Goal: Task Accomplishment & Management: Use online tool/utility

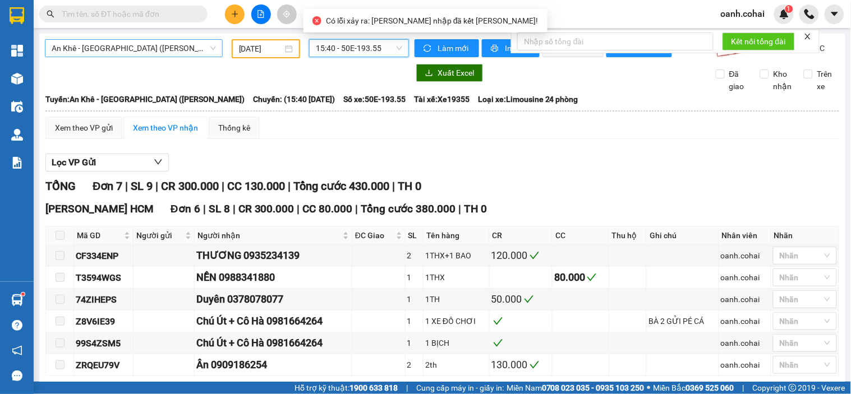
click at [194, 46] on span "An Khê - Sài Gòn (Chư Sê)" at bounding box center [134, 48] width 164 height 17
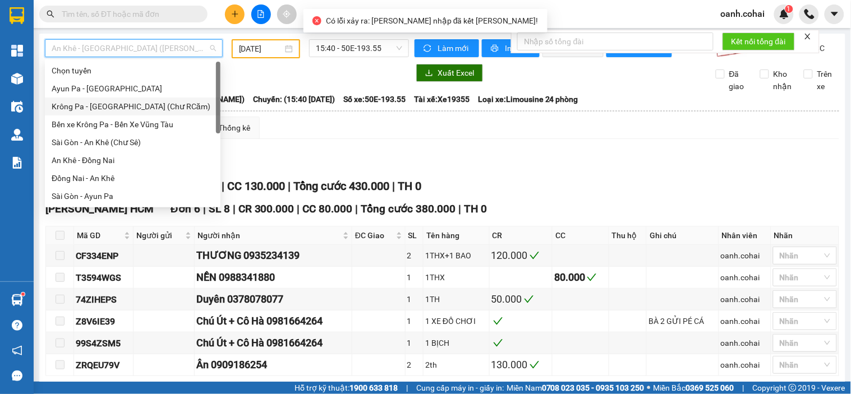
click at [119, 108] on div "Krông Pa - [GEOGRAPHIC_DATA] (Chư RCăm)" at bounding box center [133, 106] width 162 height 12
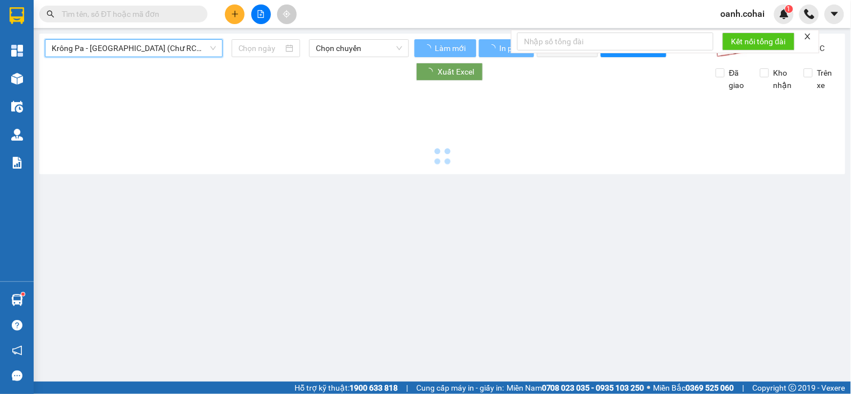
click at [131, 48] on span "Krông Pa - [GEOGRAPHIC_DATA] (Chư RCăm)" at bounding box center [134, 48] width 164 height 17
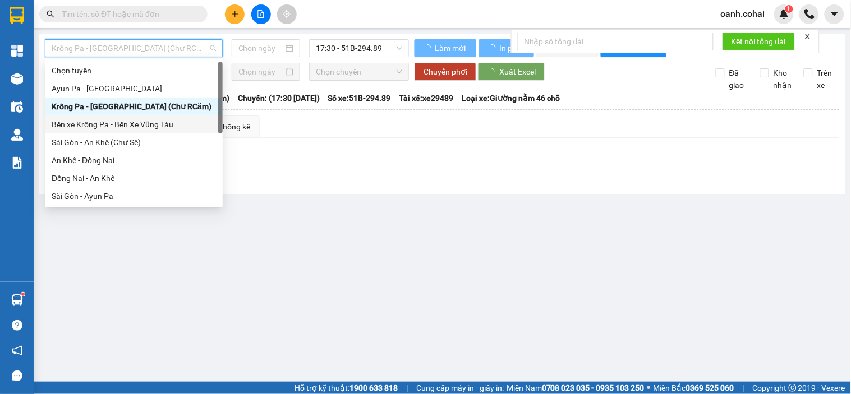
type input "[DATE]"
click at [117, 126] on div "Bến xe Krông Pa - Bến Xe Vũng Tàu" at bounding box center [134, 124] width 164 height 12
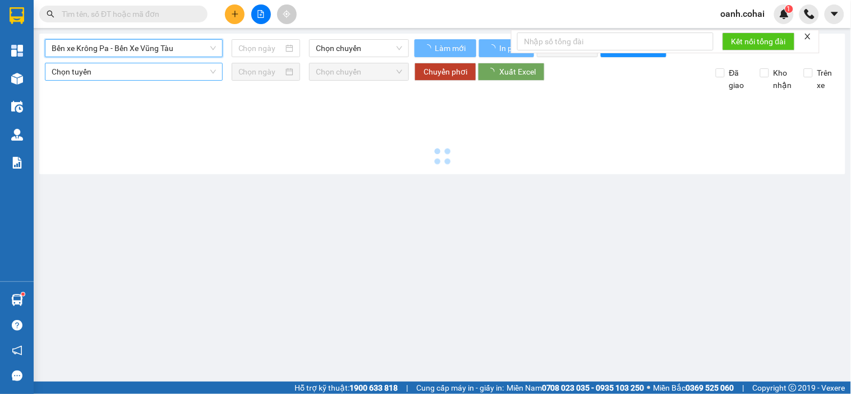
type input "[DATE]"
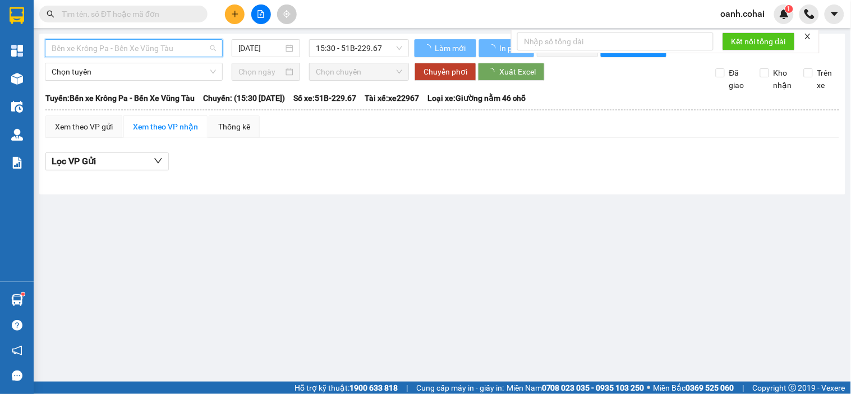
click at [139, 47] on span "Bến xe Krông Pa - Bến Xe Vũng Tàu" at bounding box center [134, 48] width 164 height 17
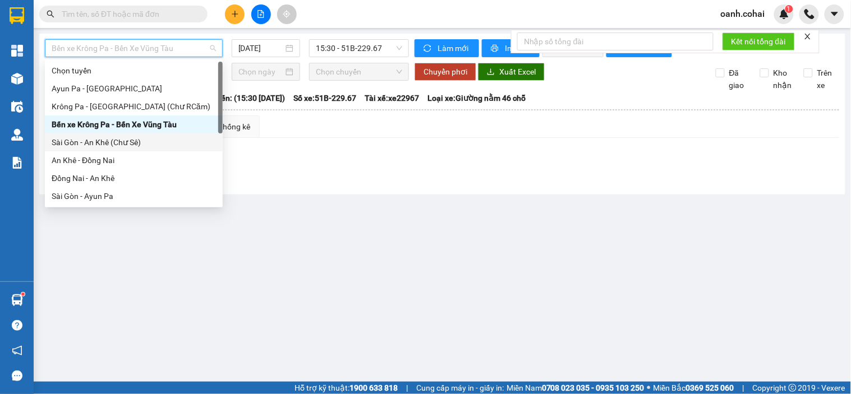
click at [113, 143] on div "Sài Gòn - An Khê (Chư Sê)" at bounding box center [134, 142] width 164 height 12
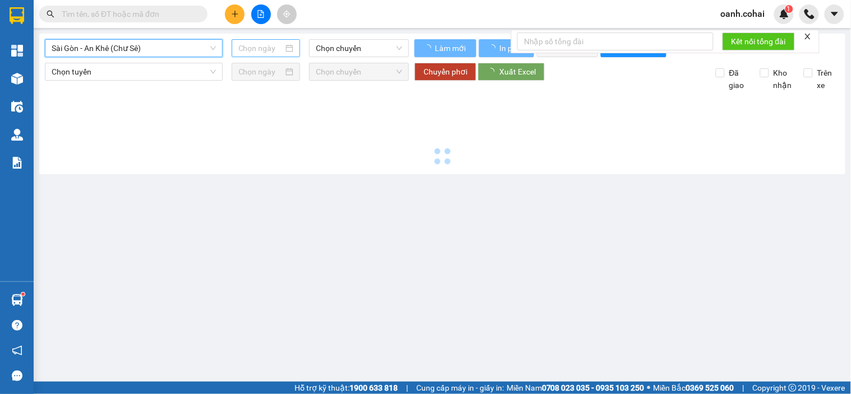
click at [282, 48] on input at bounding box center [260, 48] width 45 height 12
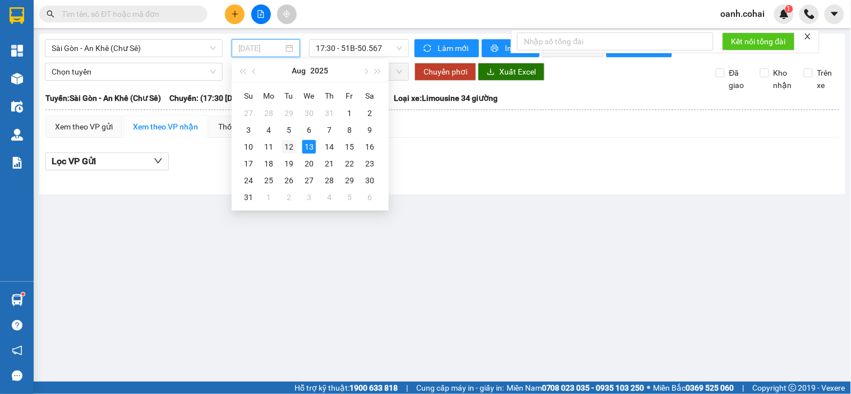
click at [286, 145] on div "12" at bounding box center [288, 146] width 13 height 13
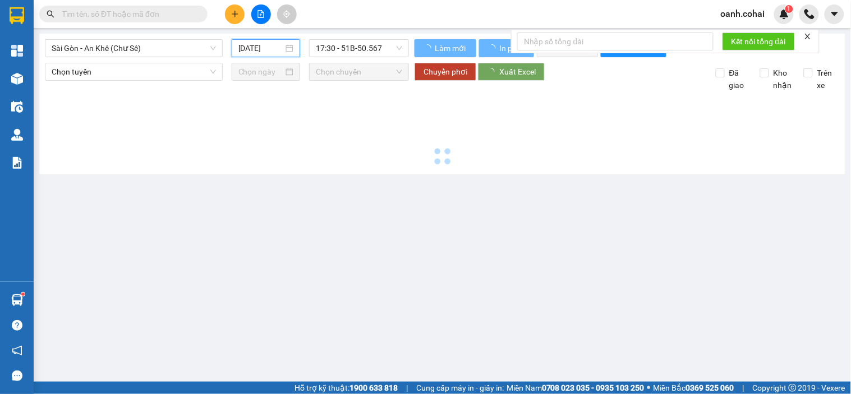
type input "[DATE]"
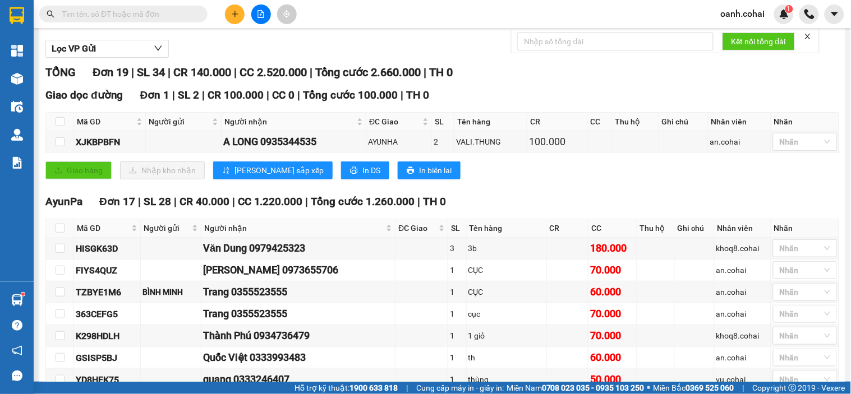
scroll to position [125, 0]
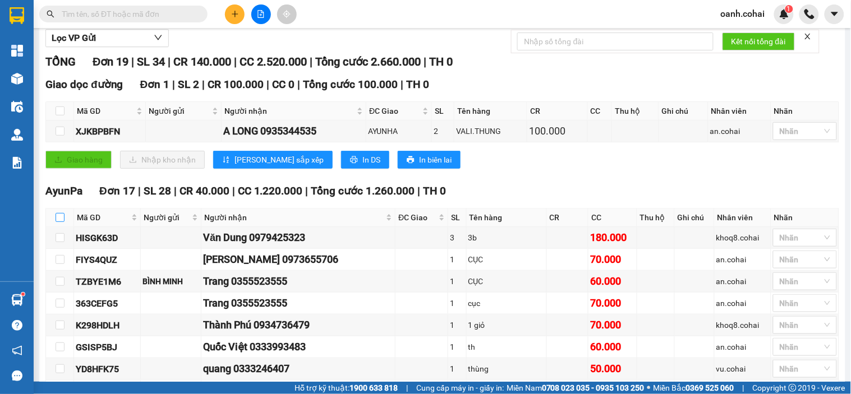
click at [59, 222] on input "checkbox" at bounding box center [60, 217] width 9 height 9
checkbox input "true"
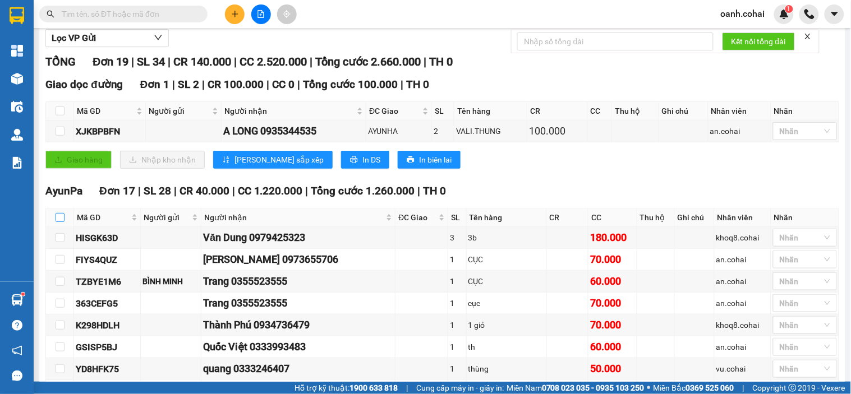
checkbox input "true"
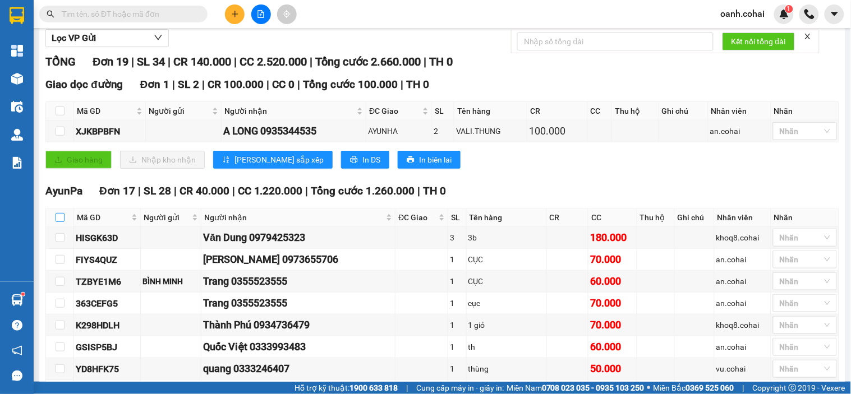
checkbox input "true"
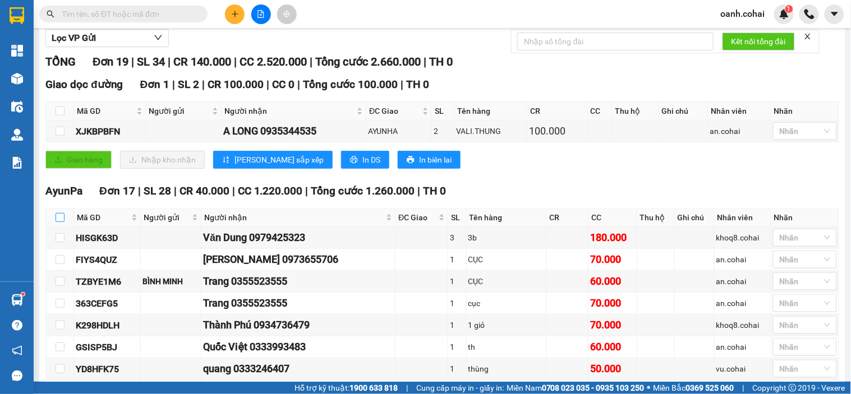
checkbox input "true"
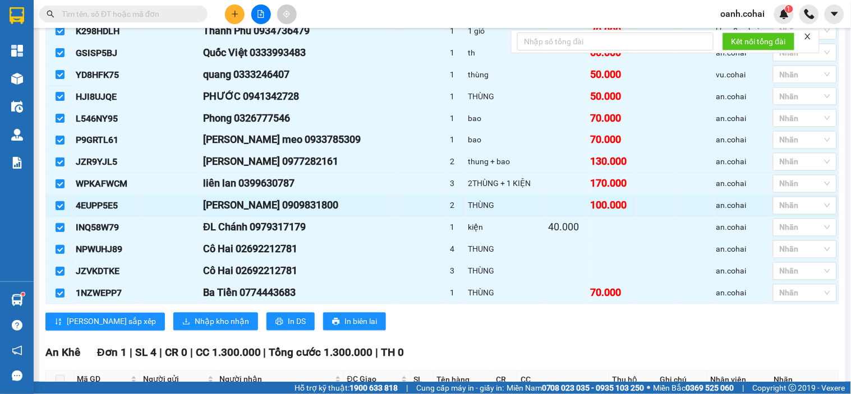
scroll to position [436, 0]
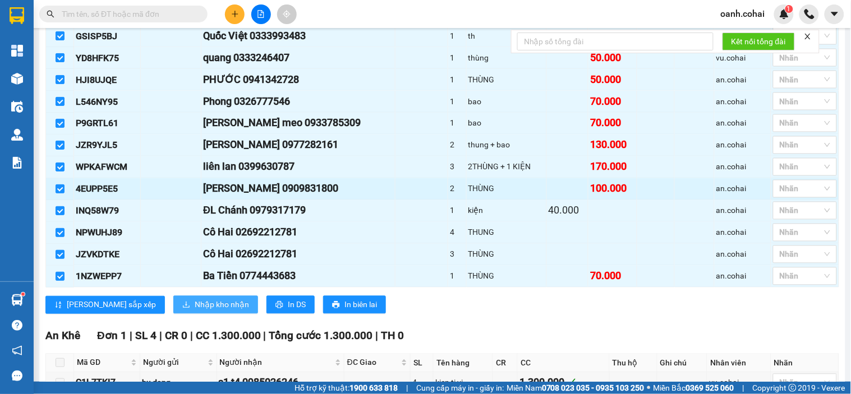
click at [195, 311] on span "Nhập kho nhận" at bounding box center [222, 305] width 54 height 12
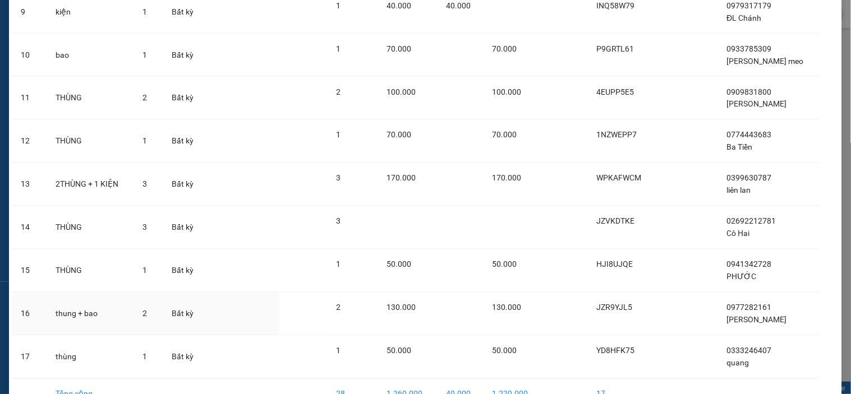
scroll to position [517, 0]
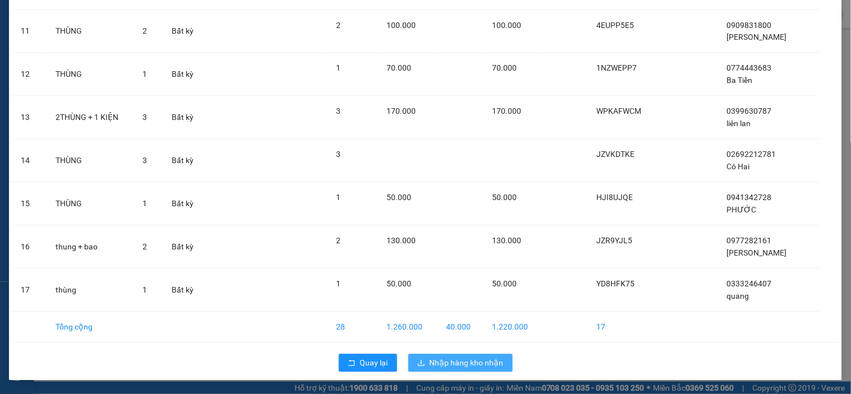
click at [457, 360] on span "Nhập hàng kho nhận" at bounding box center [467, 363] width 74 height 12
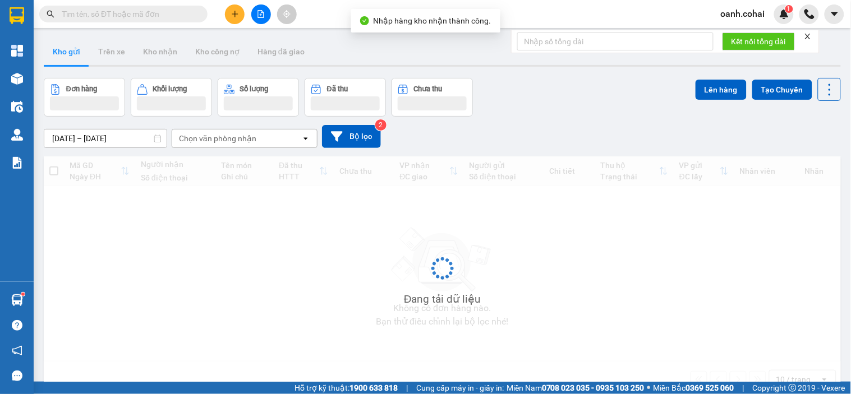
click at [261, 20] on button at bounding box center [261, 14] width 20 height 20
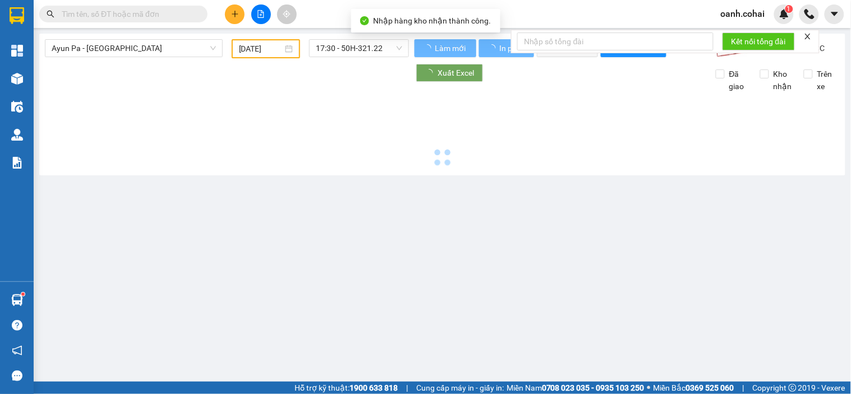
type input "[DATE]"
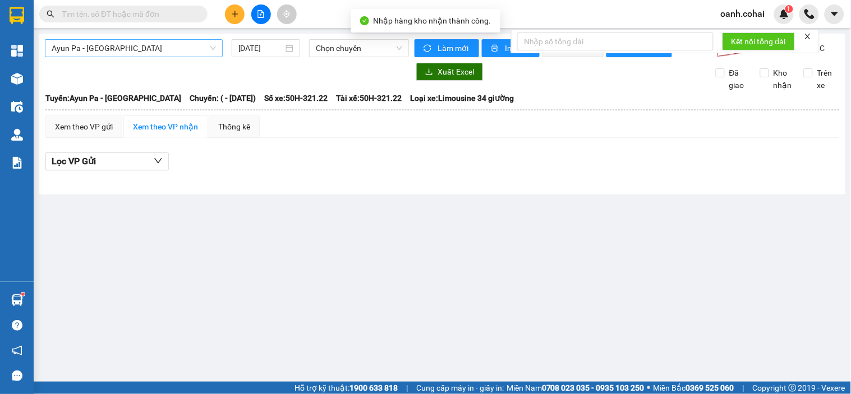
click at [188, 42] on span "Ayun Pa - [GEOGRAPHIC_DATA]" at bounding box center [134, 48] width 164 height 17
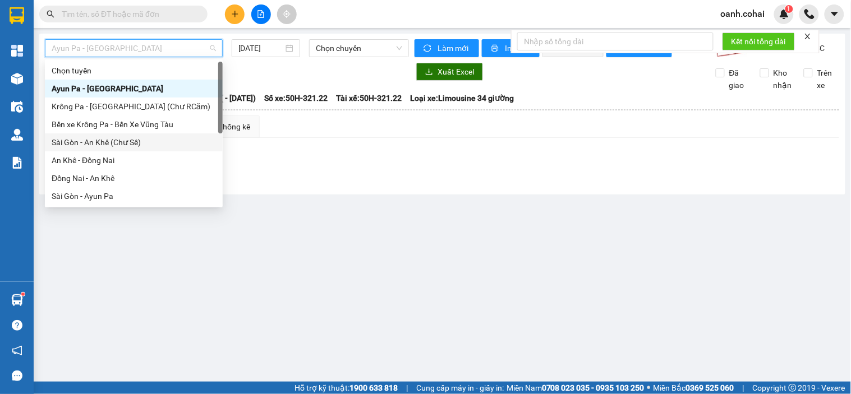
click at [137, 140] on div "Sài Gòn - An Khê (Chư Sê)" at bounding box center [134, 142] width 164 height 12
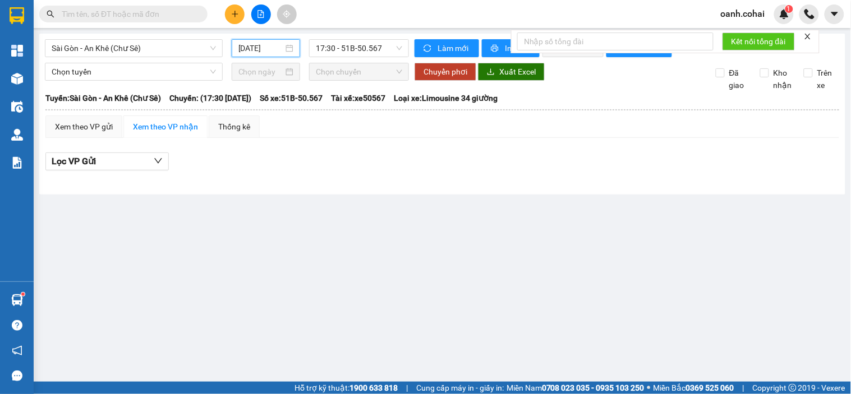
click at [265, 44] on input "[DATE]" at bounding box center [260, 48] width 45 height 12
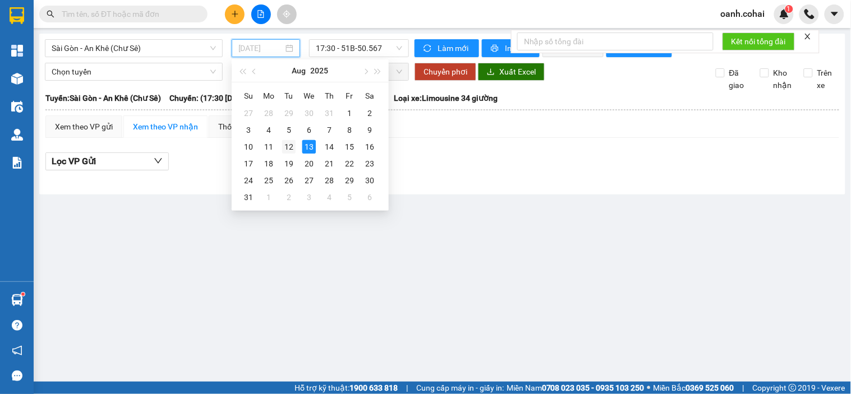
click at [289, 142] on div "12" at bounding box center [288, 146] width 13 height 13
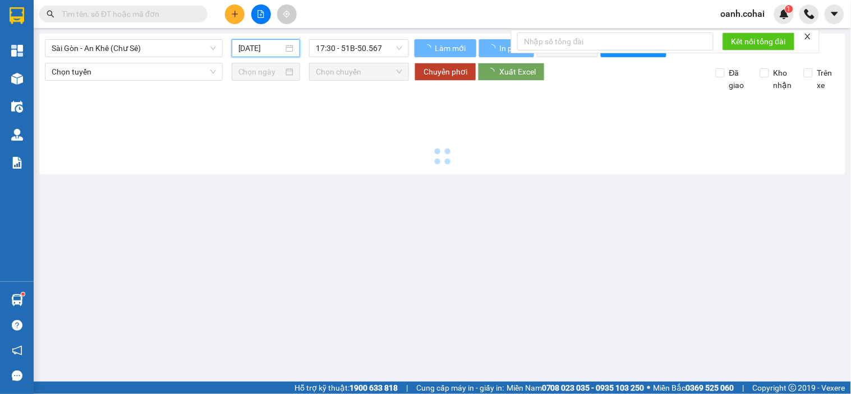
type input "[DATE]"
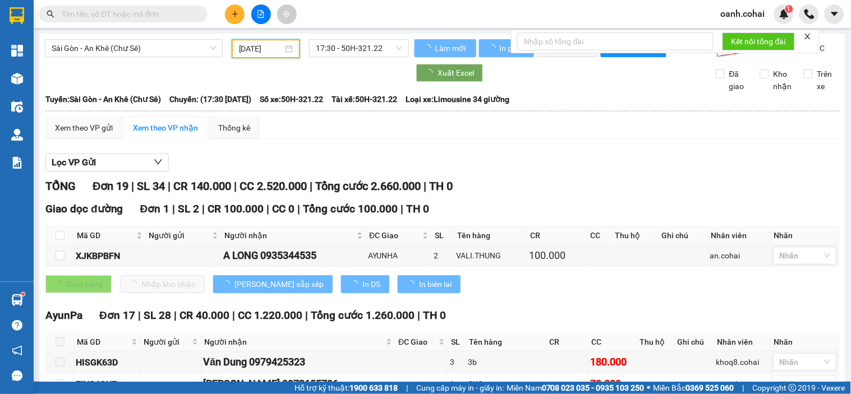
click at [362, 47] on span "17:30 - 50H-321.22" at bounding box center [359, 48] width 86 height 17
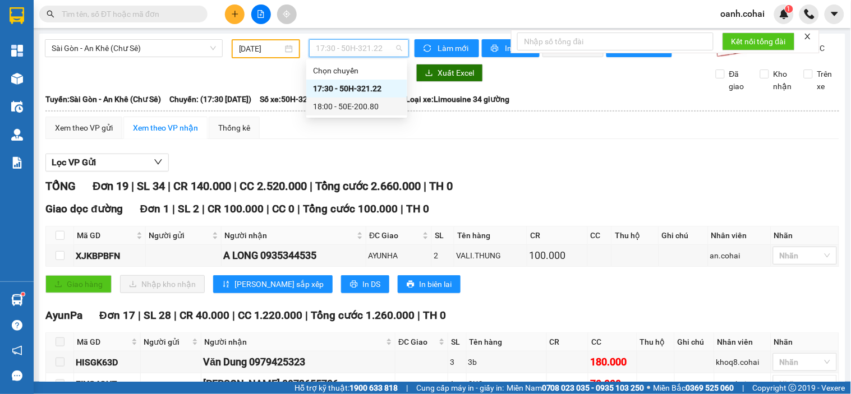
click at [345, 105] on div "18:00 - 50E-200.80" at bounding box center [356, 106] width 87 height 12
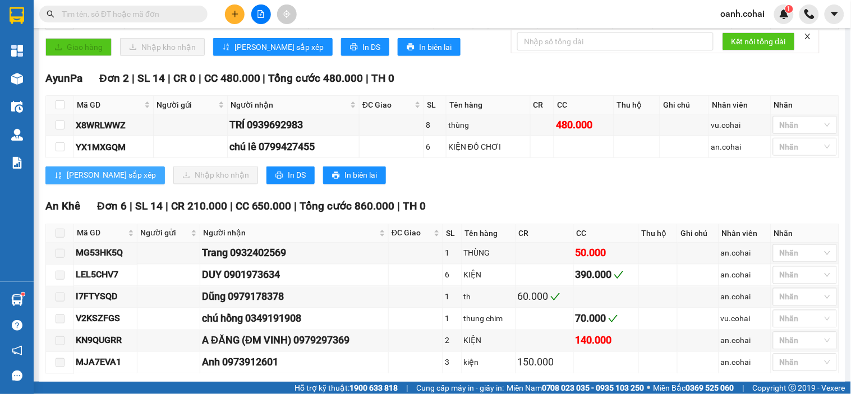
scroll to position [374, 0]
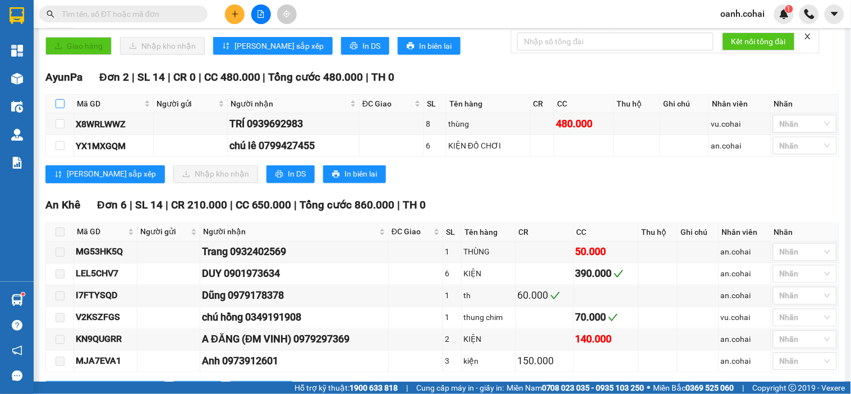
click at [57, 108] on input "checkbox" at bounding box center [60, 103] width 9 height 9
checkbox input "true"
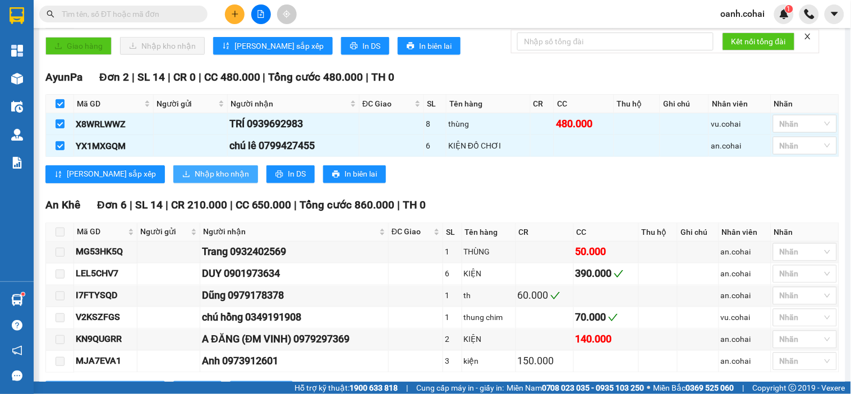
click at [195, 181] on span "Nhập kho nhận" at bounding box center [222, 174] width 54 height 12
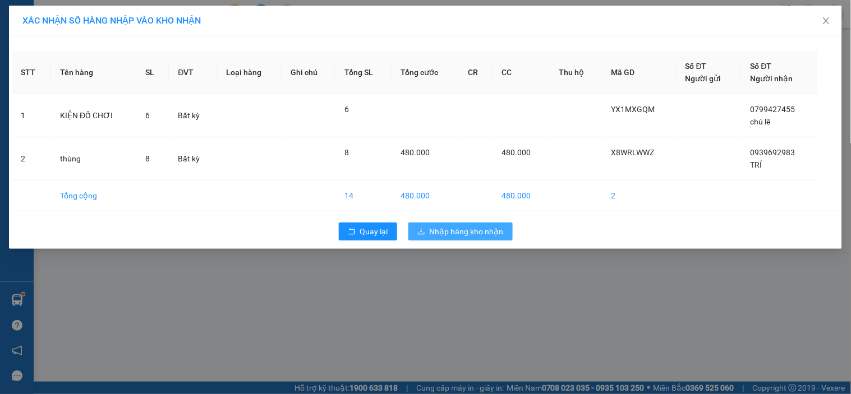
click at [437, 232] on span "Nhập hàng kho nhận" at bounding box center [467, 231] width 74 height 12
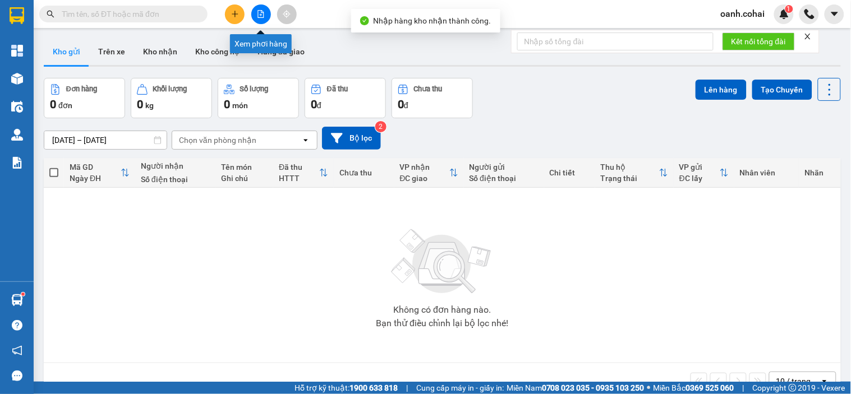
click at [259, 13] on icon "file-add" at bounding box center [261, 14] width 8 height 8
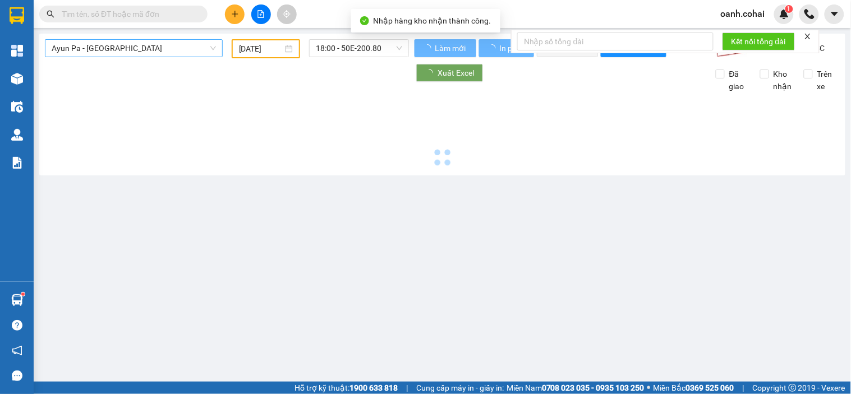
type input "[DATE]"
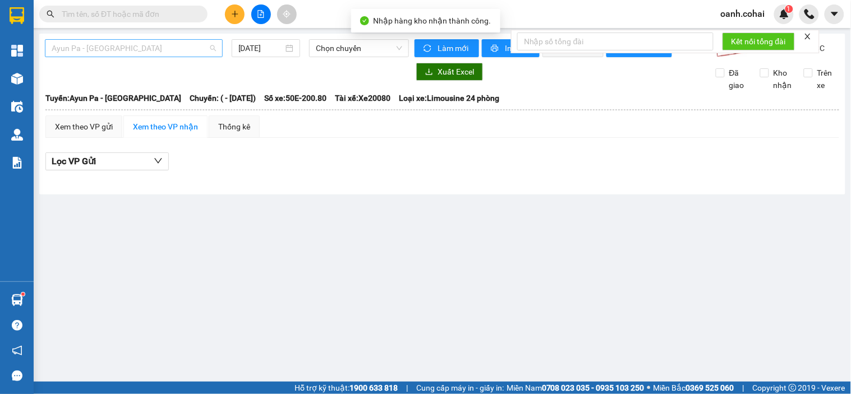
click at [210, 46] on span "Ayun Pa - [GEOGRAPHIC_DATA]" at bounding box center [134, 48] width 164 height 17
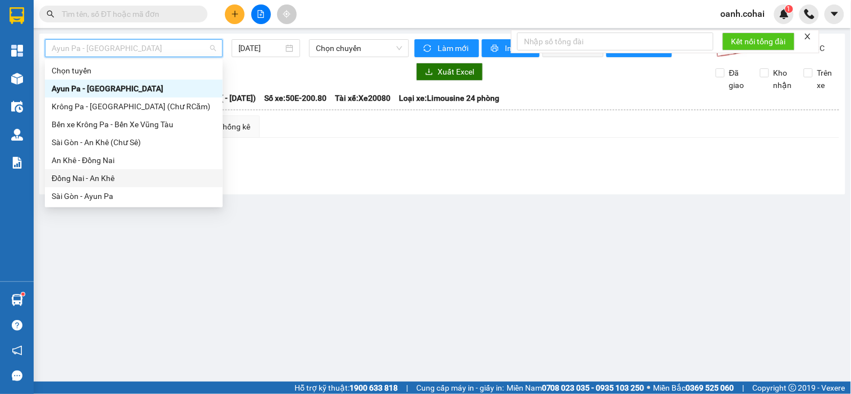
click at [114, 176] on div "Đồng Nai - An Khê" at bounding box center [134, 178] width 164 height 12
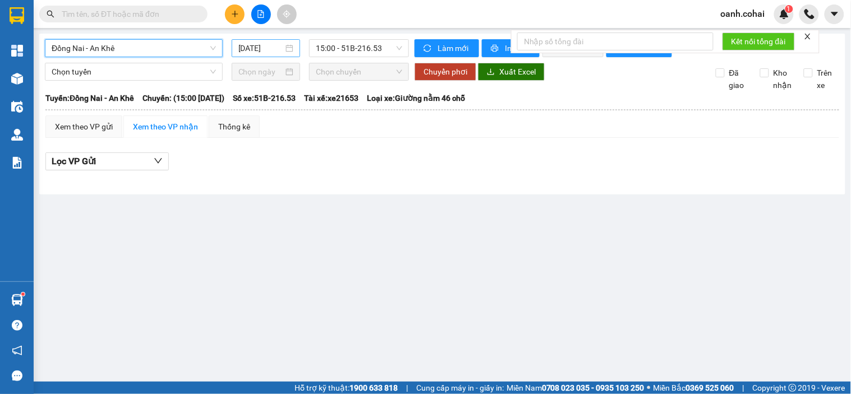
click at [255, 49] on input "[DATE]" at bounding box center [260, 48] width 45 height 12
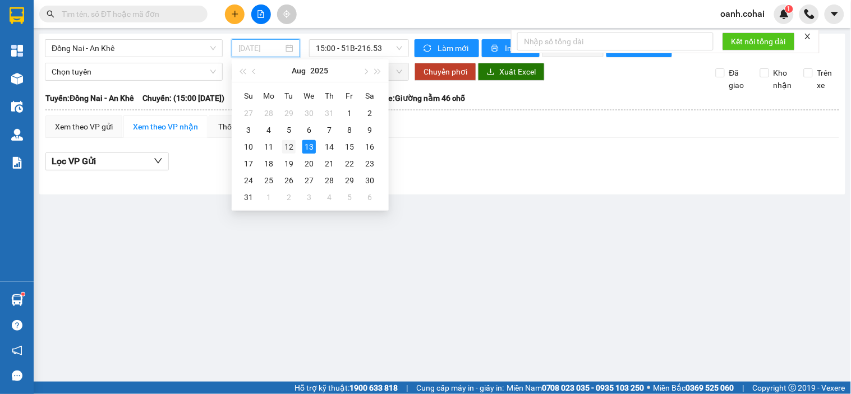
click at [293, 149] on div "12" at bounding box center [288, 146] width 13 height 13
type input "[DATE]"
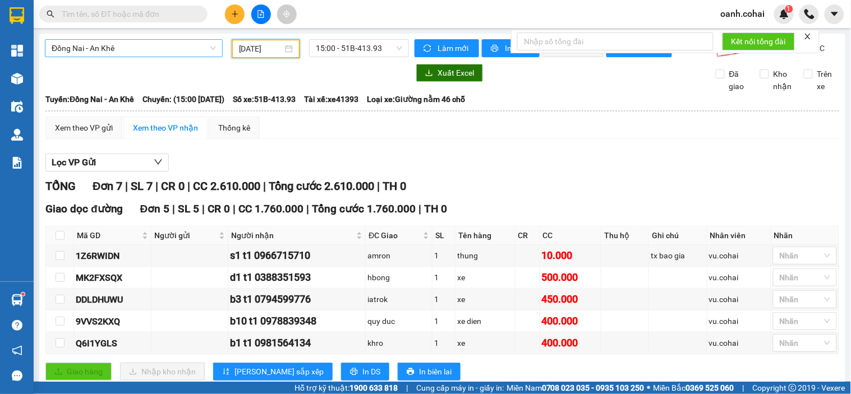
click at [153, 47] on span "Đồng Nai - An Khê" at bounding box center [134, 48] width 164 height 17
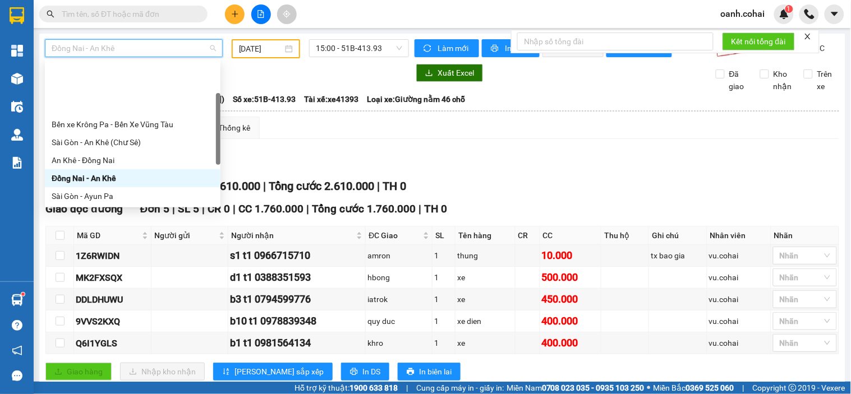
scroll to position [62, 0]
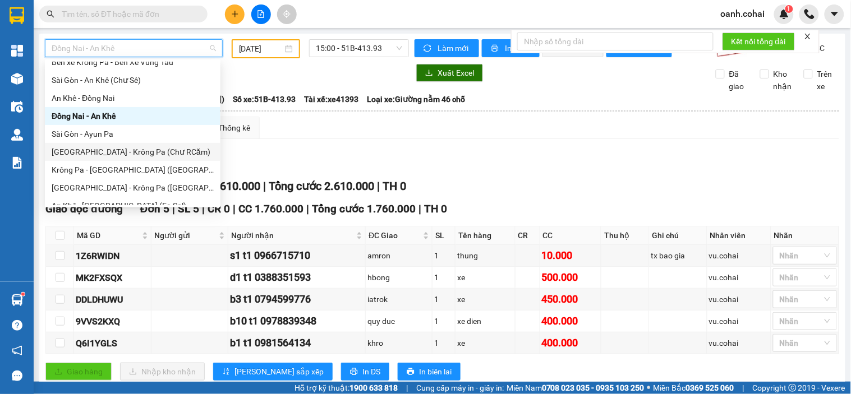
click at [110, 154] on div "[GEOGRAPHIC_DATA] - Krông Pa (Chư RCăm)" at bounding box center [133, 152] width 162 height 12
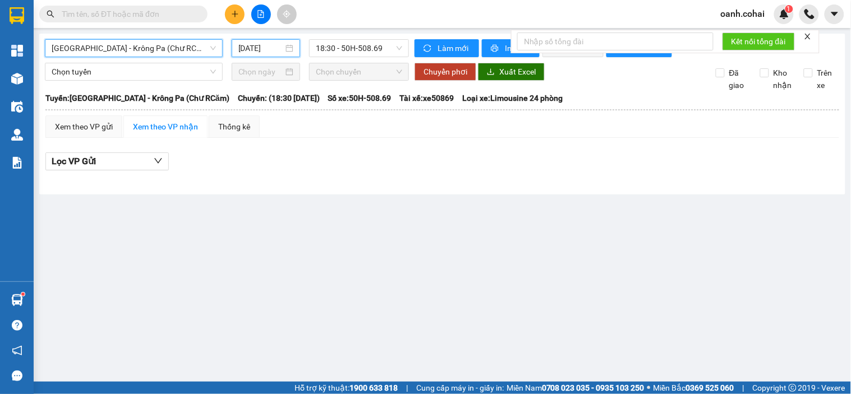
click at [272, 49] on input "[DATE]" at bounding box center [260, 48] width 45 height 12
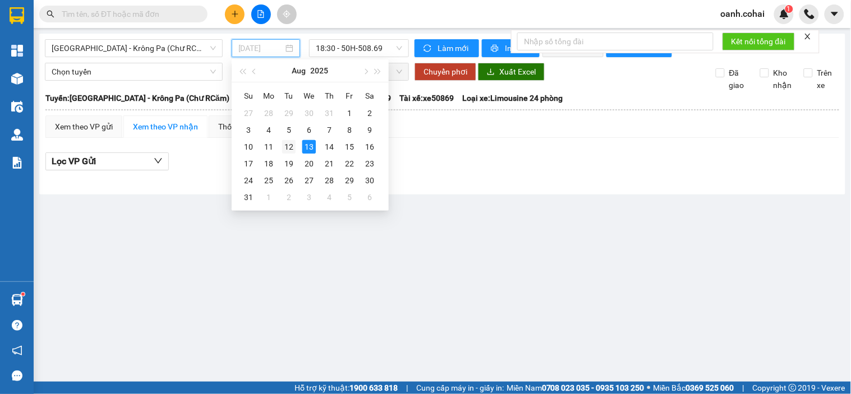
click at [291, 144] on div "12" at bounding box center [288, 146] width 13 height 13
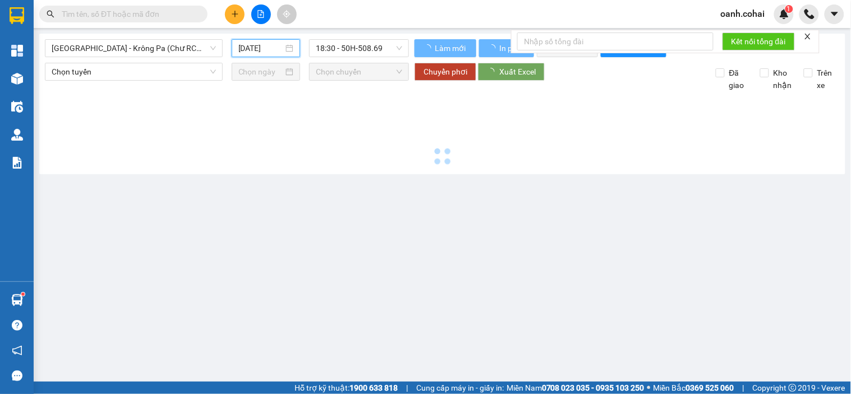
type input "[DATE]"
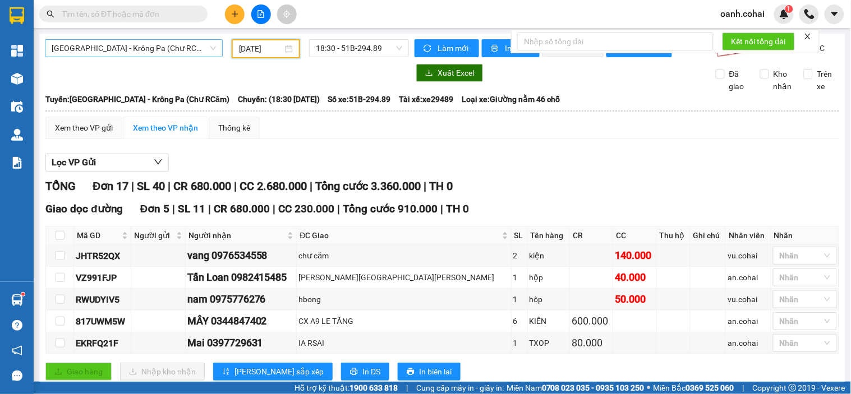
click at [147, 51] on span "[GEOGRAPHIC_DATA] - Krông Pa (Chư RCăm)" at bounding box center [134, 48] width 164 height 17
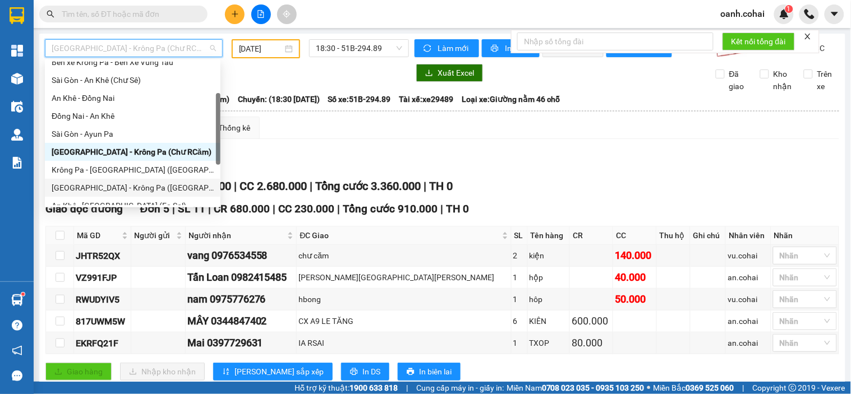
click at [113, 187] on div "[GEOGRAPHIC_DATA] - Krông Pa ([GEOGRAPHIC_DATA])" at bounding box center [133, 188] width 162 height 12
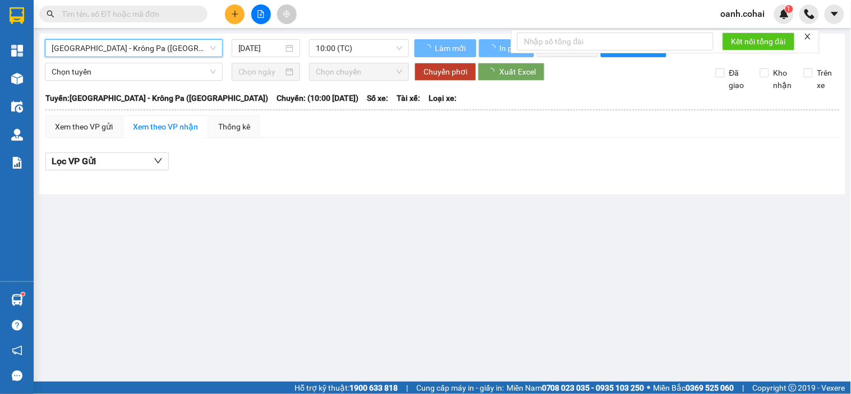
click at [264, 47] on input "[DATE]" at bounding box center [260, 48] width 45 height 12
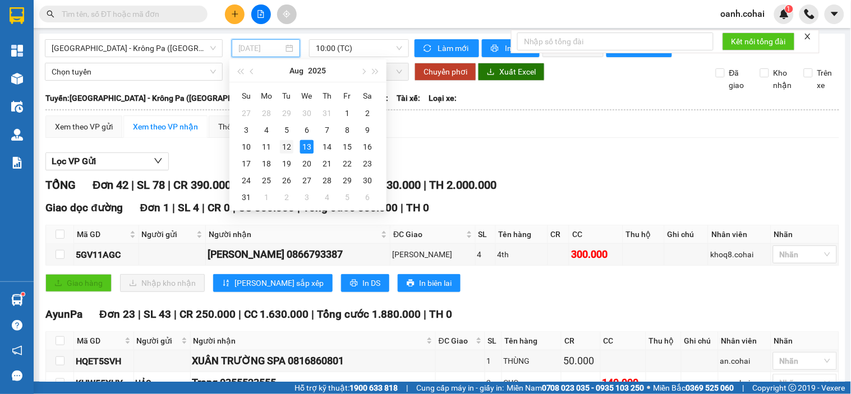
click at [289, 148] on div "12" at bounding box center [286, 146] width 13 height 13
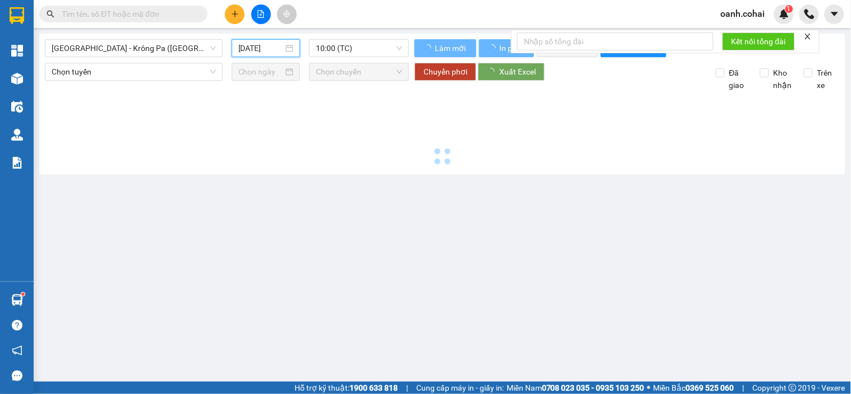
type input "[DATE]"
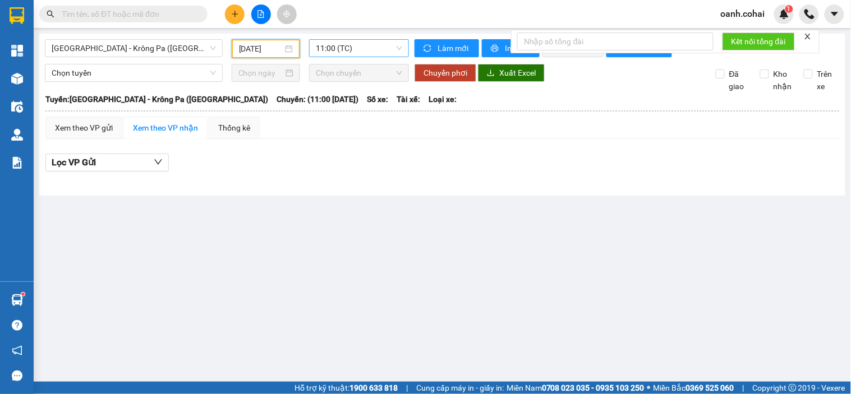
click at [340, 47] on span "11:00 (TC)" at bounding box center [359, 48] width 86 height 17
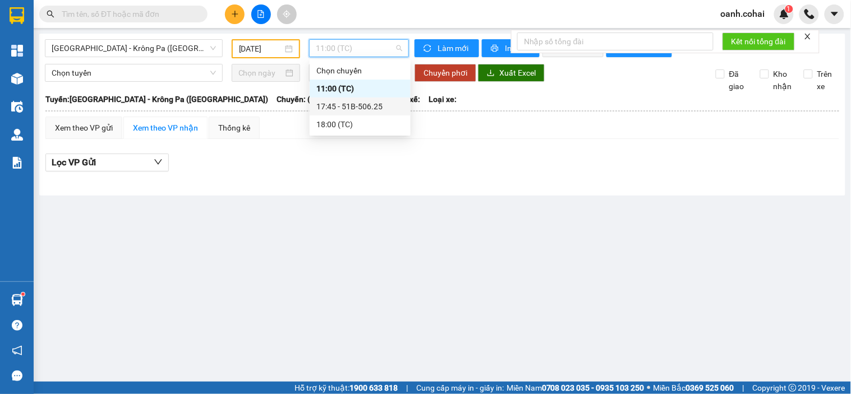
click at [333, 110] on div "17:45 - 51B-506.25" at bounding box center [359, 106] width 87 height 12
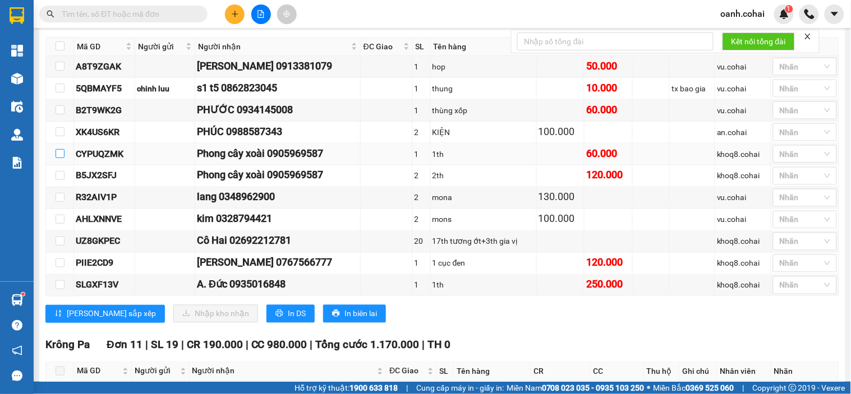
scroll to position [311, 0]
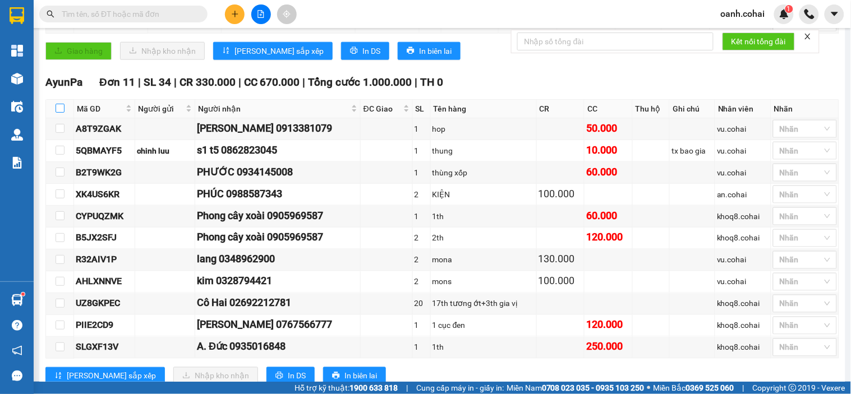
click at [60, 113] on input "checkbox" at bounding box center [60, 108] width 9 height 9
checkbox input "true"
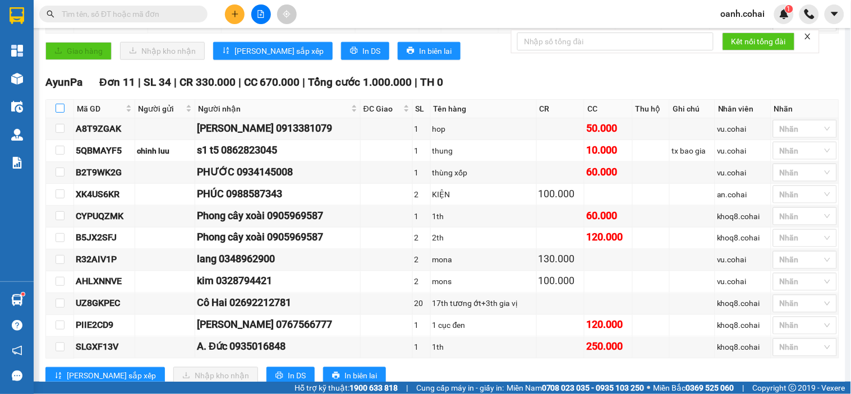
checkbox input "true"
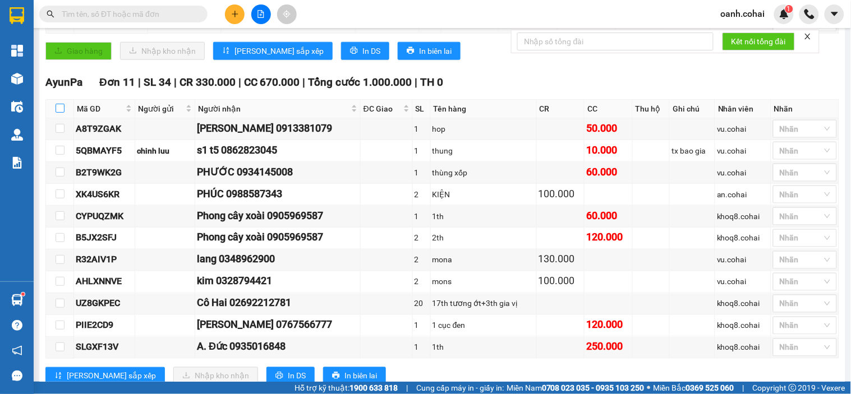
checkbox input "true"
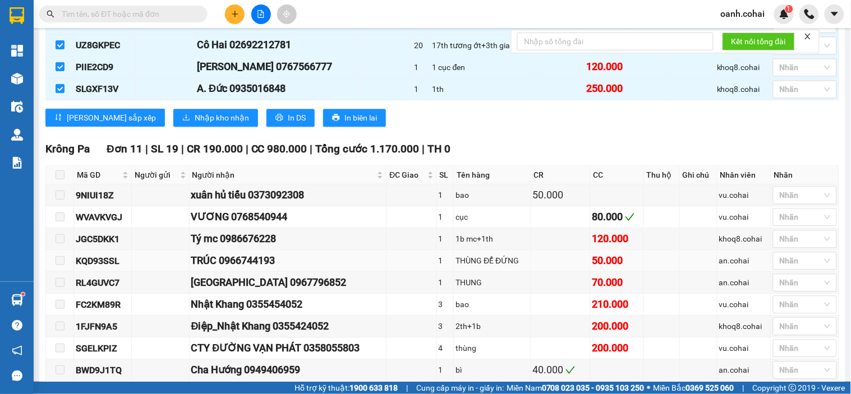
scroll to position [436, 0]
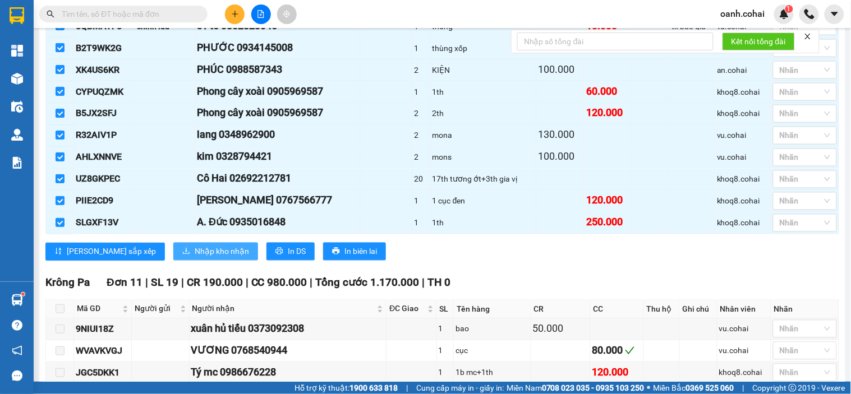
click at [195, 258] on span "Nhập kho nhận" at bounding box center [222, 252] width 54 height 12
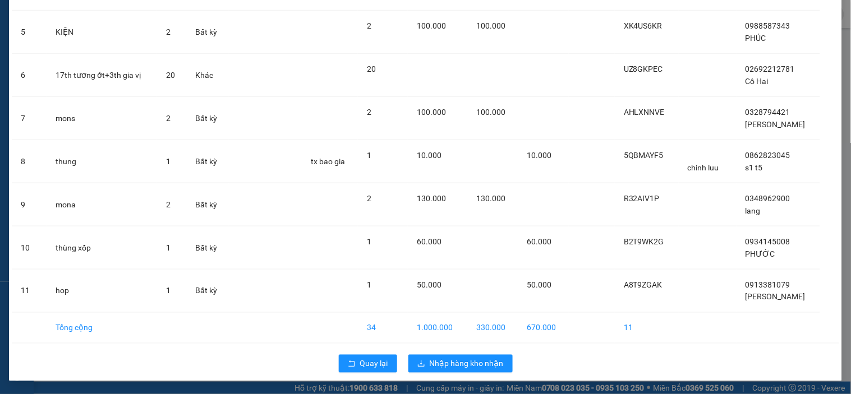
scroll to position [257, 0]
click at [447, 360] on span "Nhập hàng kho nhận" at bounding box center [467, 363] width 74 height 12
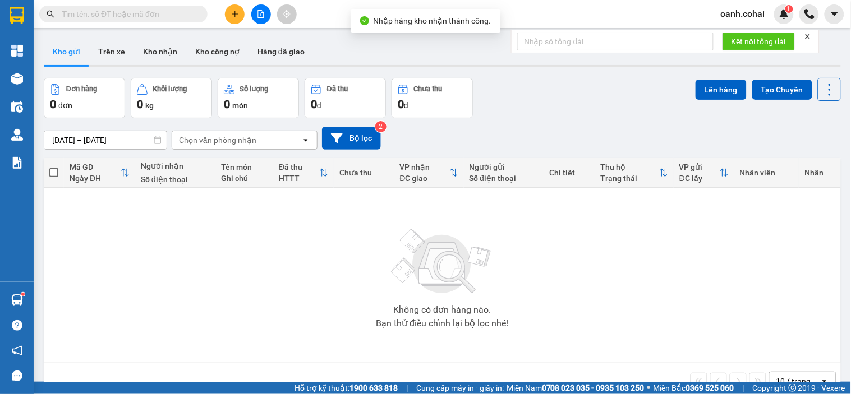
click at [256, 13] on button at bounding box center [261, 14] width 20 height 20
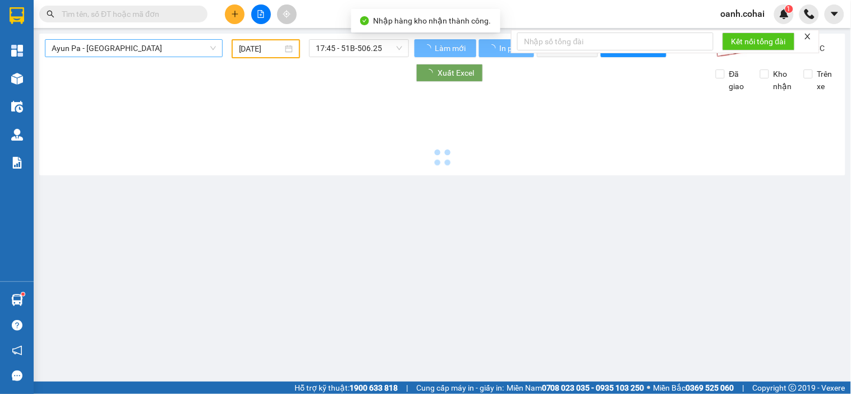
type input "[DATE]"
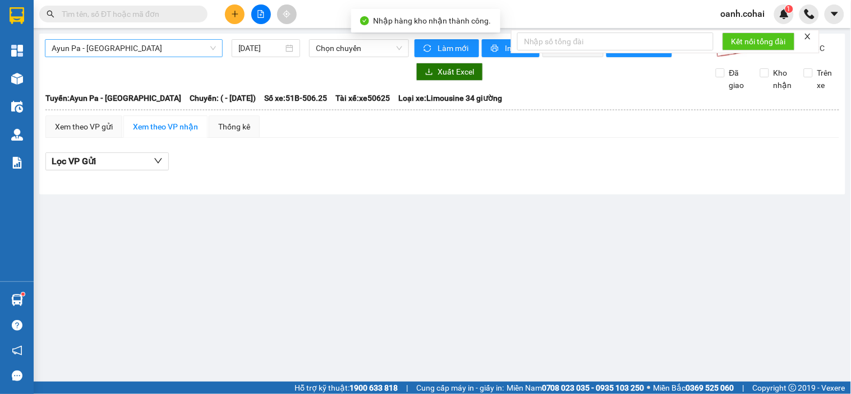
click at [185, 49] on span "Ayun Pa - [GEOGRAPHIC_DATA]" at bounding box center [134, 48] width 164 height 17
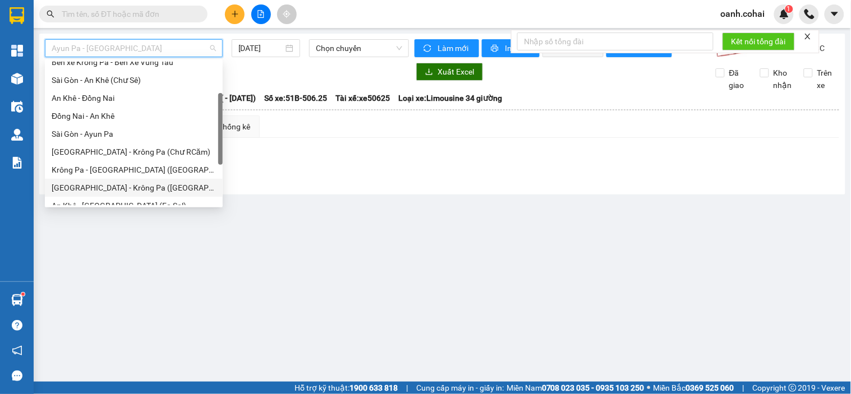
scroll to position [125, 0]
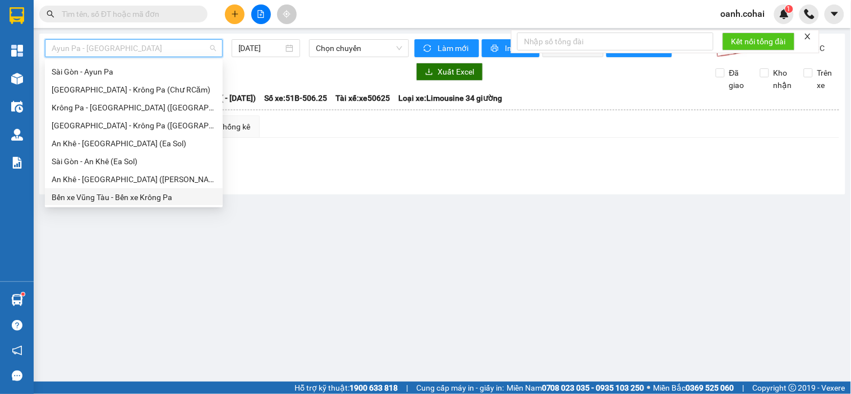
click at [105, 197] on div "Bến xe Vũng Tàu - Bến xe Krông Pa" at bounding box center [134, 197] width 164 height 12
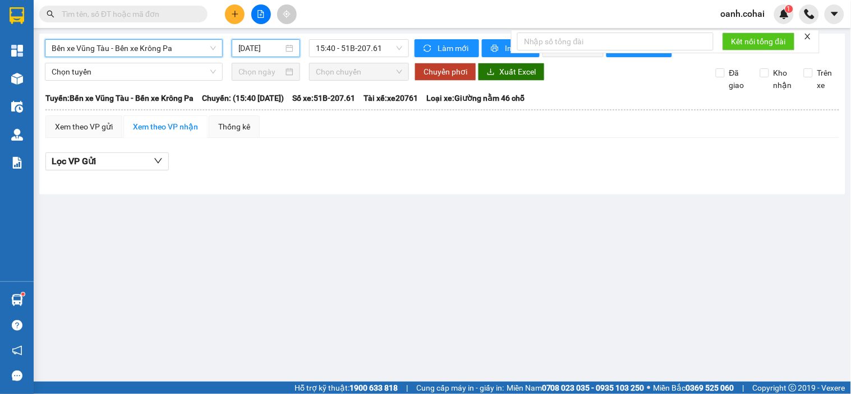
click at [277, 46] on input "[DATE]" at bounding box center [260, 48] width 45 height 12
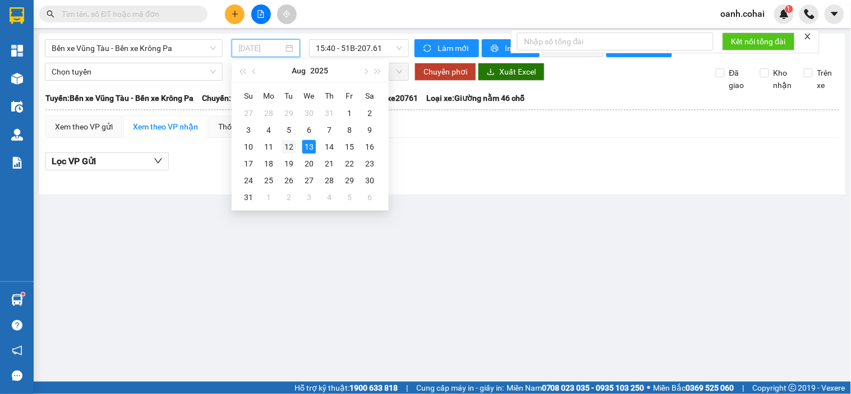
click at [290, 146] on div "12" at bounding box center [288, 146] width 13 height 13
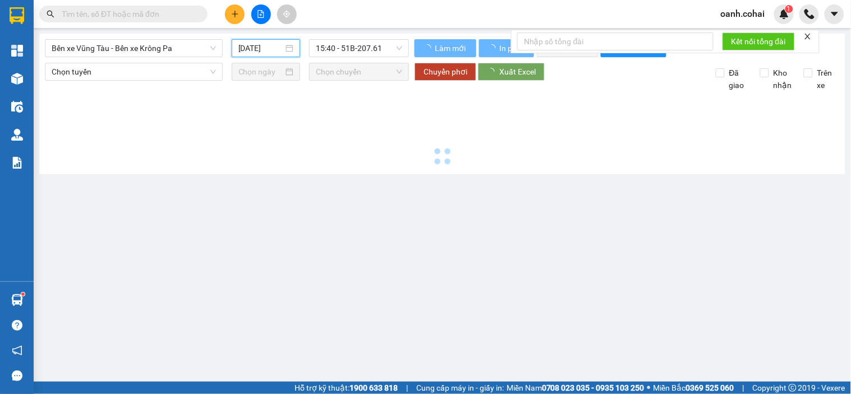
type input "[DATE]"
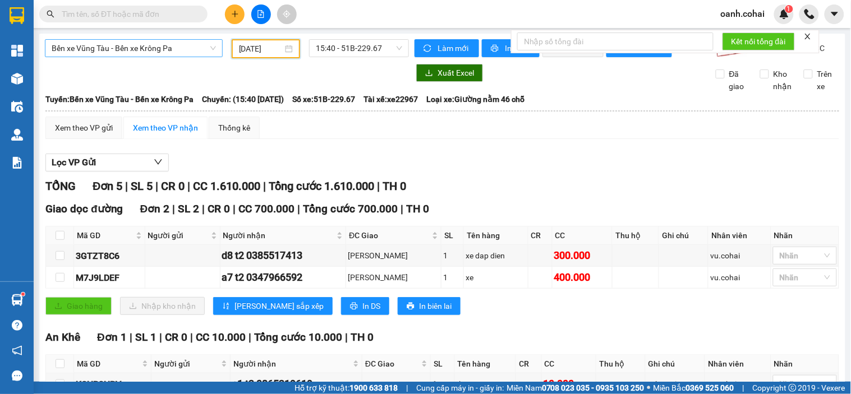
click at [183, 52] on span "Bến xe Vũng Tàu - Bến xe Krông Pa" at bounding box center [134, 48] width 164 height 17
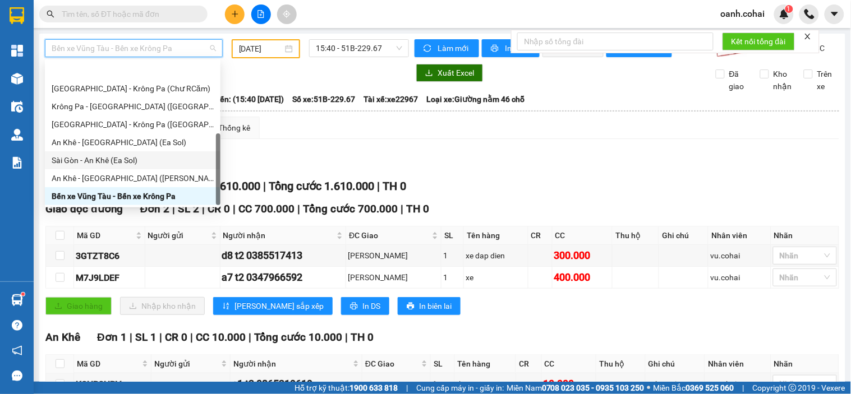
scroll to position [161, 0]
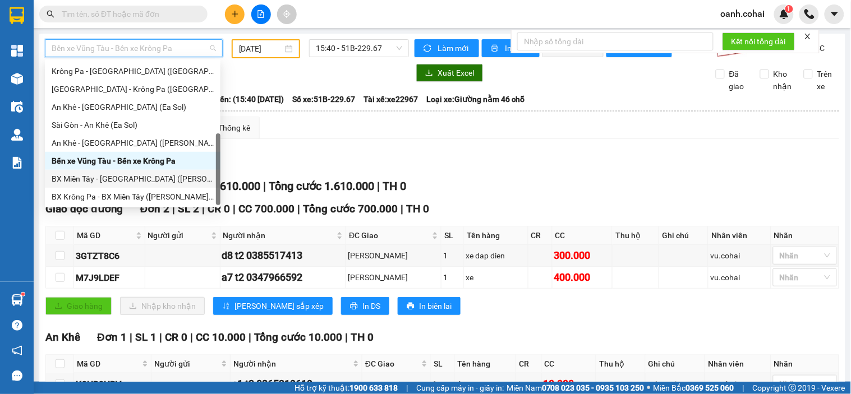
click at [122, 182] on div "BX Miền Tây - [GEOGRAPHIC_DATA] ([GEOGRAPHIC_DATA] - [GEOGRAPHIC_DATA])" at bounding box center [133, 179] width 162 height 12
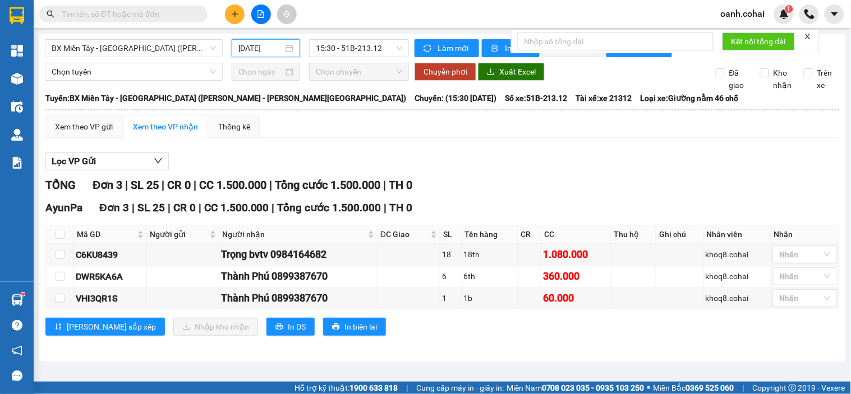
click at [261, 53] on input "[DATE]" at bounding box center [260, 48] width 45 height 12
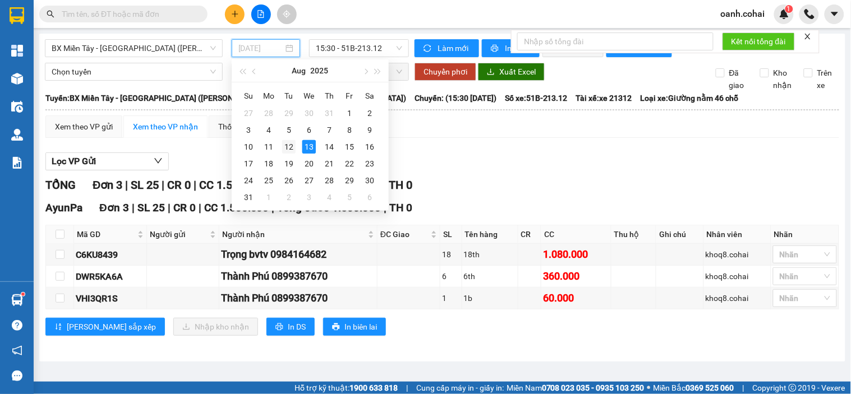
click at [290, 145] on div "12" at bounding box center [288, 146] width 13 height 13
type input "[DATE]"
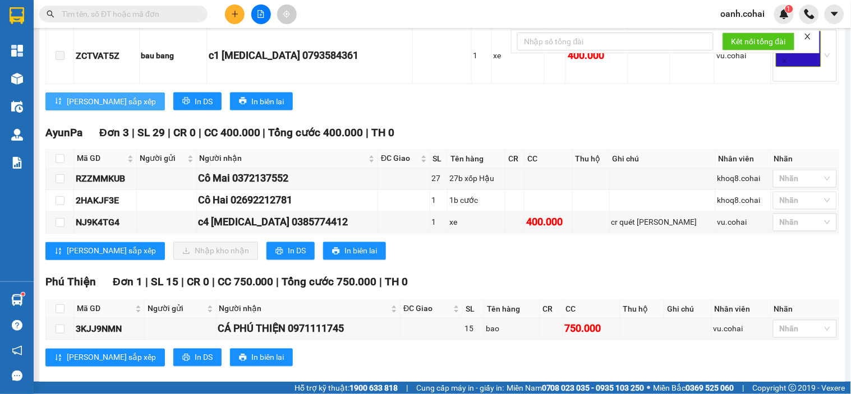
scroll to position [416, 0]
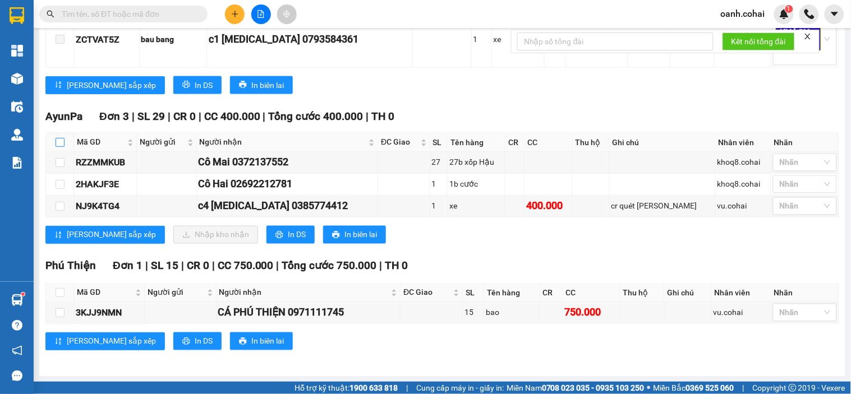
click at [58, 140] on input "checkbox" at bounding box center [60, 142] width 9 height 9
checkbox input "true"
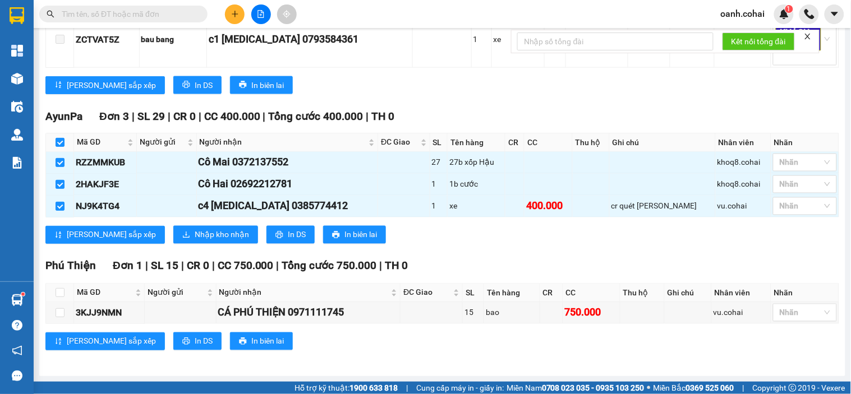
click at [467, 243] on div "AyunPa Đơn 3 | SL 29 | CR 0 | CC 400.000 | Tổng cước 400.000 | TH 0 Mã GD Người…" at bounding box center [442, 180] width 794 height 145
click at [62, 138] on input "checkbox" at bounding box center [60, 142] width 9 height 9
checkbox input "false"
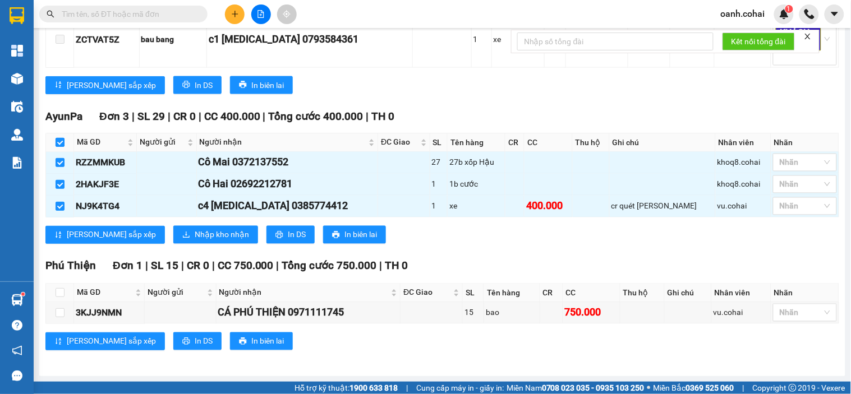
checkbox input "false"
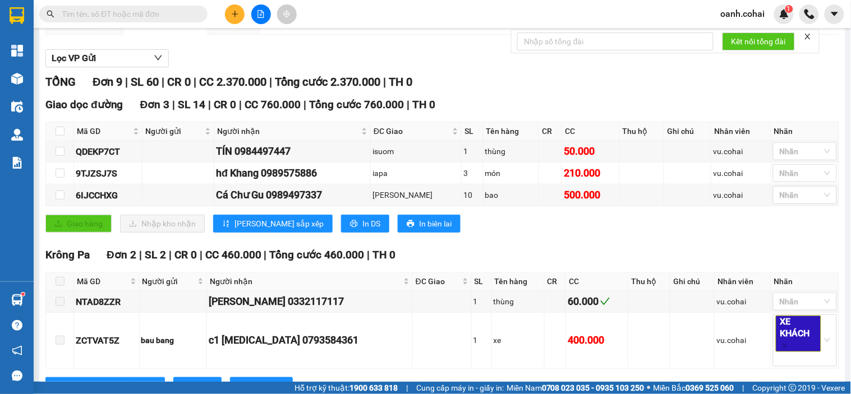
scroll to position [0, 0]
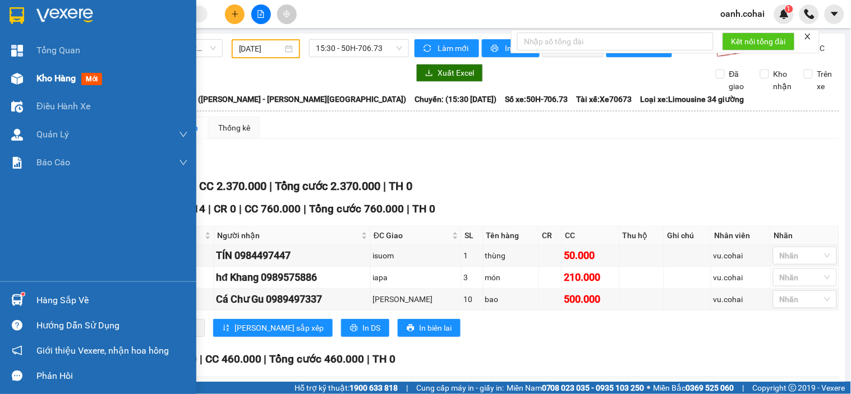
click at [66, 74] on span "Kho hàng" at bounding box center [55, 78] width 39 height 11
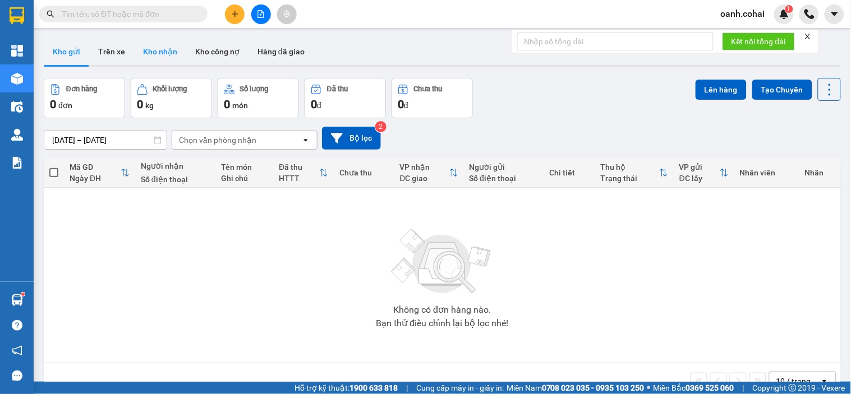
click at [164, 49] on button "Kho nhận" at bounding box center [160, 51] width 52 height 27
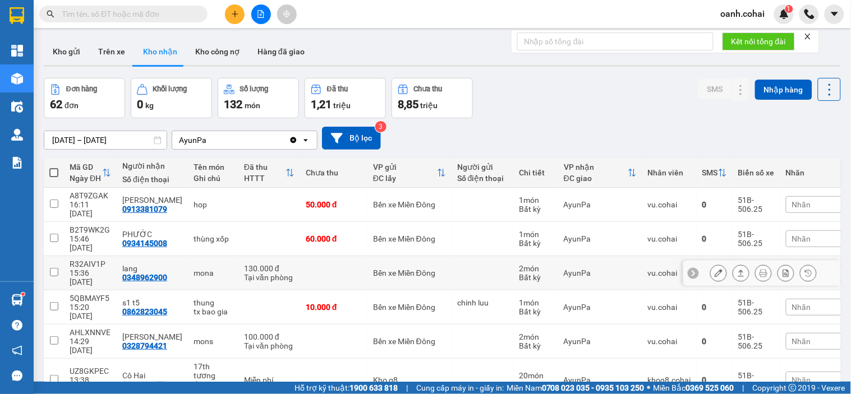
click at [738, 270] on icon at bounding box center [741, 273] width 6 height 7
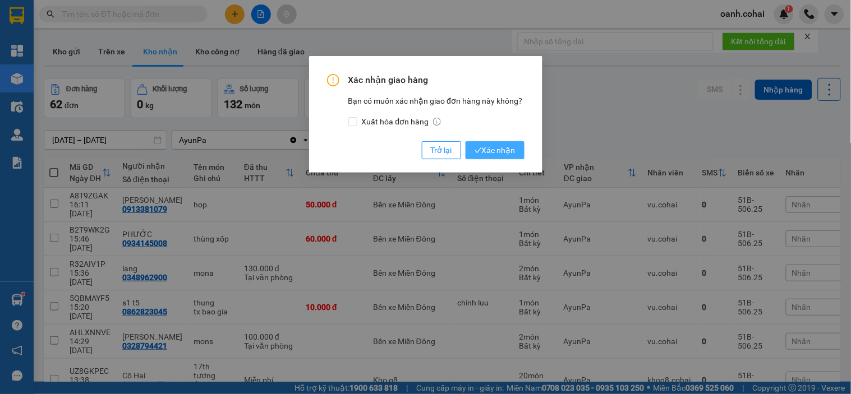
click at [508, 152] on span "Xác nhận" at bounding box center [494, 150] width 41 height 12
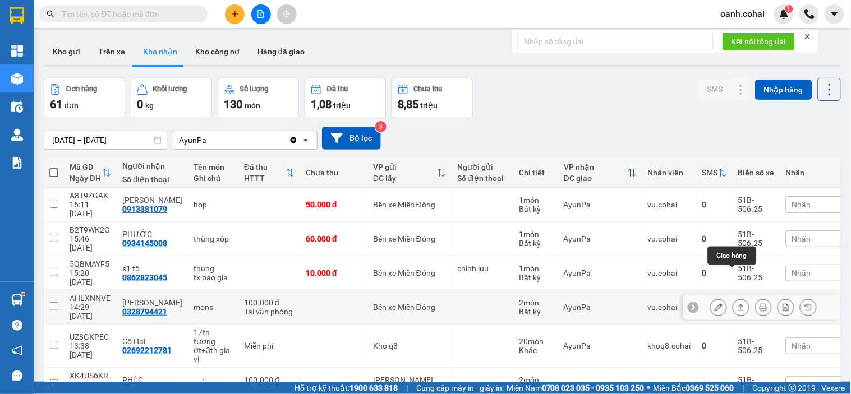
click at [737, 303] on icon at bounding box center [741, 307] width 8 height 8
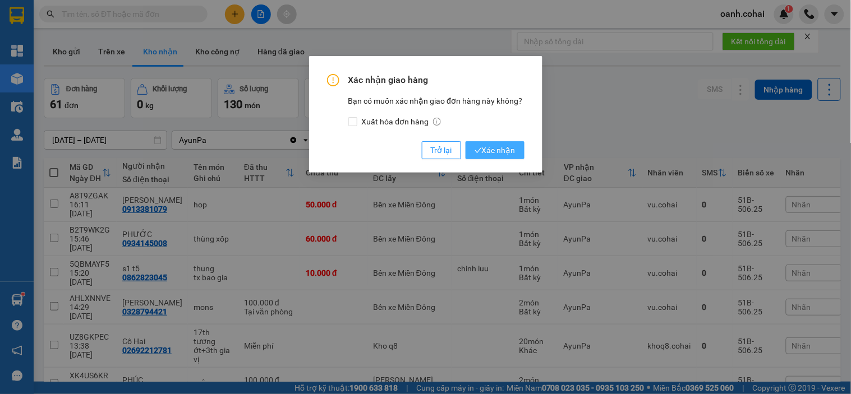
click at [491, 142] on button "Xác nhận" at bounding box center [495, 150] width 59 height 18
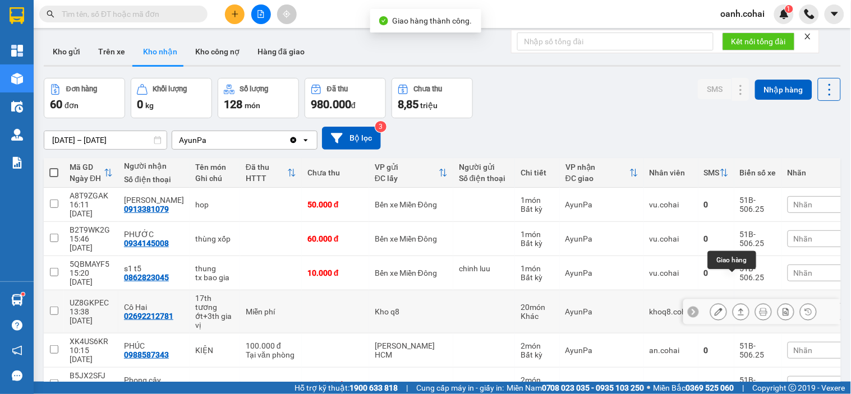
drag, startPoint x: 736, startPoint y: 280, endPoint x: 718, endPoint y: 274, distance: 18.6
click at [735, 302] on button at bounding box center [741, 312] width 16 height 20
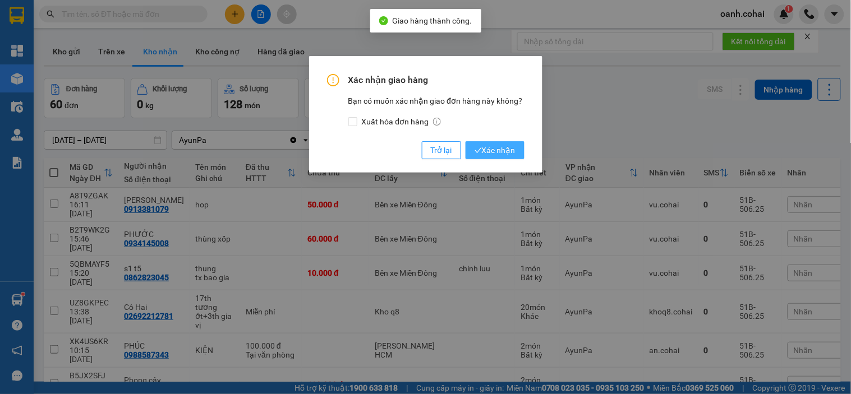
click at [506, 154] on span "Xác nhận" at bounding box center [494, 150] width 41 height 12
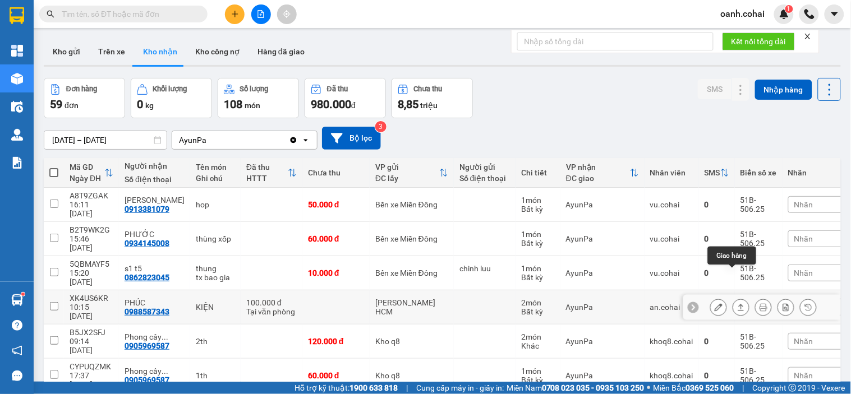
click at [737, 303] on icon at bounding box center [741, 307] width 8 height 8
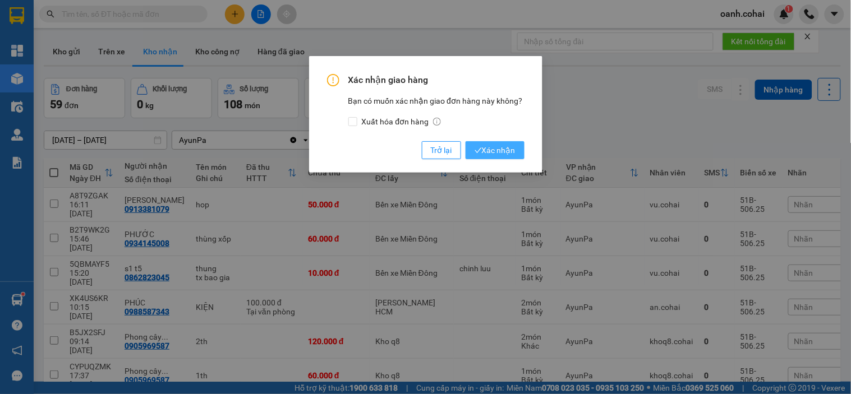
click at [492, 149] on span "Xác nhận" at bounding box center [494, 150] width 41 height 12
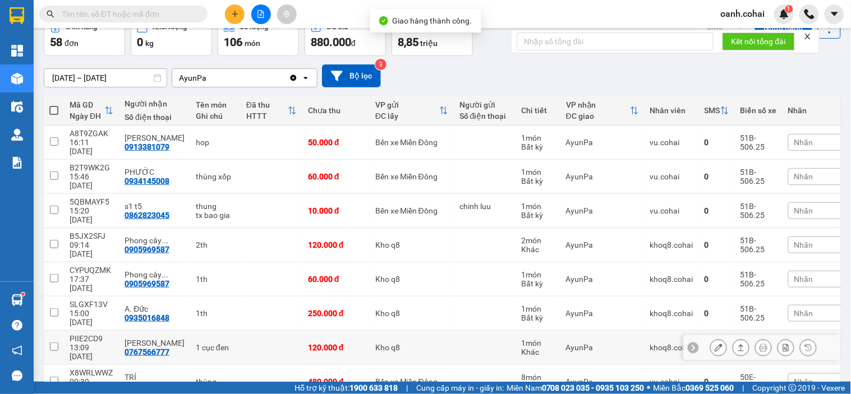
scroll to position [109, 0]
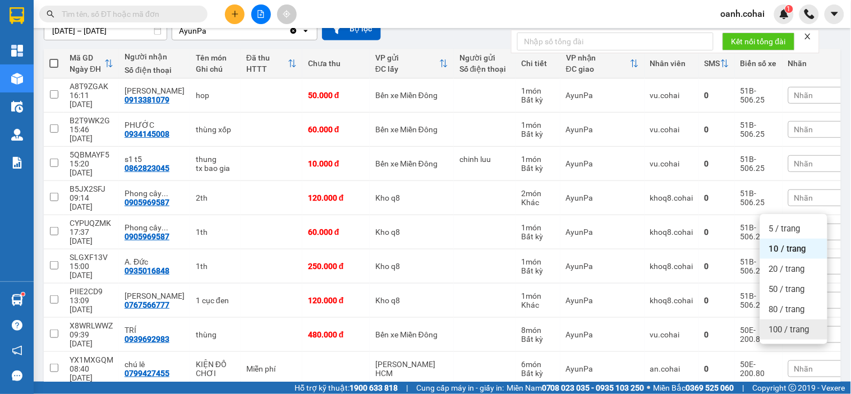
click at [775, 331] on span "100 / trang" at bounding box center [789, 329] width 40 height 11
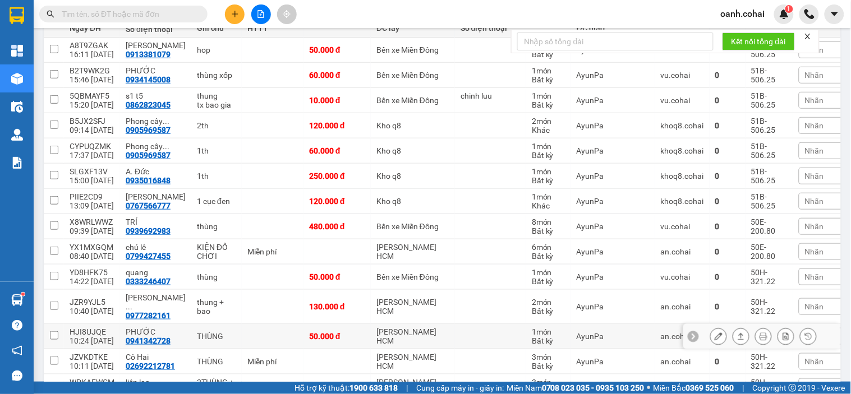
scroll to position [172, 0]
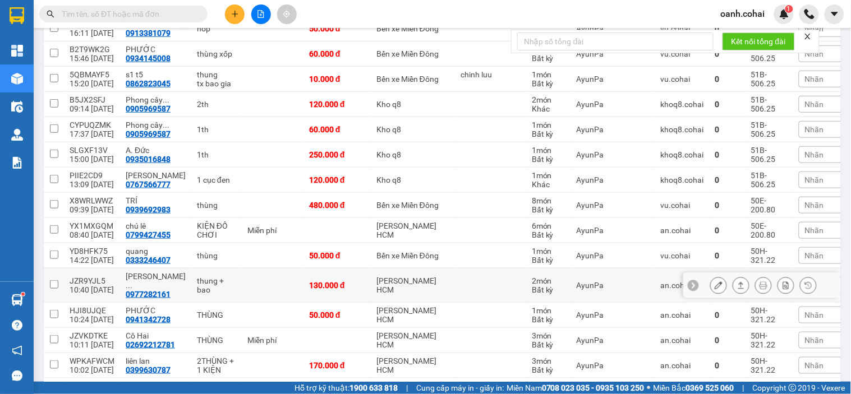
click at [711, 279] on button at bounding box center [719, 286] width 16 height 20
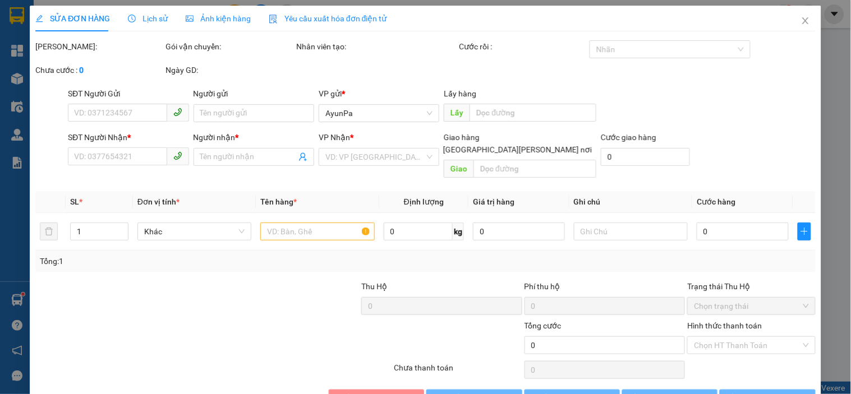
type input "0977282161"
type input "Lực Thạch Lam"
type input "130.000"
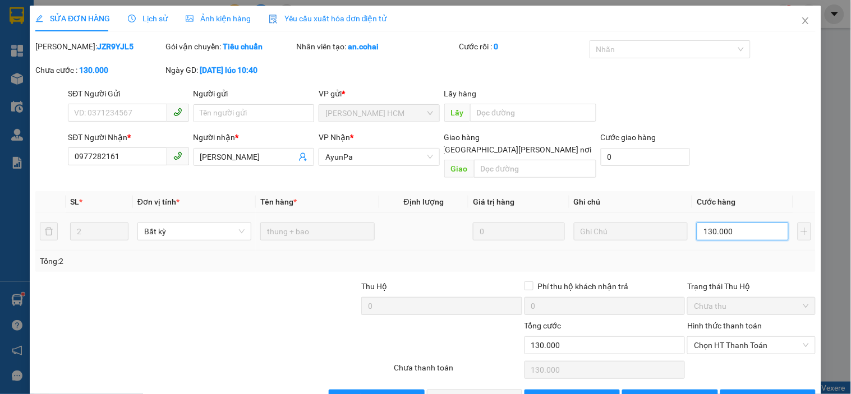
click at [718, 223] on input "130.000" at bounding box center [743, 232] width 92 height 18
type input "0"
type input "1"
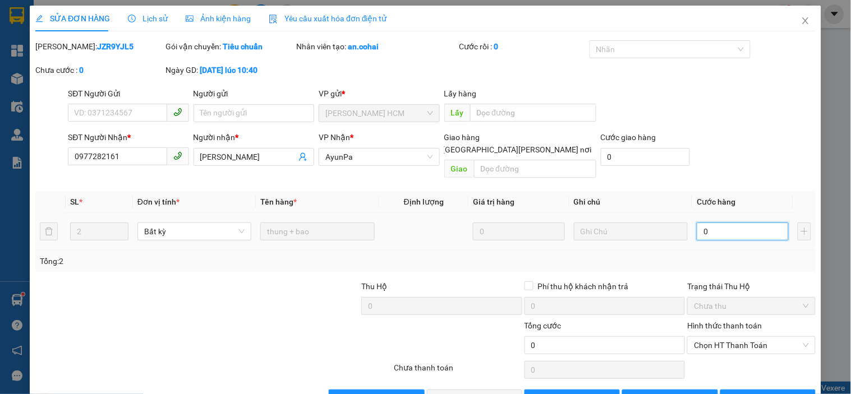
type input "1"
type input "01"
type input "12"
type input "012"
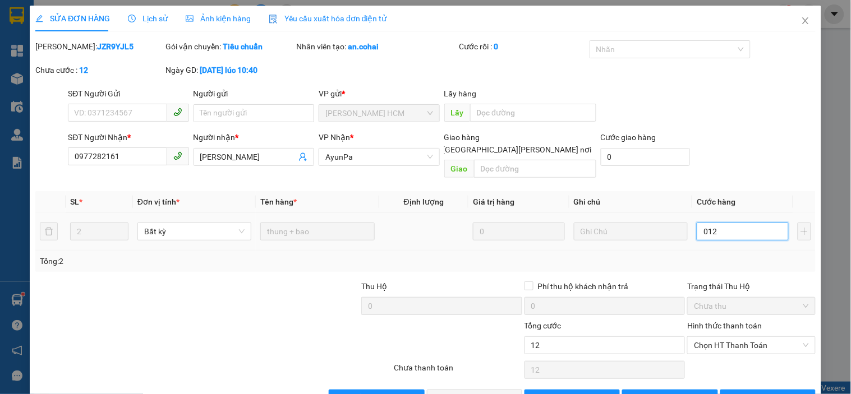
type input "120"
type input "0.120"
type input "120.000"
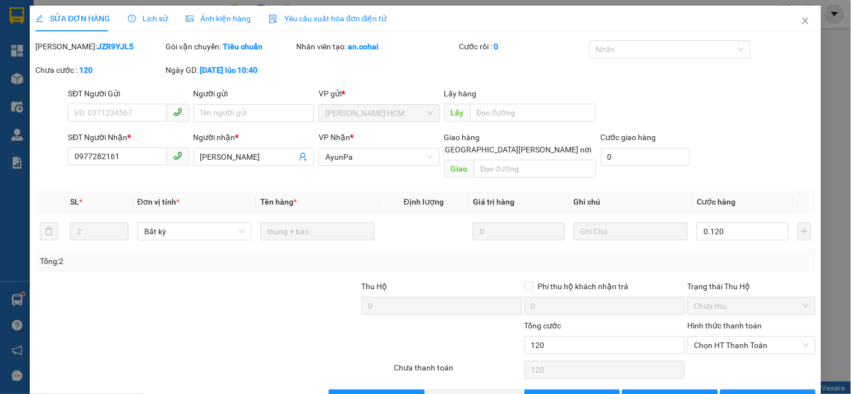
type input "120.000"
click at [750, 255] on div "Tổng: 2" at bounding box center [425, 261] width 771 height 12
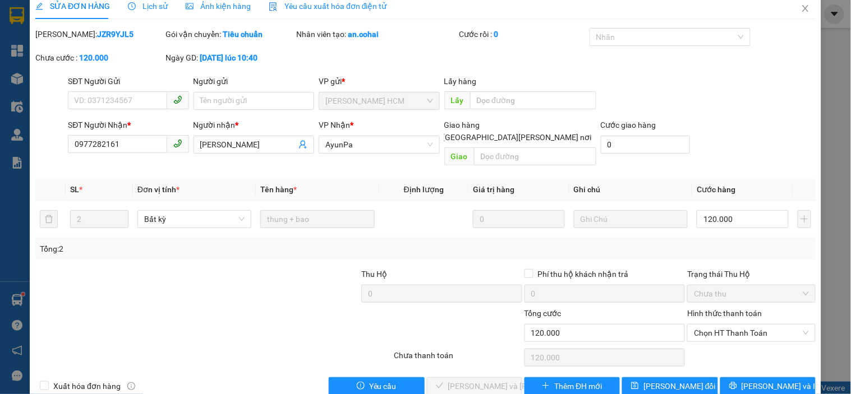
scroll to position [23, 0]
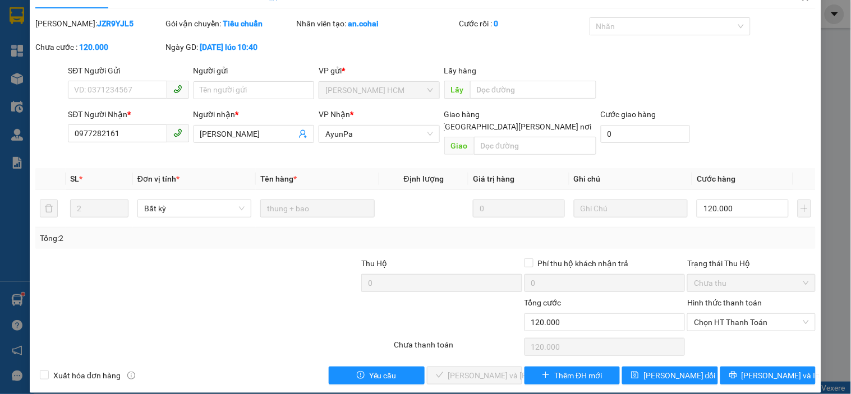
drag, startPoint x: 747, startPoint y: 314, endPoint x: 743, endPoint y: 320, distance: 7.6
click at [747, 316] on span "Chọn HT Thanh Toán" at bounding box center [751, 322] width 114 height 17
click at [722, 331] on div "Tại văn phòng" at bounding box center [744, 332] width 113 height 12
type input "0"
click at [483, 370] on span "[PERSON_NAME] và Giao hàng" at bounding box center [523, 376] width 151 height 12
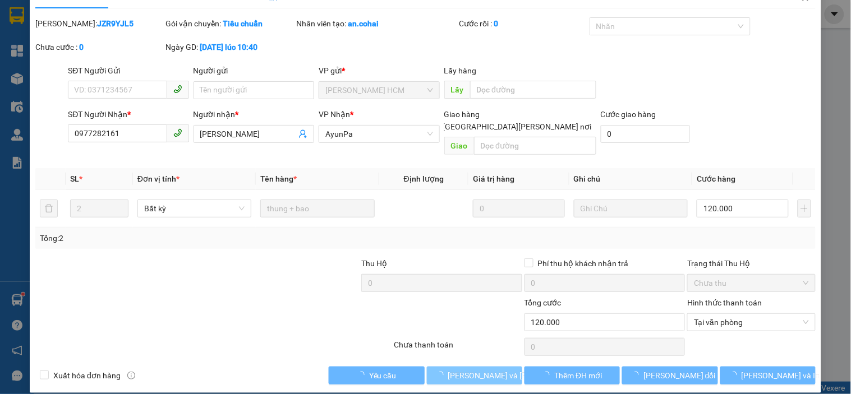
scroll to position [0, 0]
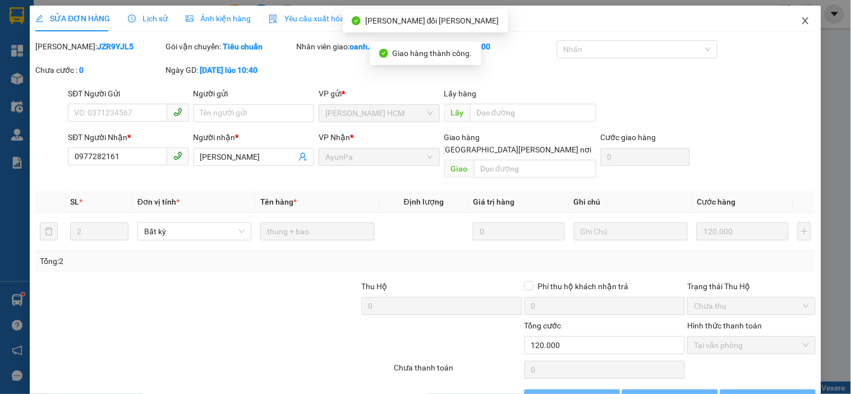
click at [801, 20] on icon "close" at bounding box center [805, 20] width 9 height 9
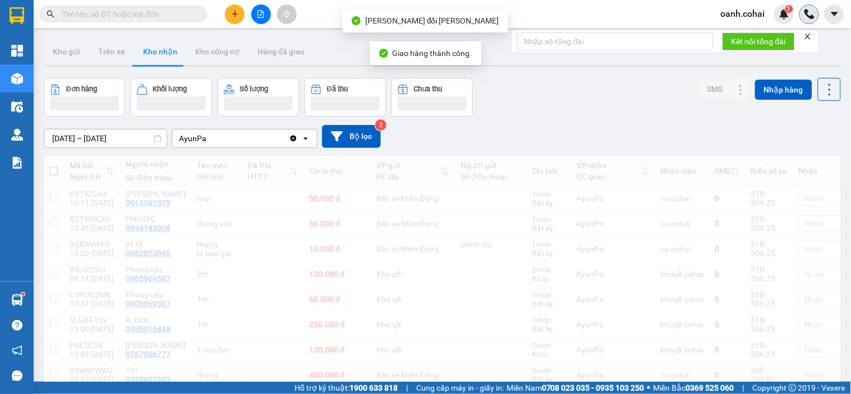
click at [801, 20] on div at bounding box center [809, 14] width 20 height 20
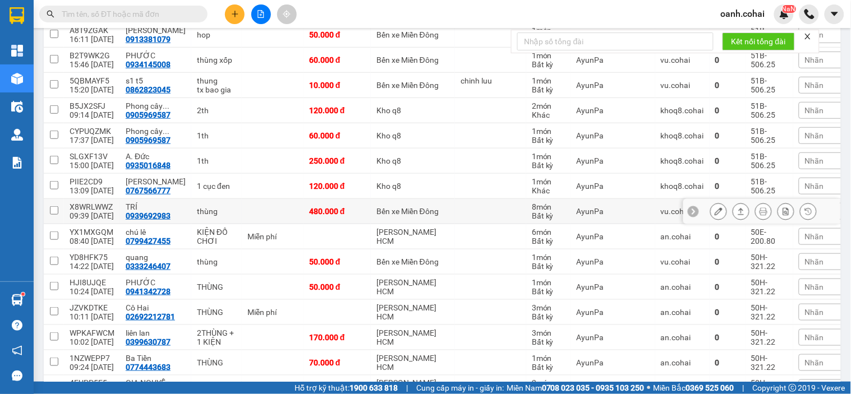
scroll to position [187, 0]
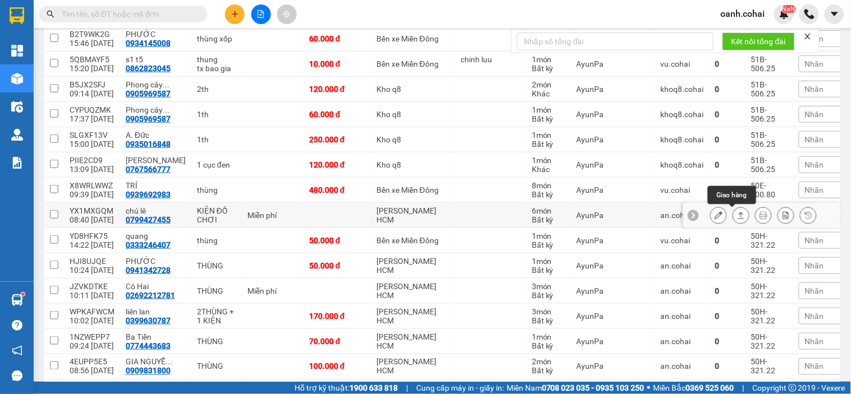
click at [733, 215] on button at bounding box center [741, 216] width 16 height 20
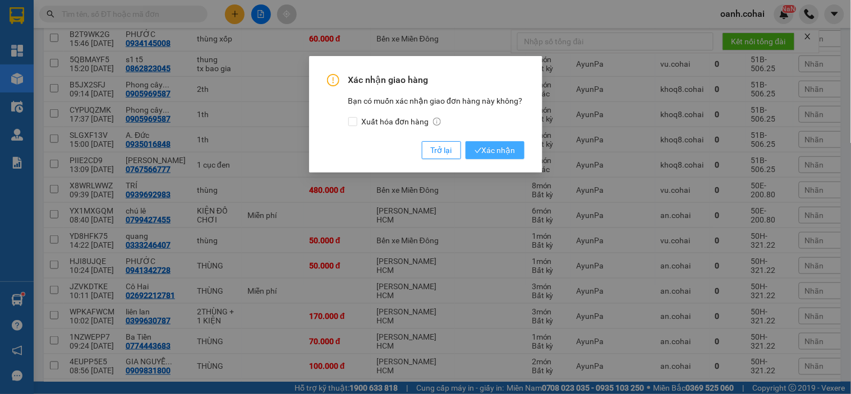
click at [499, 150] on span "Xác nhận" at bounding box center [494, 150] width 41 height 12
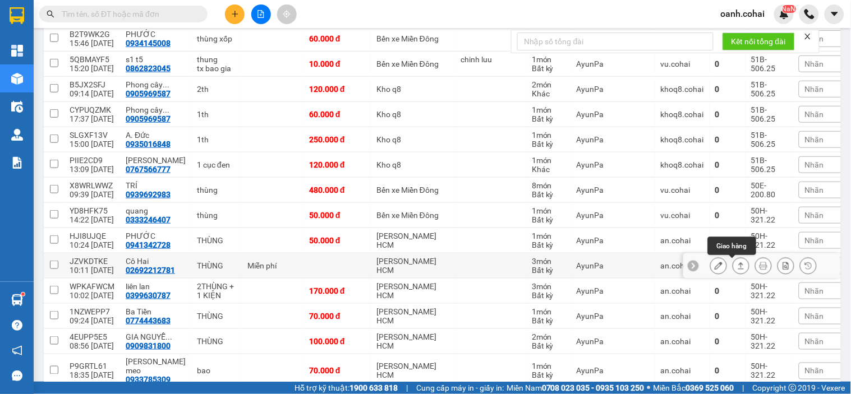
click at [737, 267] on icon at bounding box center [741, 266] width 8 height 8
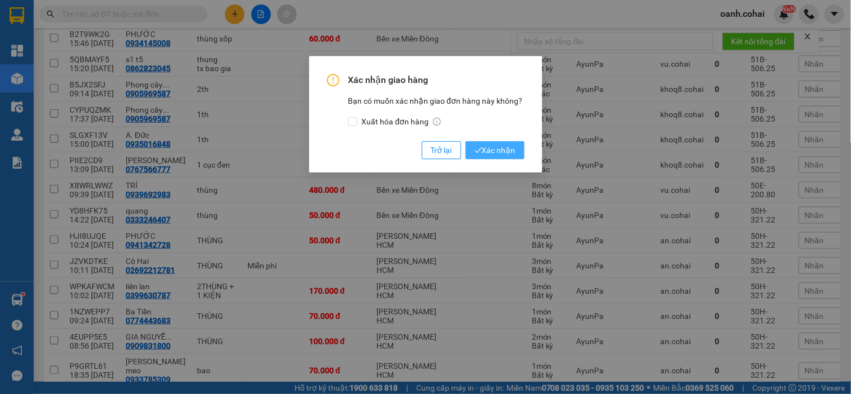
click at [509, 158] on button "Xác nhận" at bounding box center [495, 150] width 59 height 18
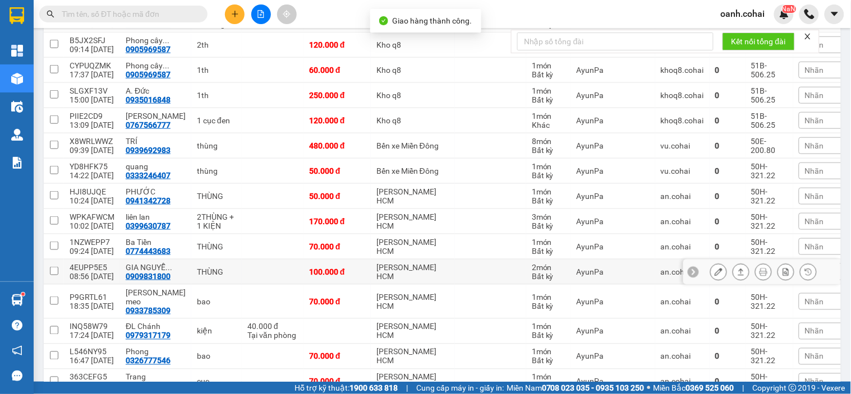
scroll to position [249, 0]
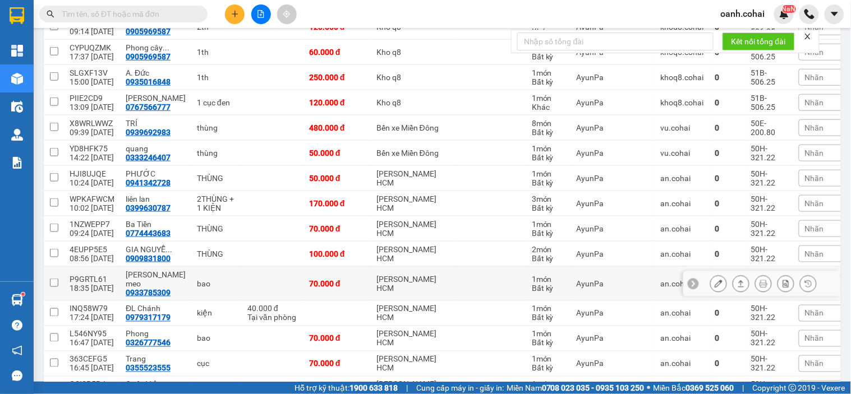
click at [715, 280] on icon at bounding box center [719, 284] width 8 height 8
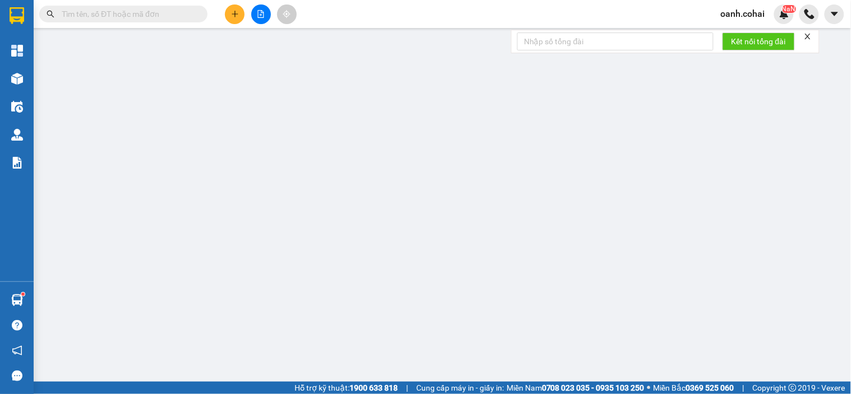
type input "0933785309"
type input "Minh Sen meo"
type input "70.000"
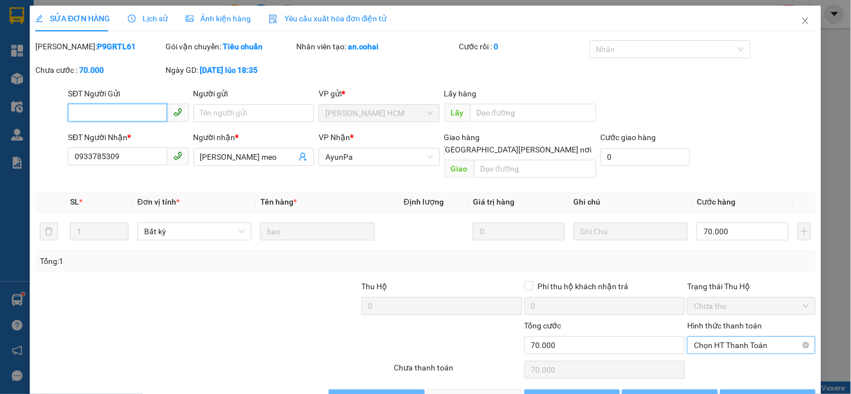
scroll to position [17, 0]
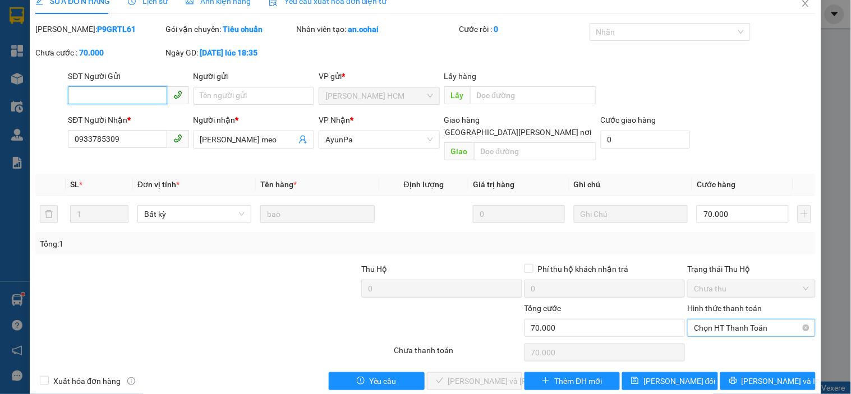
click at [743, 320] on span "Chọn HT Thanh Toán" at bounding box center [751, 328] width 114 height 17
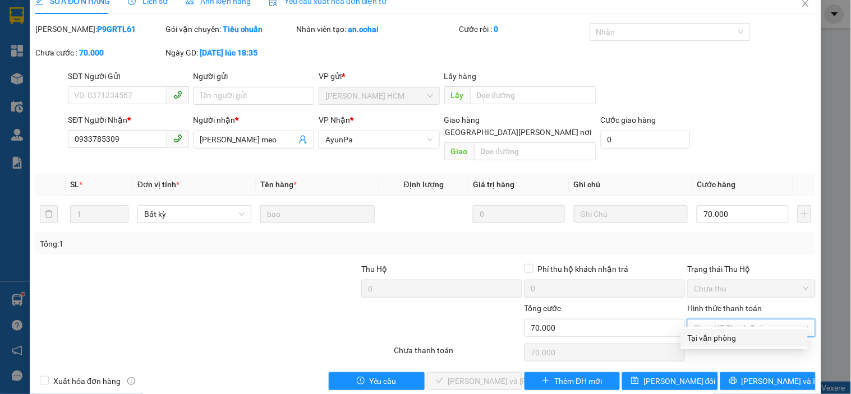
click at [712, 338] on div "Tại văn phòng" at bounding box center [744, 338] width 113 height 12
type input "0"
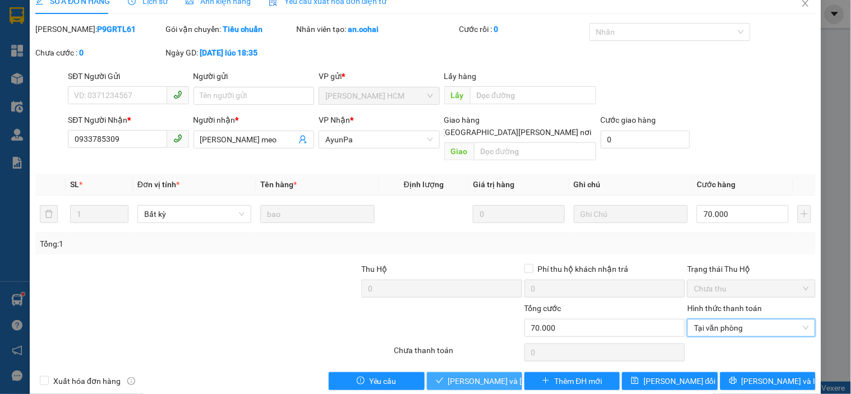
click at [466, 375] on span "[PERSON_NAME] và Giao hàng" at bounding box center [523, 381] width 151 height 12
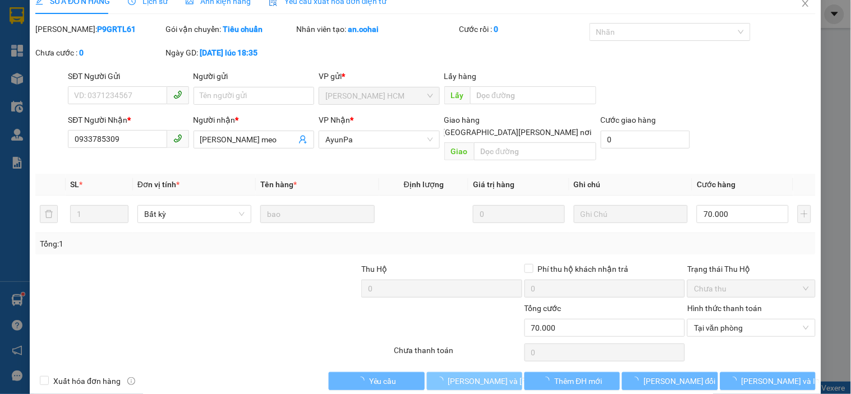
scroll to position [0, 0]
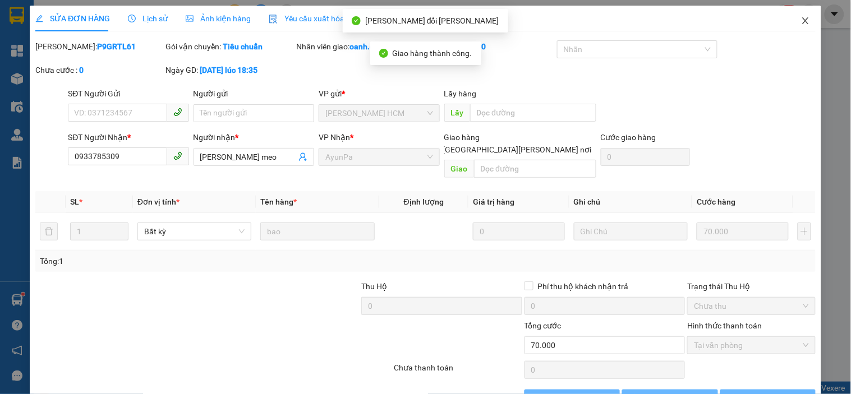
click at [802, 20] on icon "close" at bounding box center [805, 20] width 6 height 7
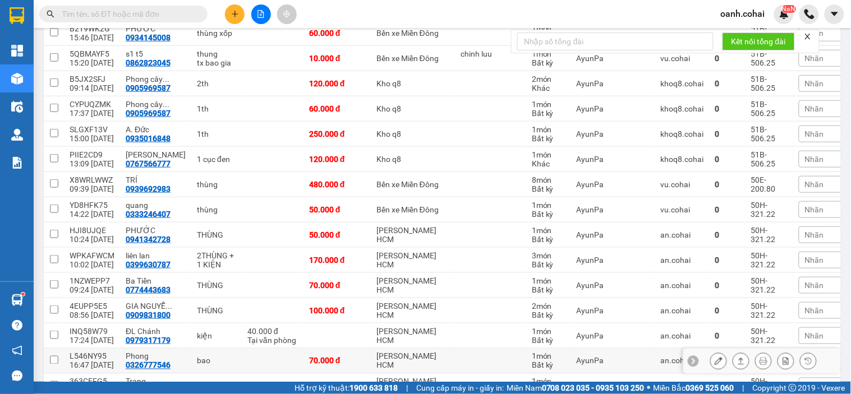
scroll to position [313, 0]
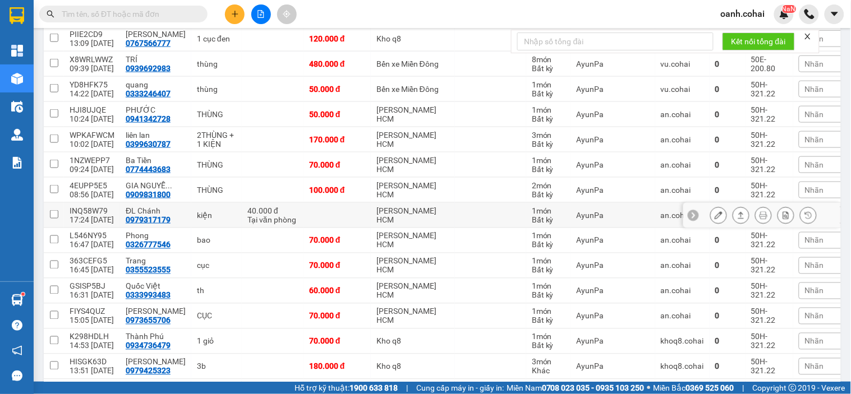
click at [737, 216] on icon at bounding box center [741, 215] width 8 height 8
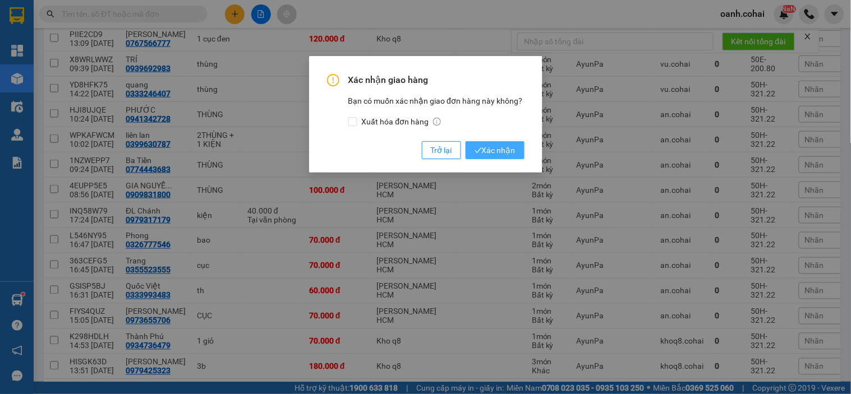
click at [489, 144] on span "Xác nhận" at bounding box center [494, 150] width 41 height 12
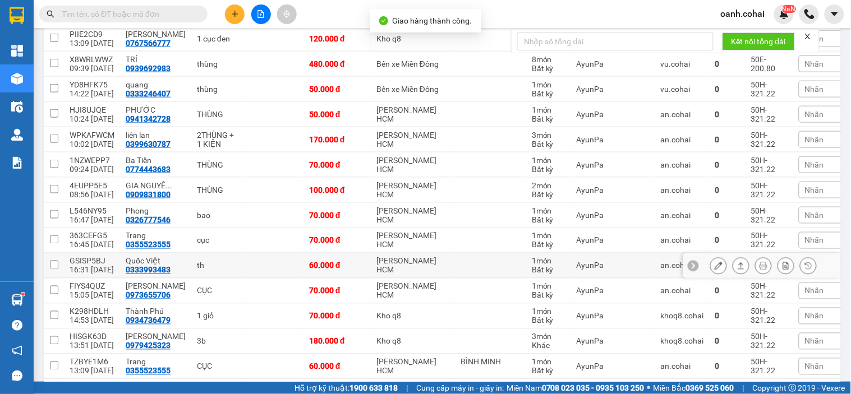
click at [715, 268] on icon at bounding box center [719, 266] width 8 height 8
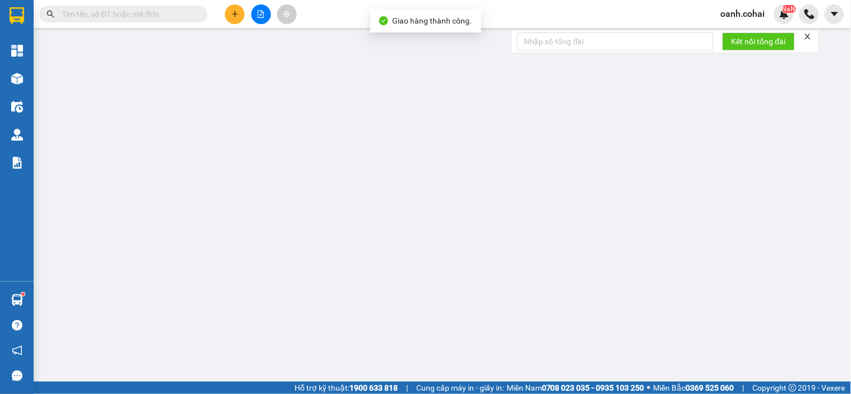
type input "0333993483"
type input "Quốc Việt"
type input "60.000"
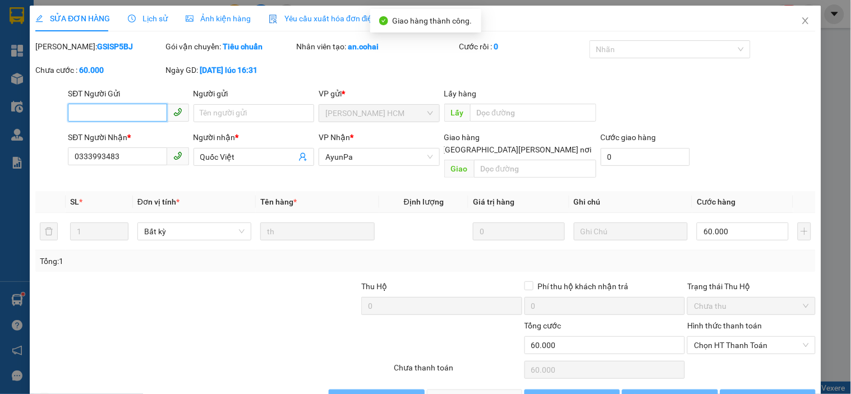
scroll to position [17, 0]
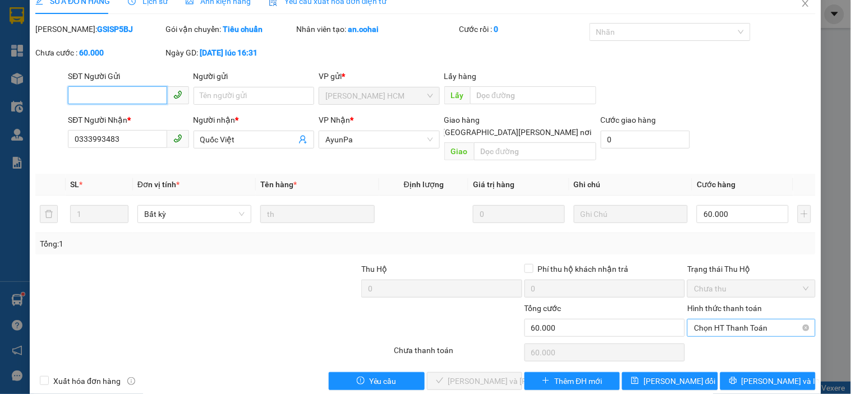
click at [721, 320] on span "Chọn HT Thanh Toán" at bounding box center [751, 328] width 114 height 17
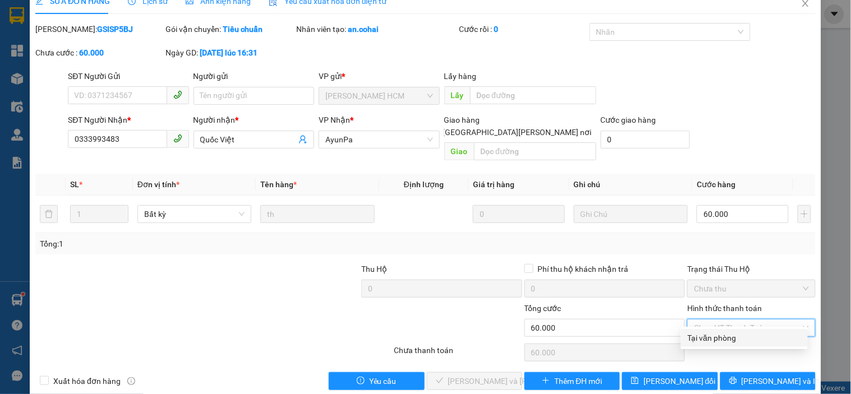
click at [702, 334] on div "Tại văn phòng" at bounding box center [744, 338] width 113 height 12
type input "0"
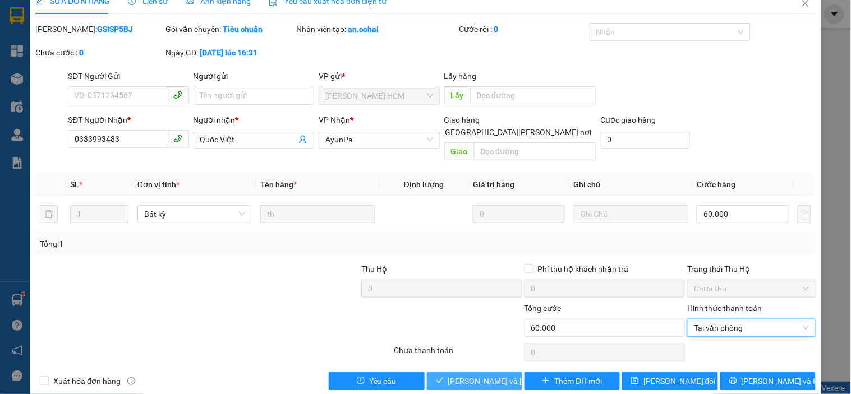
click at [494, 375] on span "[PERSON_NAME] và Giao hàng" at bounding box center [523, 381] width 151 height 12
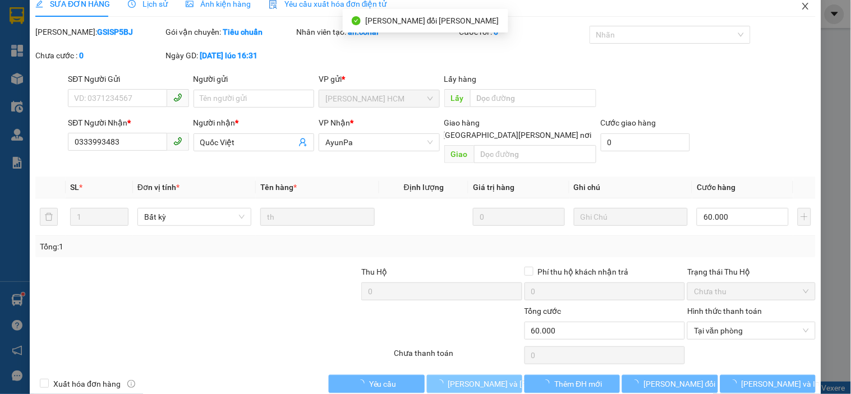
scroll to position [0, 0]
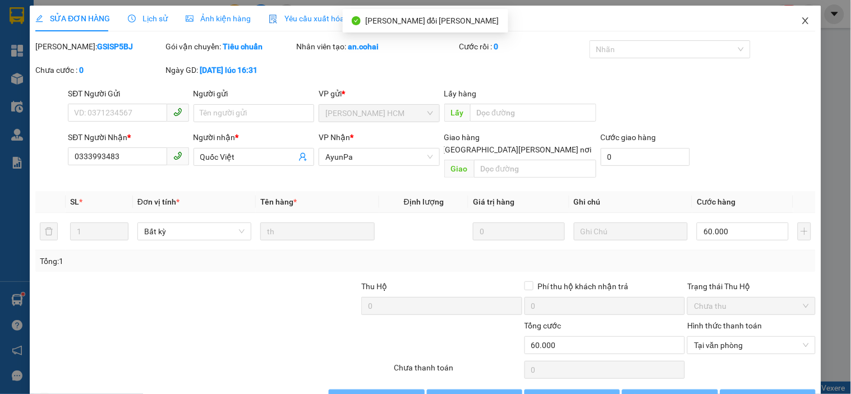
click at [801, 21] on icon "close" at bounding box center [805, 20] width 9 height 9
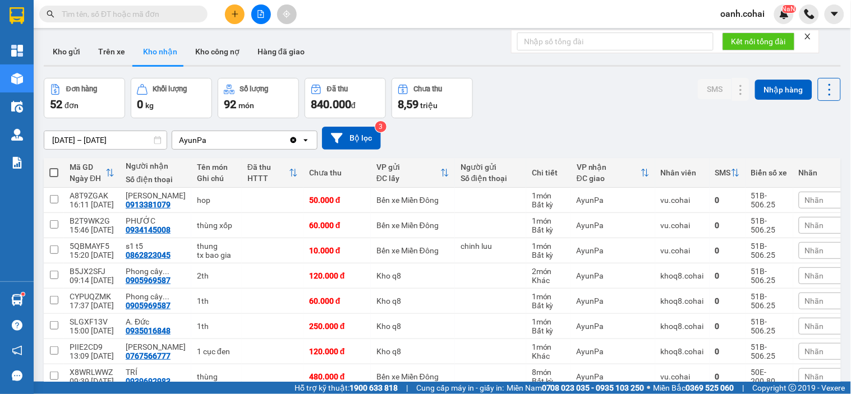
click at [258, 18] on button at bounding box center [261, 14] width 20 height 20
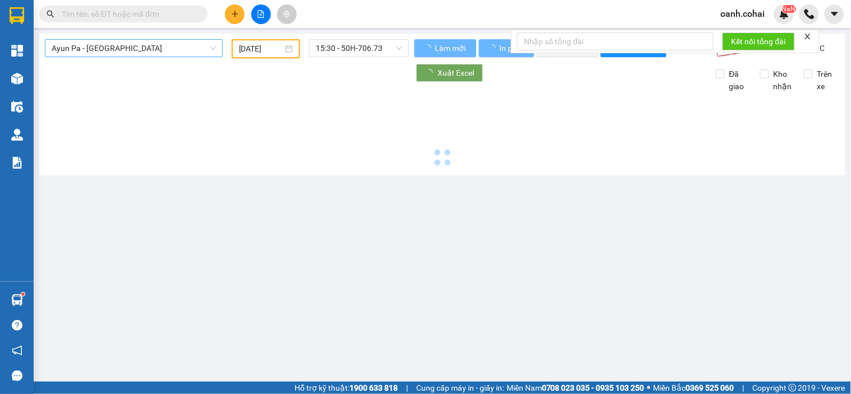
type input "[DATE]"
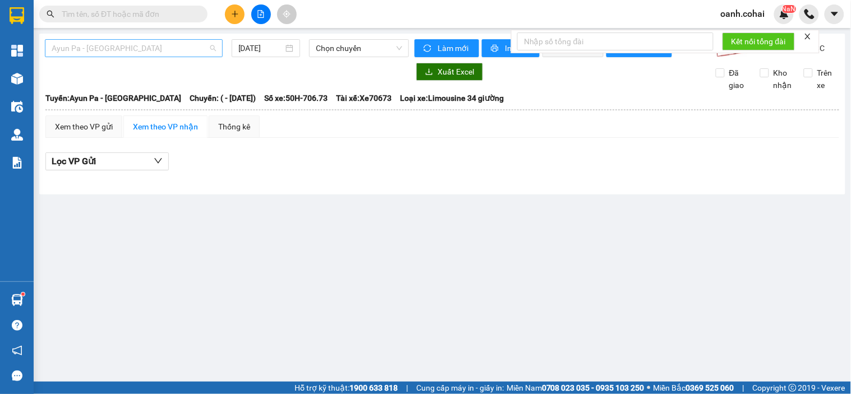
click at [158, 47] on span "Ayun Pa - [GEOGRAPHIC_DATA]" at bounding box center [134, 48] width 164 height 17
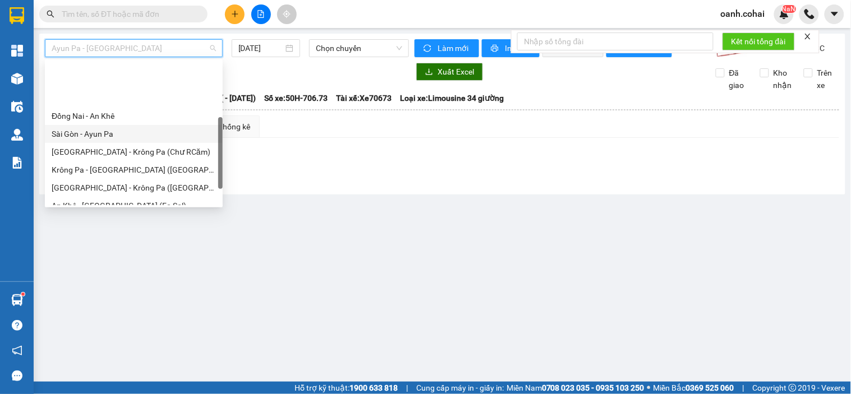
scroll to position [125, 0]
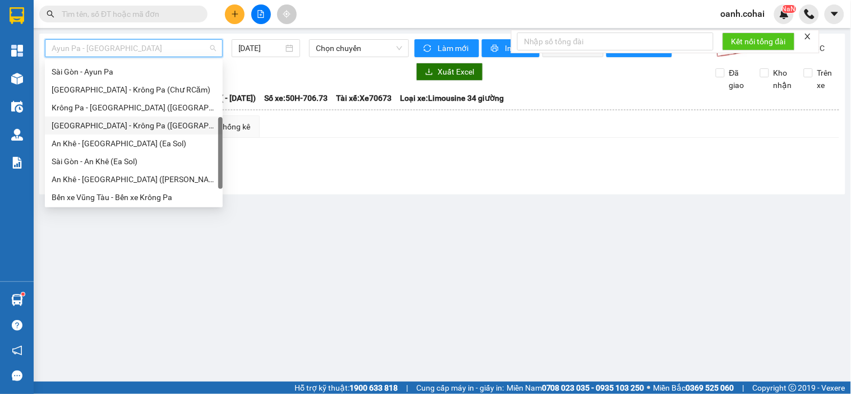
click at [110, 122] on div "[GEOGRAPHIC_DATA] - Krông Pa ([GEOGRAPHIC_DATA])" at bounding box center [134, 125] width 164 height 12
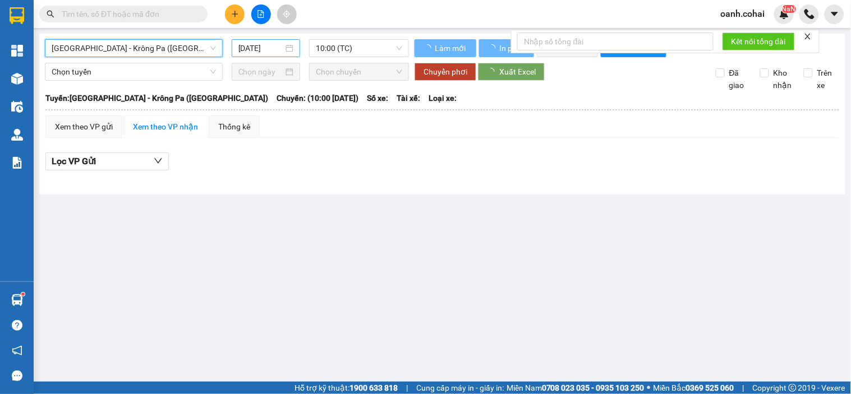
click at [260, 42] on input "[DATE]" at bounding box center [260, 48] width 45 height 12
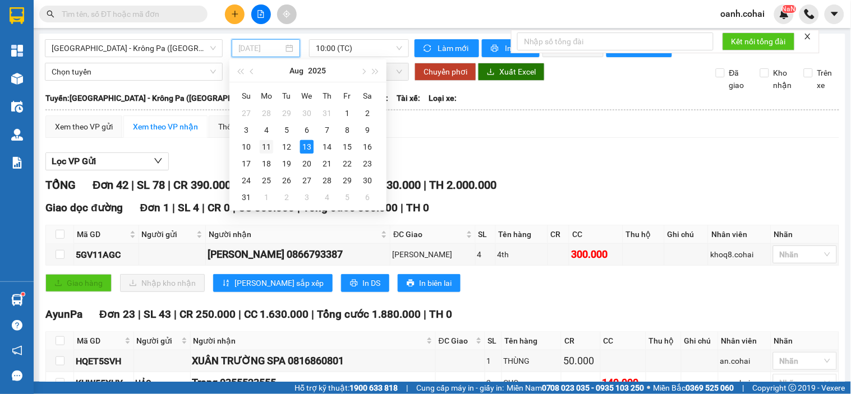
click at [265, 148] on div "11" at bounding box center [266, 146] width 13 height 13
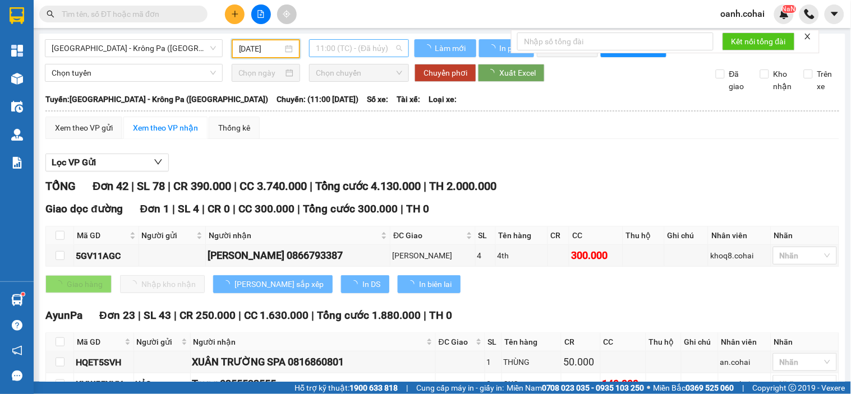
click at [347, 48] on span "11:00 (TC) - (Đã hủy)" at bounding box center [359, 48] width 86 height 17
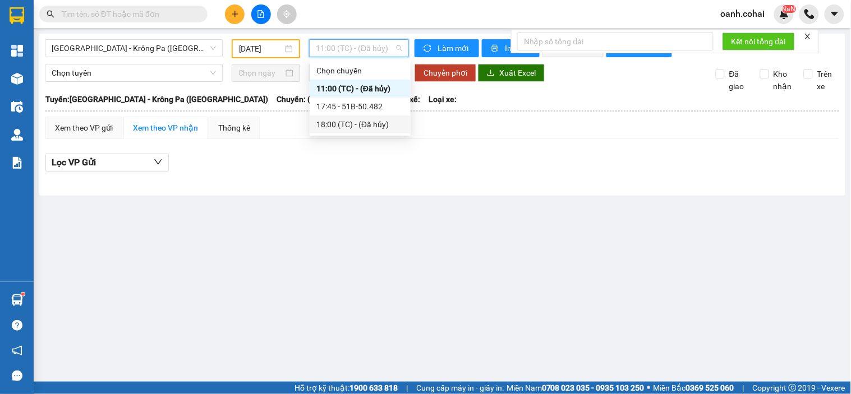
click at [333, 122] on div "18:00 (TC) - (Đã hủy)" at bounding box center [359, 124] width 87 height 12
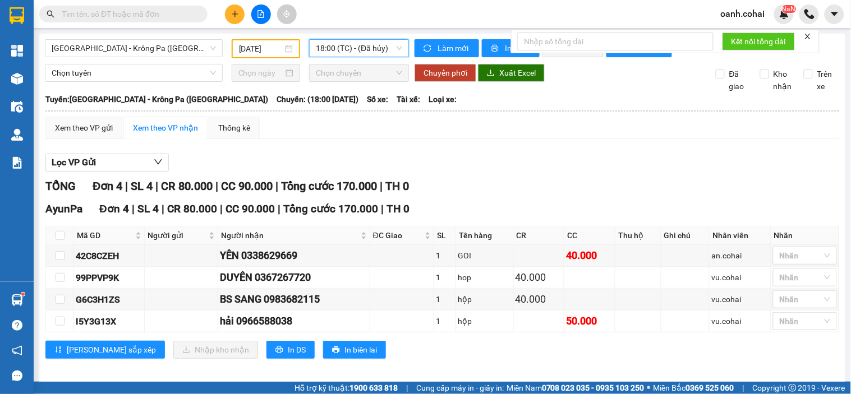
drag, startPoint x: 342, startPoint y: 57, endPoint x: 345, endPoint y: 52, distance: 5.8
click at [344, 54] on div "18:00 (TC) - (Đã hủy)" at bounding box center [359, 48] width 100 height 18
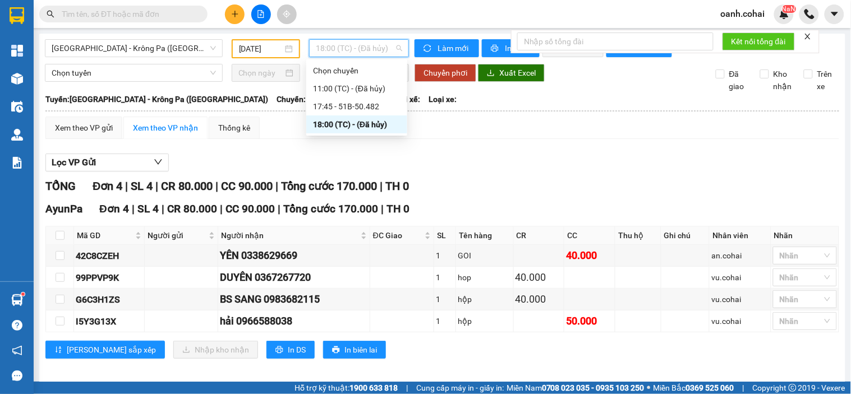
click at [335, 165] on div "Lọc VP Gửi" at bounding box center [442, 163] width 794 height 19
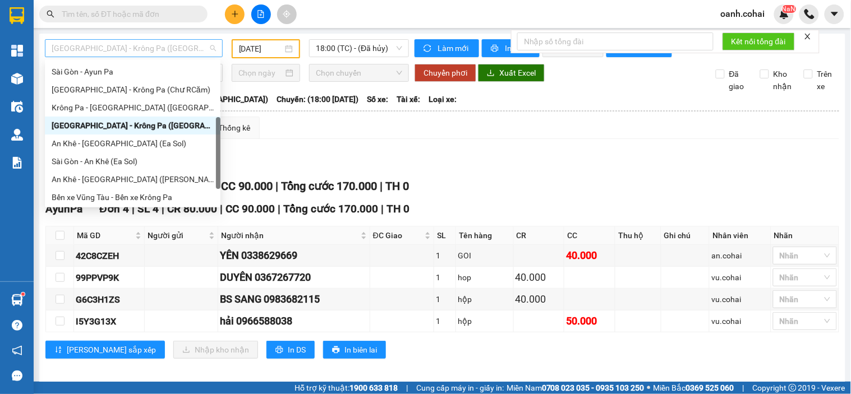
click at [192, 48] on span "[GEOGRAPHIC_DATA] - Krông Pa ([GEOGRAPHIC_DATA])" at bounding box center [134, 48] width 164 height 17
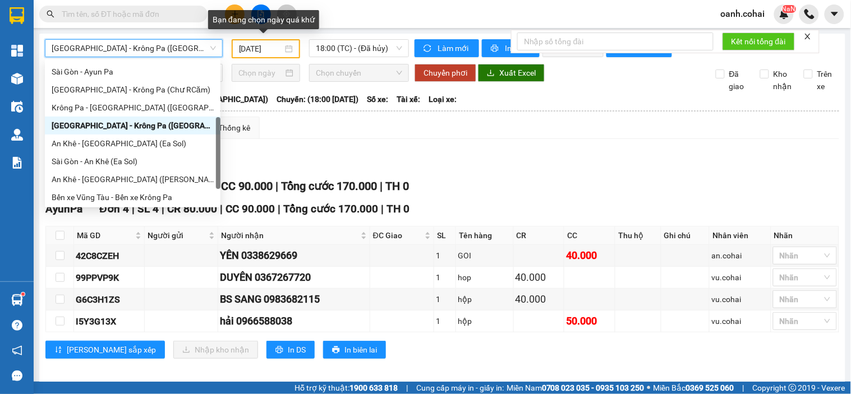
click at [282, 46] on div "11/08/2025" at bounding box center [266, 49] width 54 height 12
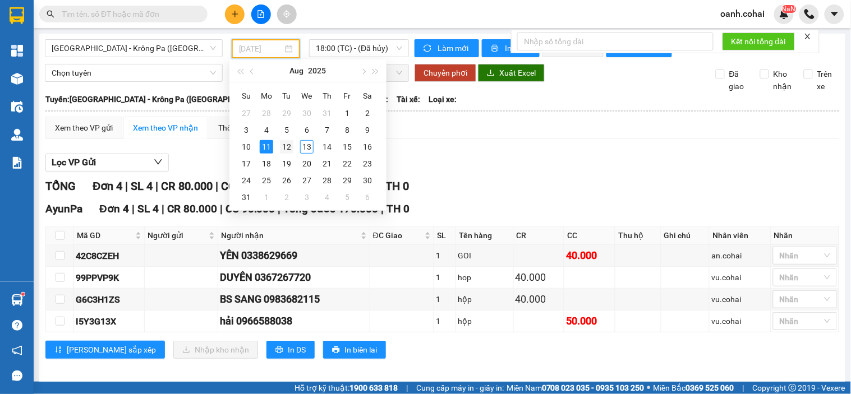
click at [291, 149] on div "12" at bounding box center [286, 146] width 13 height 13
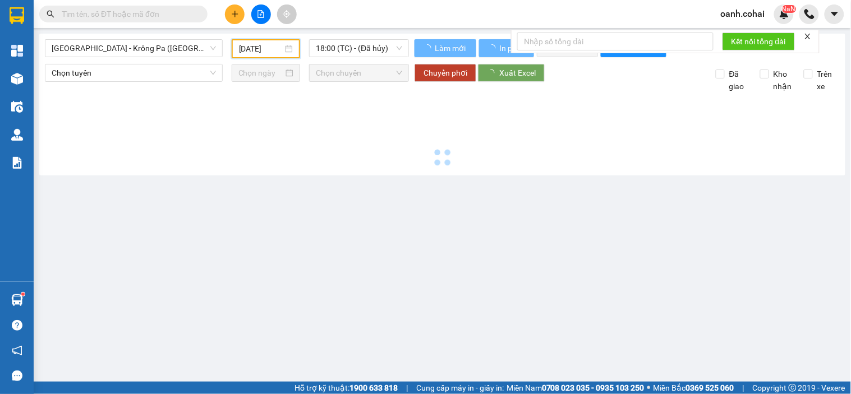
type input "[DATE]"
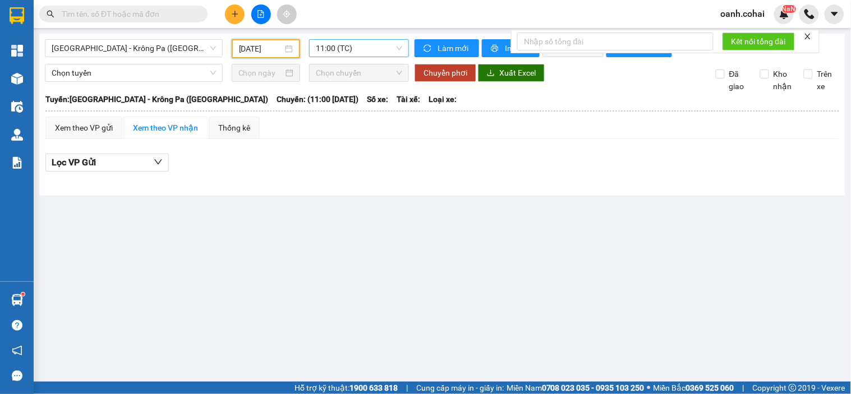
click at [353, 45] on span "11:00 (TC)" at bounding box center [359, 48] width 86 height 17
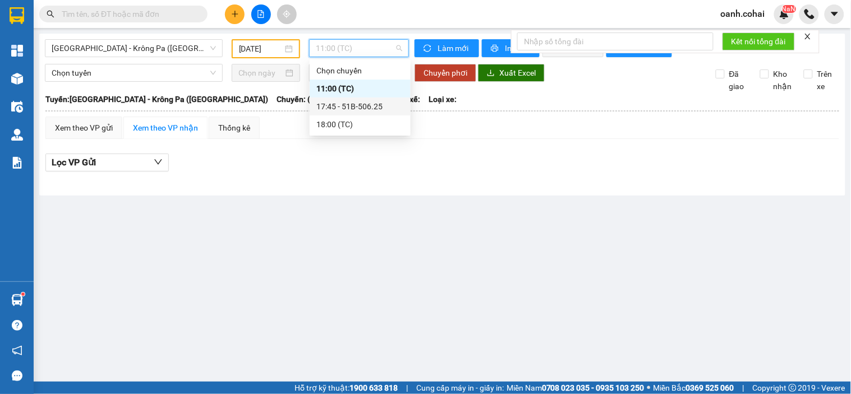
click at [343, 104] on div "17:45 - 51B-506.25" at bounding box center [359, 106] width 87 height 12
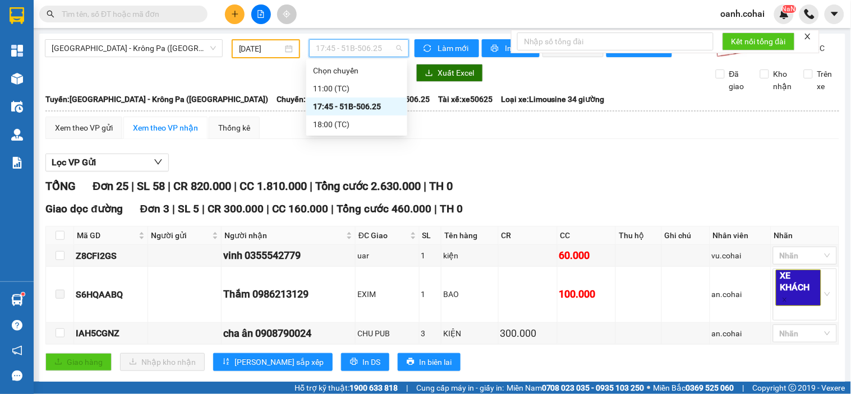
click at [372, 45] on span "17:45 - 51B-506.25" at bounding box center [359, 48] width 86 height 17
click at [333, 124] on div "18:00 (TC)" at bounding box center [356, 124] width 87 height 12
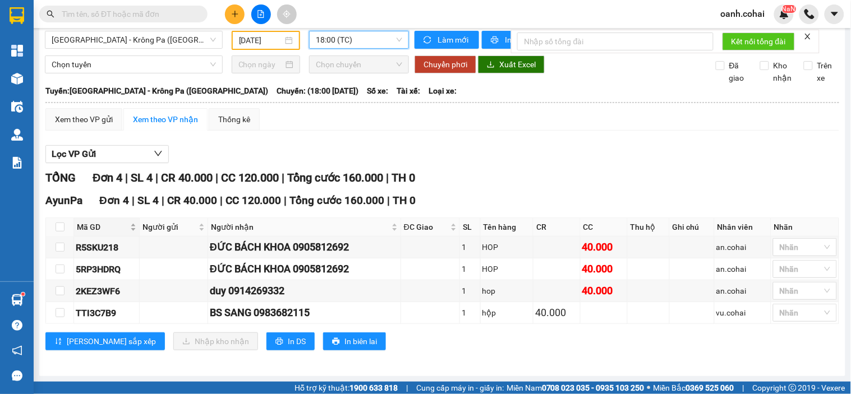
scroll to position [18, 0]
click at [58, 225] on input "checkbox" at bounding box center [60, 227] width 9 height 9
checkbox input "true"
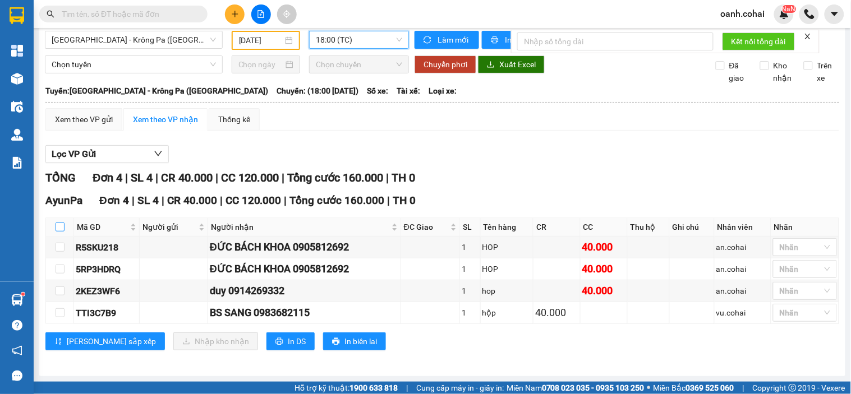
checkbox input "true"
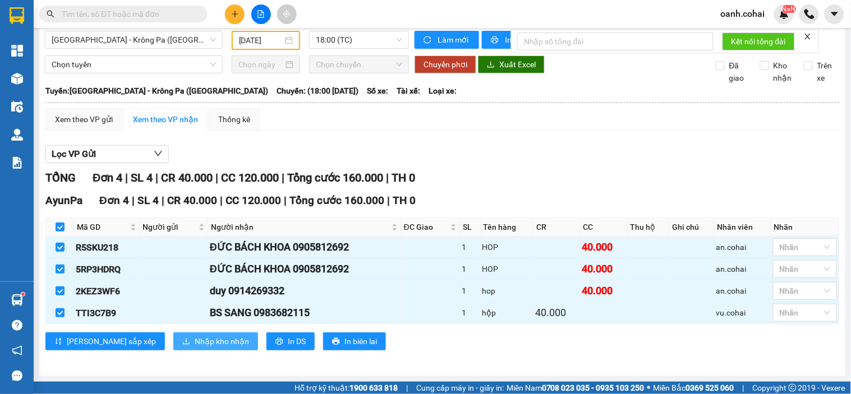
click at [195, 344] on span "Nhập kho nhận" at bounding box center [222, 341] width 54 height 12
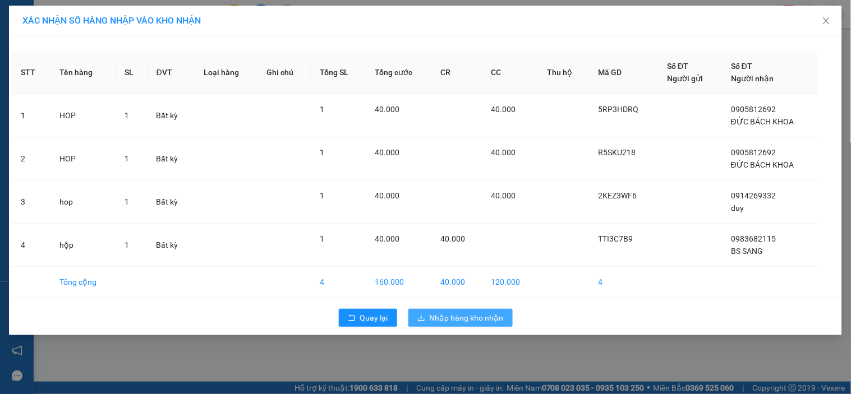
click at [444, 312] on button "Nhập hàng kho nhận" at bounding box center [460, 318] width 104 height 18
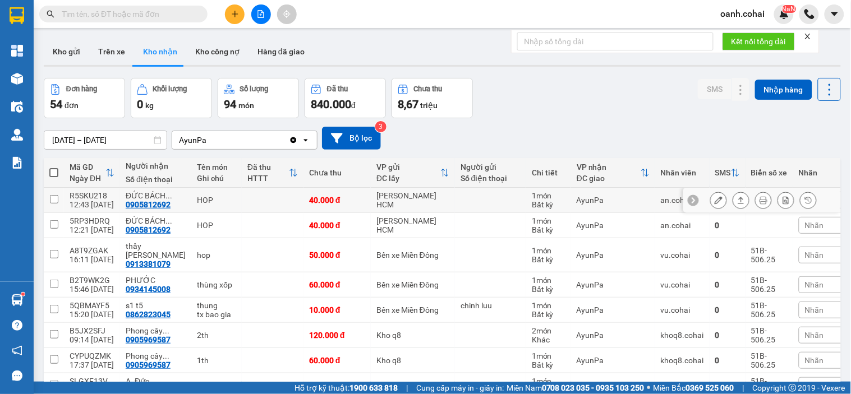
click at [737, 201] on icon at bounding box center [741, 200] width 8 height 8
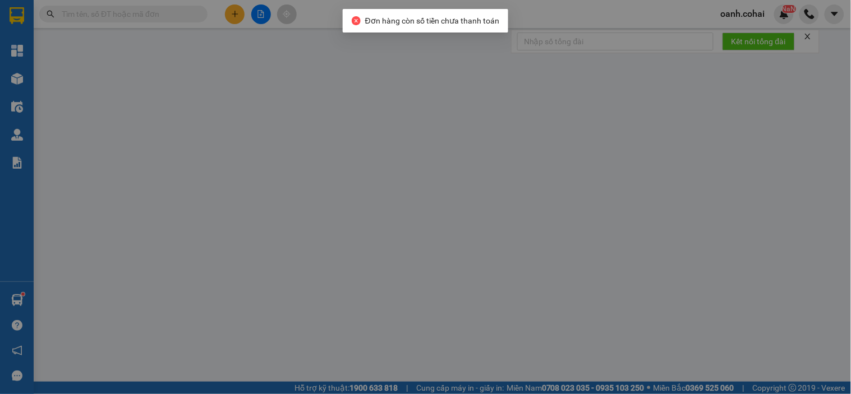
type input "0905812692"
type input "ĐỨC BÁCH KHOA"
type input "40.000"
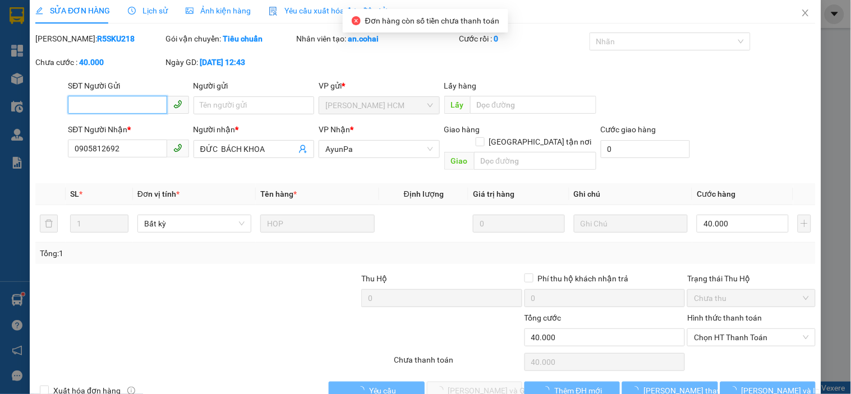
scroll to position [17, 0]
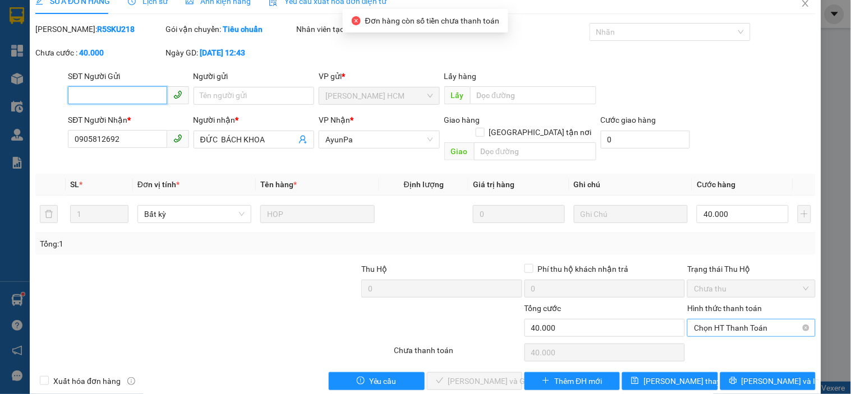
click at [747, 322] on span "Chọn HT Thanh Toán" at bounding box center [751, 328] width 114 height 17
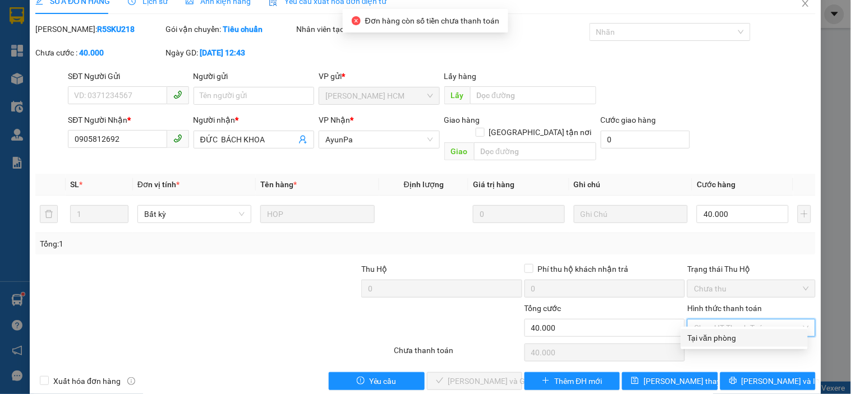
click at [720, 335] on div "Tại văn phòng" at bounding box center [744, 338] width 113 height 12
type input "0"
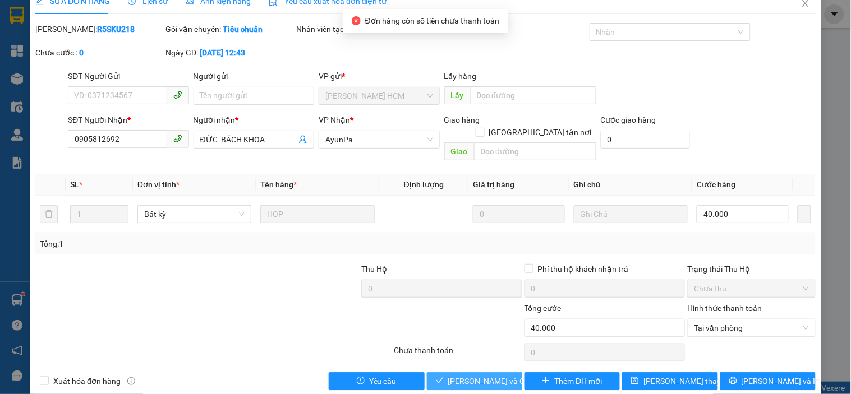
click at [464, 375] on span "[PERSON_NAME] và Giao hàng" at bounding box center [502, 381] width 108 height 12
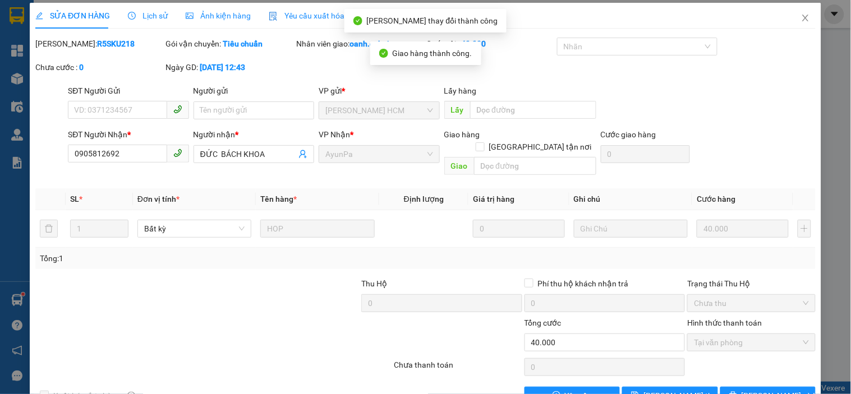
scroll to position [0, 0]
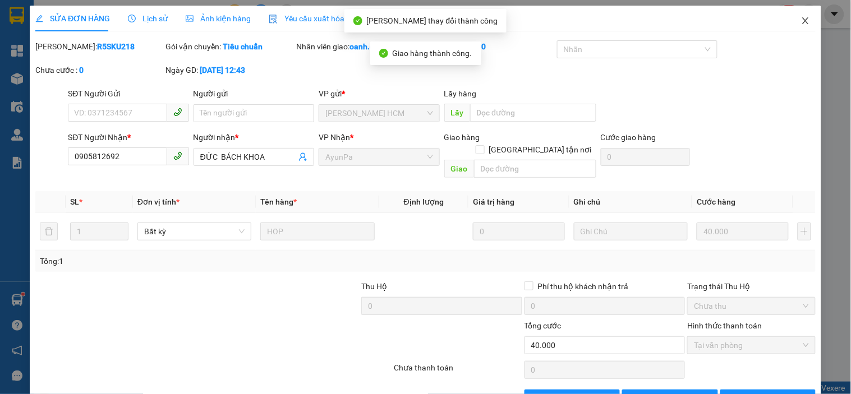
click at [797, 12] on span "Close" at bounding box center [805, 21] width 31 height 31
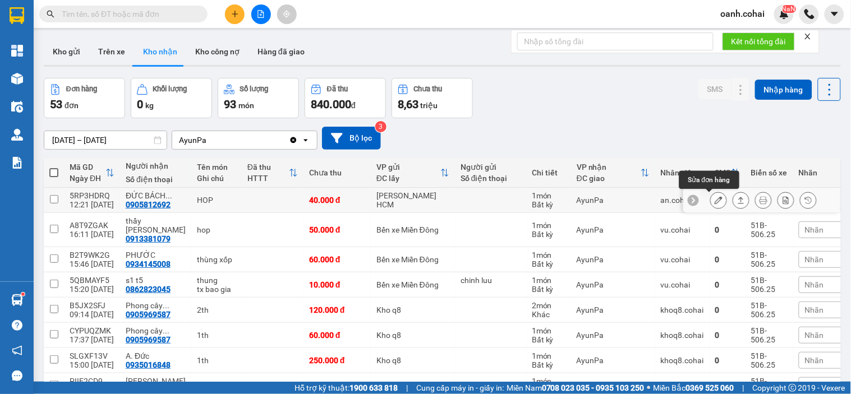
click at [715, 203] on icon at bounding box center [719, 200] width 8 height 8
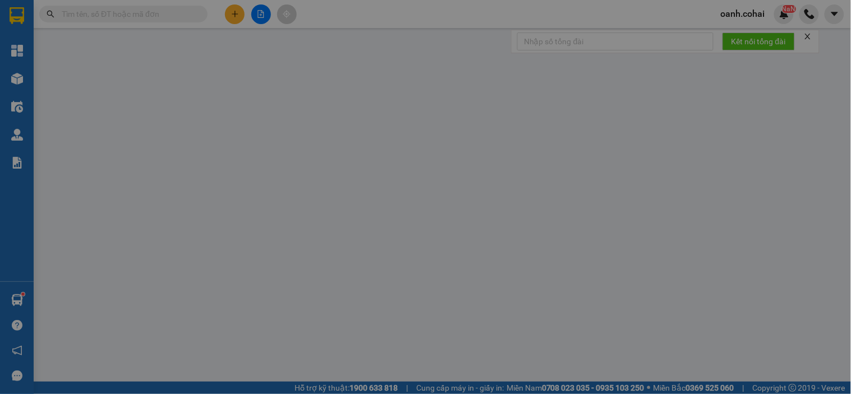
type input "0905812692"
type input "ĐỨC BÁCH KHOA"
type input "40.000"
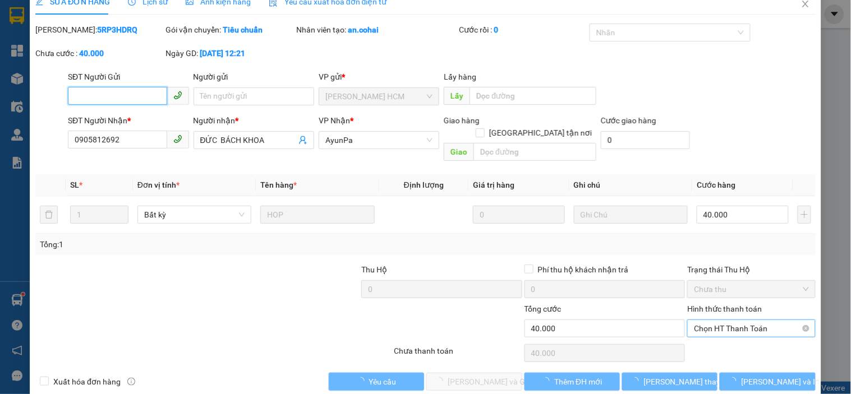
scroll to position [17, 0]
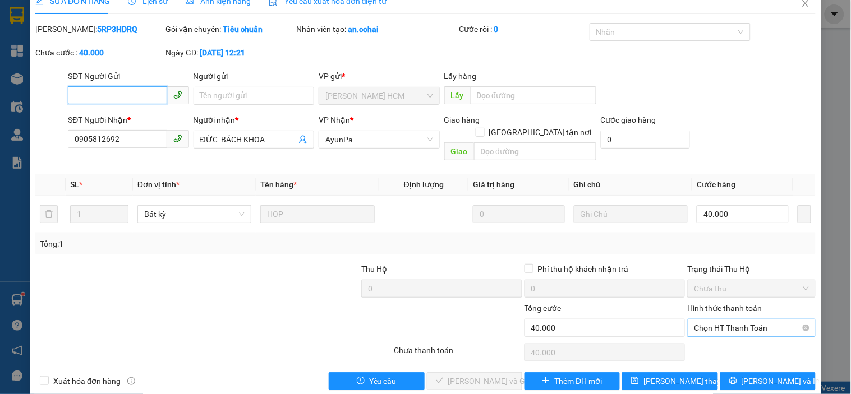
click at [715, 321] on span "Chọn HT Thanh Toán" at bounding box center [751, 328] width 114 height 17
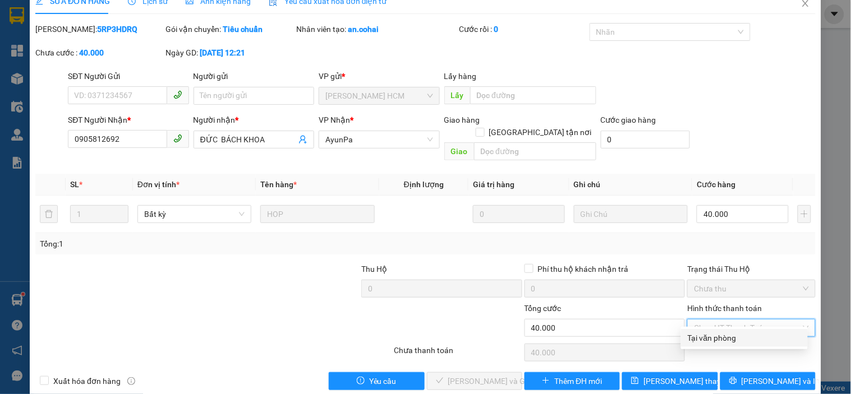
drag, startPoint x: 713, startPoint y: 324, endPoint x: 646, endPoint y: 350, distance: 72.8
click at [699, 340] on div "Tại văn phòng" at bounding box center [744, 338] width 113 height 12
type input "0"
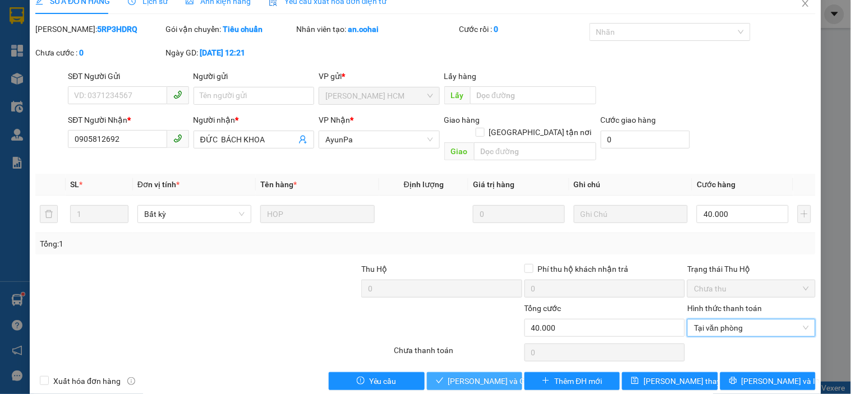
click at [490, 376] on button "[PERSON_NAME] và Giao hàng" at bounding box center [474, 381] width 95 height 18
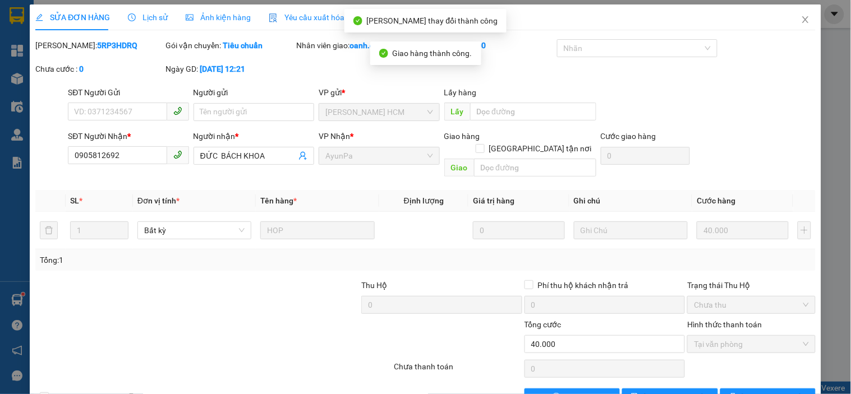
scroll to position [0, 0]
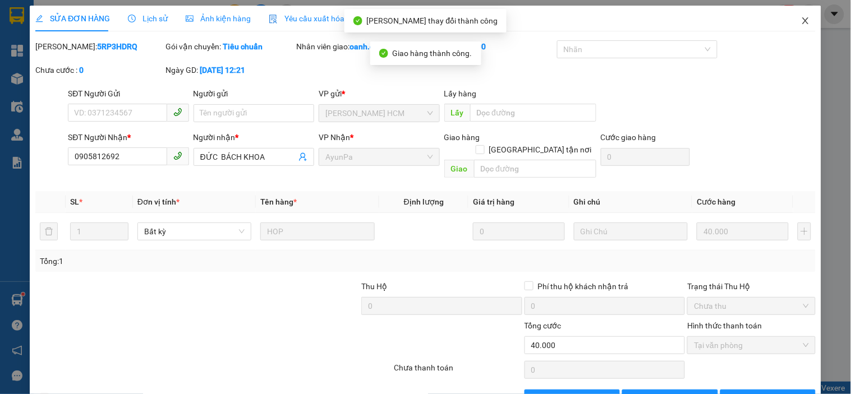
click at [797, 13] on span "Close" at bounding box center [805, 21] width 31 height 31
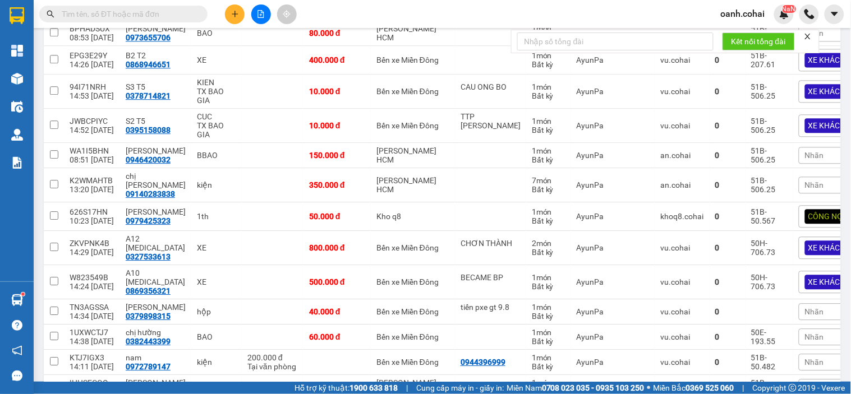
scroll to position [872, 0]
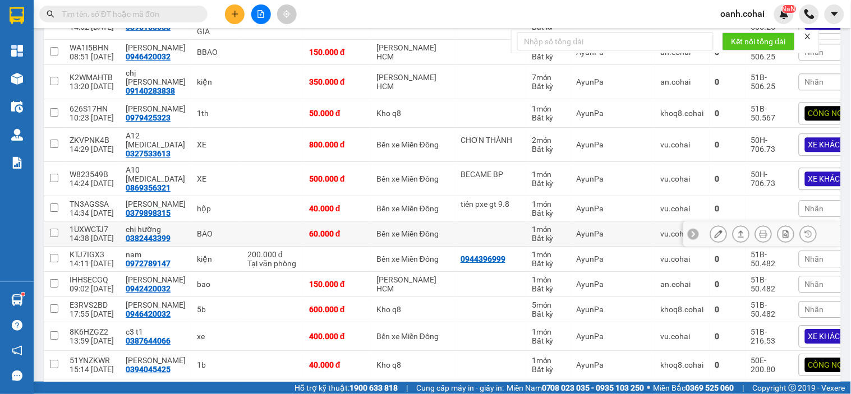
click at [715, 230] on icon at bounding box center [719, 234] width 8 height 8
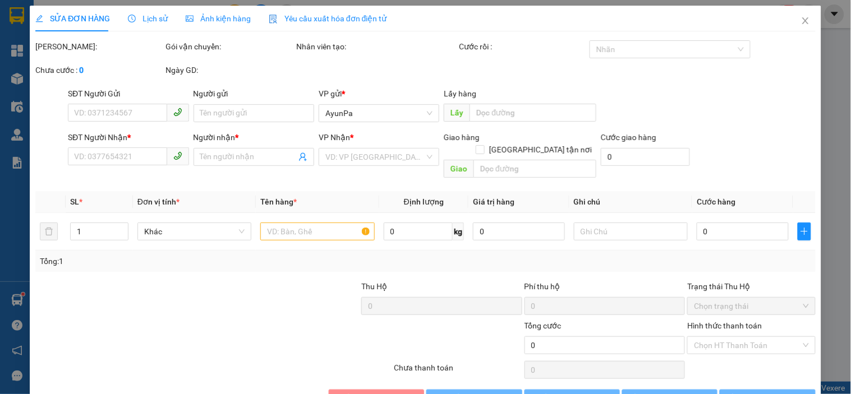
type input "0382443399"
type input "chị hường"
type input "60.000"
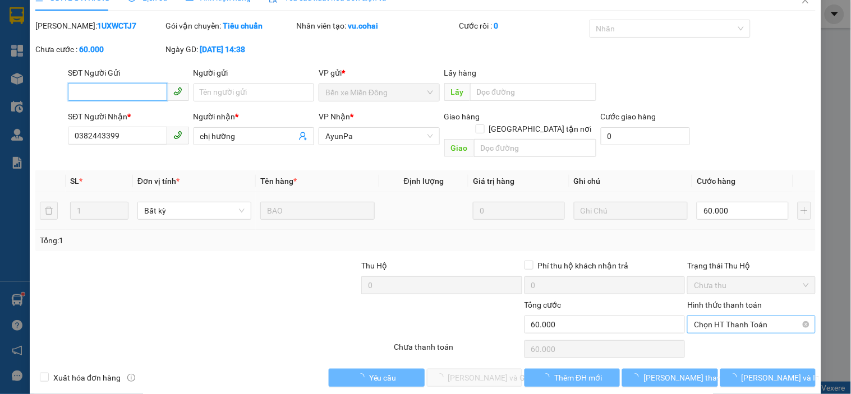
scroll to position [22, 0]
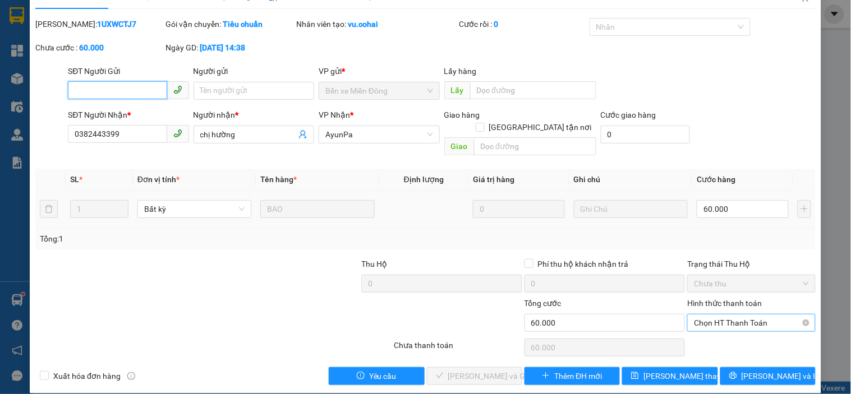
click at [743, 315] on span "Chọn HT Thanh Toán" at bounding box center [751, 323] width 114 height 17
click at [728, 335] on div "Tại văn phòng" at bounding box center [744, 333] width 113 height 12
type input "0"
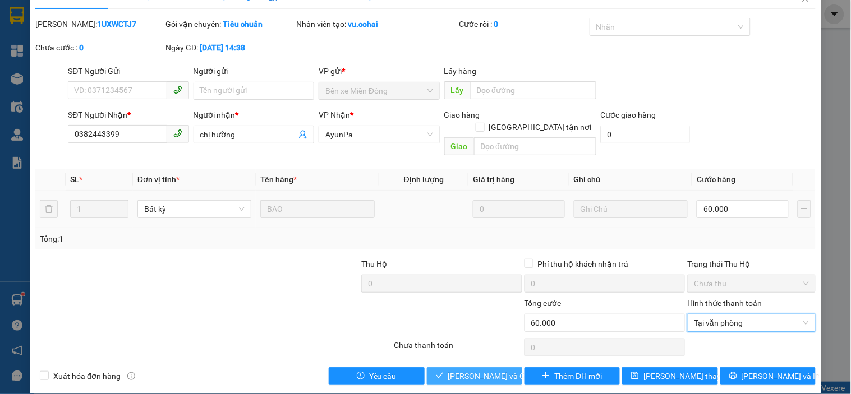
drag, startPoint x: 498, startPoint y: 360, endPoint x: 478, endPoint y: 361, distance: 19.7
click at [497, 367] on button "[PERSON_NAME] và Giao hàng" at bounding box center [474, 376] width 95 height 18
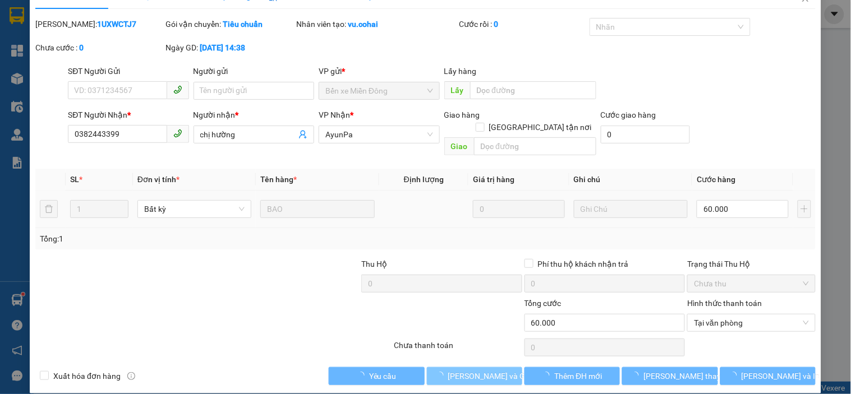
click at [478, 370] on span "[PERSON_NAME] và Giao hàng" at bounding box center [502, 376] width 108 height 12
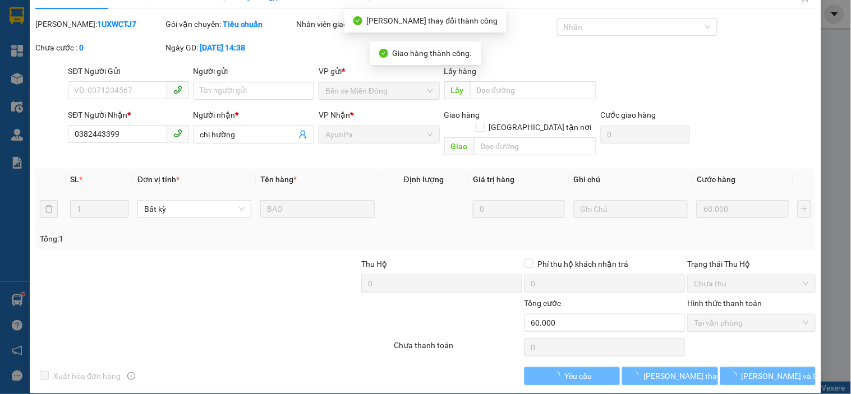
scroll to position [0, 0]
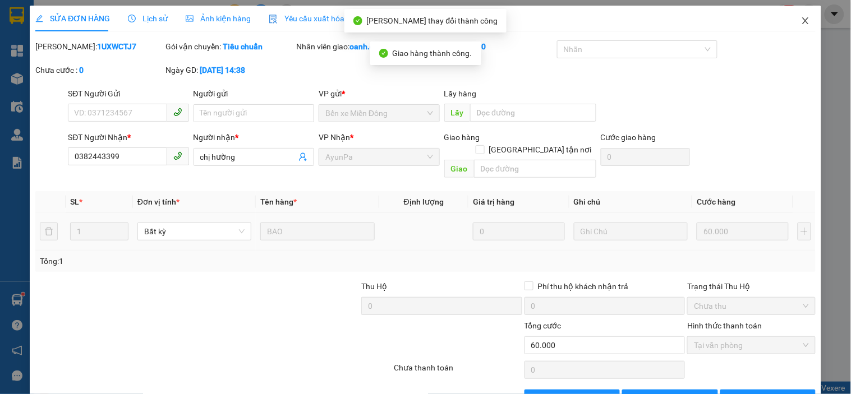
click at [801, 20] on icon "close" at bounding box center [805, 20] width 9 height 9
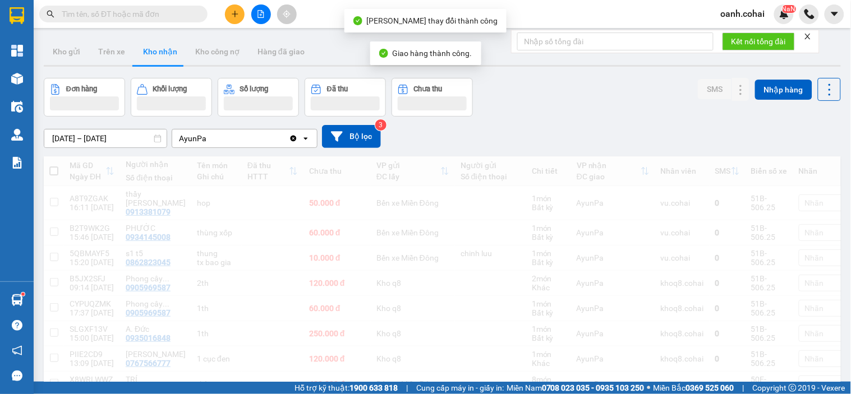
click at [795, 22] on div "oanh.cohai NaN" at bounding box center [781, 14] width 139 height 20
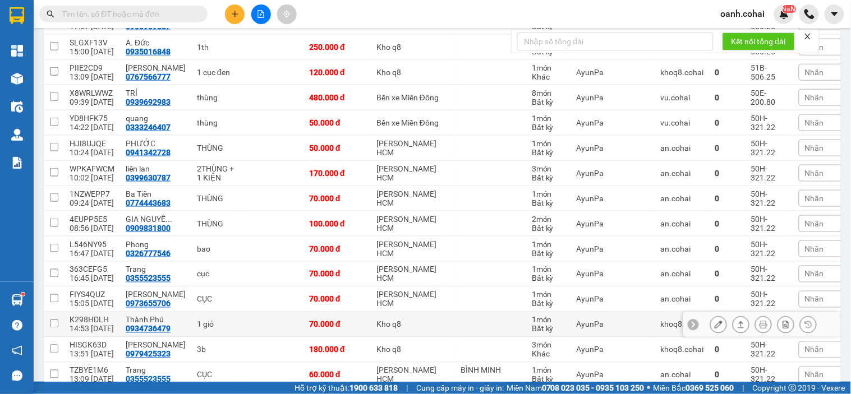
scroll to position [374, 0]
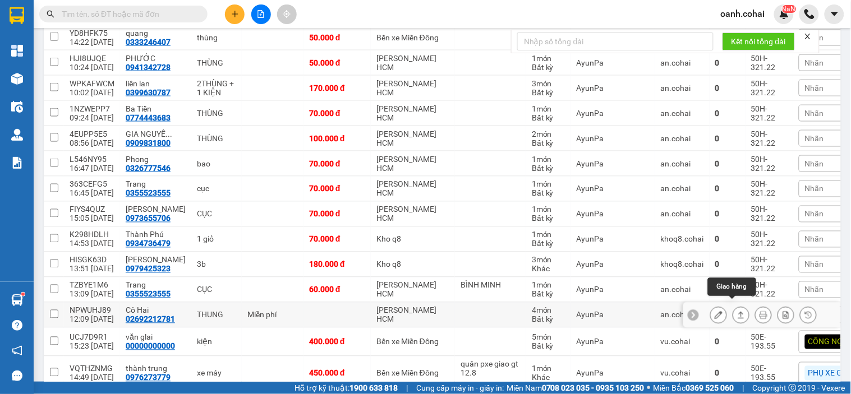
click at [737, 311] on icon at bounding box center [741, 315] width 8 height 8
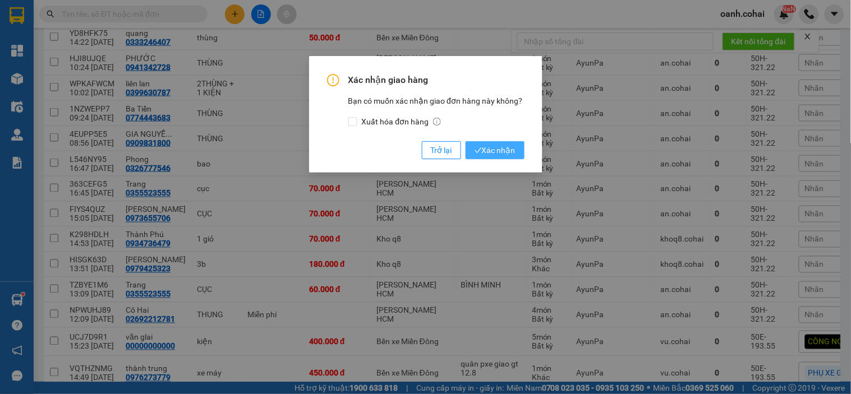
click at [508, 152] on span "Xác nhận" at bounding box center [494, 150] width 41 height 12
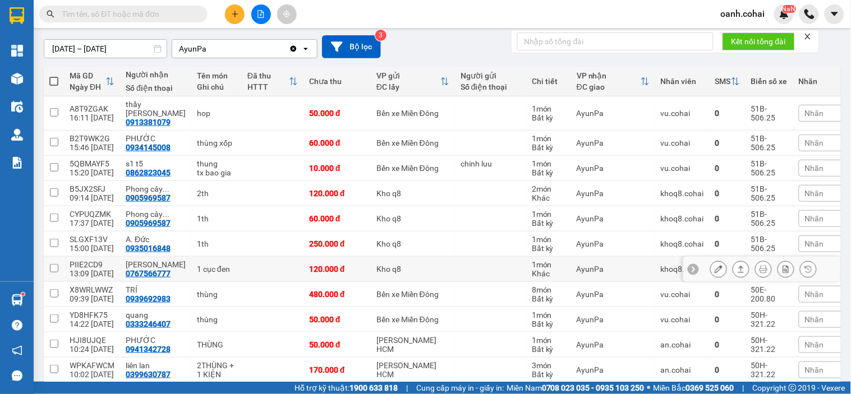
scroll to position [0, 0]
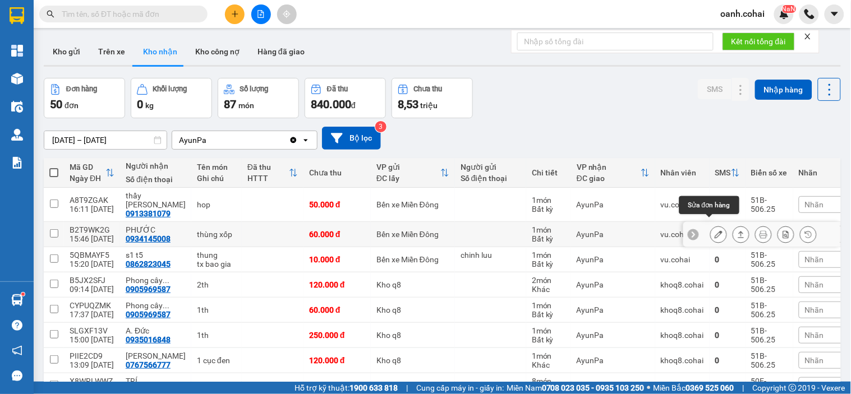
click at [715, 231] on icon at bounding box center [719, 235] width 8 height 8
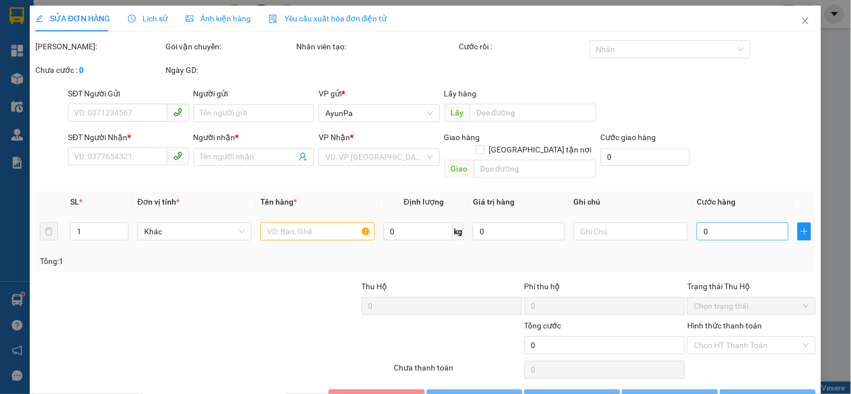
type input "0934145008"
type input "PHƯỚC"
type input "60.000"
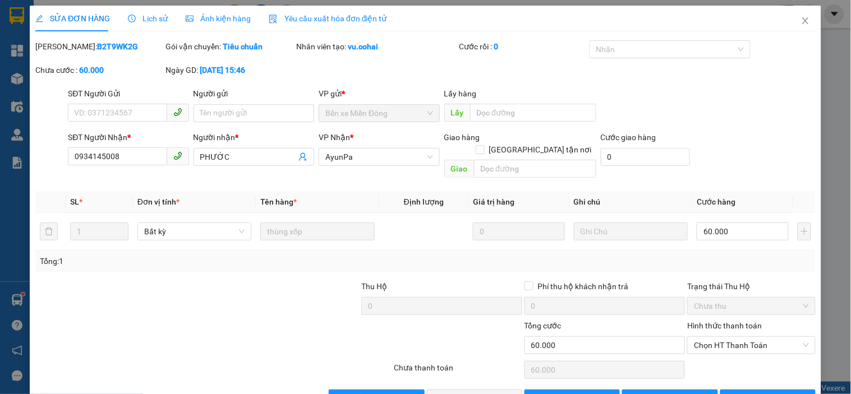
type input "0"
type input "5"
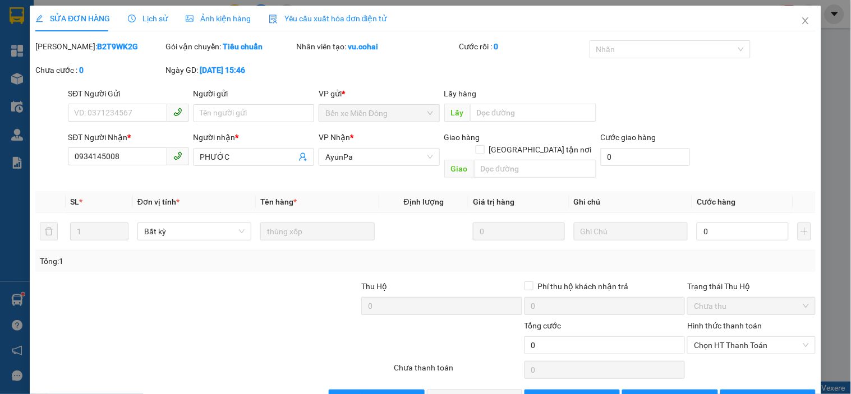
type input "05"
type input "50"
type input "050"
type input "50.000"
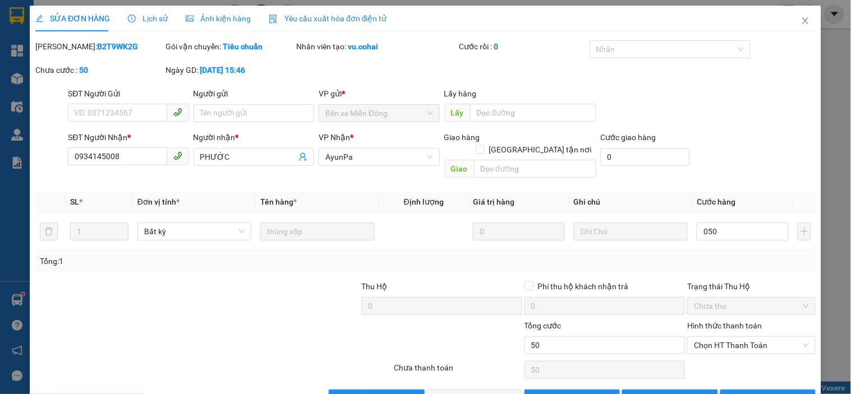
type input "50.000"
click at [741, 255] on div "Tổng: 1" at bounding box center [425, 261] width 771 height 12
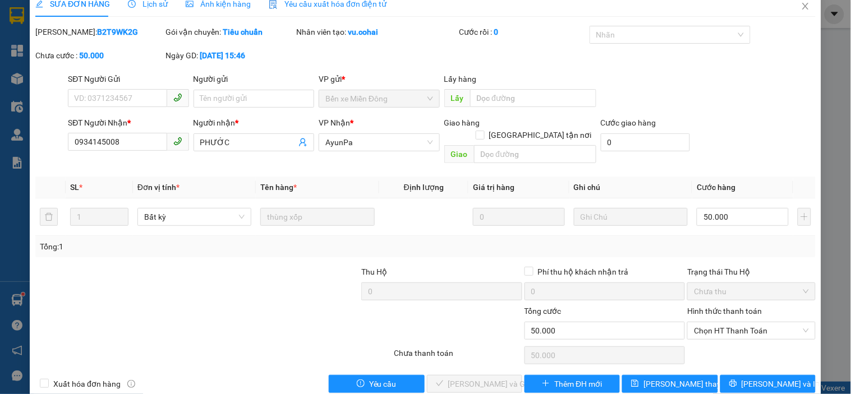
scroll to position [23, 0]
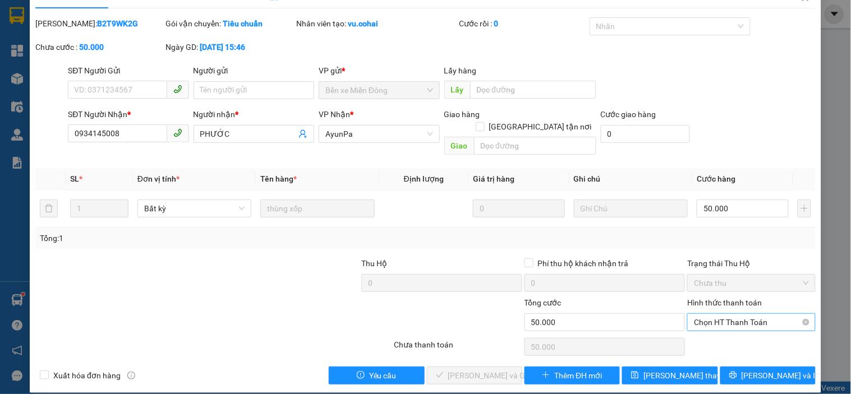
drag, startPoint x: 735, startPoint y: 305, endPoint x: 731, endPoint y: 317, distance: 13.5
click at [734, 314] on span "Chọn HT Thanh Toán" at bounding box center [751, 322] width 114 height 17
click at [722, 337] on div "Tại văn phòng" at bounding box center [744, 332] width 113 height 12
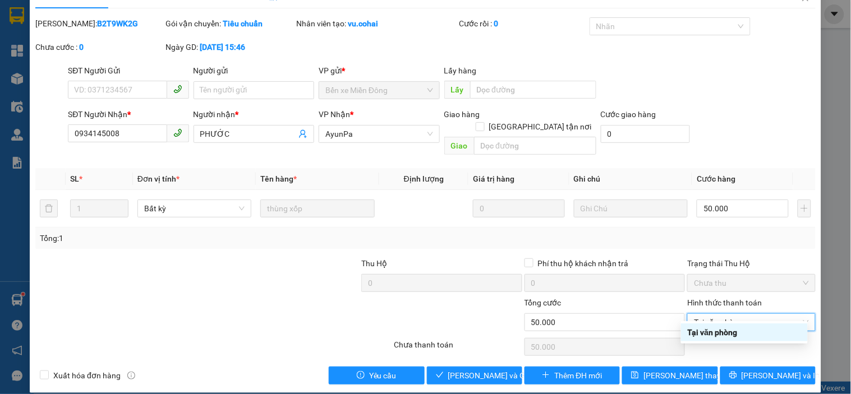
type input "0"
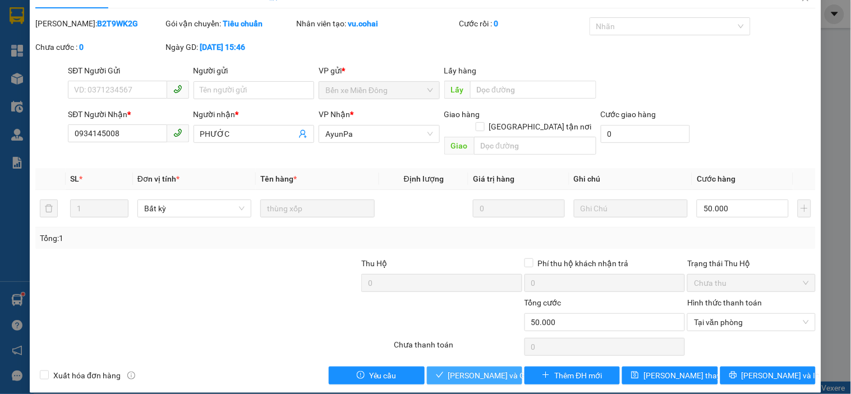
click at [471, 370] on span "[PERSON_NAME] và Giao hàng" at bounding box center [502, 376] width 108 height 12
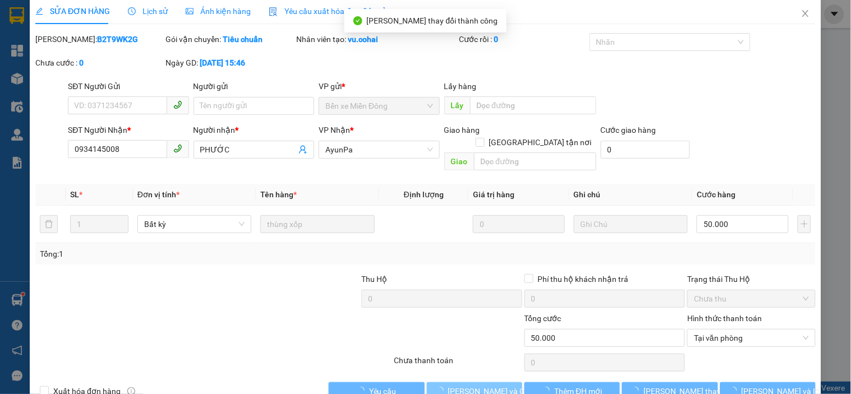
scroll to position [0, 0]
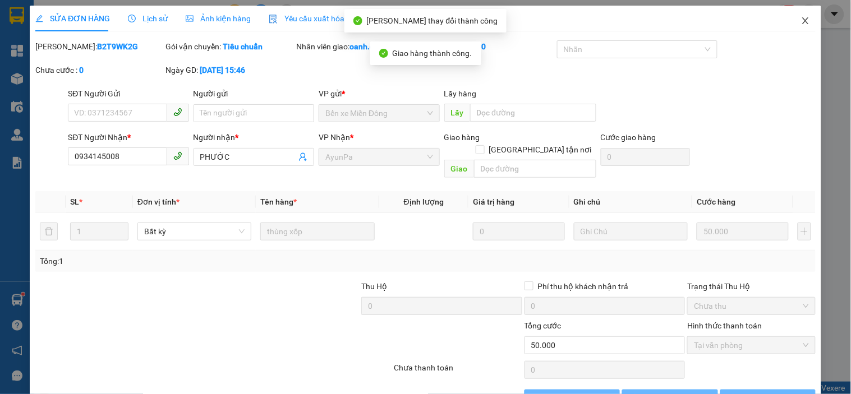
click at [801, 18] on icon "close" at bounding box center [805, 20] width 9 height 9
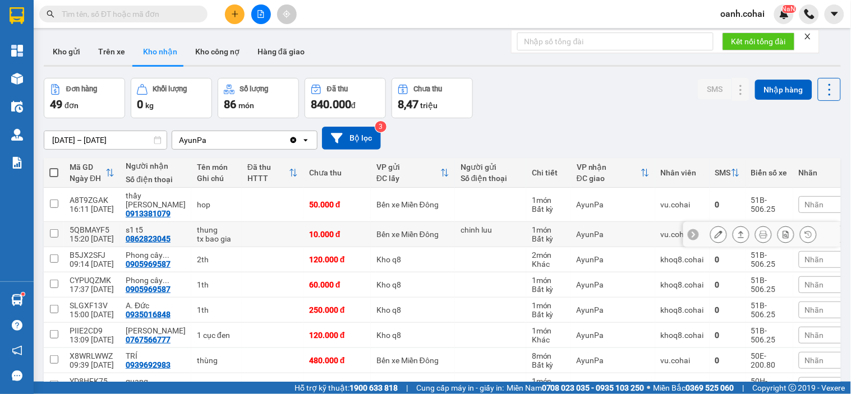
click at [715, 231] on icon at bounding box center [719, 235] width 8 height 8
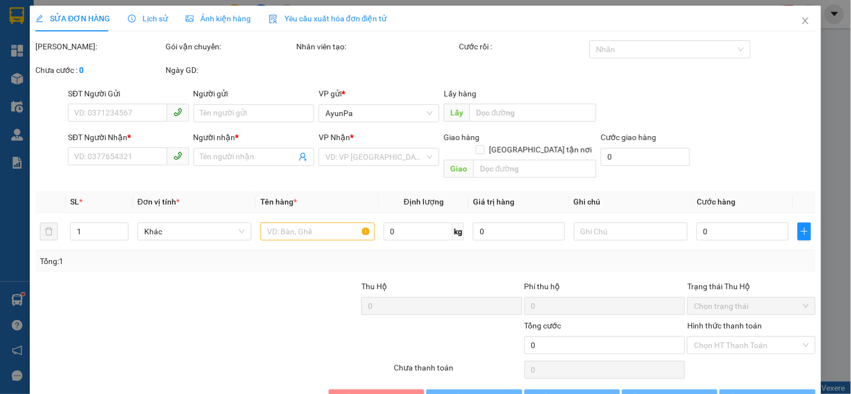
type input "chinh luu"
type input "0862823045"
type input "s1 t5"
type input "10.000"
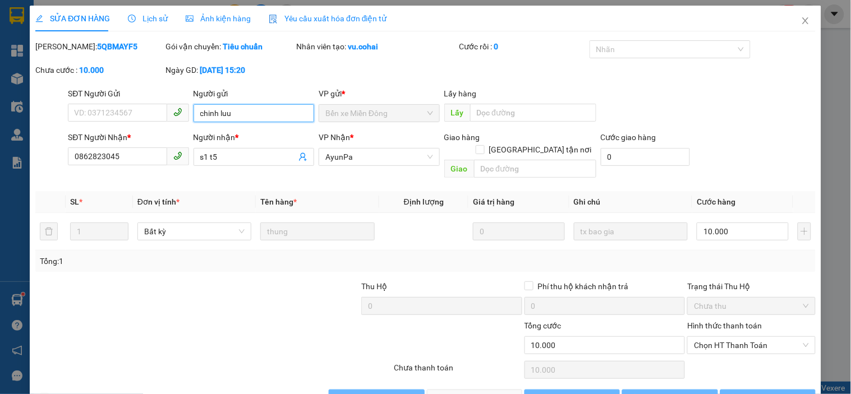
click at [258, 108] on input "chinh luu" at bounding box center [254, 113] width 121 height 18
type input "chinh luu/hủy xe k nhận đc 13.8"
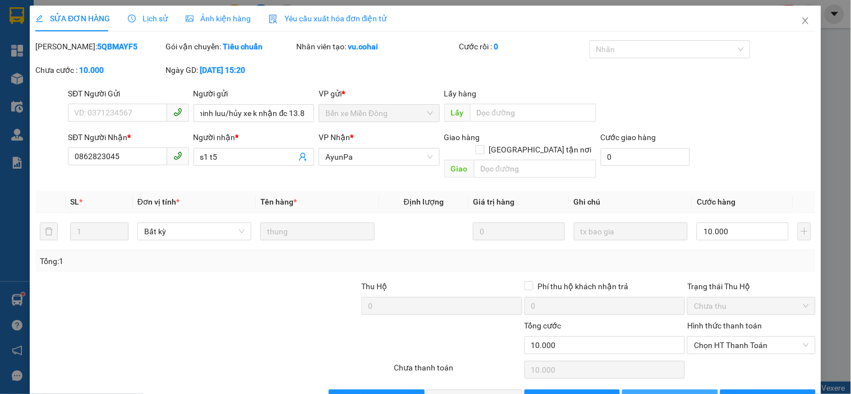
scroll to position [0, 0]
click at [639, 394] on icon "save" at bounding box center [635, 398] width 7 height 7
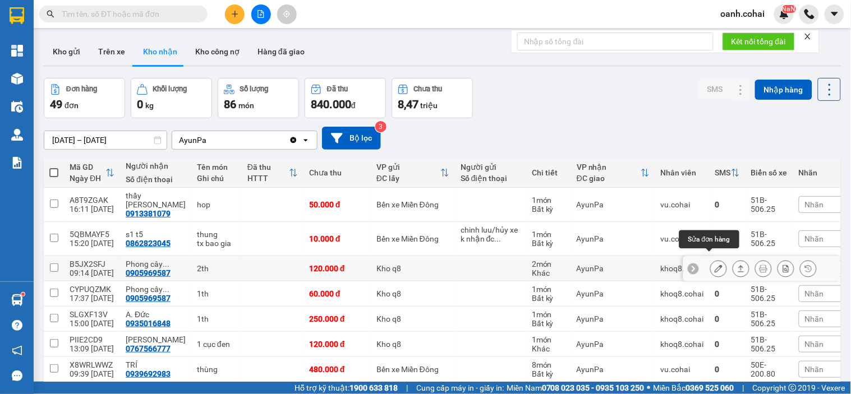
click at [711, 265] on button at bounding box center [719, 269] width 16 height 20
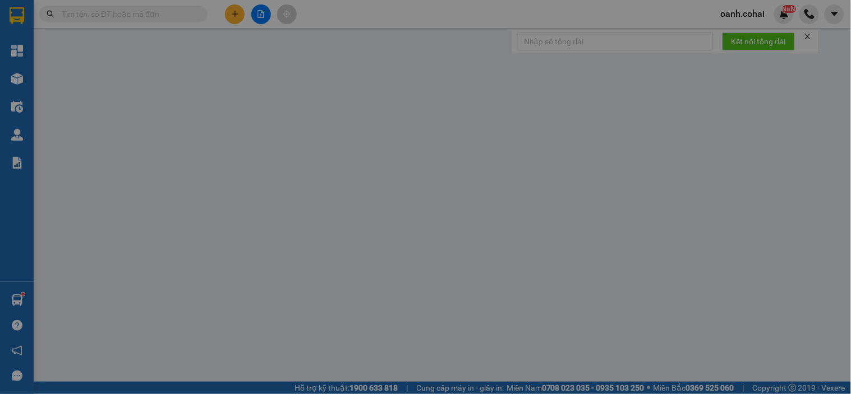
type input "0905969587"
type input "Phong cây xoài"
type input "120.000"
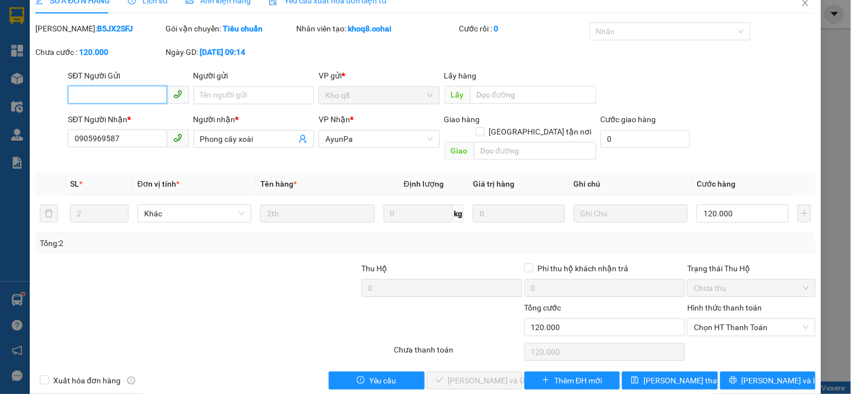
scroll to position [23, 0]
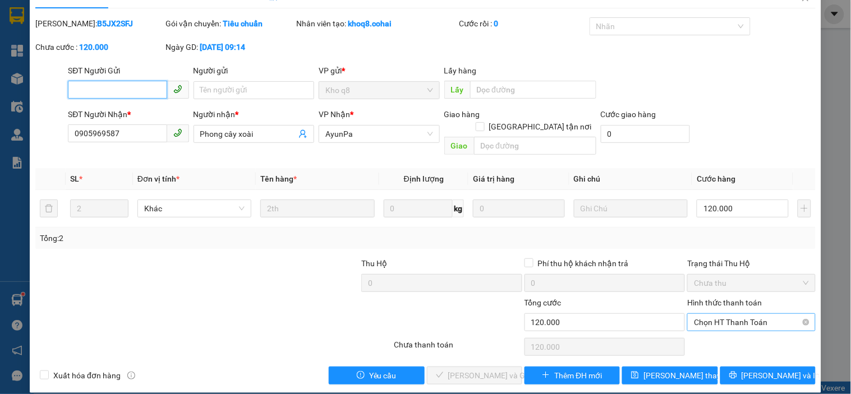
click at [734, 314] on span "Chọn HT Thanh Toán" at bounding box center [751, 322] width 114 height 17
click at [736, 338] on div "Tại văn phòng" at bounding box center [744, 332] width 113 height 12
type input "0"
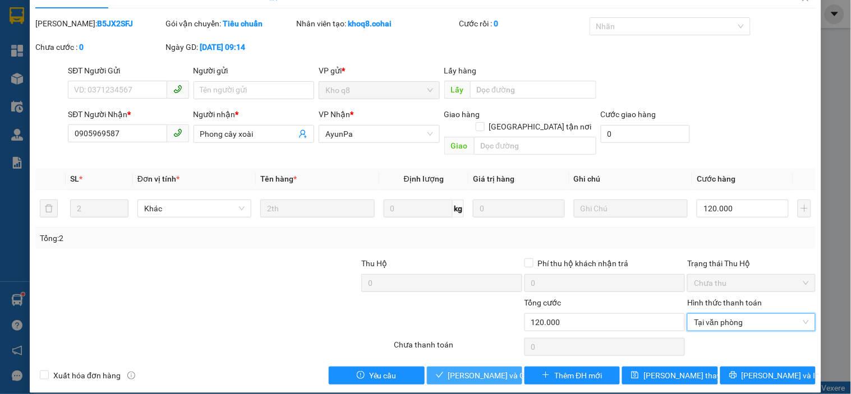
click at [471, 370] on span "[PERSON_NAME] và Giao hàng" at bounding box center [502, 376] width 108 height 12
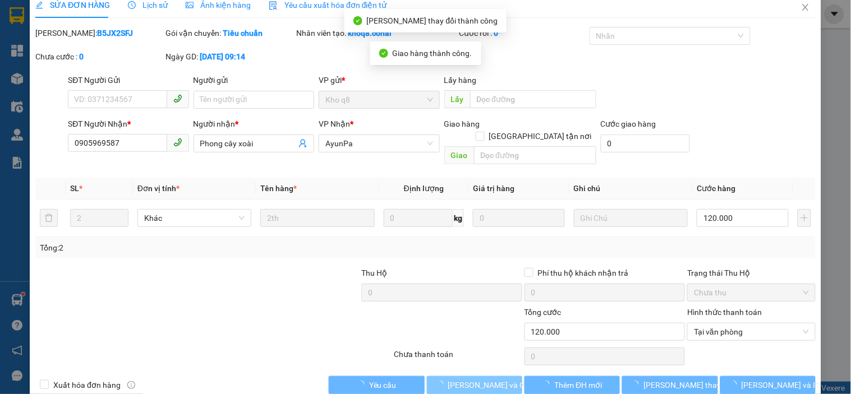
scroll to position [0, 0]
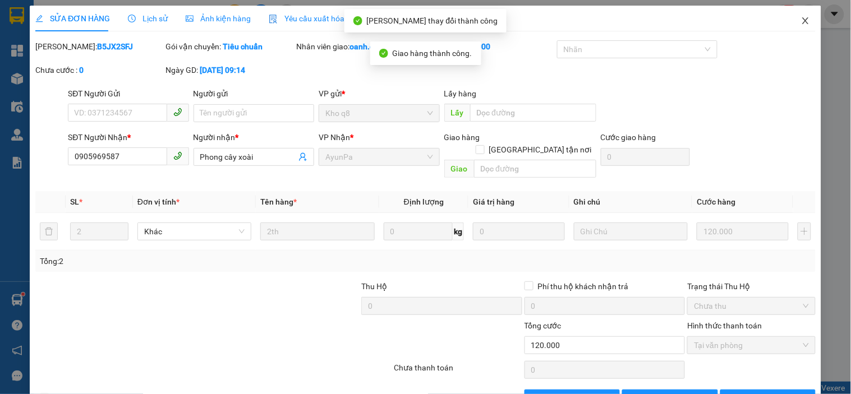
click at [801, 19] on icon "close" at bounding box center [805, 20] width 9 height 9
click at [795, 19] on div "oanh.cohai NaN" at bounding box center [781, 14] width 139 height 20
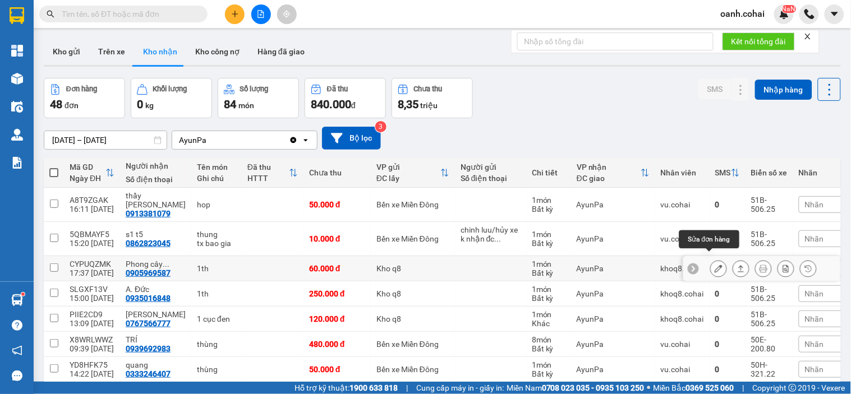
click at [715, 265] on icon at bounding box center [719, 269] width 8 height 8
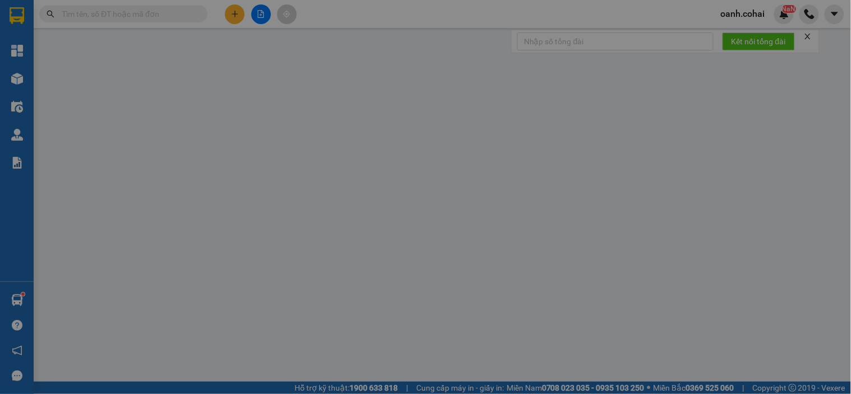
type input "0905969587"
type input "Phong cây xoài"
type input "60.000"
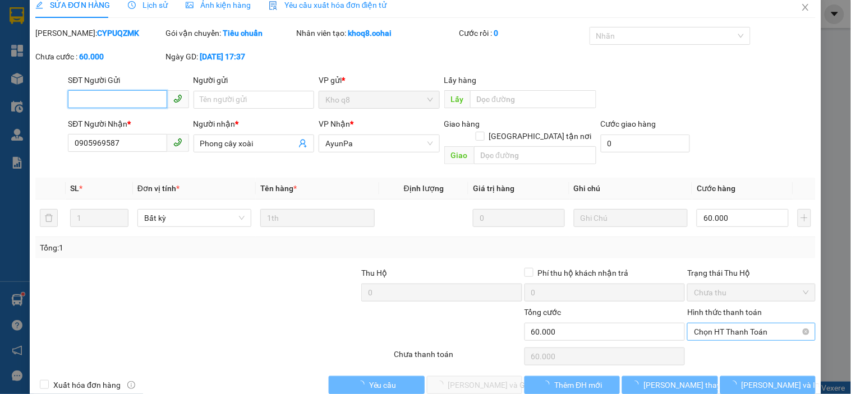
scroll to position [17, 0]
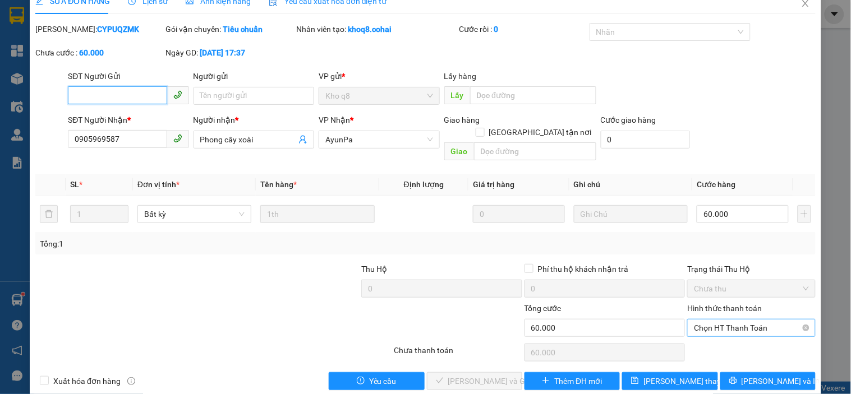
click at [759, 320] on span "Chọn HT Thanh Toán" at bounding box center [751, 328] width 114 height 17
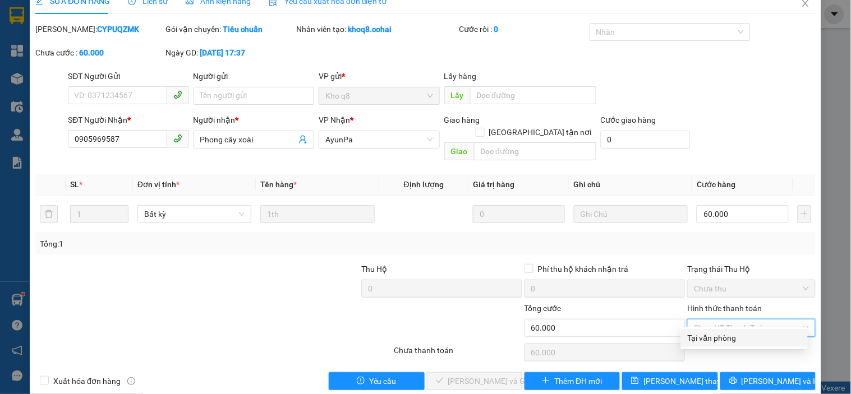
click at [724, 342] on div "Tại văn phòng" at bounding box center [744, 338] width 127 height 18
type input "0"
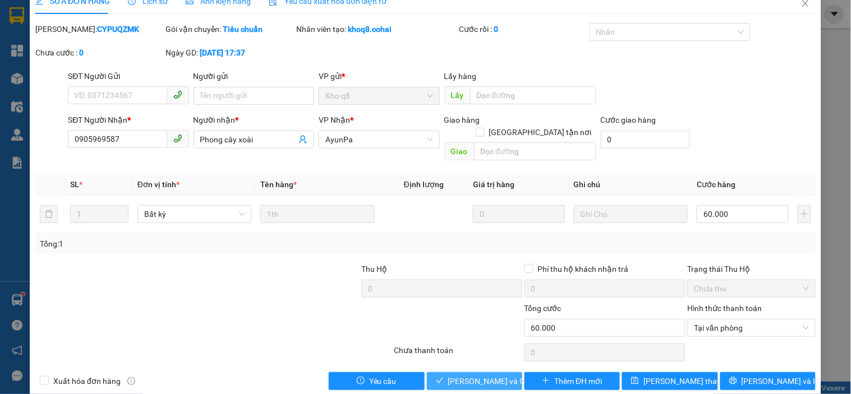
click at [467, 375] on span "[PERSON_NAME] và Giao hàng" at bounding box center [502, 381] width 108 height 12
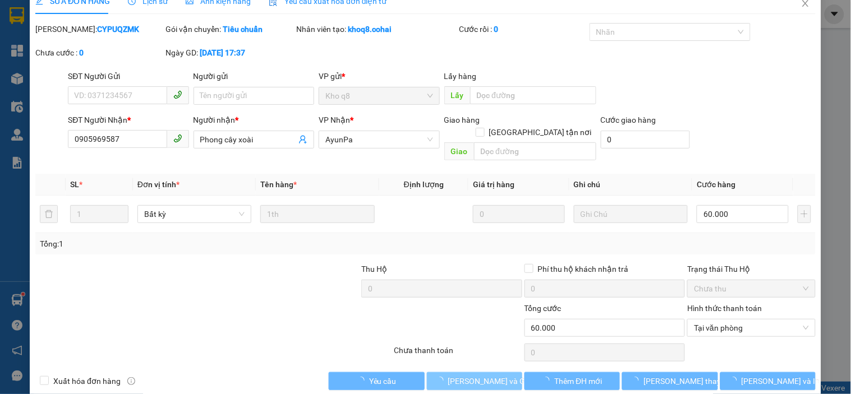
scroll to position [0, 0]
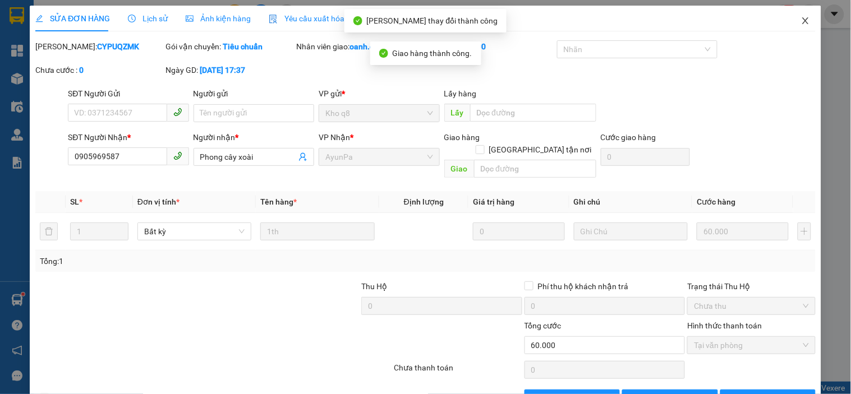
click at [802, 20] on icon "close" at bounding box center [805, 20] width 6 height 7
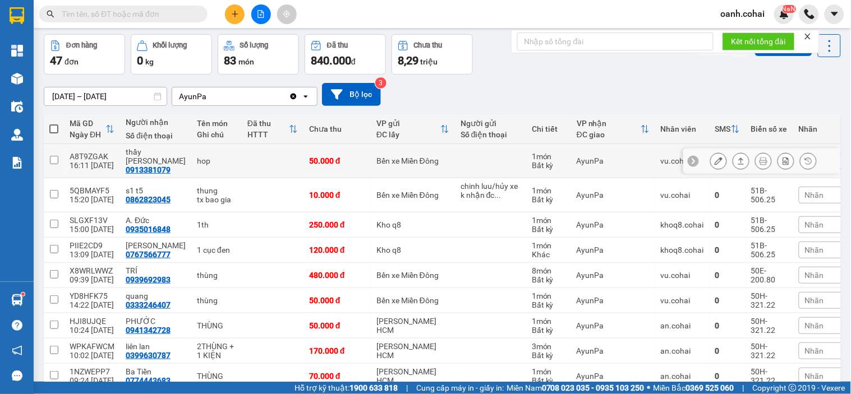
scroll to position [62, 0]
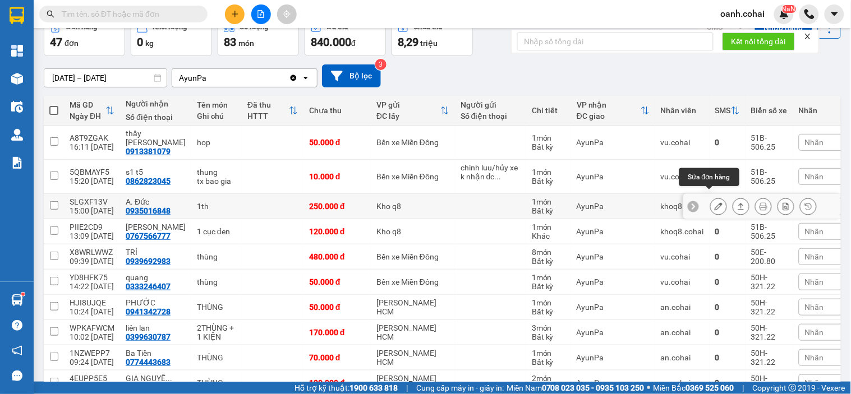
click at [715, 202] on icon at bounding box center [719, 206] width 8 height 8
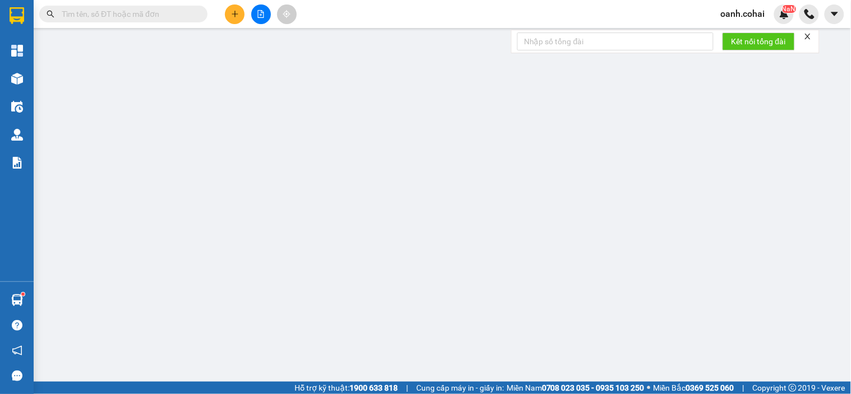
type input "0935016848"
type input "A. Đức"
type input "250.000"
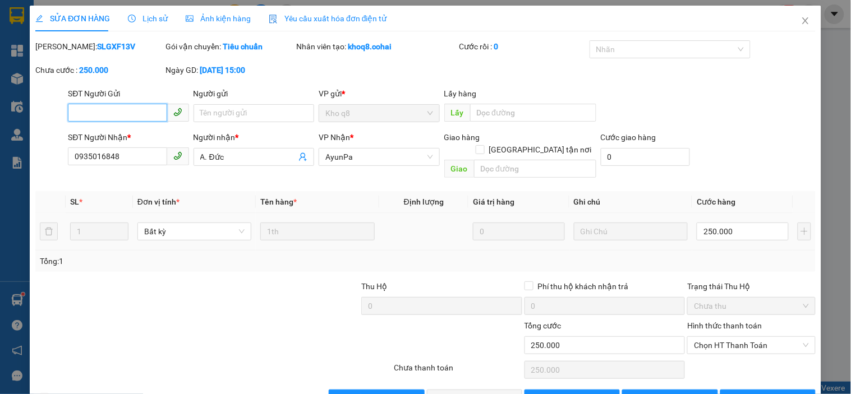
scroll to position [23, 0]
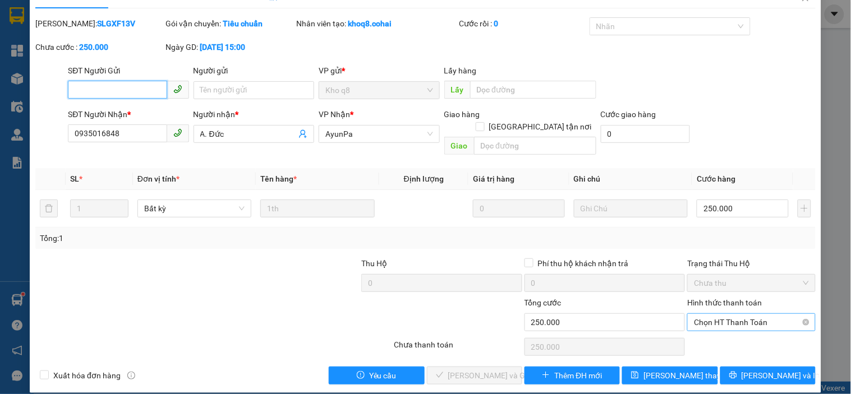
click at [727, 314] on span "Chọn HT Thanh Toán" at bounding box center [751, 322] width 114 height 17
click at [708, 329] on div "Tại văn phòng" at bounding box center [744, 332] width 113 height 12
type input "0"
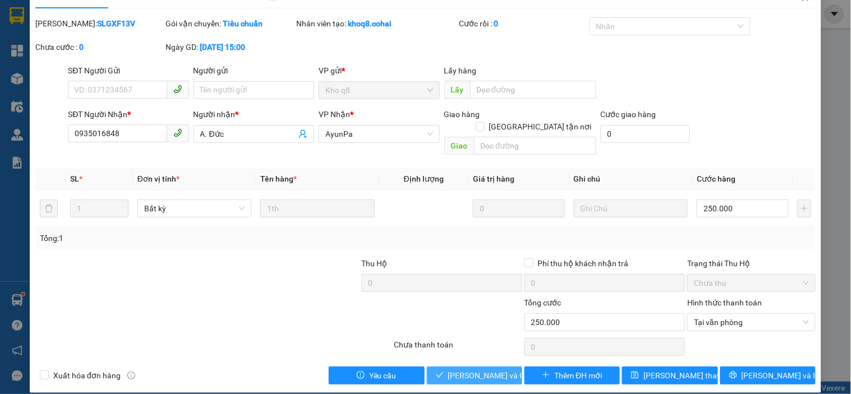
click at [471, 370] on span "[PERSON_NAME] và Giao hàng" at bounding box center [502, 376] width 108 height 12
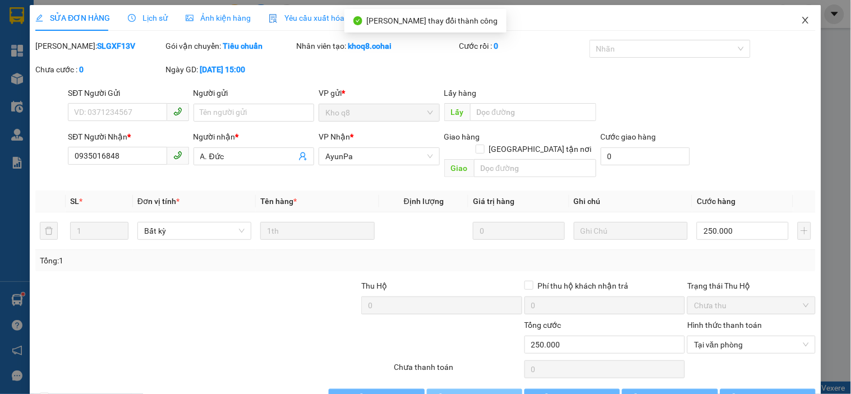
scroll to position [0, 0]
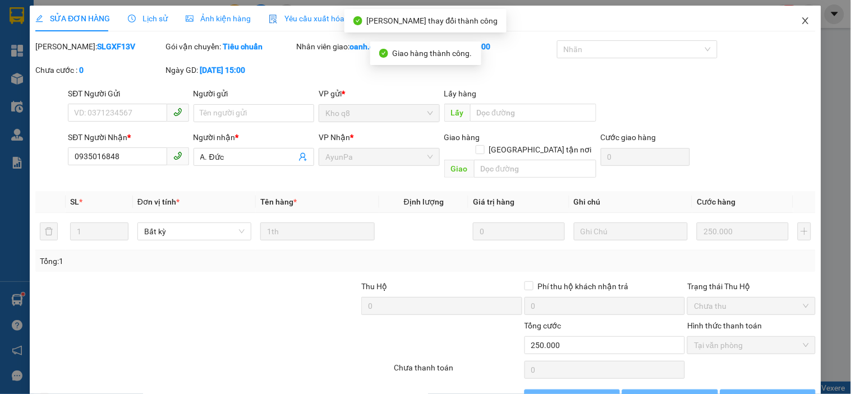
click at [801, 21] on icon "close" at bounding box center [805, 20] width 9 height 9
click at [793, 21] on div "oanh.cohai NaN" at bounding box center [753, 14] width 82 height 20
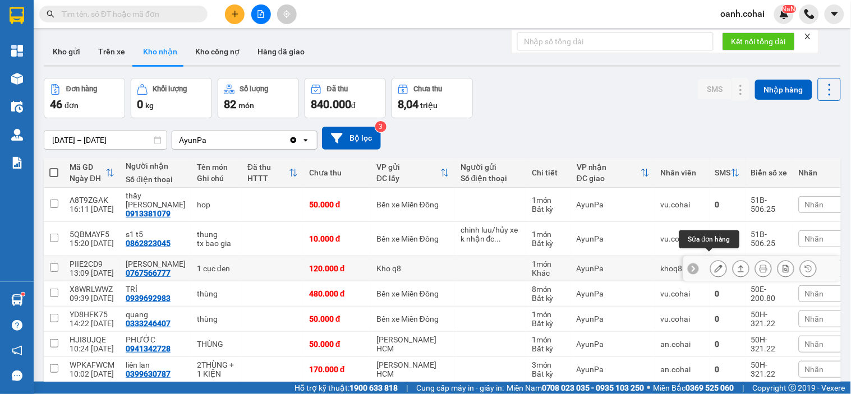
click at [715, 260] on button at bounding box center [719, 269] width 16 height 20
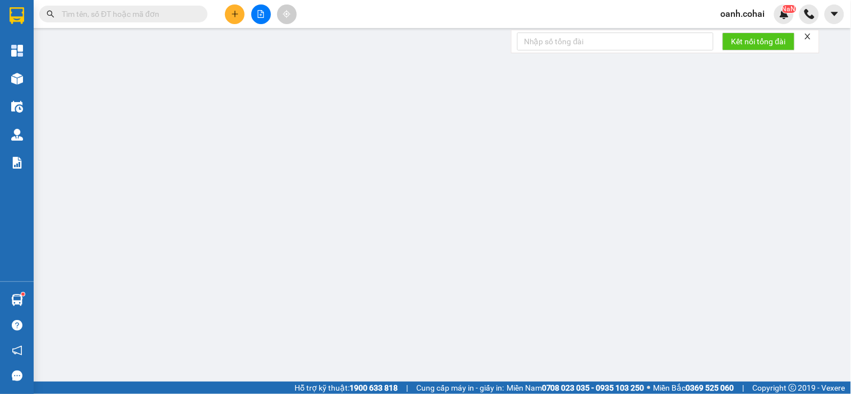
type input "0767566777"
type input "Anh Đức"
type input "120.000"
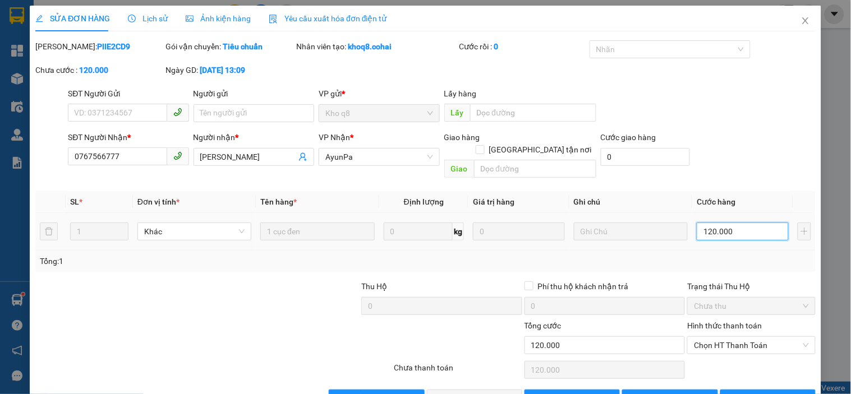
click at [749, 223] on input "120.000" at bounding box center [743, 232] width 92 height 18
type input "0"
type input "1"
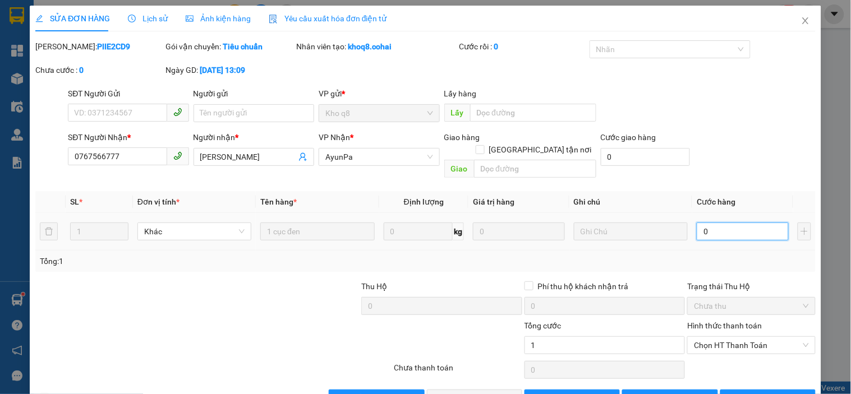
type input "1"
type input "01"
type input "10"
type input "010"
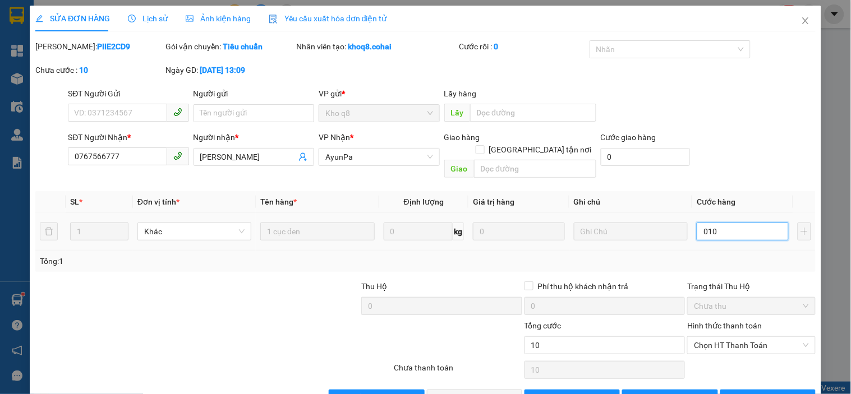
type input "100"
type input "0.100"
type input "100.000"
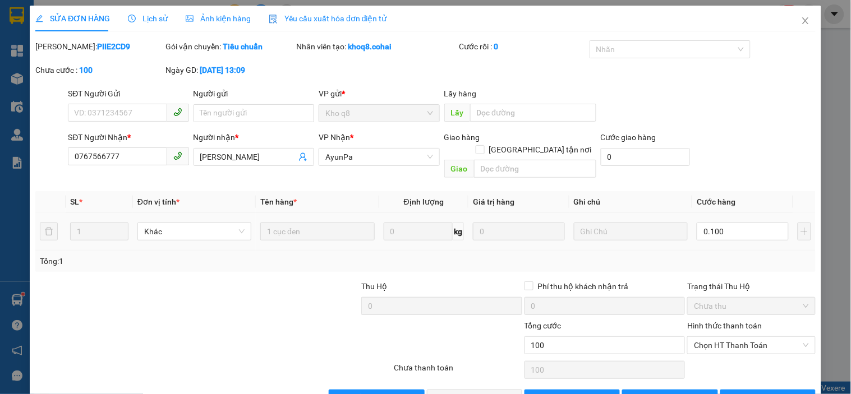
type input "100.000"
click at [755, 280] on div "Trạng thái Thu Hộ" at bounding box center [751, 286] width 128 height 12
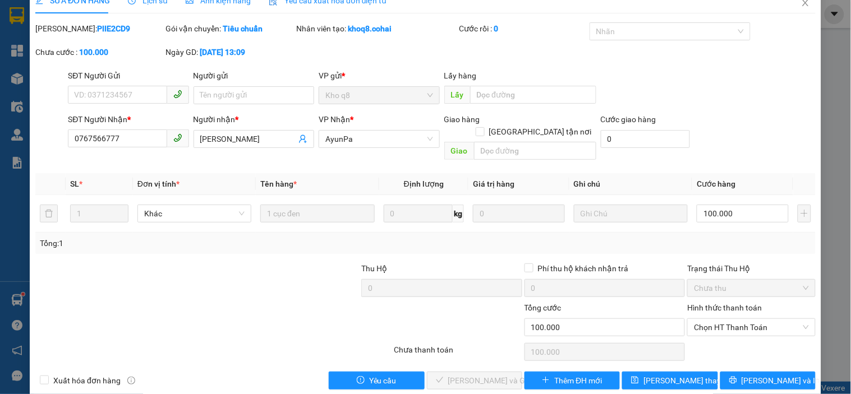
scroll to position [23, 0]
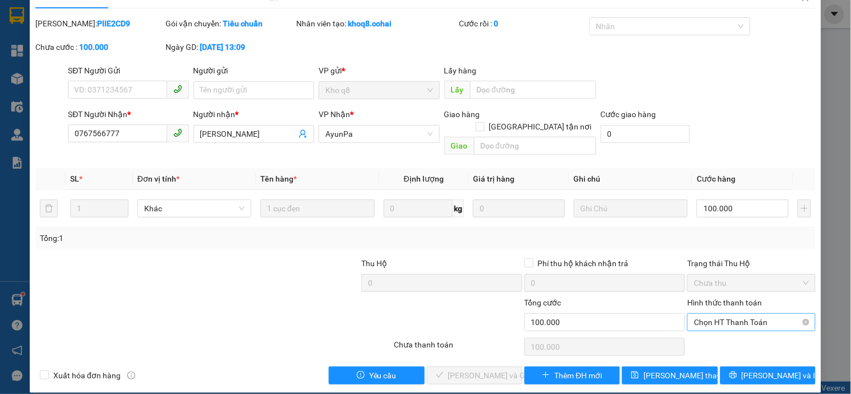
click at [743, 315] on span "Chọn HT Thanh Toán" at bounding box center [751, 322] width 114 height 17
click at [726, 330] on div "Tại văn phòng" at bounding box center [744, 332] width 113 height 12
type input "0"
click at [450, 370] on span "[PERSON_NAME] và Giao hàng" at bounding box center [502, 376] width 108 height 12
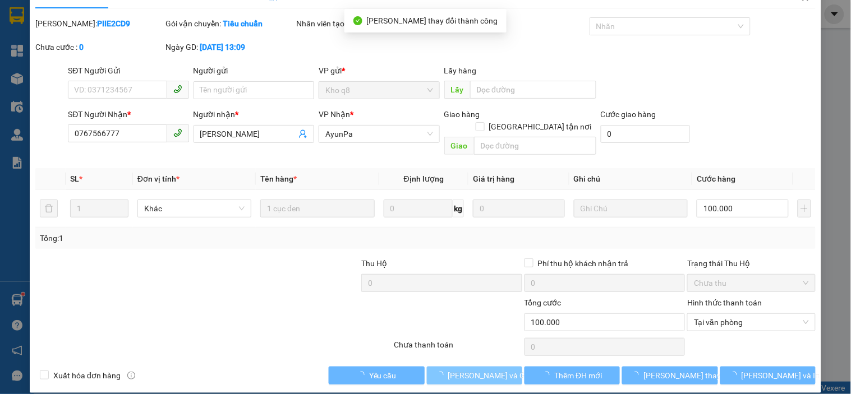
scroll to position [0, 0]
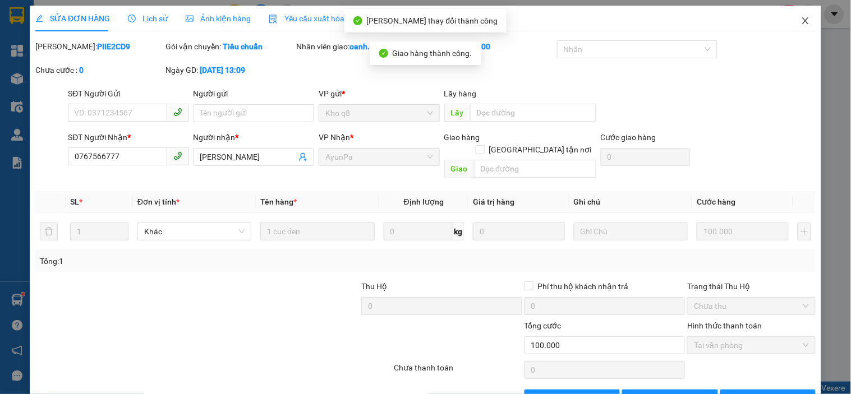
click at [801, 21] on icon "close" at bounding box center [805, 20] width 9 height 9
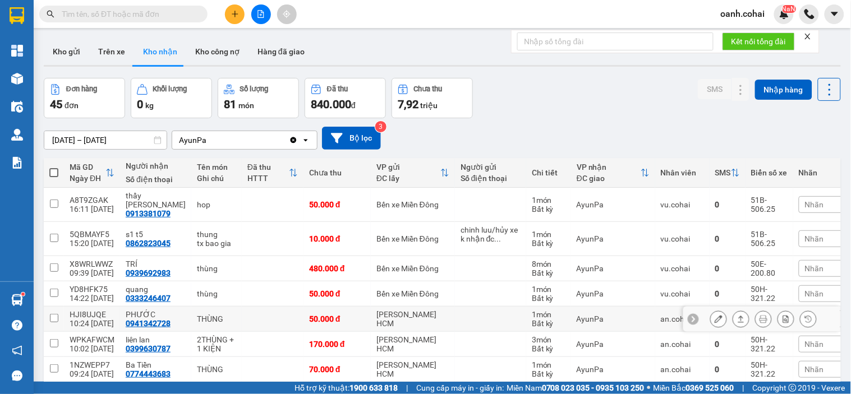
scroll to position [62, 0]
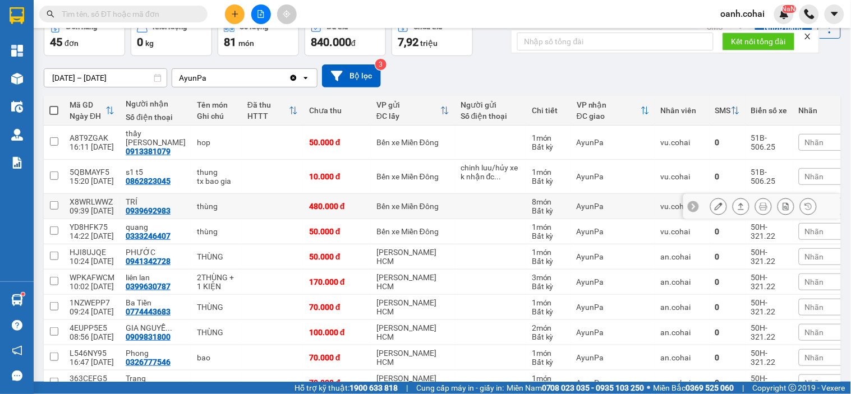
click at [715, 202] on icon at bounding box center [719, 206] width 8 height 8
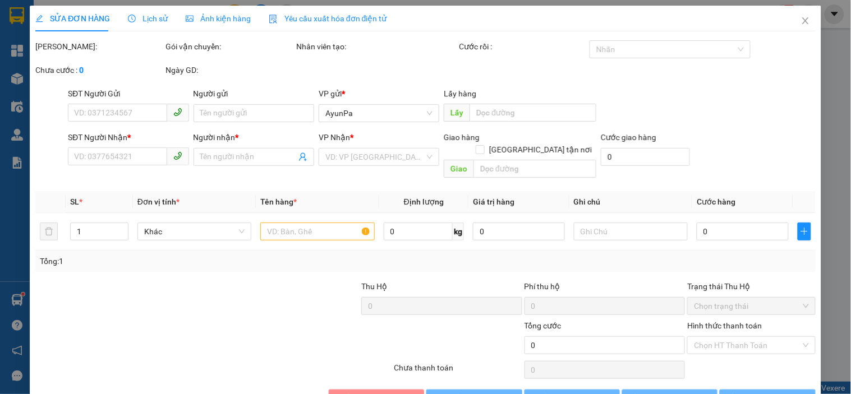
type input "0939692983"
type input "TRÍ"
type input "480.000"
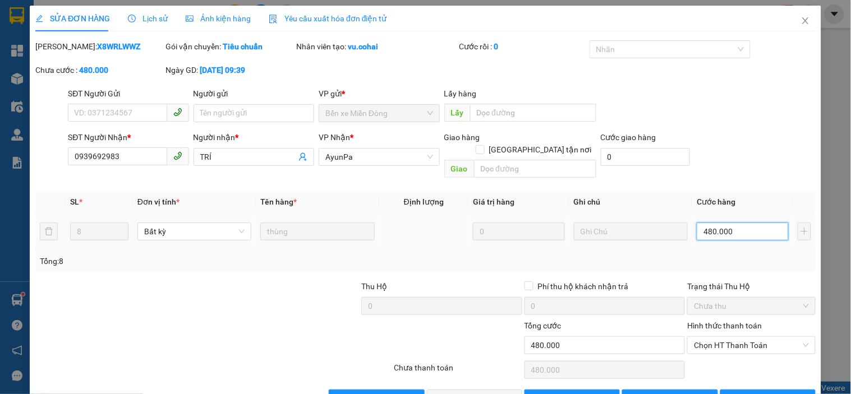
click at [731, 223] on input "480.000" at bounding box center [743, 232] width 92 height 18
type input "0"
type input "4"
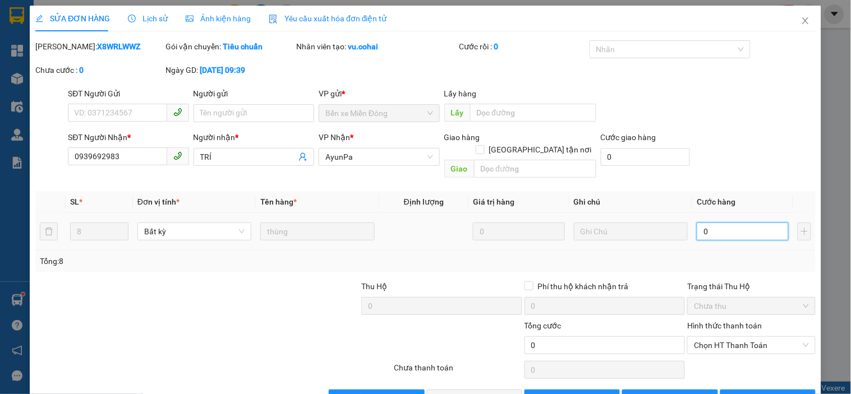
type input "4"
type input "04"
type input "40"
type input "040"
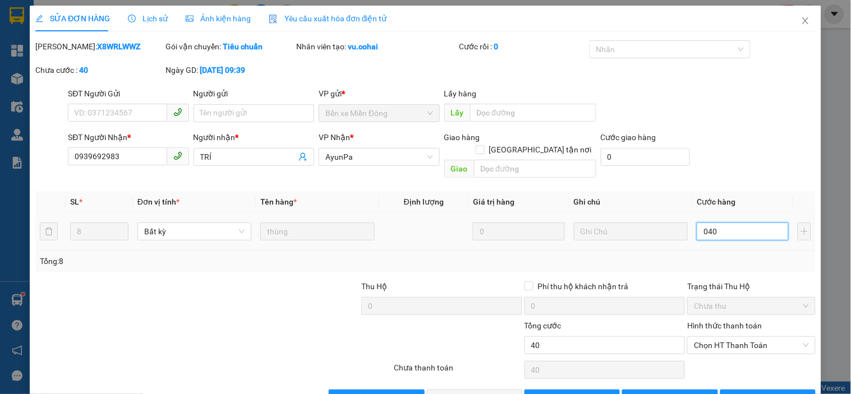
type input "400"
type input "0.400"
type input "400.000"
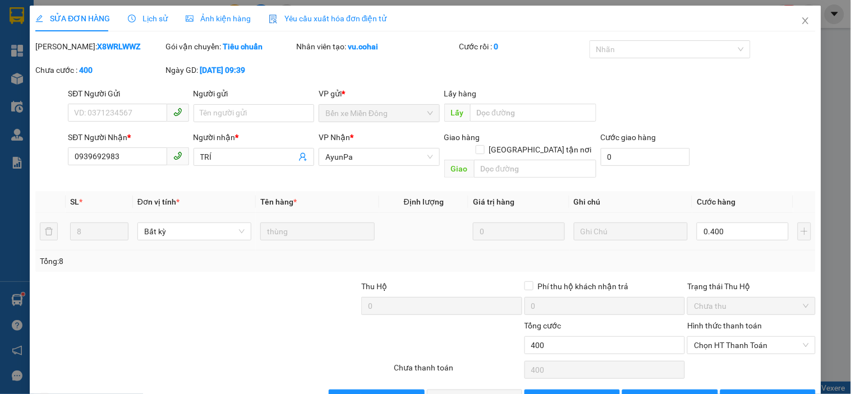
type input "400.000"
click at [741, 251] on div "Tổng: 8" at bounding box center [425, 261] width 780 height 21
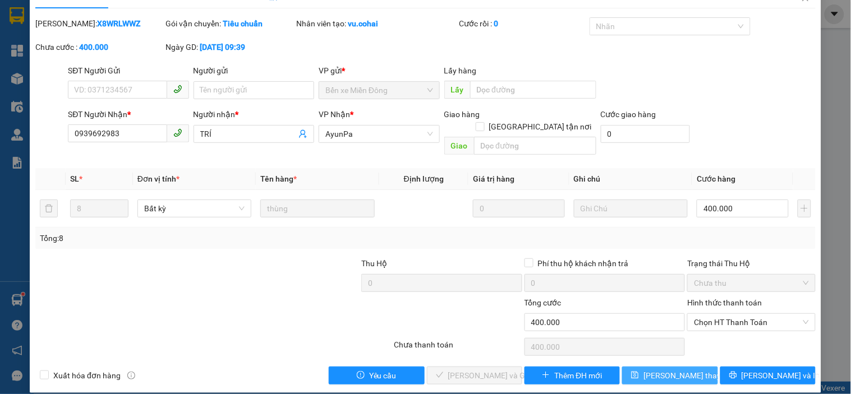
click at [660, 367] on button "[PERSON_NAME] thay đổi" at bounding box center [669, 376] width 95 height 18
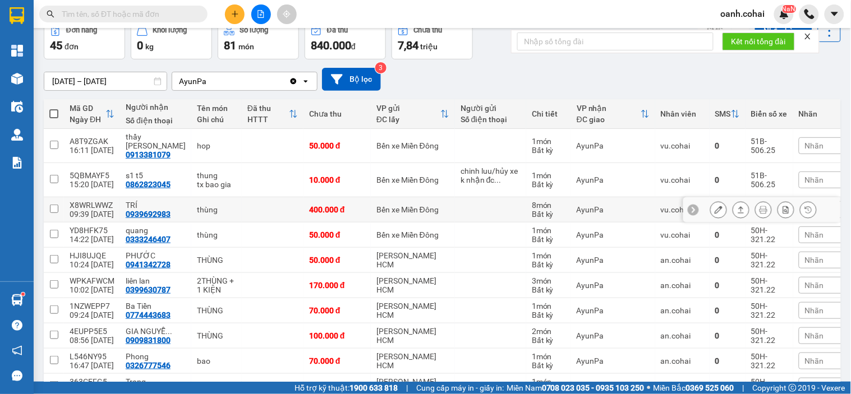
scroll to position [62, 0]
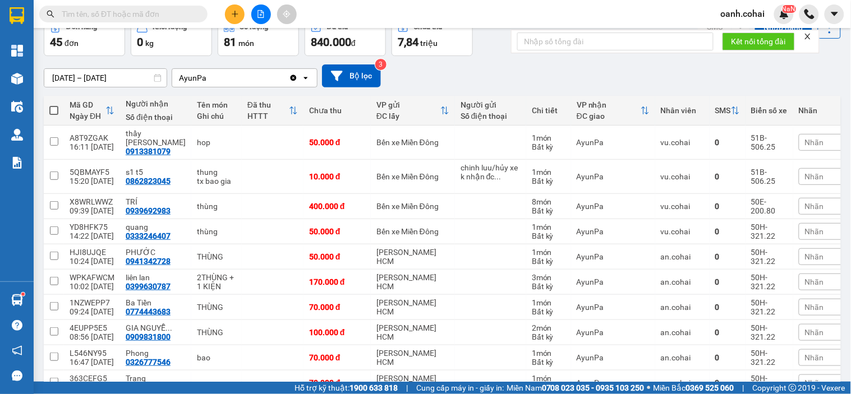
click at [116, 10] on input "text" at bounding box center [128, 14] width 132 height 12
click at [715, 228] on icon at bounding box center [719, 232] width 8 height 8
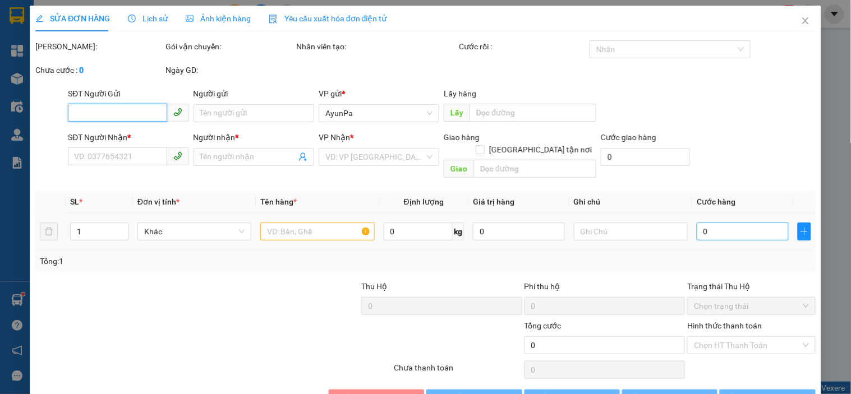
type input "0333246407"
type input "quang"
type input "50.000"
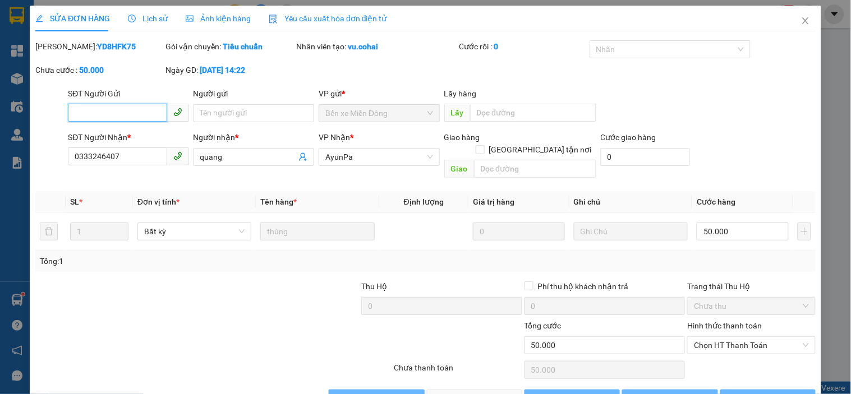
scroll to position [23, 0]
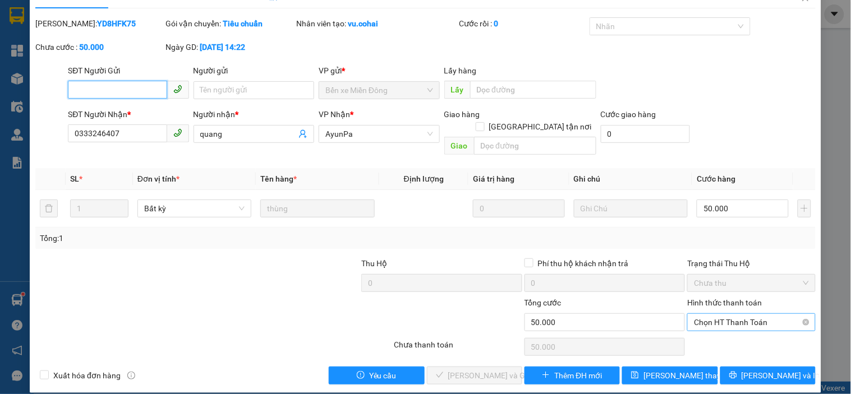
click at [740, 314] on span "Chọn HT Thanh Toán" at bounding box center [751, 322] width 114 height 17
click at [722, 333] on div "Tại văn phòng" at bounding box center [744, 332] width 113 height 12
type input "0"
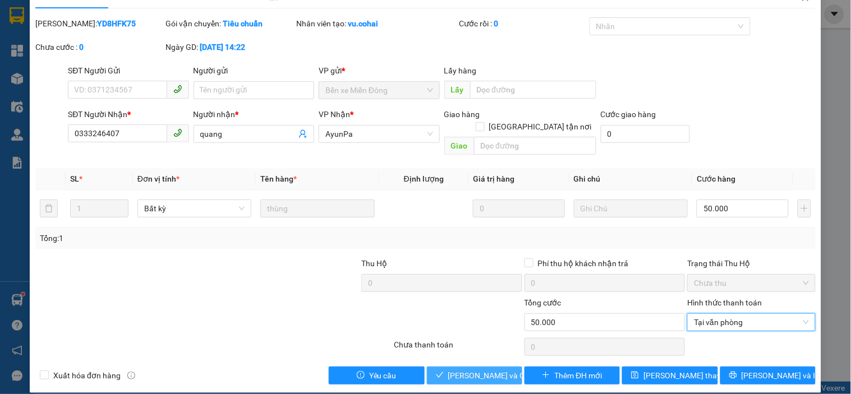
click at [476, 370] on span "[PERSON_NAME] và Giao hàng" at bounding box center [502, 376] width 108 height 12
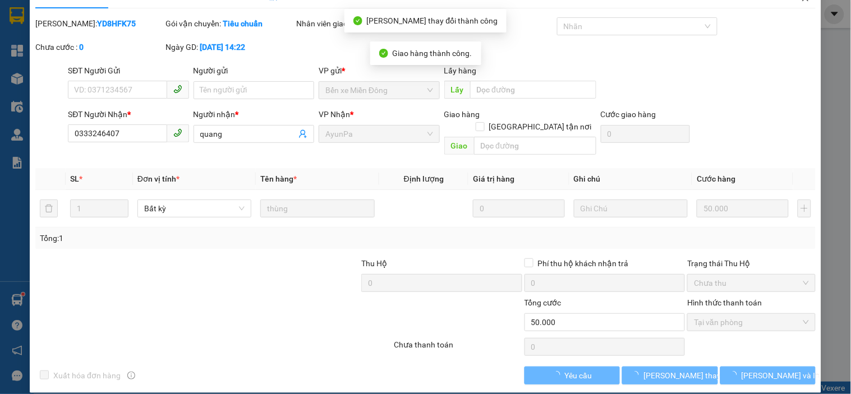
scroll to position [0, 0]
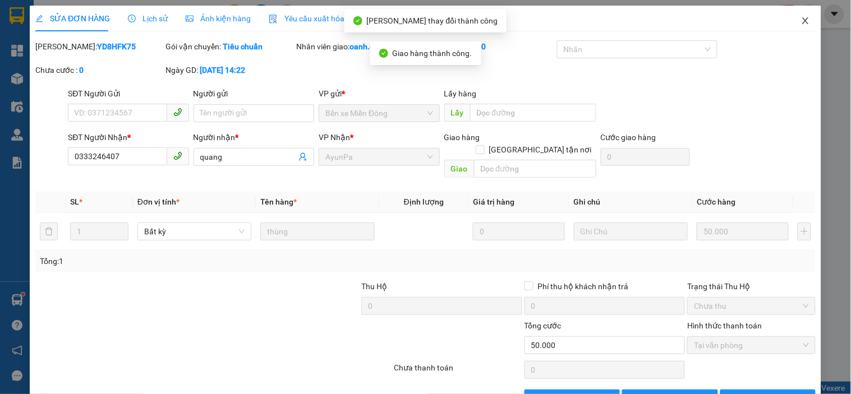
click at [801, 17] on icon "close" at bounding box center [805, 20] width 9 height 9
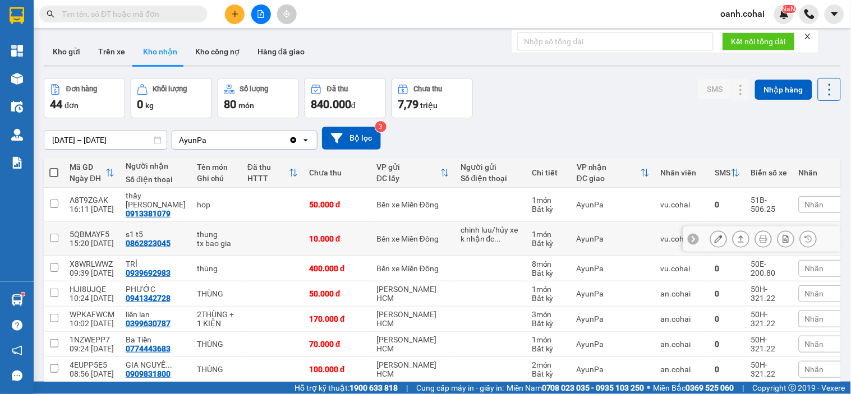
scroll to position [62, 0]
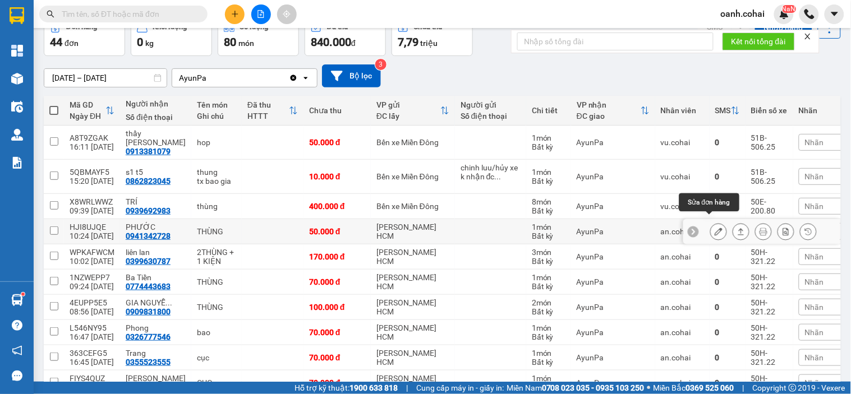
click at [715, 228] on icon at bounding box center [719, 232] width 8 height 8
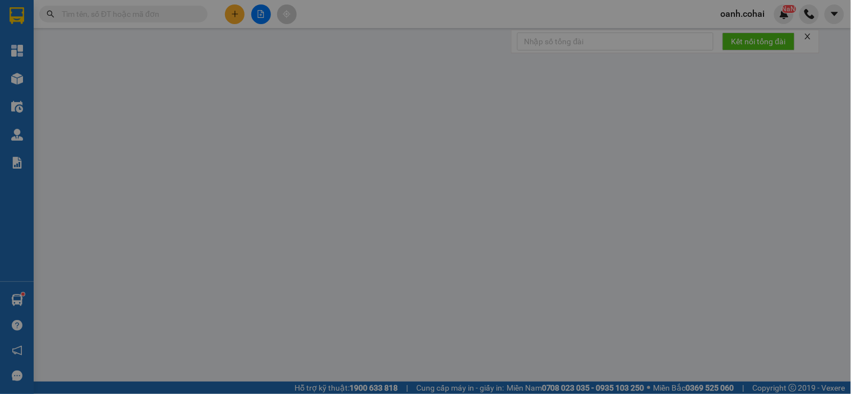
type input "0941342728"
type input "PHƯỚC"
type input "50.000"
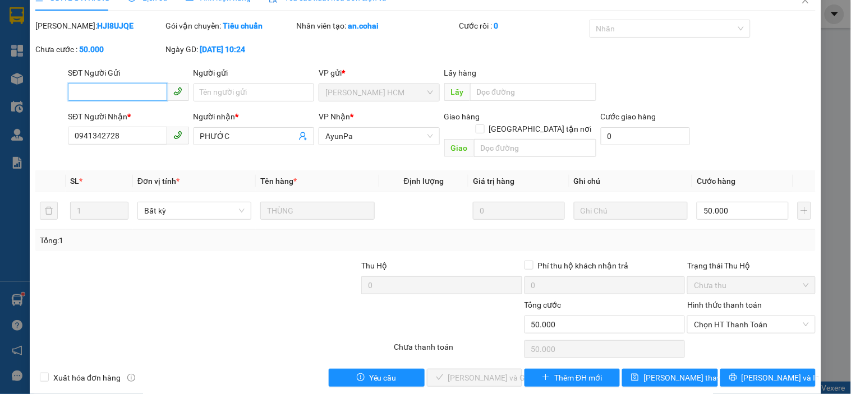
scroll to position [23, 0]
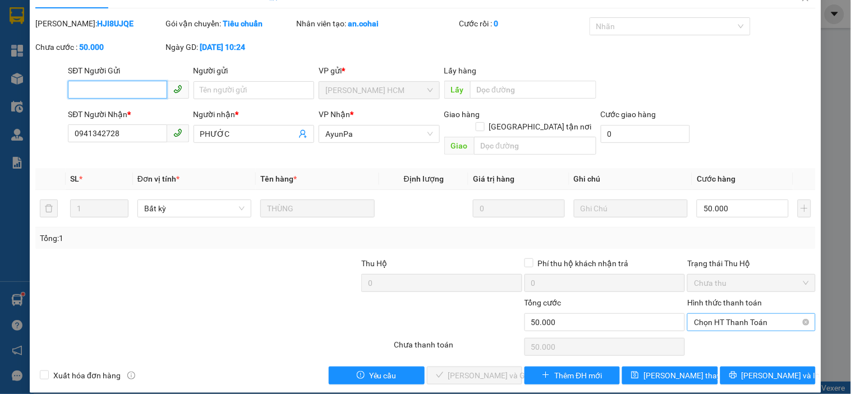
click at [720, 314] on span "Chọn HT Thanh Toán" at bounding box center [751, 322] width 114 height 17
click at [715, 331] on div "Tại văn phòng" at bounding box center [744, 332] width 113 height 12
type input "0"
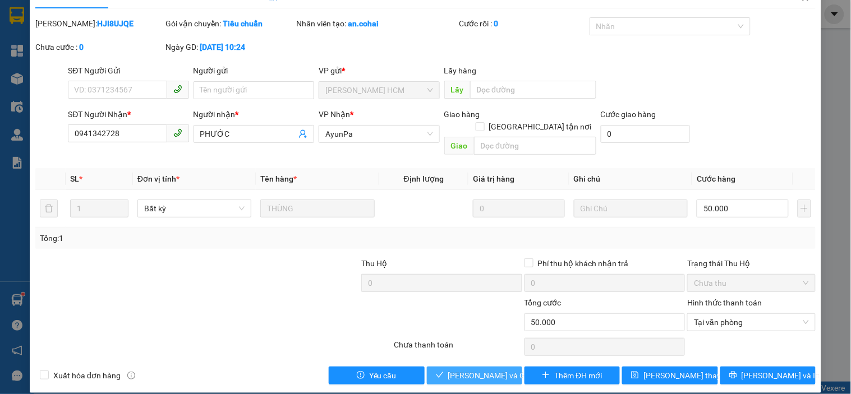
click at [473, 370] on span "[PERSON_NAME] và Giao hàng" at bounding box center [502, 376] width 108 height 12
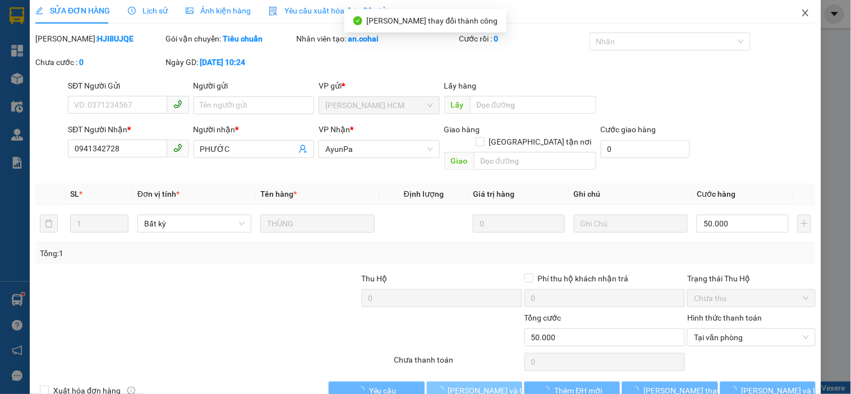
scroll to position [0, 0]
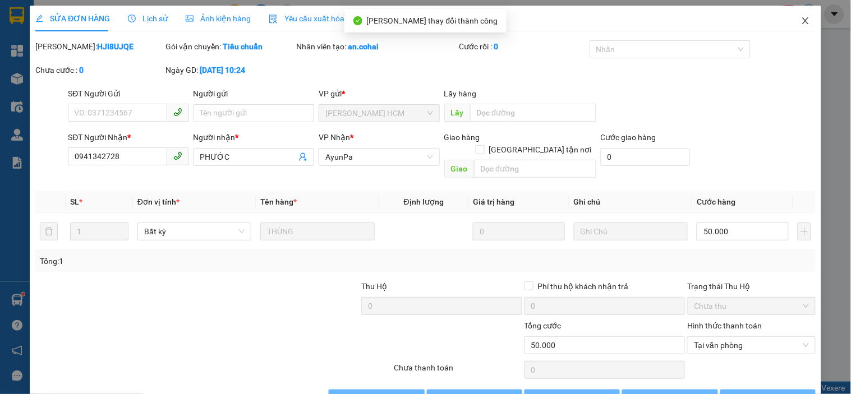
click at [801, 19] on icon "close" at bounding box center [805, 20] width 9 height 9
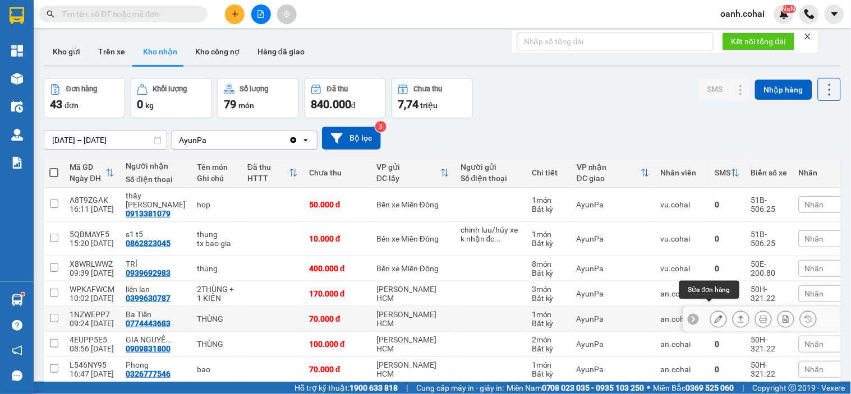
click at [715, 315] on icon at bounding box center [719, 319] width 8 height 8
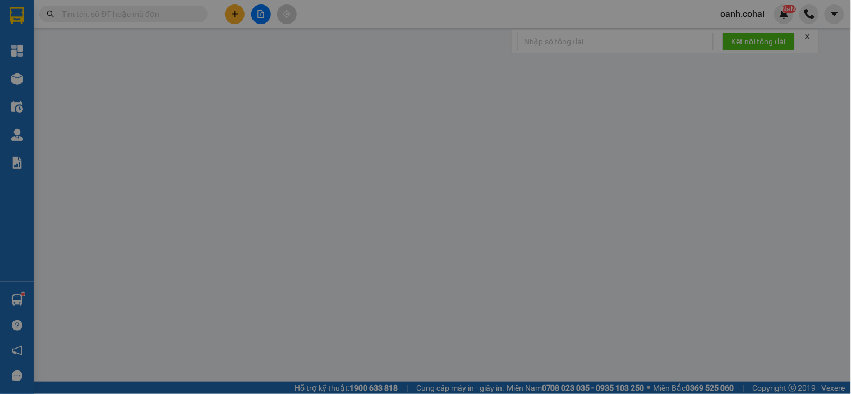
type input "0774443683"
type input "Ba Tiền"
type input "70.000"
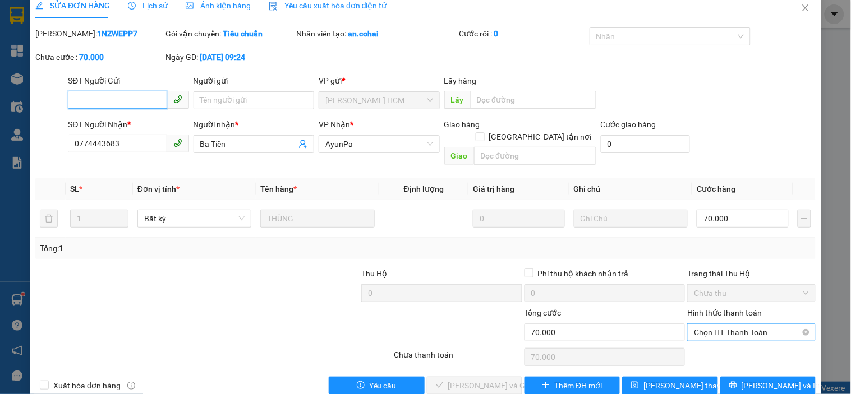
scroll to position [23, 0]
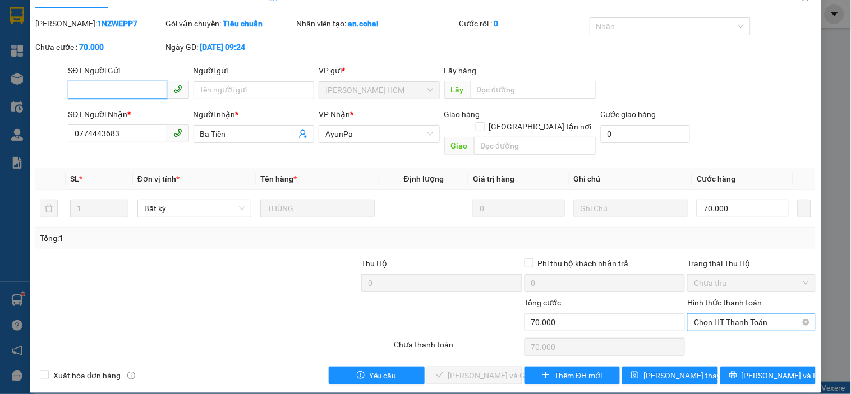
click at [754, 314] on span "Chọn HT Thanh Toán" at bounding box center [751, 322] width 114 height 17
click at [717, 331] on div "Tại văn phòng" at bounding box center [744, 332] width 113 height 12
type input "0"
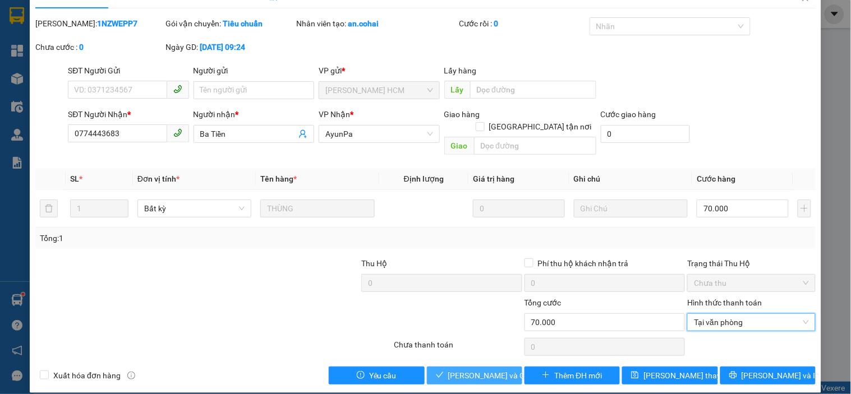
click at [487, 370] on span "[PERSON_NAME] và Giao hàng" at bounding box center [502, 376] width 108 height 12
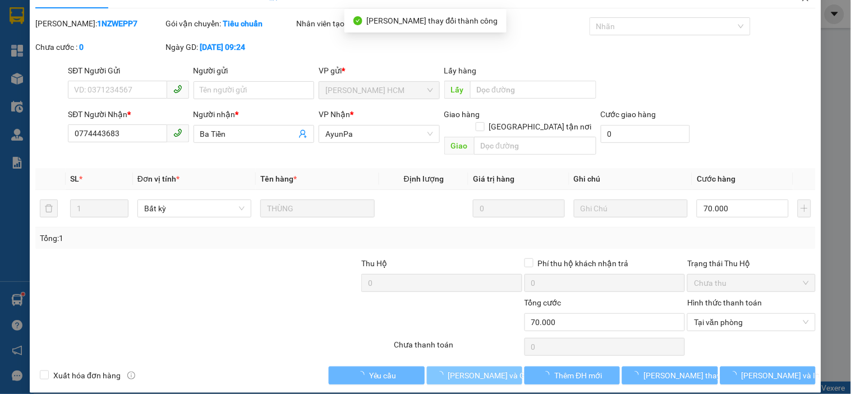
scroll to position [0, 0]
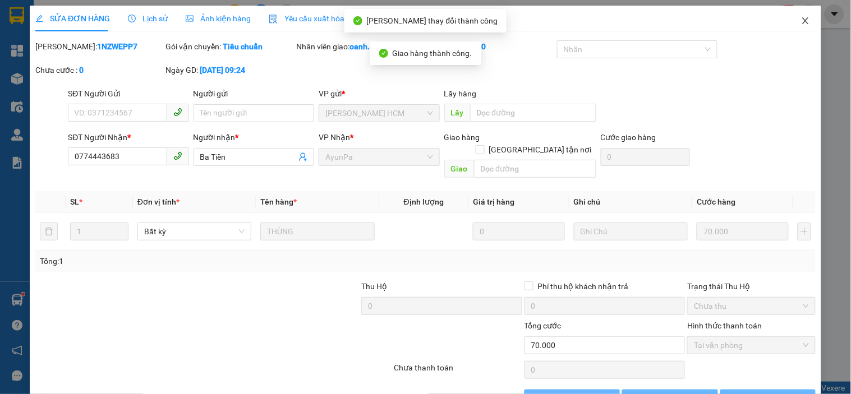
click at [801, 18] on icon "close" at bounding box center [805, 20] width 9 height 9
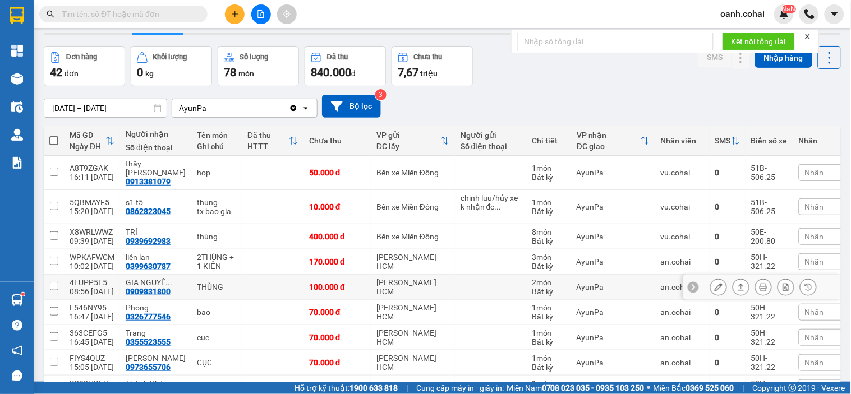
scroll to position [62, 0]
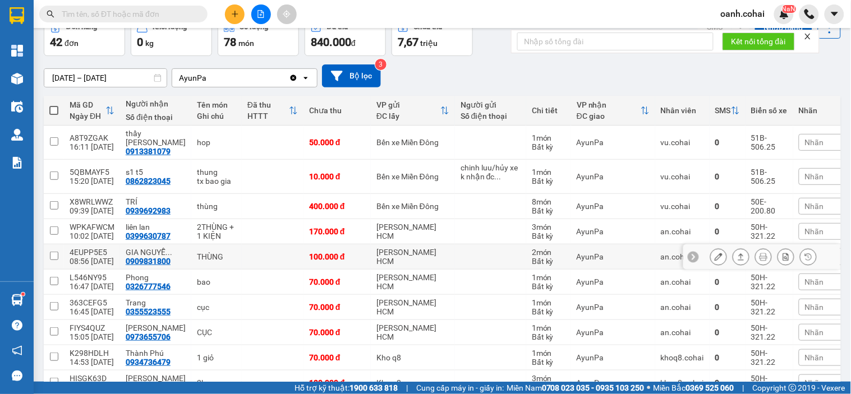
click at [711, 247] on button at bounding box center [719, 257] width 16 height 20
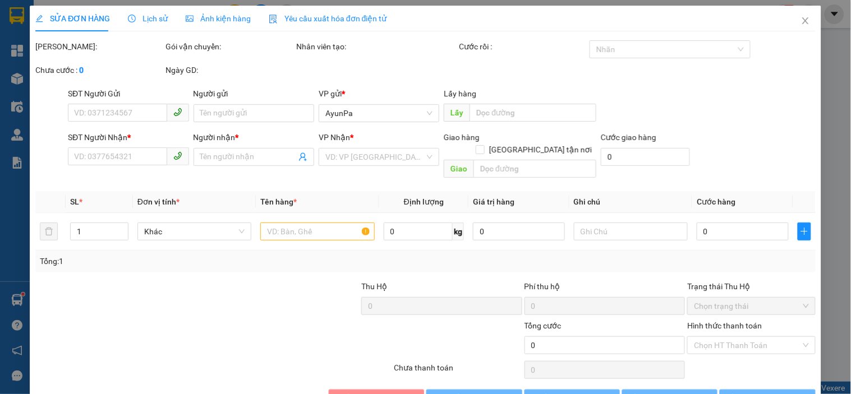
type input "0909831800"
type input "GIA NGUYỄN TIẾN"
type input "100.000"
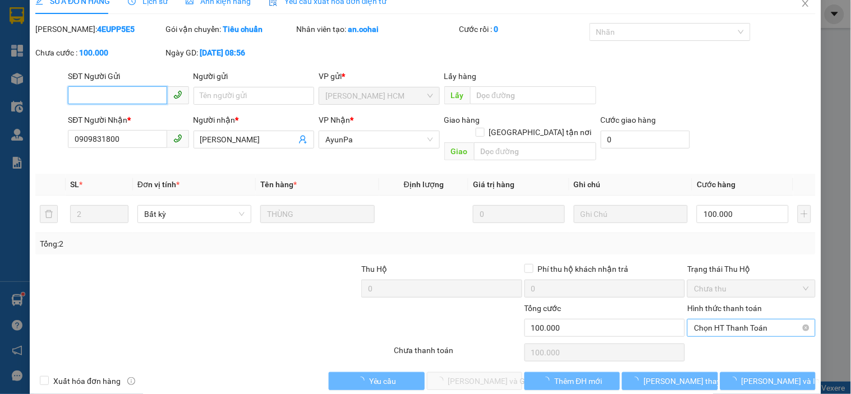
scroll to position [23, 0]
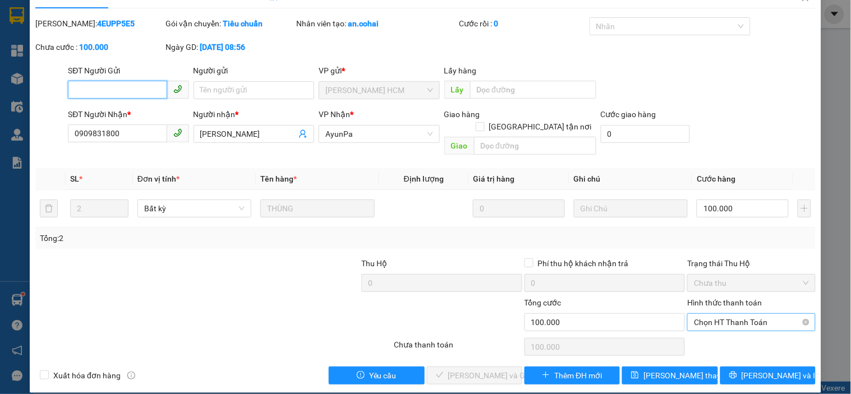
click at [728, 314] on span "Chọn HT Thanh Toán" at bounding box center [751, 322] width 114 height 17
click at [713, 335] on div "Tại văn phòng" at bounding box center [744, 332] width 113 height 12
type input "0"
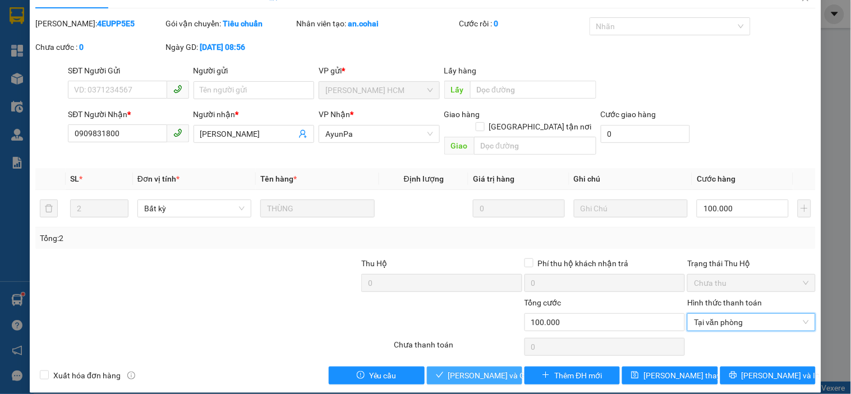
click at [458, 370] on span "[PERSON_NAME] và Giao hàng" at bounding box center [502, 376] width 108 height 12
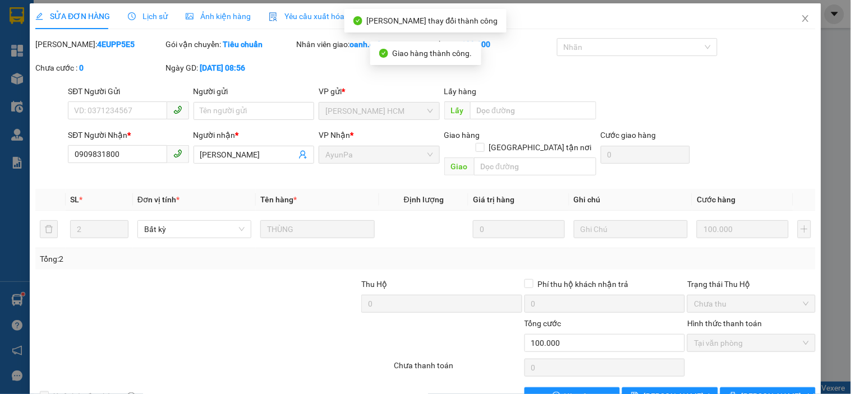
scroll to position [0, 0]
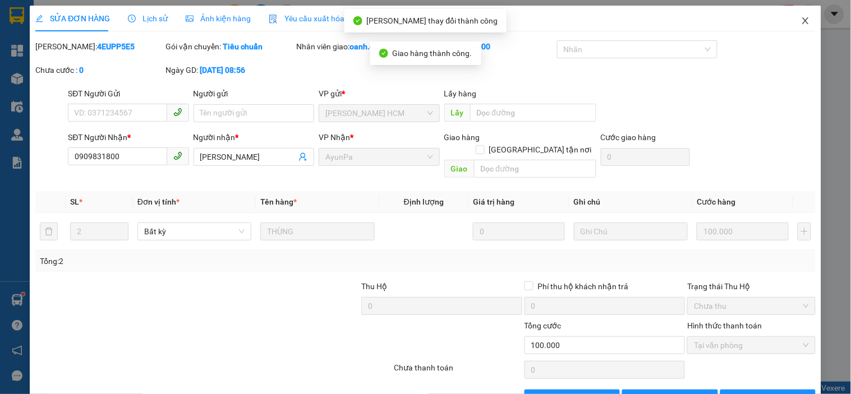
drag, startPoint x: 795, startPoint y: 18, endPoint x: 305, endPoint y: 3, distance: 490.4
click at [801, 18] on icon "close" at bounding box center [805, 20] width 9 height 9
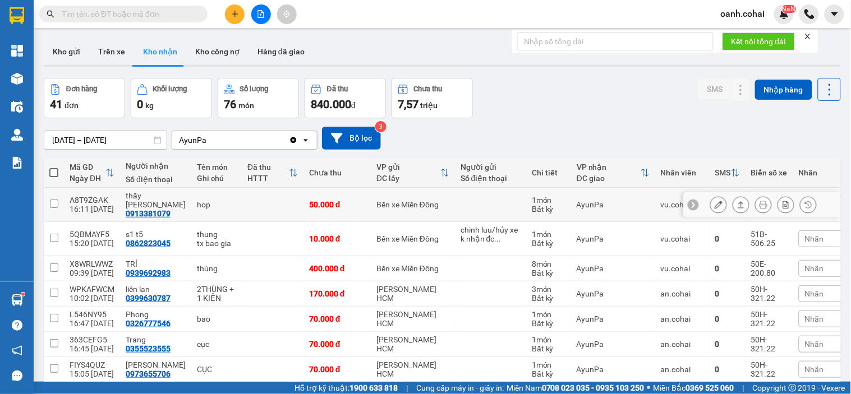
click at [715, 202] on icon at bounding box center [719, 205] width 8 height 8
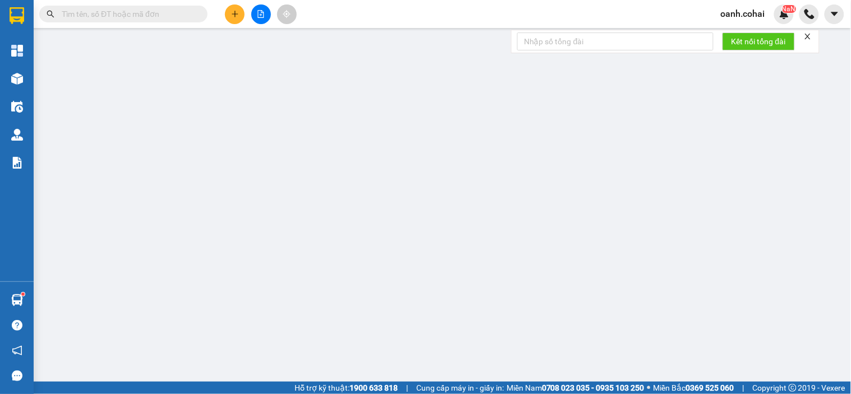
type input "0913381079"
type input "thầy [PERSON_NAME]"
type input "50.000"
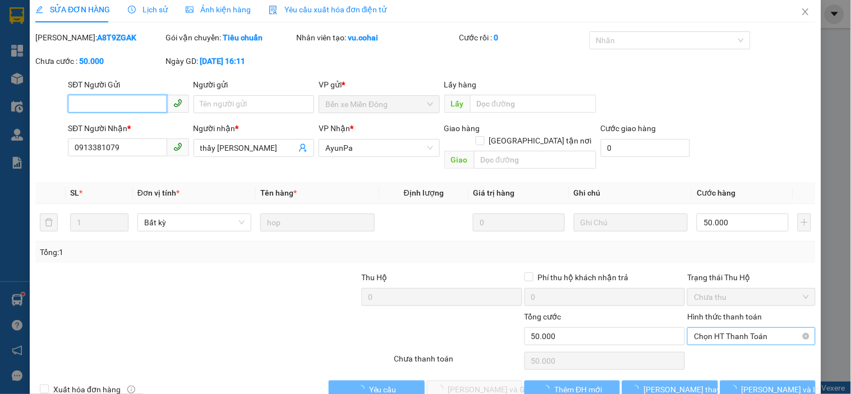
scroll to position [17, 0]
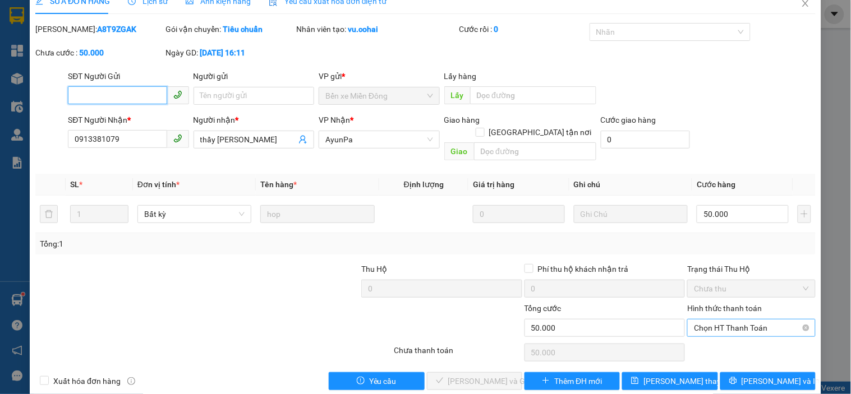
click at [722, 320] on span "Chọn HT Thanh Toán" at bounding box center [751, 328] width 114 height 17
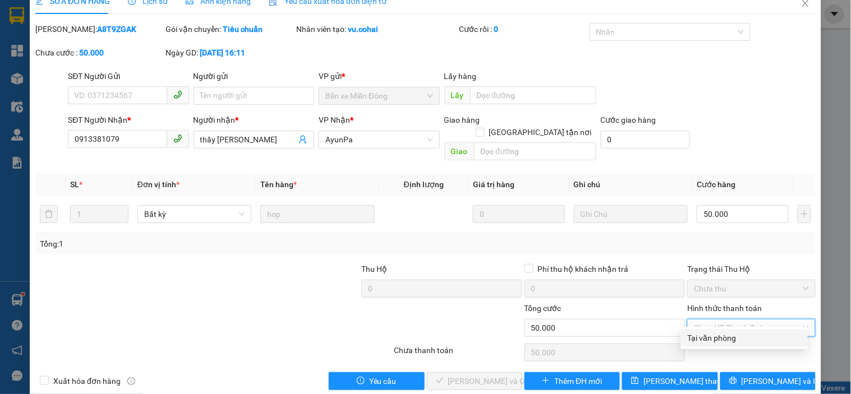
click at [719, 340] on div "Tại văn phòng" at bounding box center [744, 338] width 113 height 12
type input "0"
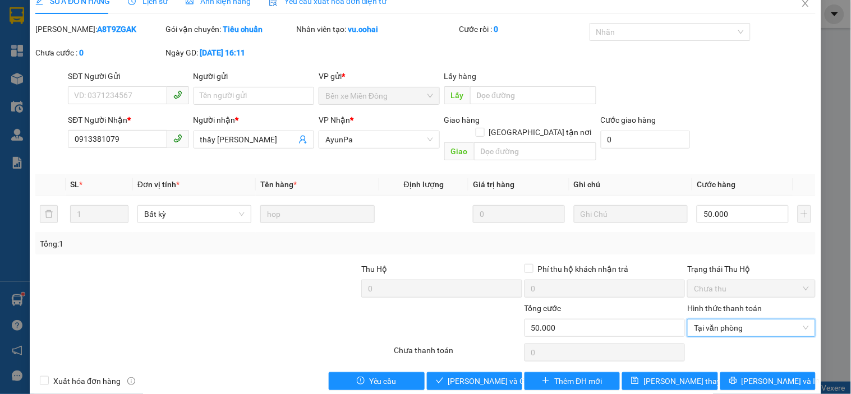
scroll to position [23, 0]
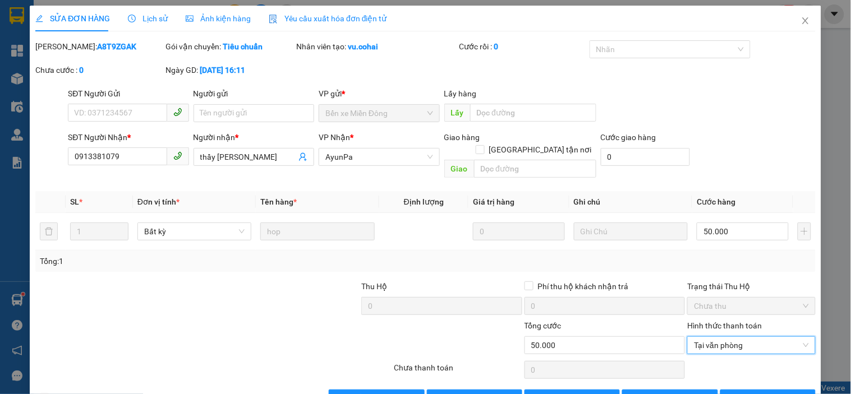
scroll to position [23, 0]
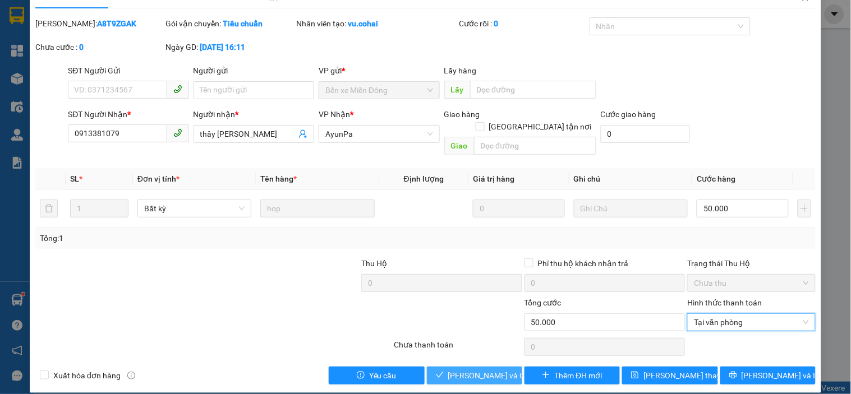
click at [478, 370] on span "[PERSON_NAME] và Giao hàng" at bounding box center [502, 376] width 108 height 12
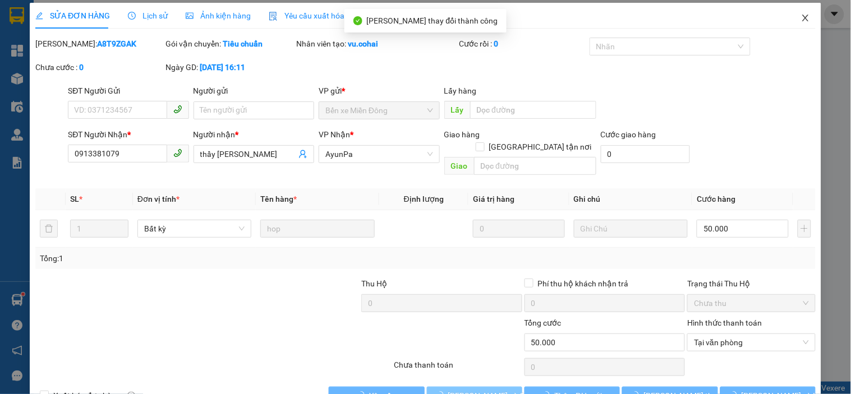
scroll to position [0, 0]
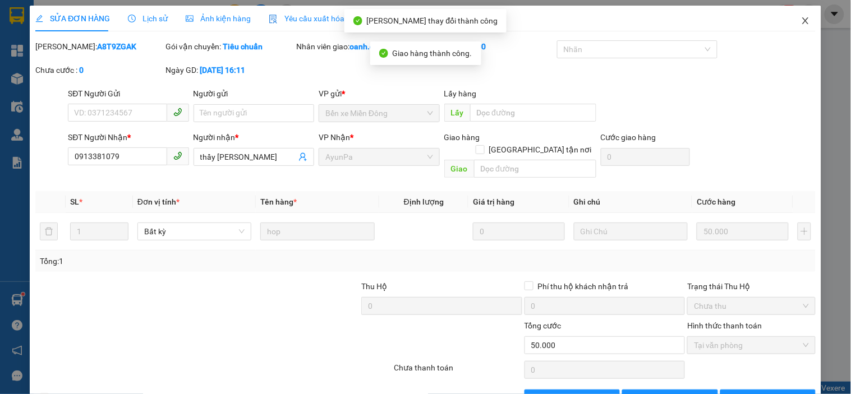
drag, startPoint x: 797, startPoint y: 16, endPoint x: 91, endPoint y: 6, distance: 706.2
click at [797, 15] on span "Close" at bounding box center [805, 21] width 31 height 31
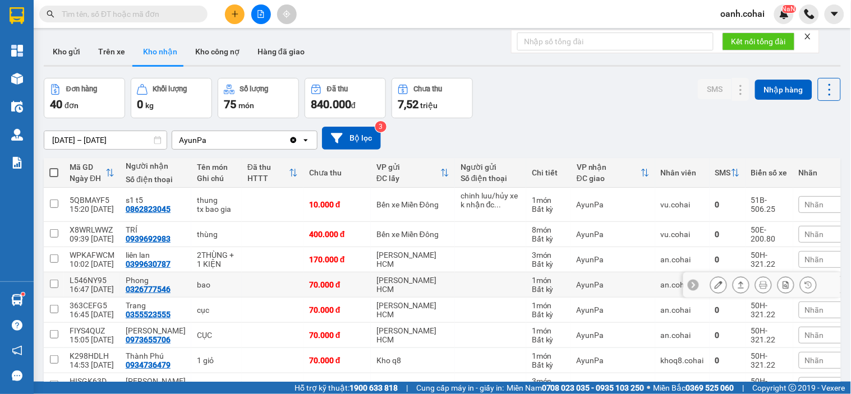
click at [715, 288] on icon at bounding box center [719, 285] width 8 height 8
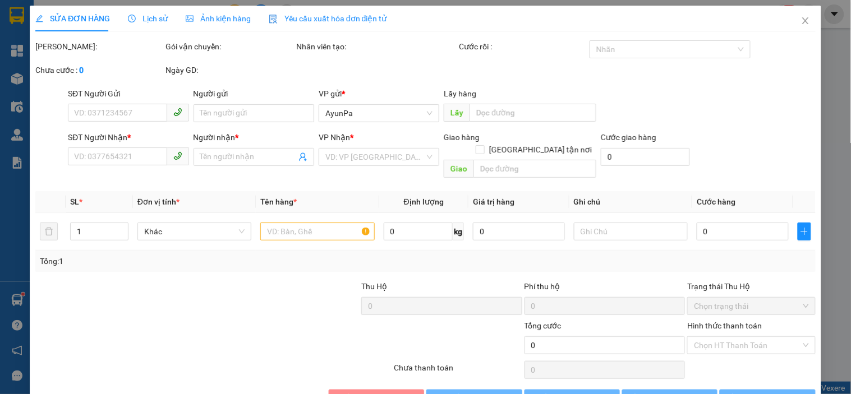
type input "0326777546"
type input "Phong"
type input "70.000"
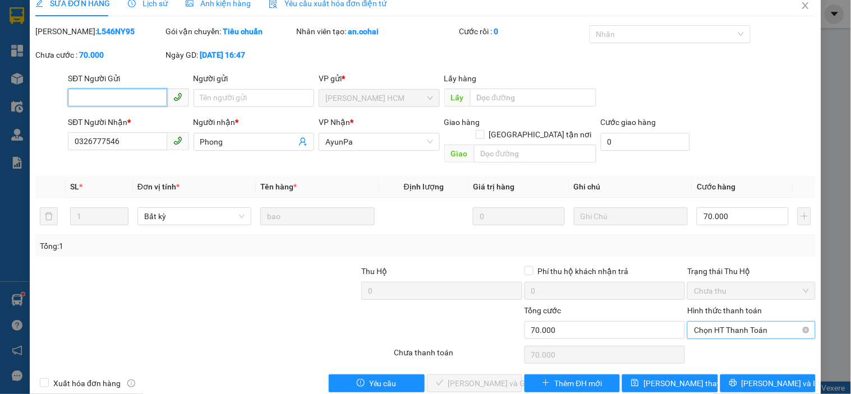
scroll to position [23, 0]
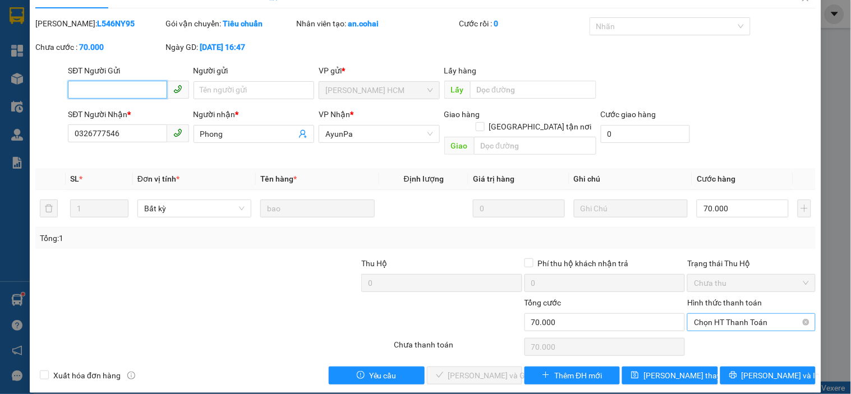
click at [714, 314] on span "Chọn HT Thanh Toán" at bounding box center [751, 322] width 114 height 17
click at [699, 333] on div "Tại văn phòng" at bounding box center [744, 332] width 113 height 12
type input "0"
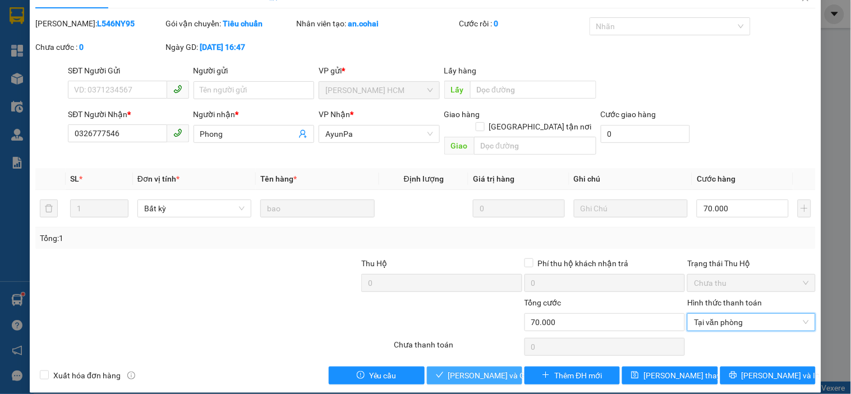
click at [486, 370] on span "[PERSON_NAME] và Giao hàng" at bounding box center [502, 376] width 108 height 12
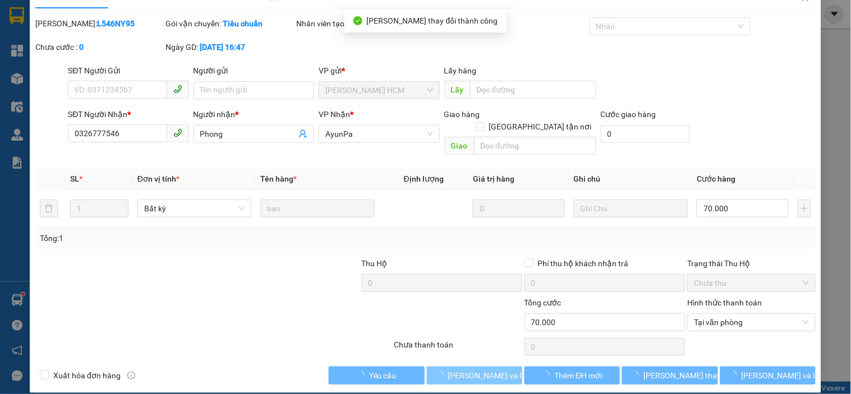
scroll to position [0, 0]
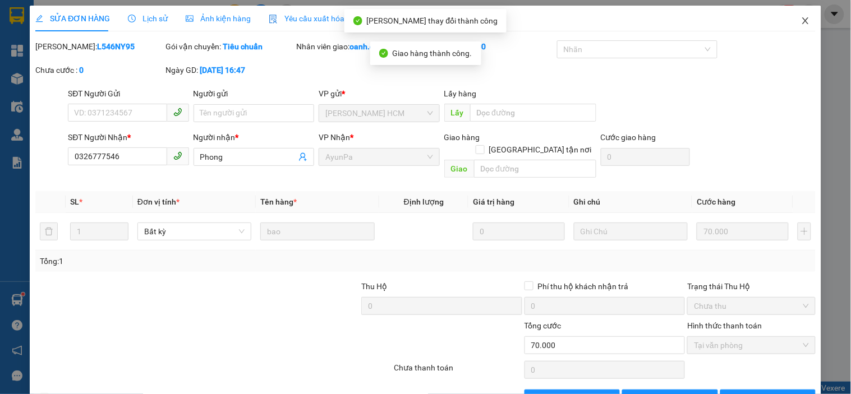
click at [801, 20] on icon "close" at bounding box center [805, 20] width 9 height 9
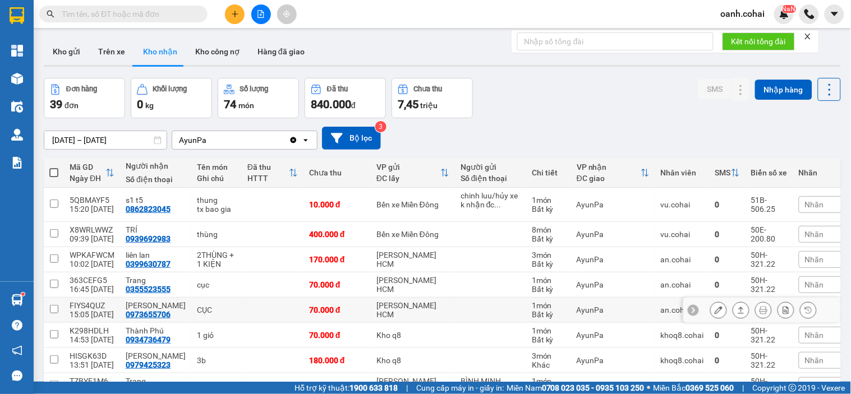
scroll to position [62, 0]
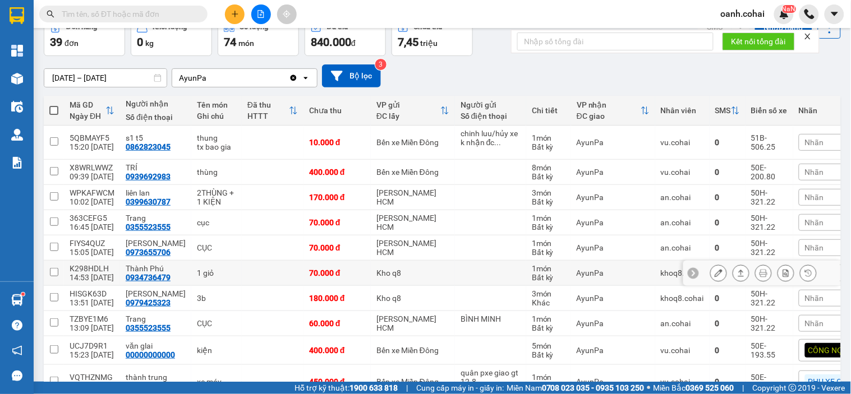
click at [717, 270] on div at bounding box center [718, 273] width 17 height 17
click at [715, 273] on icon at bounding box center [719, 273] width 8 height 8
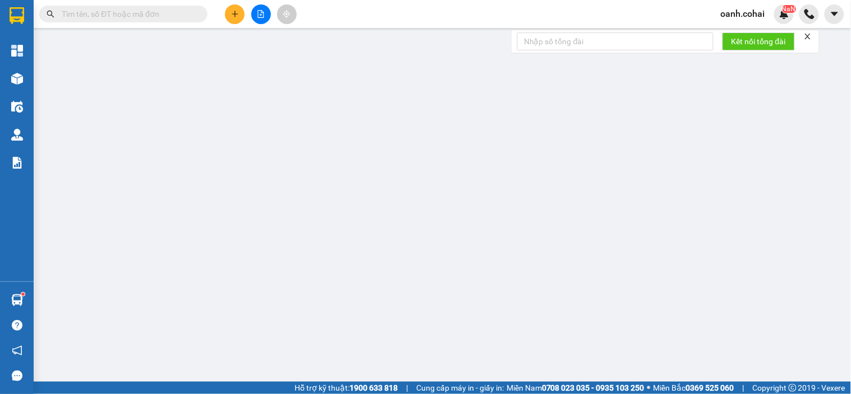
type input "0934736479"
type input "Thành Phú"
type input "70.000"
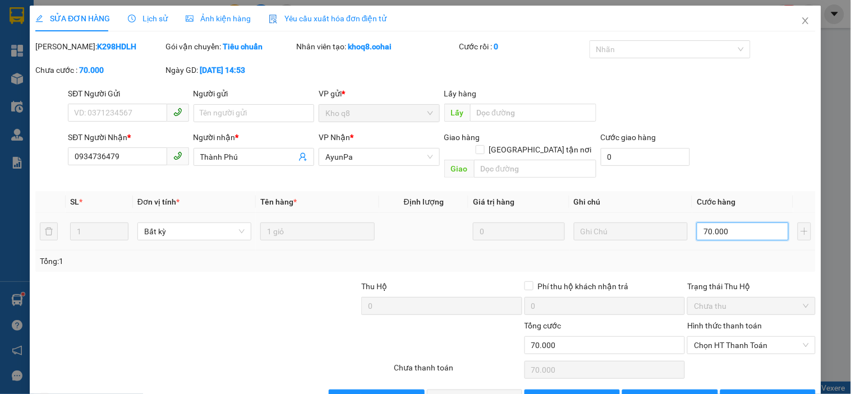
click at [721, 227] on input "70.000" at bounding box center [743, 232] width 92 height 18
type input "0"
type input "5"
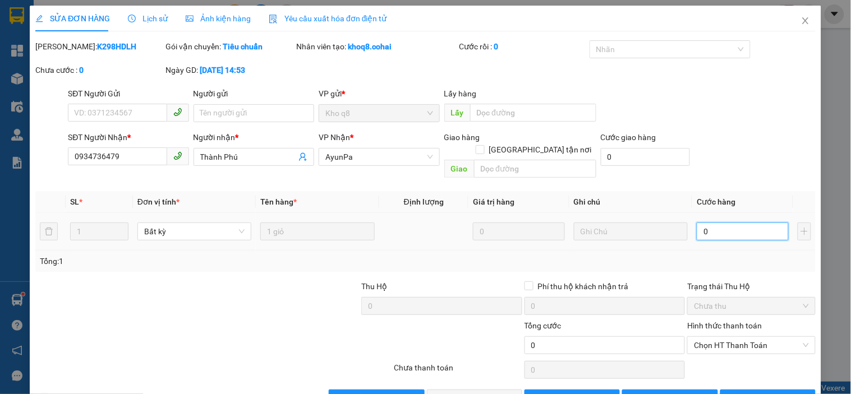
type input "5"
type input "05"
type input "50"
type input "050"
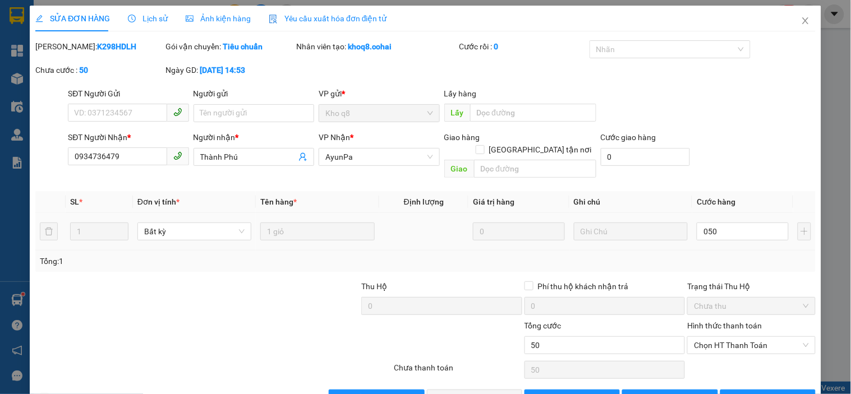
type input "50.000"
click at [727, 260] on div "Total Paid Fee 0 Total UnPaid Fee 70.000 Cash Collection Total Fee Mã ĐH: K298H…" at bounding box center [425, 223] width 780 height 367
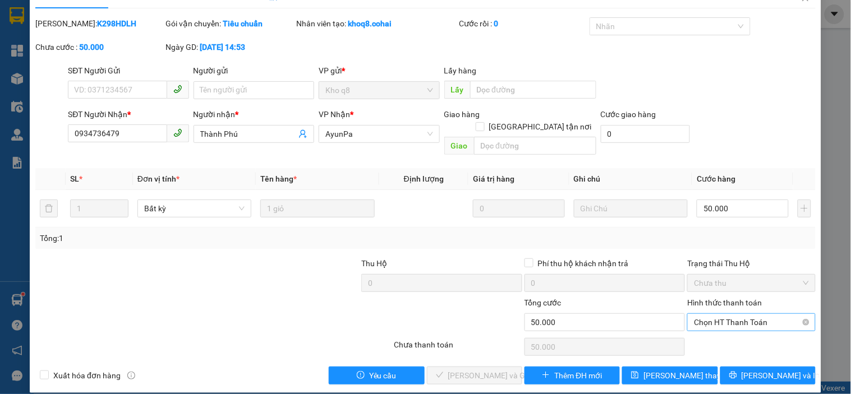
click at [721, 314] on span "Chọn HT Thanh Toán" at bounding box center [751, 322] width 114 height 17
click at [713, 333] on div "Tại văn phòng" at bounding box center [744, 332] width 113 height 12
type input "0"
click at [467, 370] on span "[PERSON_NAME] và Giao hàng" at bounding box center [502, 376] width 108 height 12
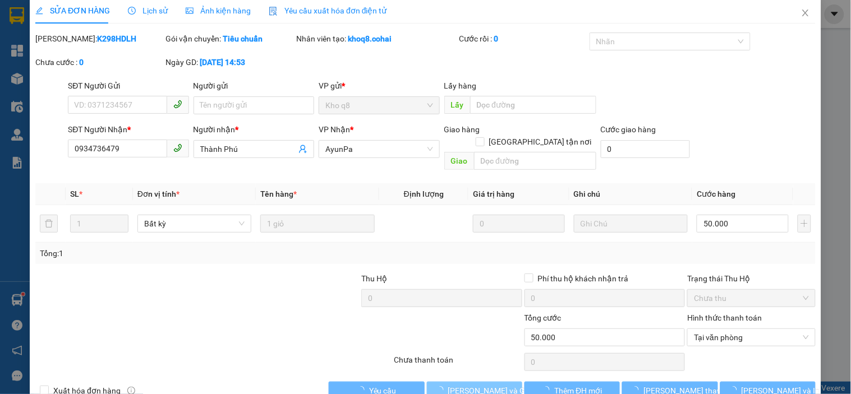
scroll to position [0, 0]
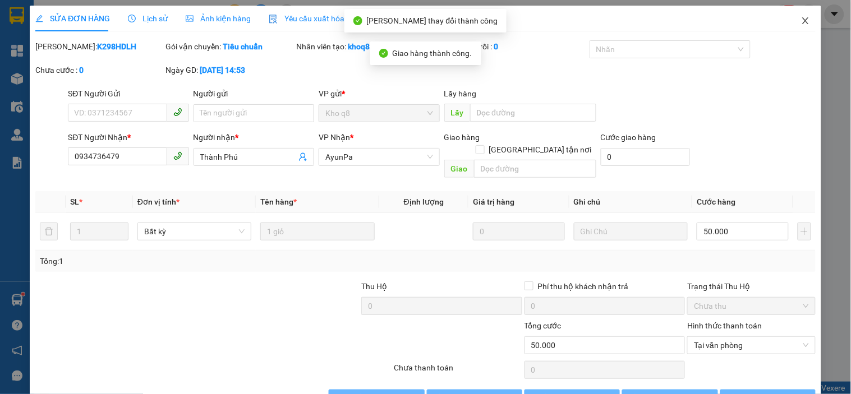
drag, startPoint x: 793, startPoint y: 20, endPoint x: 747, endPoint y: 149, distance: 137.0
click at [801, 19] on icon "close" at bounding box center [805, 20] width 9 height 9
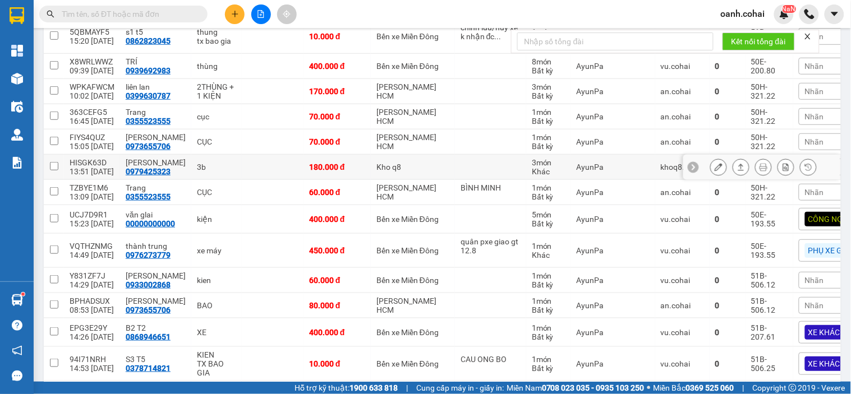
scroll to position [187, 0]
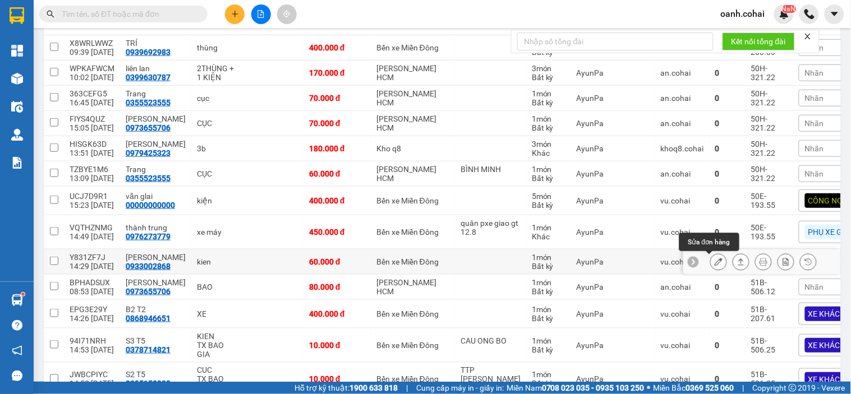
click at [715, 264] on icon at bounding box center [719, 262] width 8 height 8
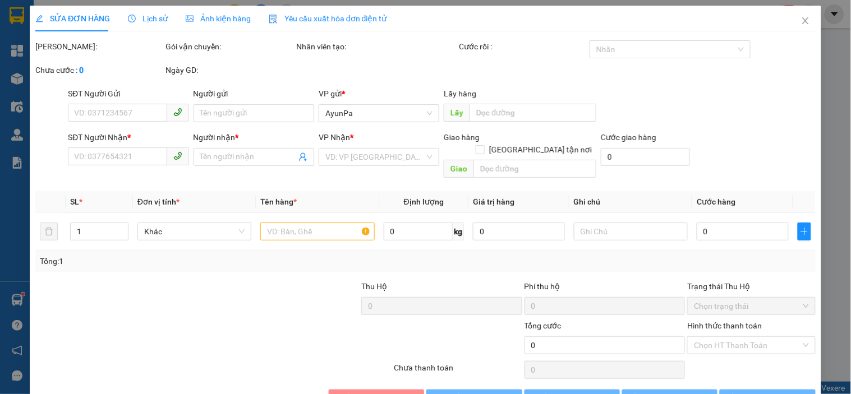
type input "0933002868"
type input "[PERSON_NAME]"
type input "60.000"
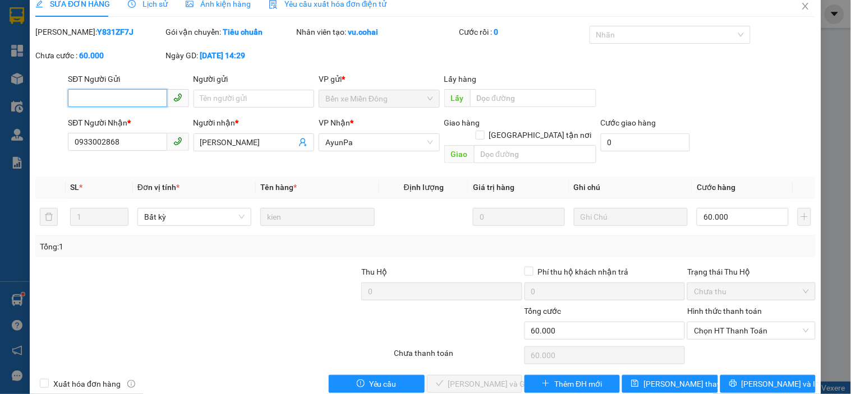
scroll to position [23, 0]
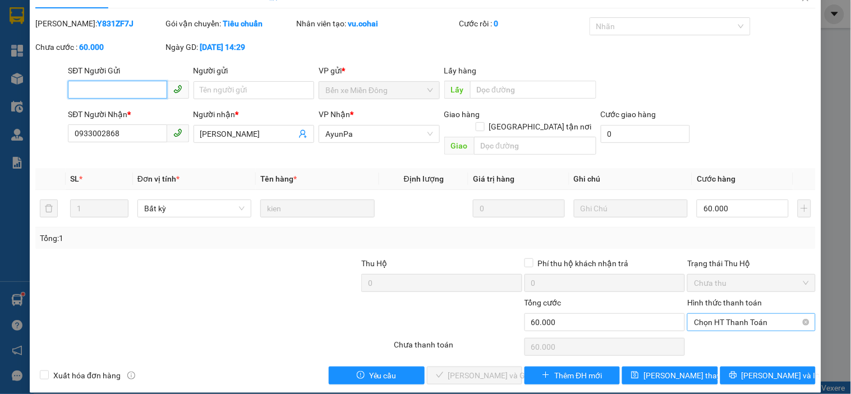
click at [735, 314] on span "Chọn HT Thanh Toán" at bounding box center [751, 322] width 114 height 17
click at [718, 329] on div "Tại văn phòng" at bounding box center [744, 332] width 113 height 12
type input "0"
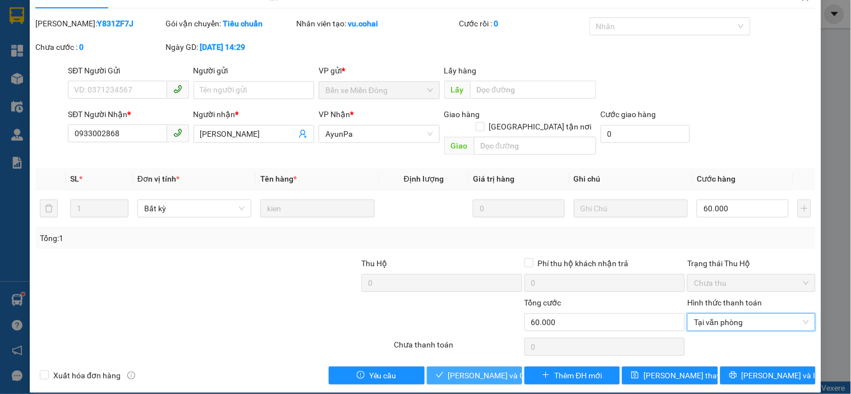
click at [477, 370] on span "[PERSON_NAME] và Giao hàng" at bounding box center [502, 376] width 108 height 12
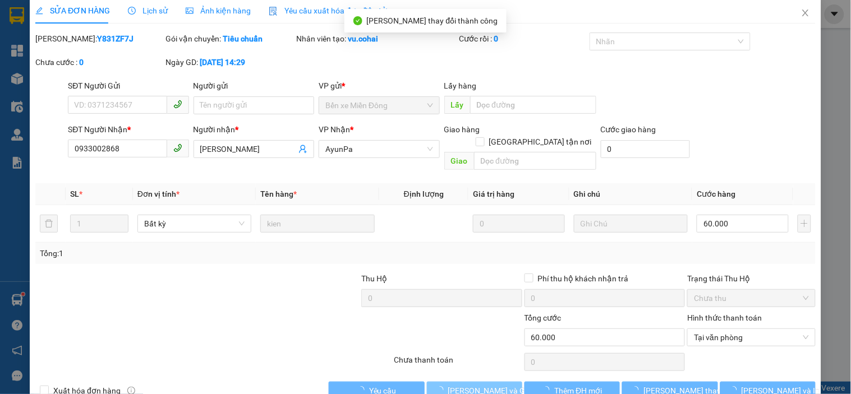
scroll to position [0, 0]
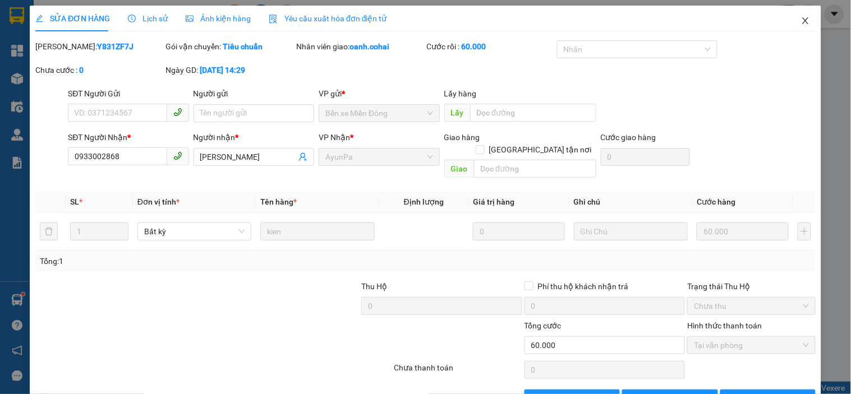
click at [802, 19] on icon "close" at bounding box center [805, 20] width 6 height 7
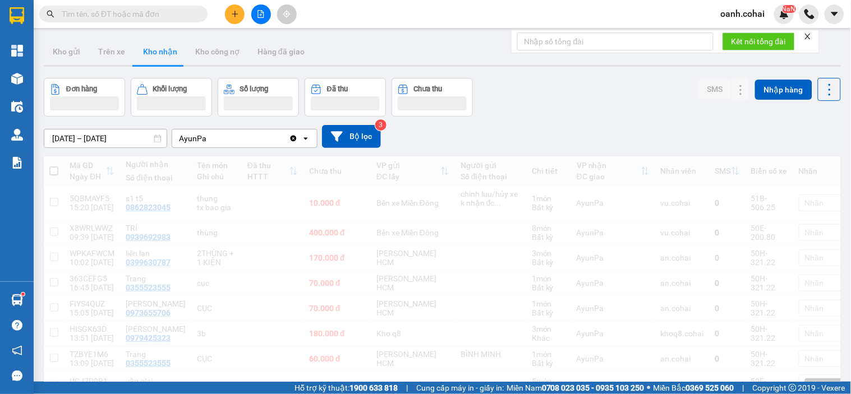
drag, startPoint x: 804, startPoint y: 19, endPoint x: 453, endPoint y: 71, distance: 354.4
click at [802, 19] on div at bounding box center [809, 14] width 20 height 20
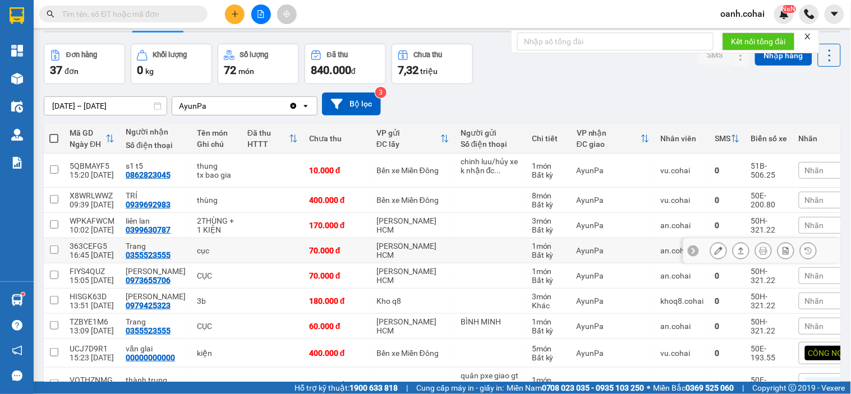
scroll to position [62, 0]
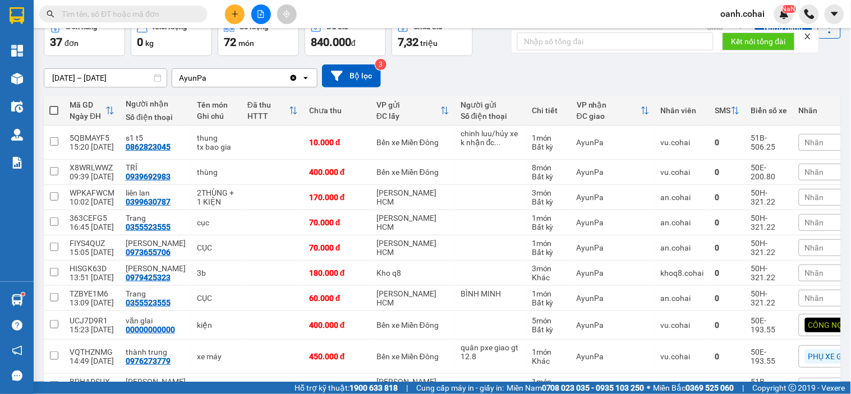
click at [806, 273] on div "Nhãn" at bounding box center [848, 273] width 98 height 17
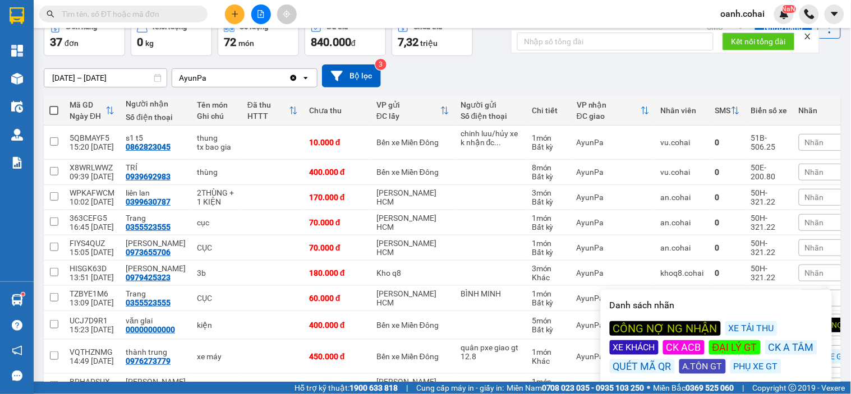
click at [649, 322] on div "CÔNG NỢ NG NHẬN" at bounding box center [665, 328] width 111 height 15
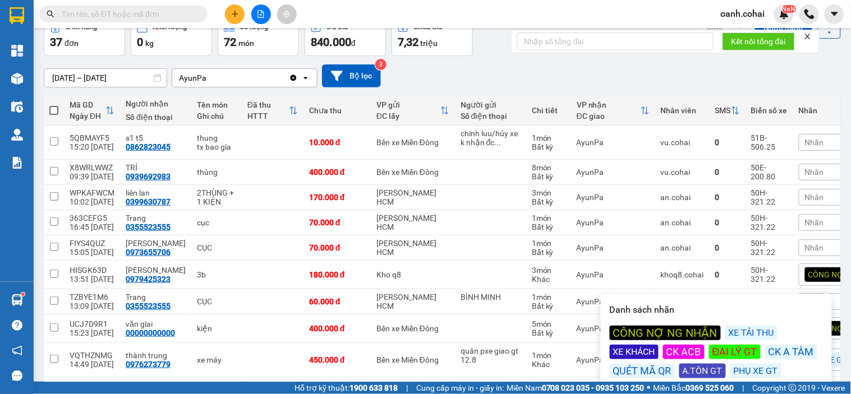
click at [540, 80] on div "[DATE] – [DATE] Press the down arrow key to interact with the calendar and sele…" at bounding box center [442, 76] width 797 height 23
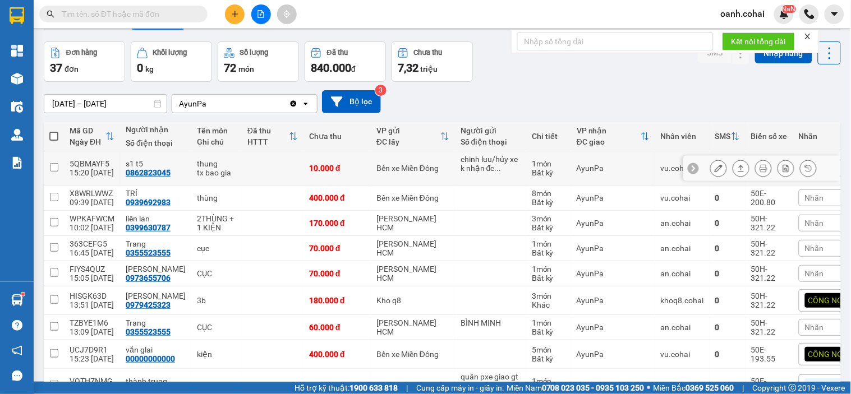
scroll to position [0, 0]
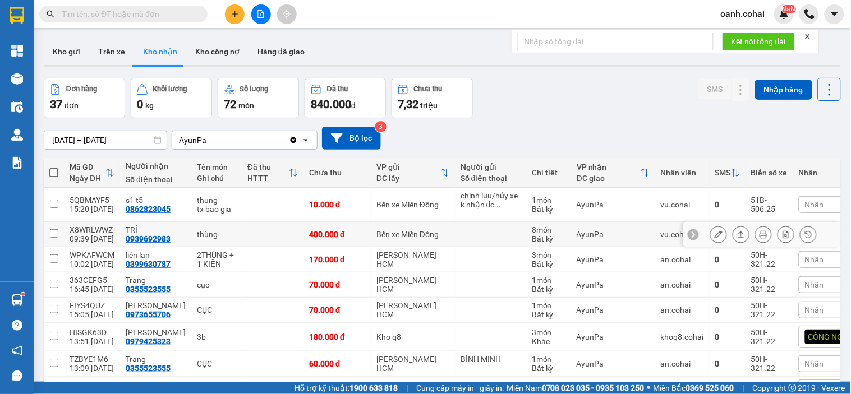
click at [715, 234] on icon at bounding box center [719, 235] width 8 height 8
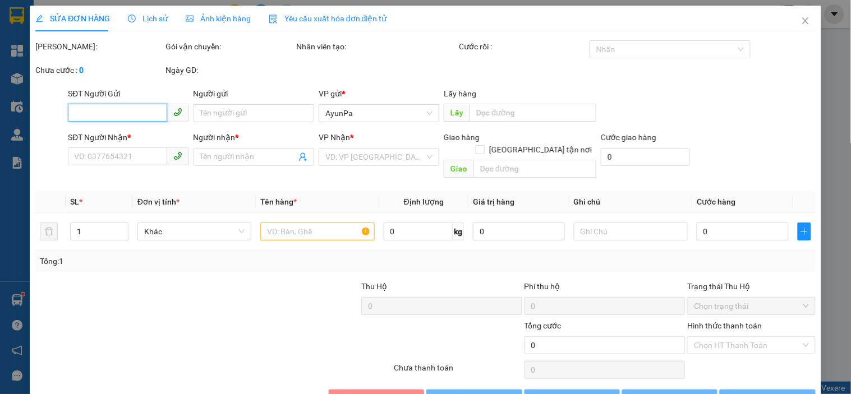
type input "0939692983"
type input "TRÍ"
type input "400.000"
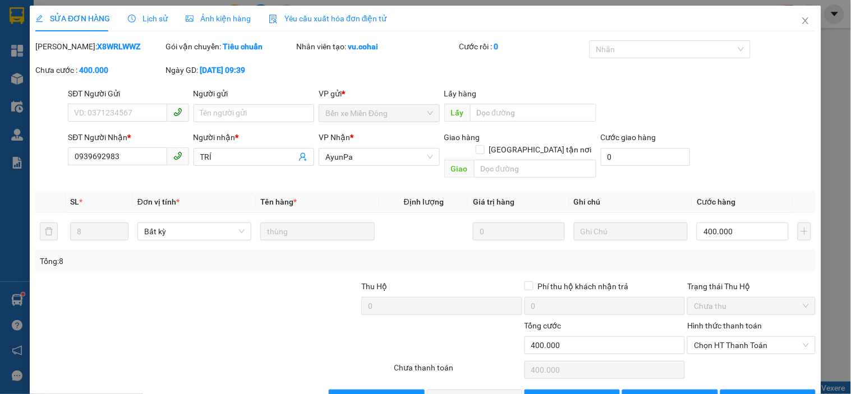
click at [264, 123] on div "Người gửi Tên người gửi" at bounding box center [254, 106] width 121 height 39
click at [253, 119] on input "Người gửi" at bounding box center [254, 113] width 121 height 18
type input "ck 13.8"
click at [677, 394] on button "[PERSON_NAME] thay đổi" at bounding box center [669, 399] width 95 height 18
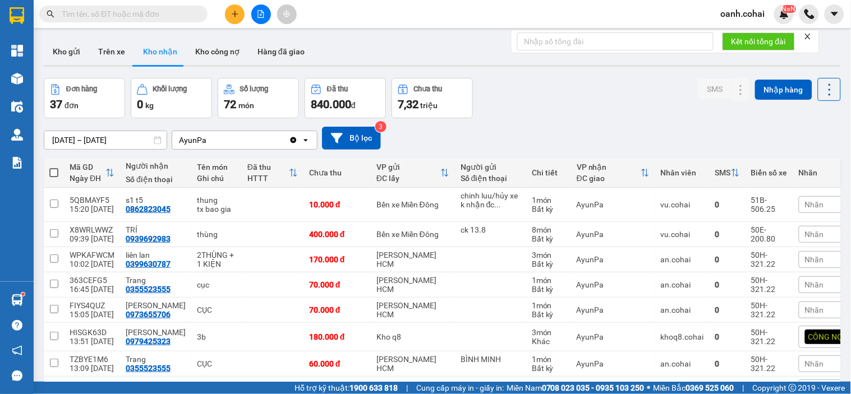
click at [232, 11] on icon "plus" at bounding box center [235, 14] width 8 height 8
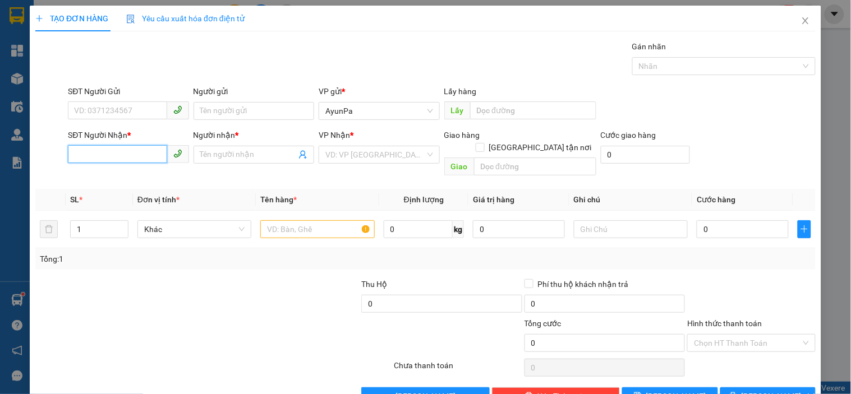
click at [135, 147] on input "SĐT Người Nhận *" at bounding box center [117, 154] width 99 height 18
type input "0769927009"
drag, startPoint x: 125, startPoint y: 176, endPoint x: 216, endPoint y: 192, distance: 92.8
click at [126, 177] on div "0769927009 - [PERSON_NAME]" at bounding box center [129, 177] width 110 height 12
type input "trinh"
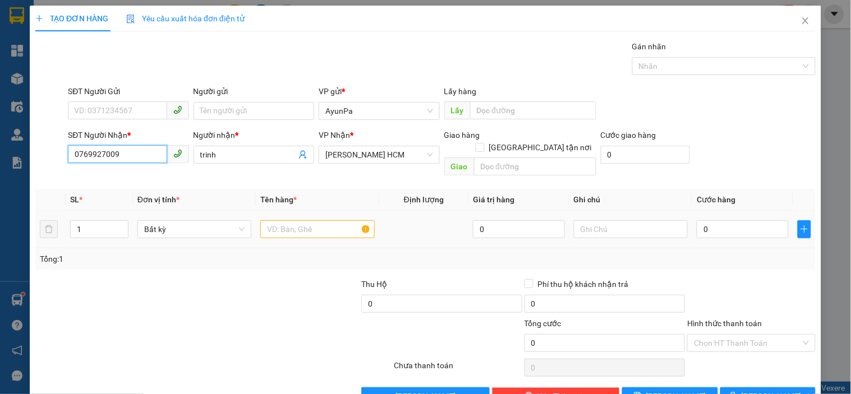
type input "0769927009"
click at [321, 220] on input "text" at bounding box center [317, 229] width 114 height 18
type input "1 hộp"
click at [716, 211] on td "0" at bounding box center [742, 230] width 101 height 38
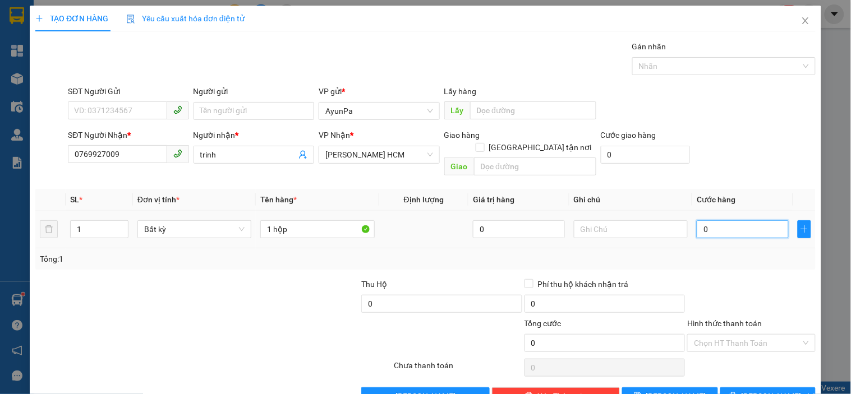
click at [713, 220] on input "0" at bounding box center [743, 229] width 92 height 18
type input "4"
type input "40"
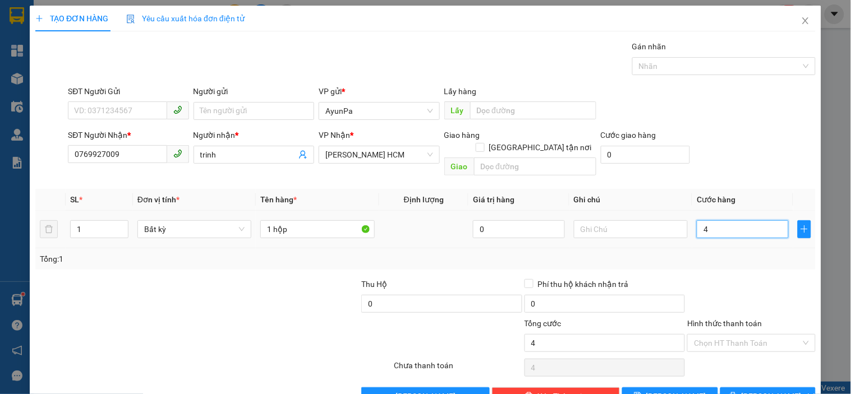
type input "40"
type input "40.000"
click at [748, 254] on div "Tổng: 1" at bounding box center [425, 258] width 780 height 21
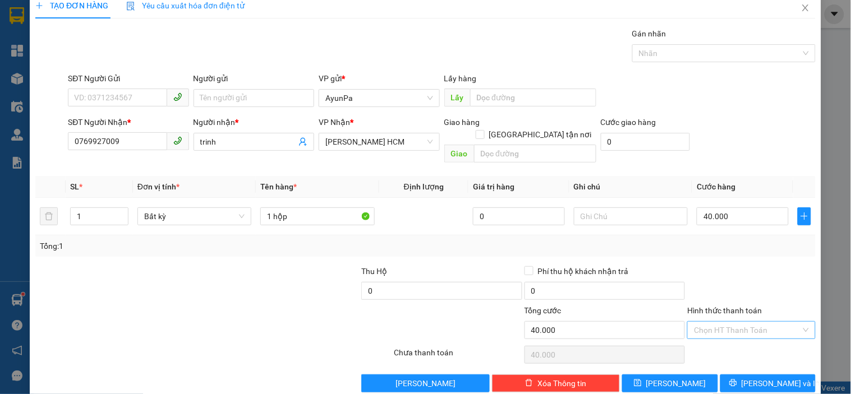
scroll to position [20, 0]
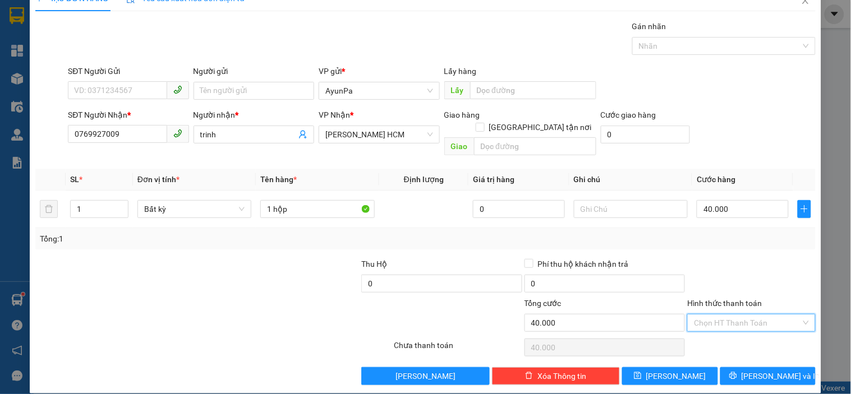
drag, startPoint x: 759, startPoint y: 308, endPoint x: 752, endPoint y: 316, distance: 10.7
click at [758, 315] on input "Hình thức thanh toán" at bounding box center [747, 323] width 107 height 17
click at [736, 332] on div "Tại văn phòng" at bounding box center [744, 333] width 113 height 12
type input "0"
click at [749, 370] on span "[PERSON_NAME] và In" at bounding box center [780, 376] width 79 height 12
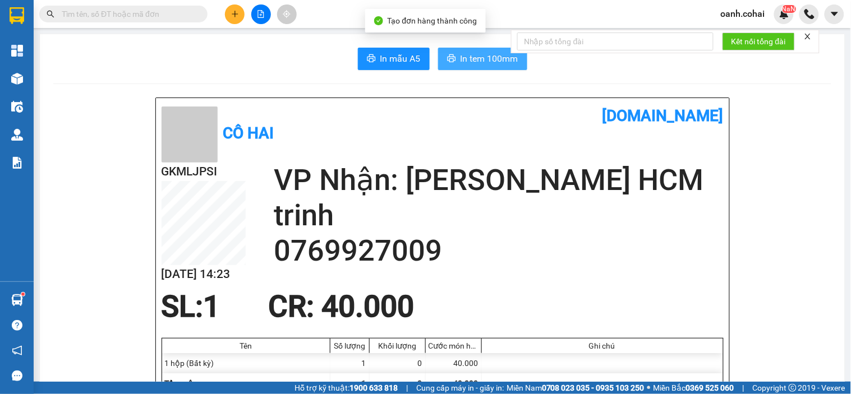
click at [479, 55] on span "In tem 100mm" at bounding box center [489, 59] width 58 height 14
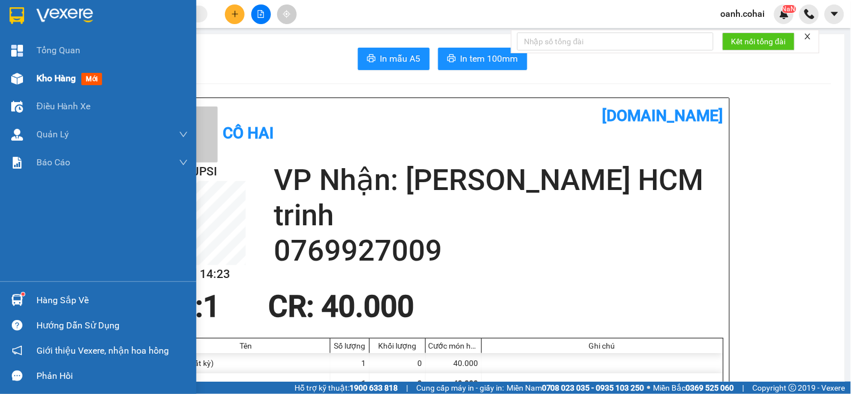
click at [47, 80] on span "Kho hàng" at bounding box center [55, 78] width 39 height 11
click at [62, 77] on span "Kho hàng" at bounding box center [55, 78] width 39 height 11
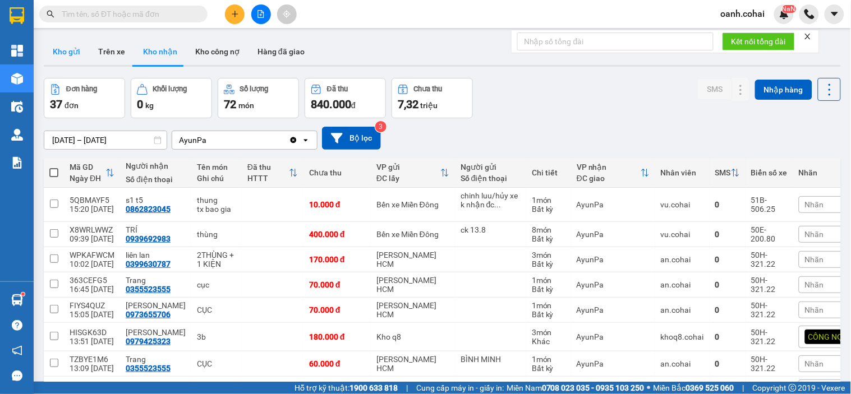
click at [65, 60] on button "Kho gửi" at bounding box center [66, 51] width 45 height 27
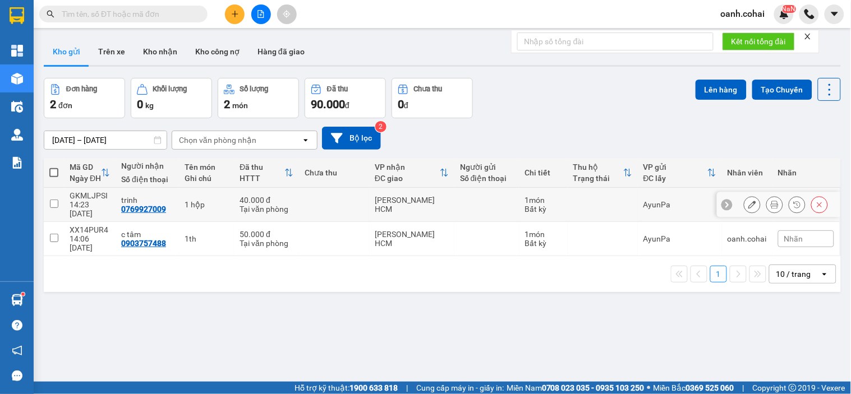
click at [306, 195] on td at bounding box center [334, 205] width 70 height 34
checkbox input "true"
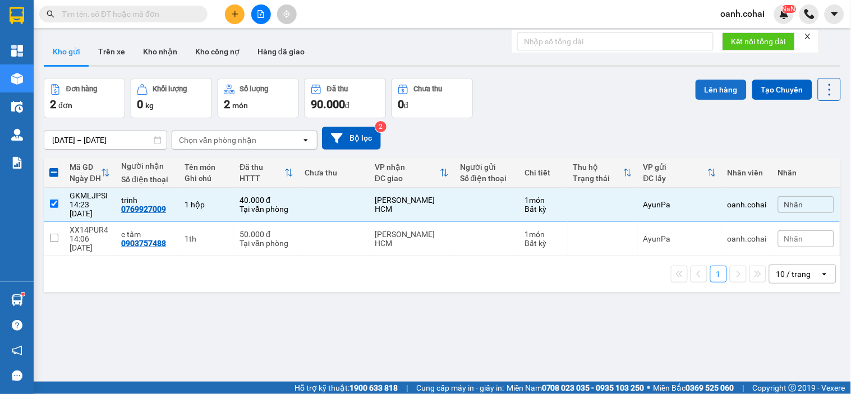
click at [713, 84] on button "Lên hàng" at bounding box center [720, 90] width 51 height 20
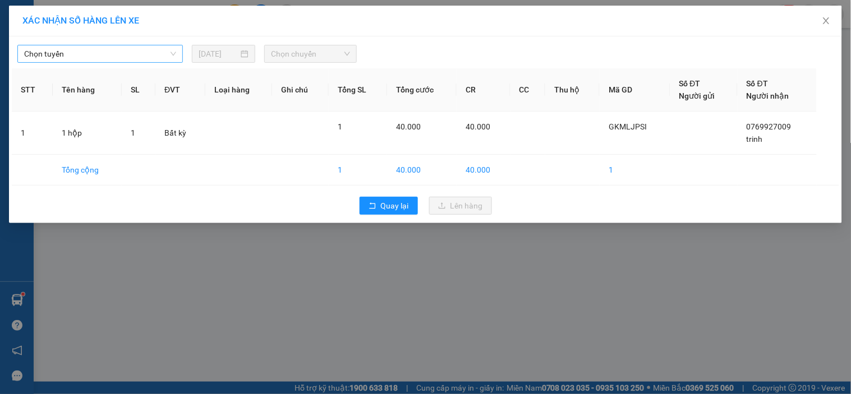
click at [152, 53] on span "Chọn tuyến" at bounding box center [100, 53] width 152 height 17
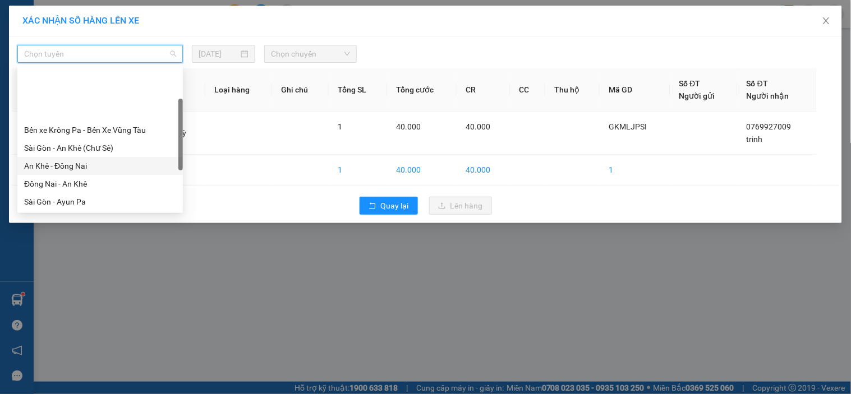
scroll to position [62, 0]
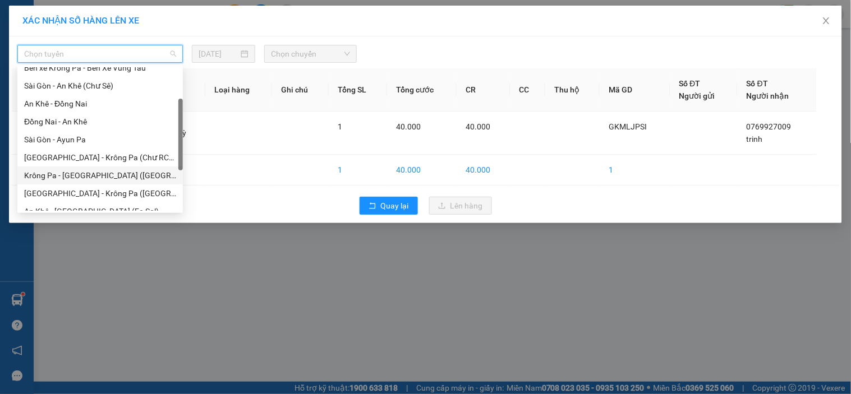
click at [73, 174] on div "Krông Pa - [GEOGRAPHIC_DATA] ([GEOGRAPHIC_DATA])" at bounding box center [100, 175] width 152 height 12
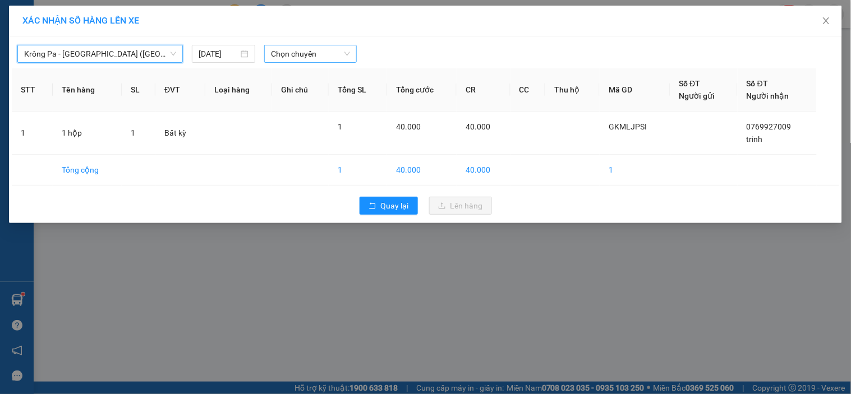
click at [275, 47] on span "Chọn chuyến" at bounding box center [310, 53] width 79 height 17
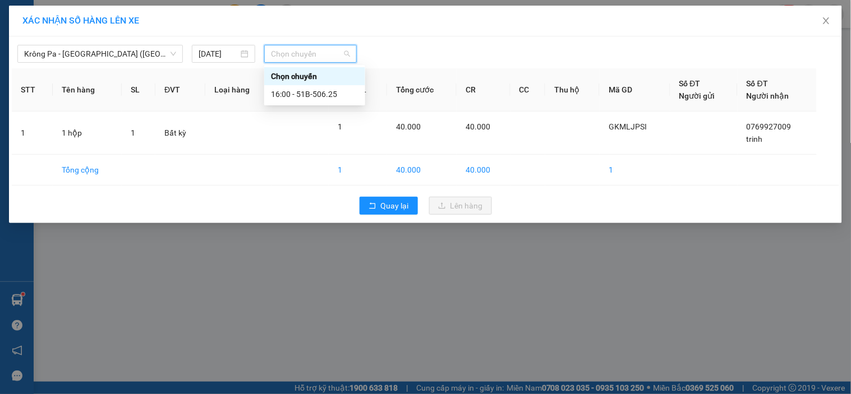
click at [292, 75] on div "Chọn chuyến" at bounding box center [314, 76] width 87 height 12
type input "18"
click at [308, 99] on div "Thêm chuyến " 18:00 "" at bounding box center [323, 94] width 119 height 19
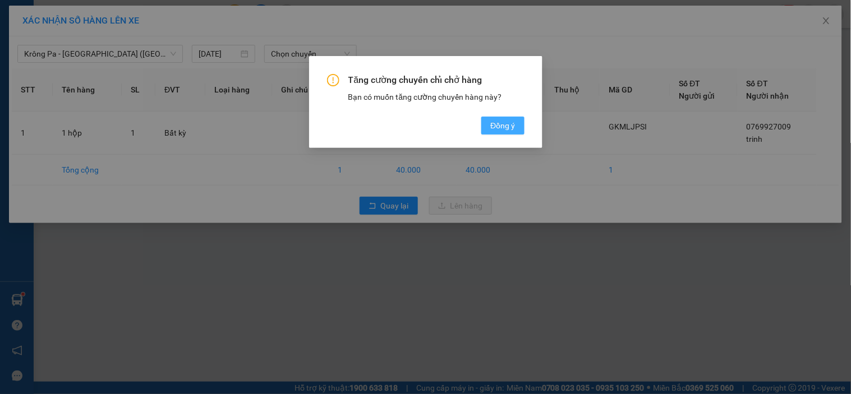
click at [508, 130] on span "Đồng ý" at bounding box center [502, 125] width 25 height 12
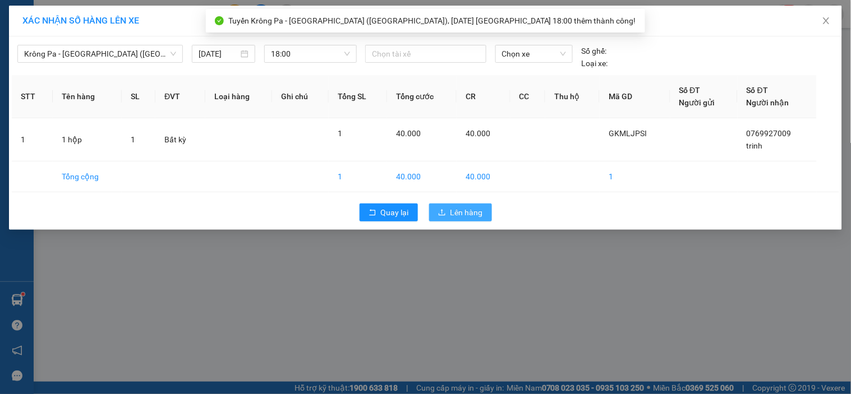
click at [472, 216] on span "Lên hàng" at bounding box center [466, 212] width 33 height 12
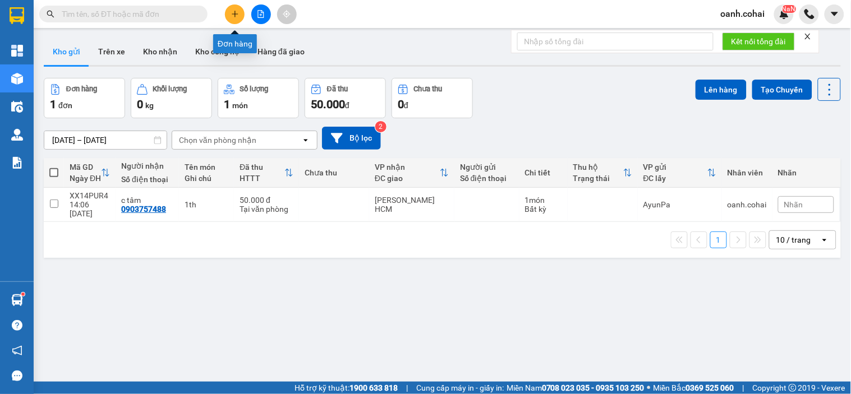
click at [237, 21] on button at bounding box center [235, 14] width 20 height 20
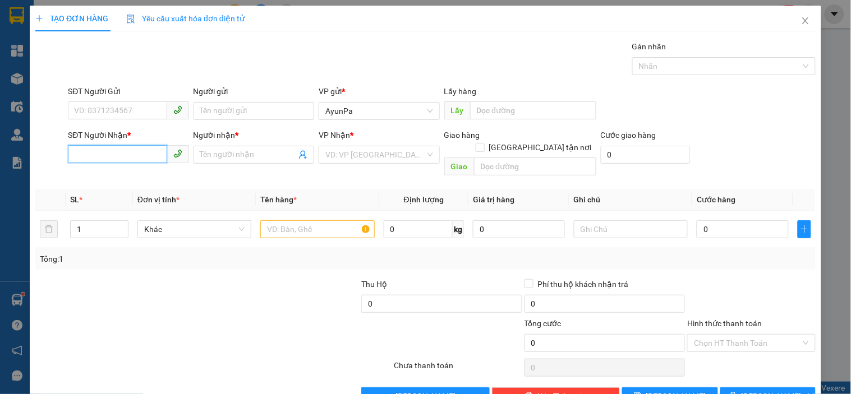
click at [142, 157] on input "SĐT Người Nhận *" at bounding box center [117, 154] width 99 height 18
click at [123, 175] on div "0784778910 - HẠNH" at bounding box center [127, 177] width 106 height 12
type input "0784778910"
type input "HẠNH"
type input "0784778910"
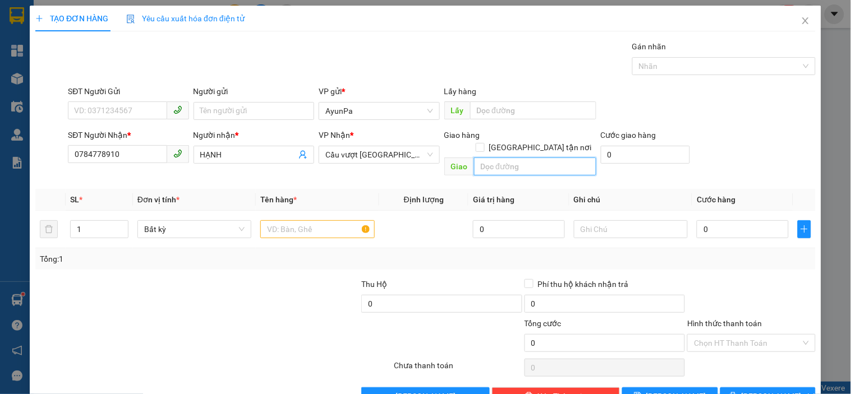
click at [499, 158] on input "text" at bounding box center [535, 167] width 122 height 18
type input "kcn long thành"
click at [325, 220] on input "text" at bounding box center [317, 229] width 114 height 18
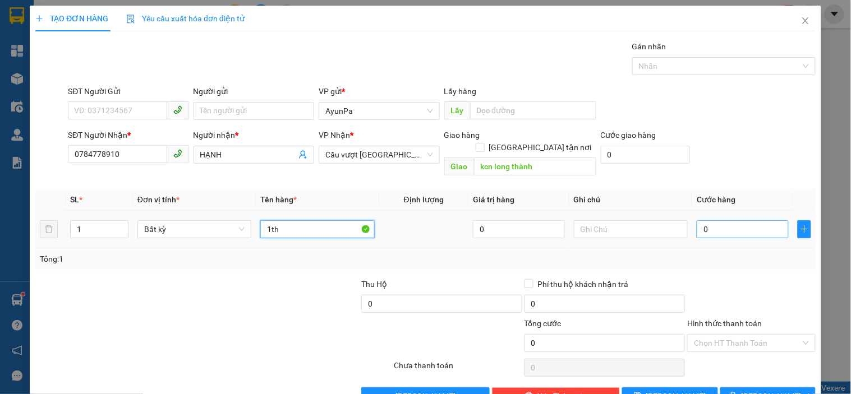
type input "1th"
click at [725, 220] on input "0" at bounding box center [743, 229] width 92 height 18
type input "6"
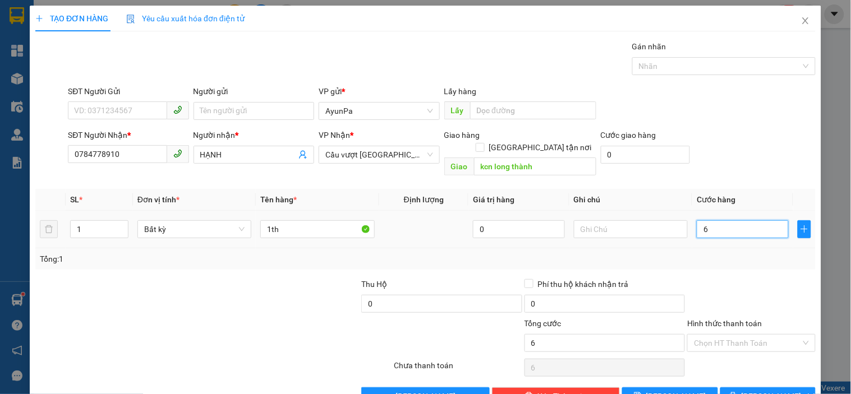
type input "60"
type input "60.000"
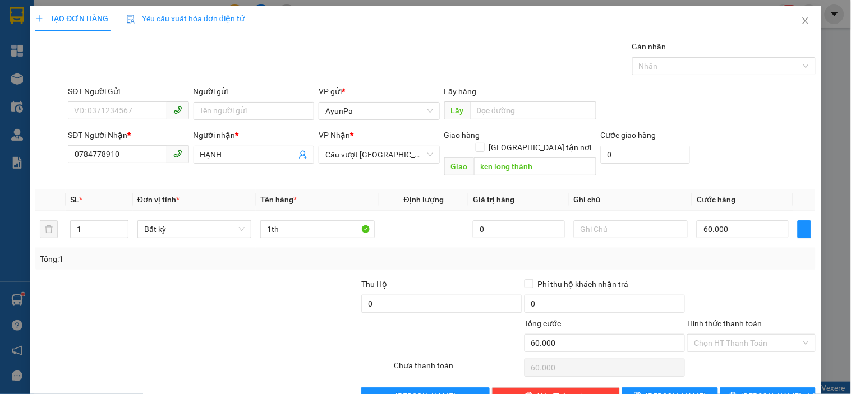
click at [738, 279] on div at bounding box center [751, 297] width 130 height 39
drag, startPoint x: 733, startPoint y: 329, endPoint x: 733, endPoint y: 340, distance: 11.2
click at [733, 335] on input "Hình thức thanh toán" at bounding box center [747, 343] width 107 height 17
click at [732, 352] on div "Tại văn phòng" at bounding box center [744, 353] width 113 height 12
type input "0"
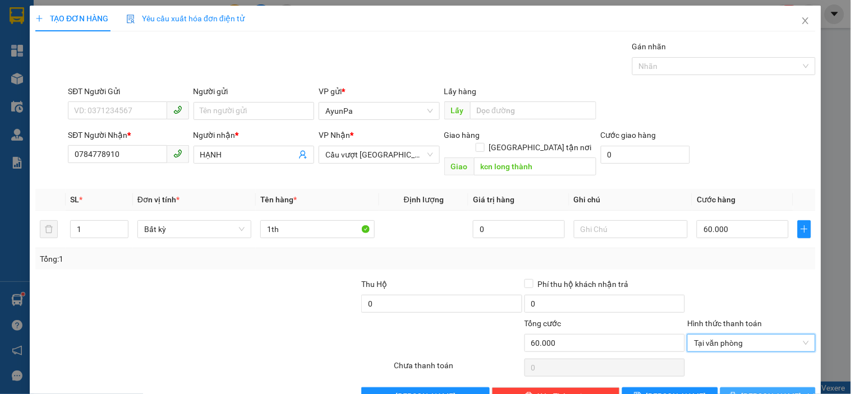
click at [756, 390] on span "[PERSON_NAME] và In" at bounding box center [780, 396] width 79 height 12
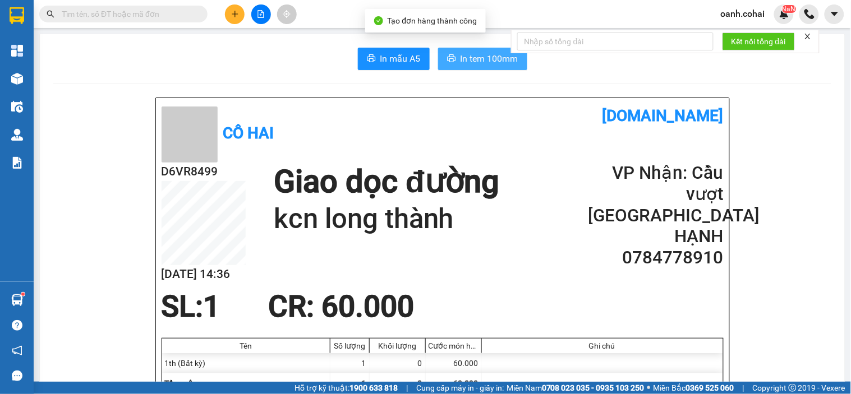
click at [491, 58] on span "In tem 100mm" at bounding box center [489, 59] width 58 height 14
click at [237, 10] on icon "plus" at bounding box center [235, 14] width 8 height 8
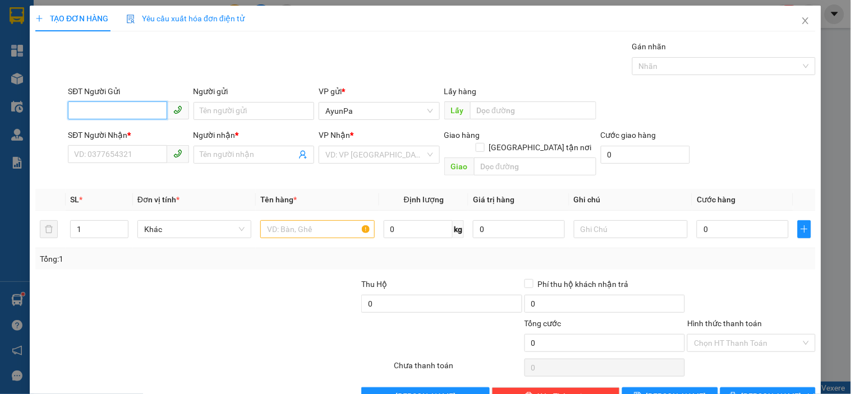
paste input "0348040243"
type input "0348040243"
click at [138, 152] on input "SĐT Người Nhận *" at bounding box center [117, 154] width 99 height 18
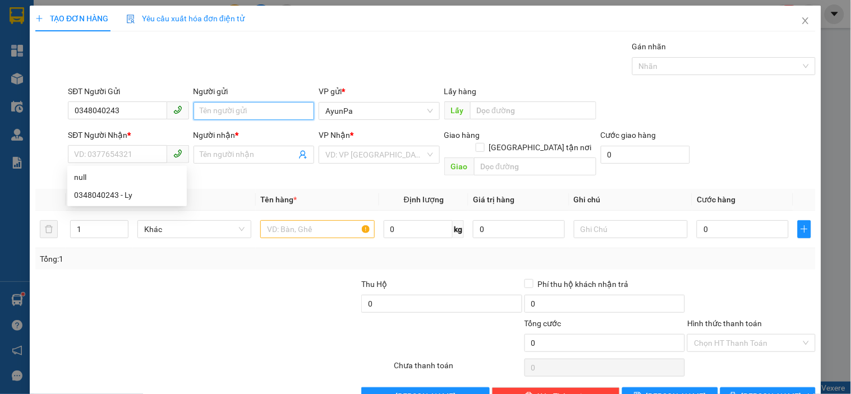
click at [238, 117] on input "Người gửi" at bounding box center [254, 111] width 121 height 18
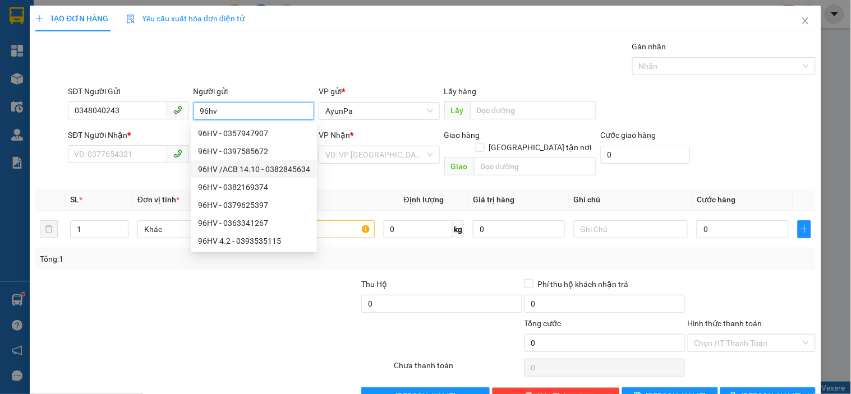
type input "96hv"
click at [277, 357] on div at bounding box center [213, 368] width 358 height 22
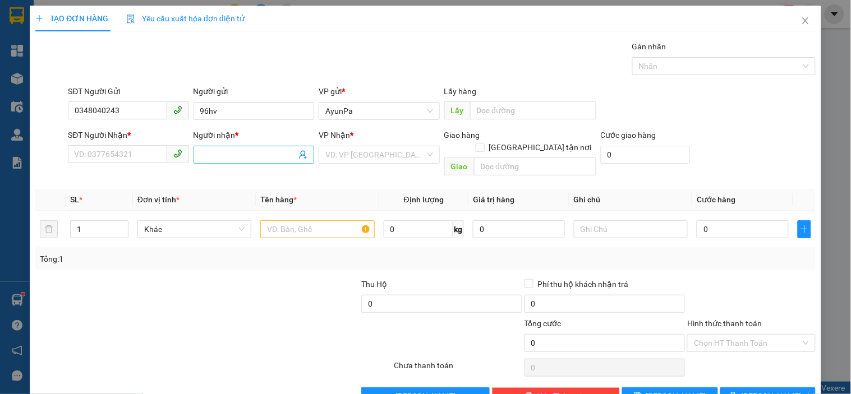
click at [240, 155] on input "Người nhận *" at bounding box center [248, 155] width 96 height 12
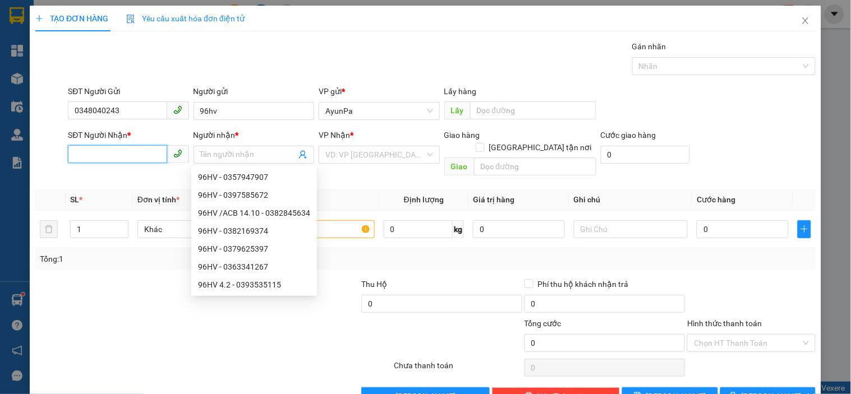
click at [136, 156] on input "SĐT Người Nhận *" at bounding box center [117, 154] width 99 height 18
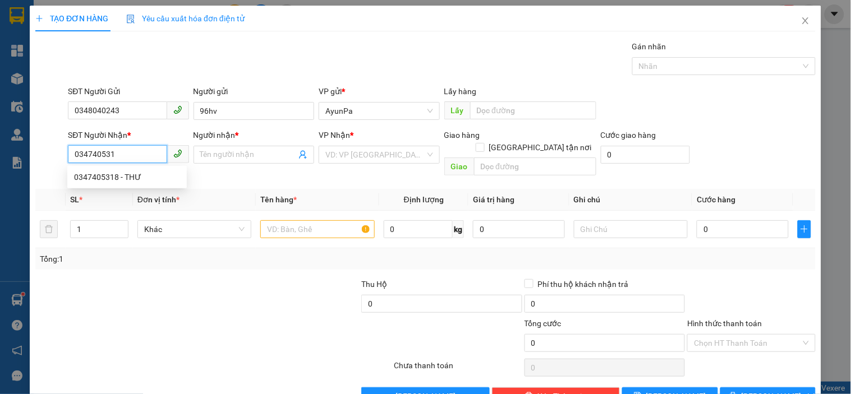
type input "0347405318"
click at [127, 174] on div "0347405318 - THƯ" at bounding box center [127, 177] width 106 height 12
type input "THƯ"
type input "0347405318"
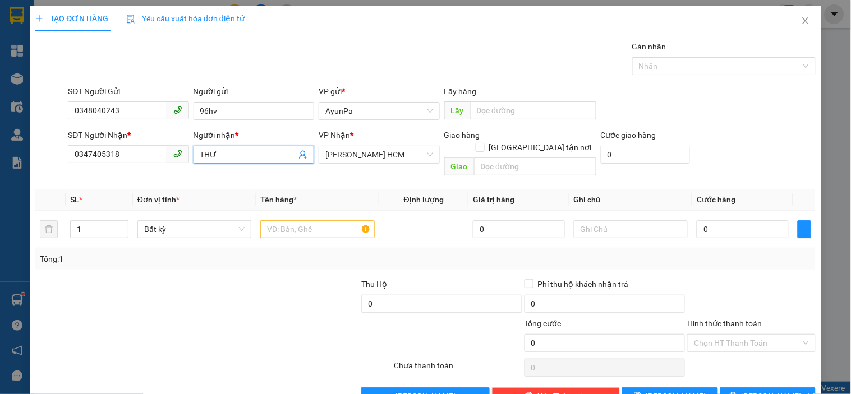
click at [236, 158] on input "THƯ" at bounding box center [248, 155] width 96 height 12
click at [369, 150] on span "[PERSON_NAME] HCM" at bounding box center [378, 154] width 107 height 17
type input "THƯ S1 T5"
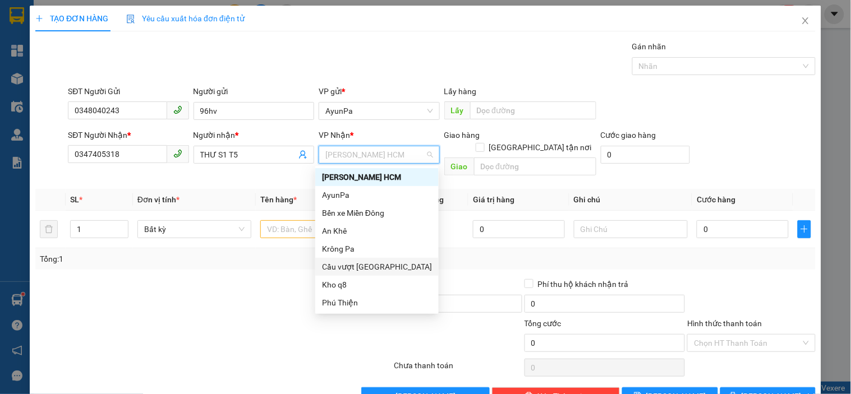
click at [363, 267] on div "Cầu vượt [GEOGRAPHIC_DATA]" at bounding box center [377, 267] width 110 height 12
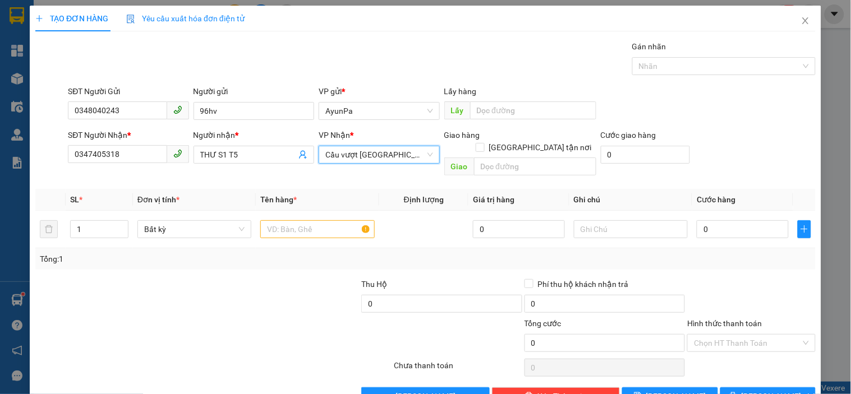
click at [362, 160] on span "Cầu vượt [GEOGRAPHIC_DATA]" at bounding box center [378, 154] width 107 height 17
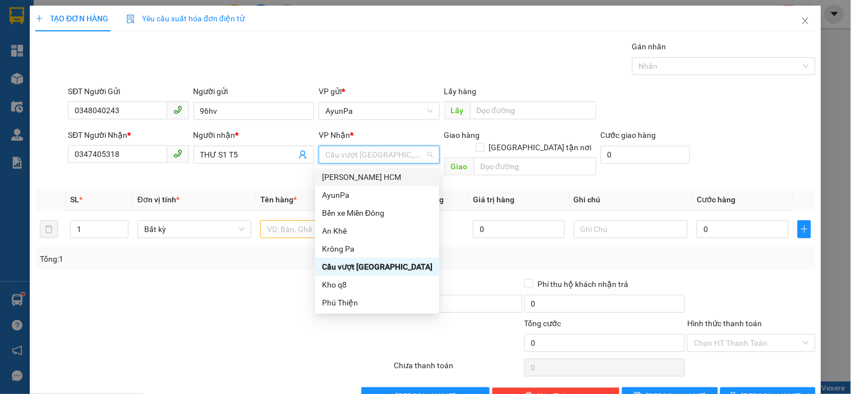
drag, startPoint x: 354, startPoint y: 174, endPoint x: 358, endPoint y: 162, distance: 13.3
click at [354, 176] on div "[PERSON_NAME] HCM" at bounding box center [377, 177] width 110 height 12
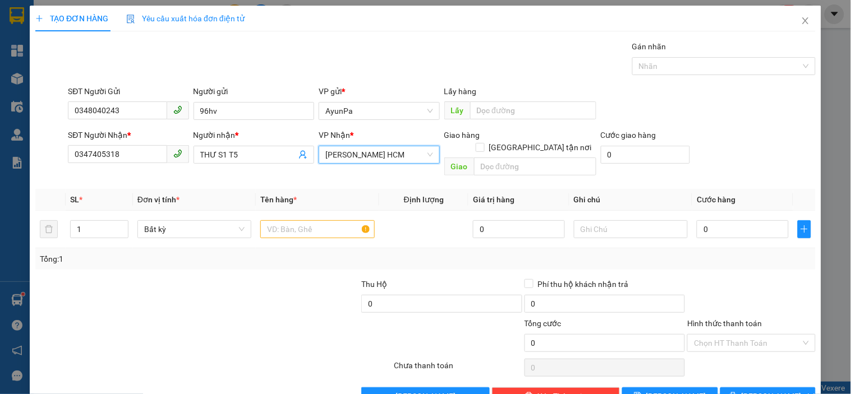
click at [365, 153] on span "[PERSON_NAME] HCM" at bounding box center [378, 154] width 107 height 17
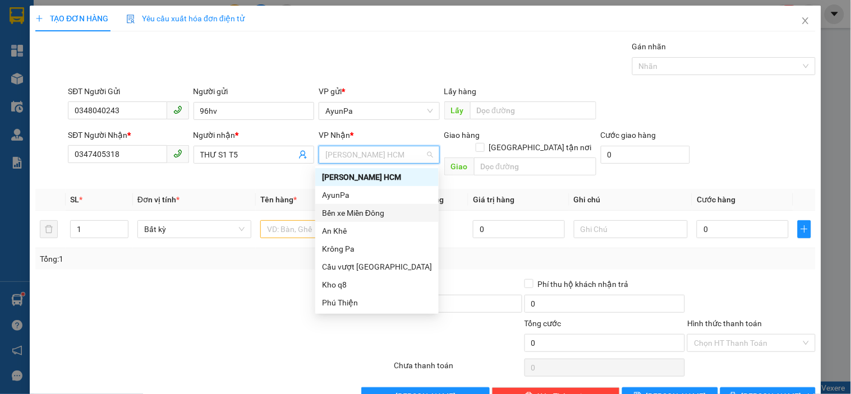
drag, startPoint x: 372, startPoint y: 211, endPoint x: 288, endPoint y: 217, distance: 83.8
click at [371, 212] on div "Bến xe Miền Đông" at bounding box center [377, 213] width 110 height 12
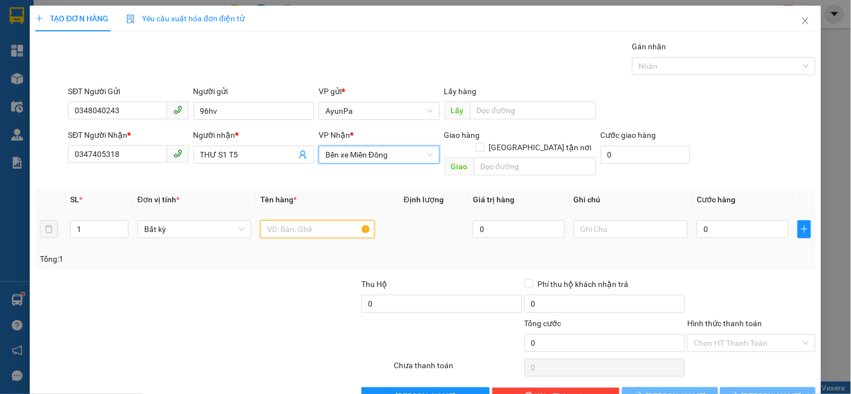
click at [304, 220] on input "text" at bounding box center [317, 229] width 114 height 18
click at [276, 220] on input "text" at bounding box center [317, 229] width 114 height 18
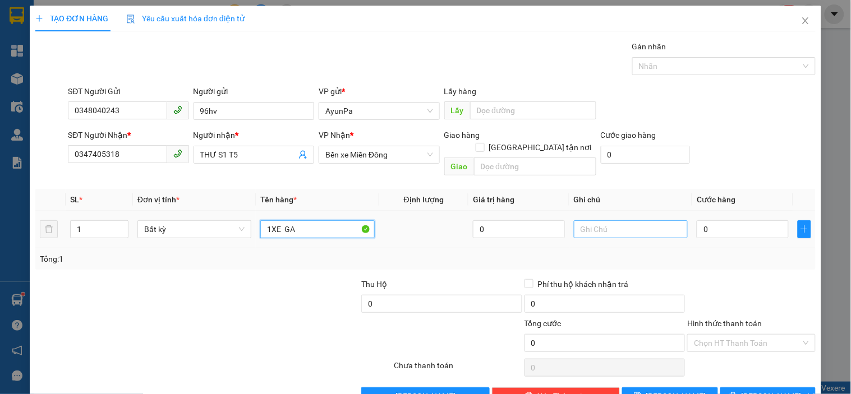
type input "1XE GA"
click at [626, 220] on input "text" at bounding box center [631, 229] width 114 height 18
type input "CÀ VẸC TRONG CỐP"
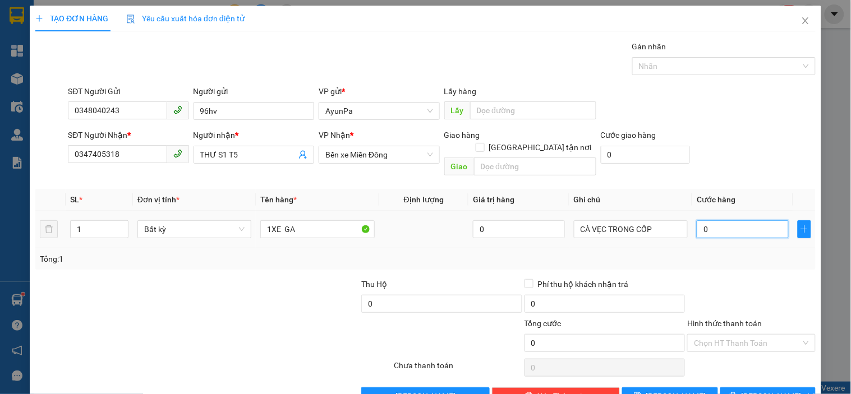
click at [724, 223] on input "0" at bounding box center [743, 229] width 92 height 18
type input "5"
type input "55"
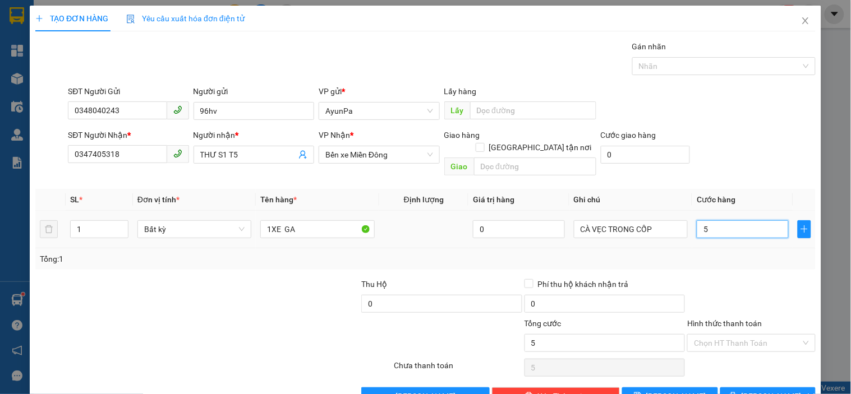
type input "55"
type input "550"
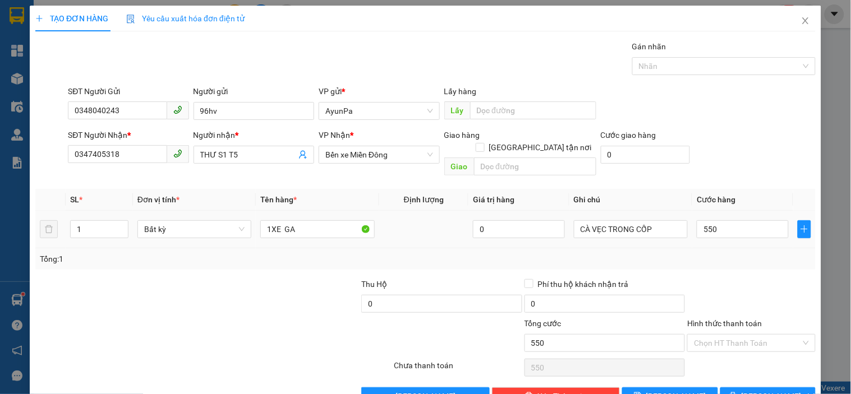
type input "550.000"
click at [742, 278] on div at bounding box center [751, 297] width 130 height 39
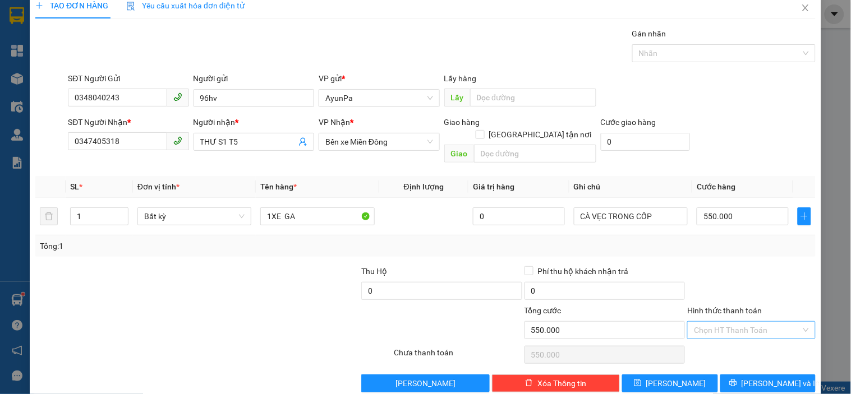
scroll to position [20, 0]
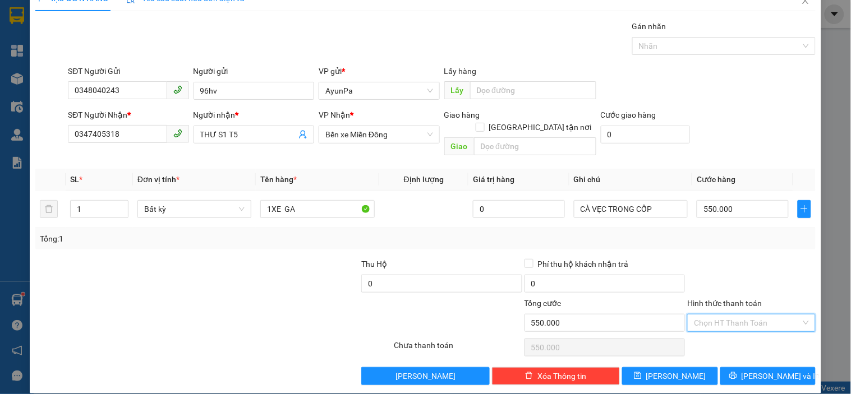
click at [730, 315] on input "Hình thức thanh toán" at bounding box center [747, 323] width 107 height 17
drag, startPoint x: 730, startPoint y: 324, endPoint x: 727, endPoint y: 334, distance: 10.5
click at [730, 328] on div "Tại văn phòng" at bounding box center [744, 333] width 127 height 18
type input "0"
click at [735, 367] on button "[PERSON_NAME] và In" at bounding box center [767, 376] width 95 height 18
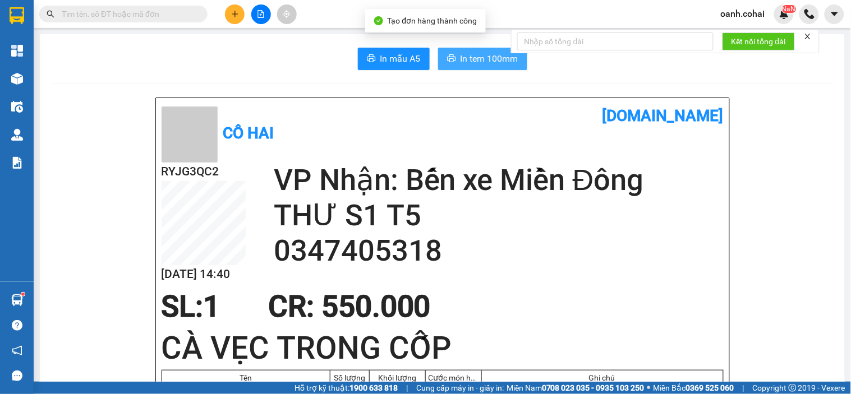
click at [479, 60] on span "In tem 100mm" at bounding box center [489, 59] width 58 height 14
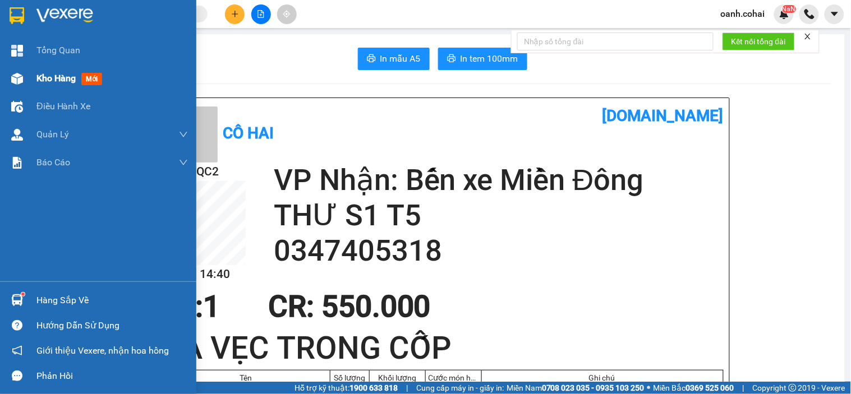
click at [46, 81] on span "Kho hàng" at bounding box center [55, 78] width 39 height 11
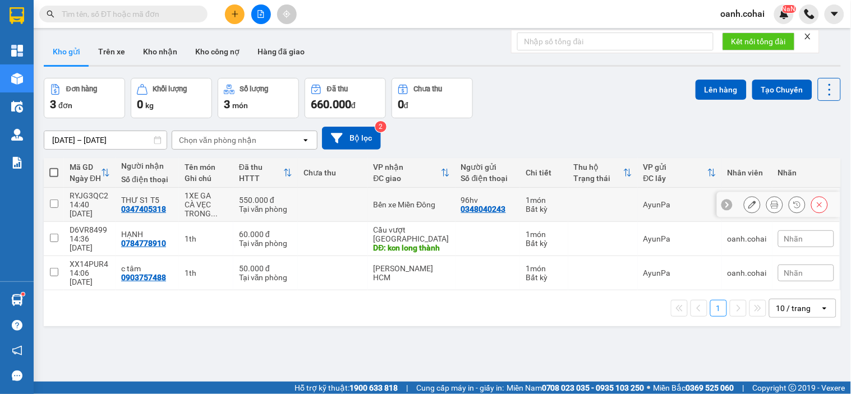
click at [369, 208] on td "Bến xe Miền Đông" at bounding box center [411, 205] width 87 height 34
checkbox input "true"
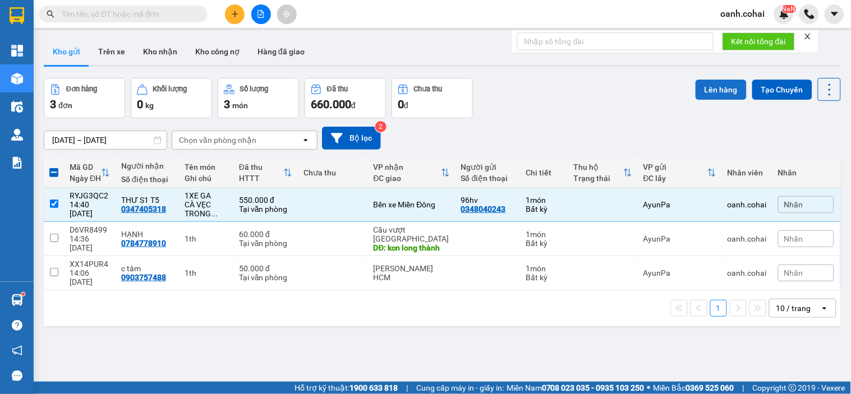
click at [718, 86] on button "Lên hàng" at bounding box center [720, 90] width 51 height 20
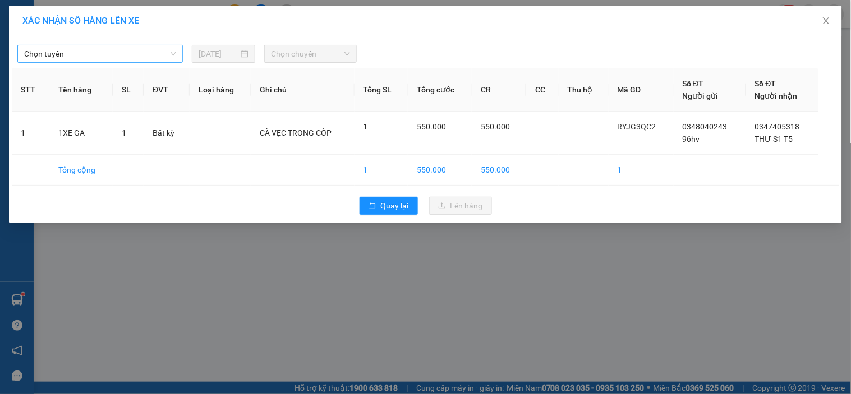
click at [119, 49] on span "Chọn tuyến" at bounding box center [100, 53] width 152 height 17
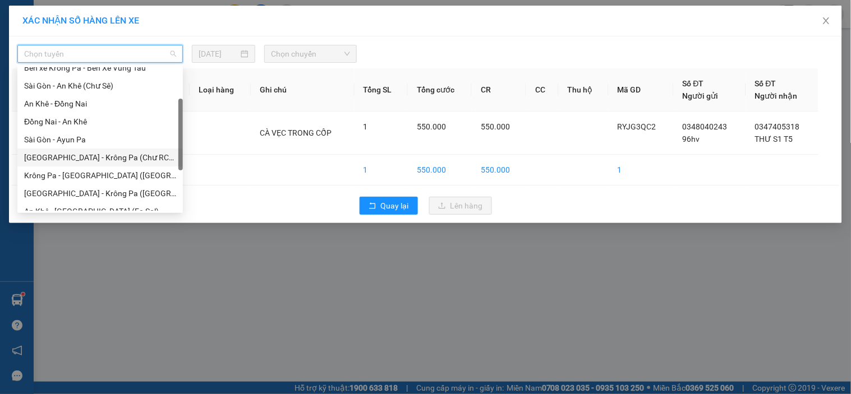
scroll to position [125, 0]
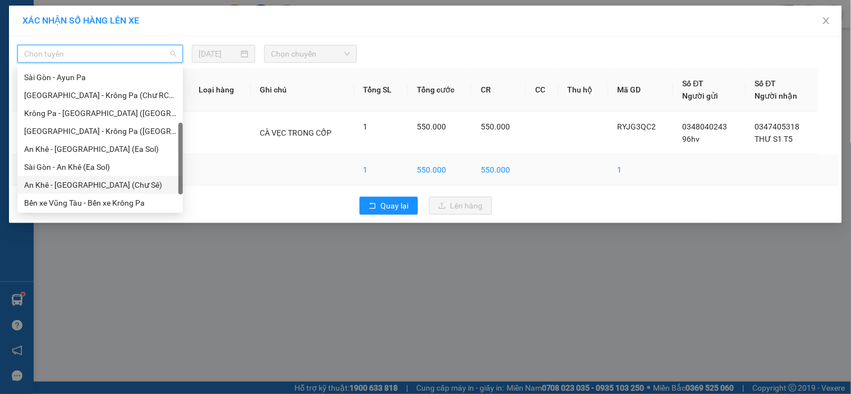
drag, startPoint x: 70, startPoint y: 185, endPoint x: 178, endPoint y: 156, distance: 112.1
click at [73, 183] on div "An Khê - [GEOGRAPHIC_DATA] (Chư Sê)" at bounding box center [100, 185] width 152 height 12
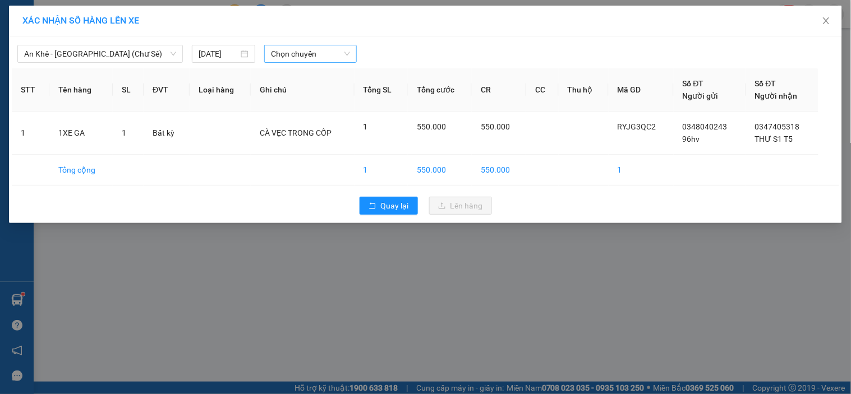
drag, startPoint x: 303, startPoint y: 65, endPoint x: 311, endPoint y: 59, distance: 10.0
click at [307, 62] on div "An Khê - [GEOGRAPHIC_DATA] (Chư Sê) [DATE] Chọn chuyến STT Tên hàng SL ĐVT Loại…" at bounding box center [425, 129] width 833 height 187
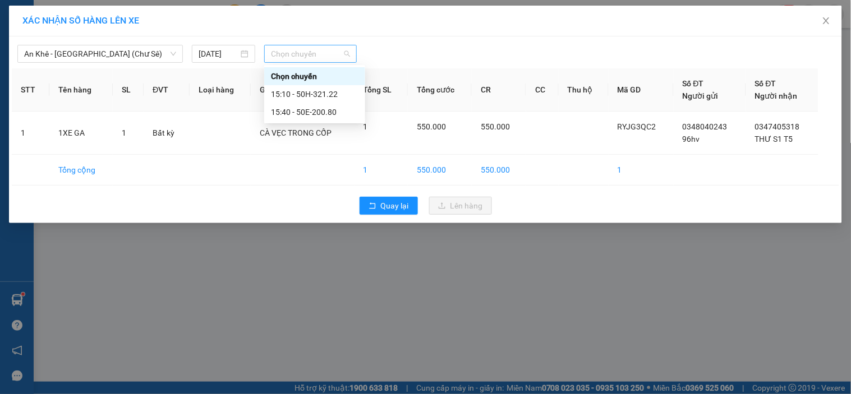
click at [313, 58] on span "Chọn chuyến" at bounding box center [310, 53] width 79 height 17
click at [335, 93] on div "15:10 - 50H-321.22" at bounding box center [314, 94] width 87 height 12
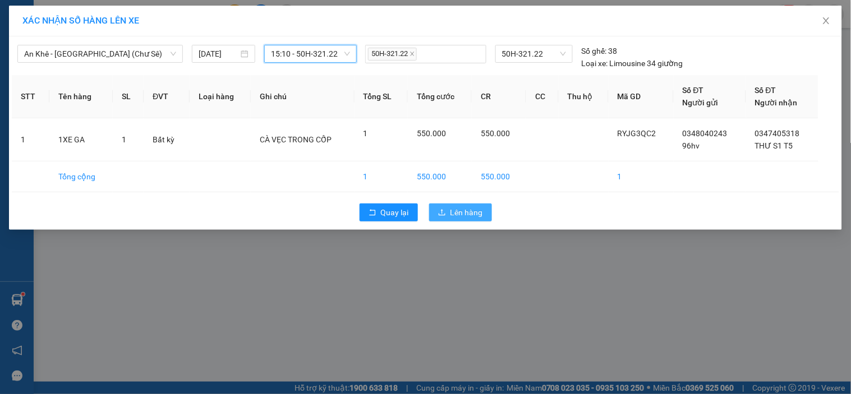
click at [466, 210] on span "Lên hàng" at bounding box center [466, 212] width 33 height 12
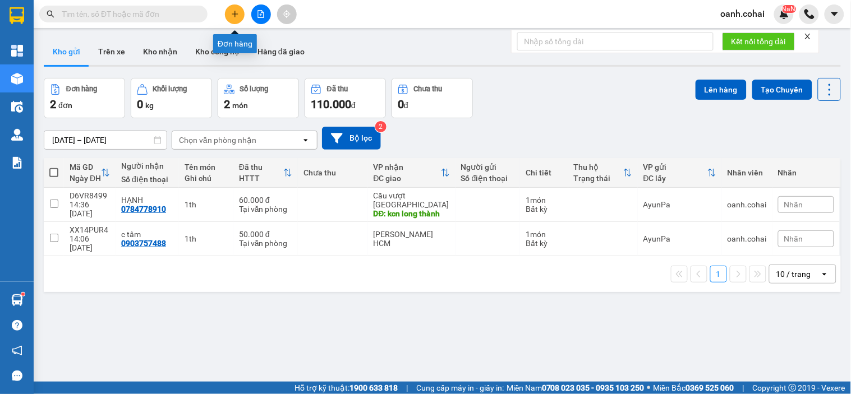
click at [234, 17] on icon "plus" at bounding box center [235, 14] width 8 height 8
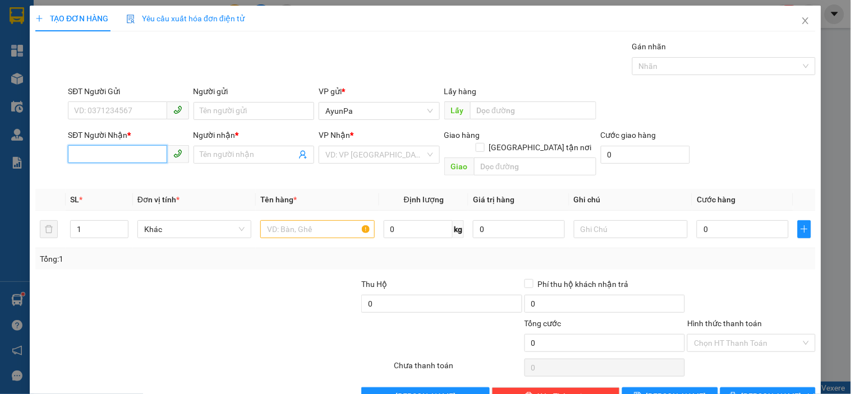
click at [119, 156] on input "SĐT Người Nhận *" at bounding box center [117, 154] width 99 height 18
paste input "0985794044"
type input "0985794044"
click at [211, 153] on input "Người nhận *" at bounding box center [248, 155] width 96 height 12
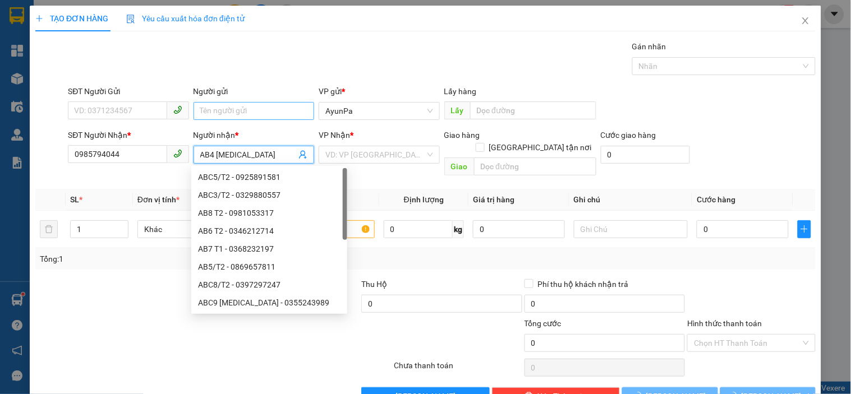
type input "AB4 [MEDICAL_DATA]"
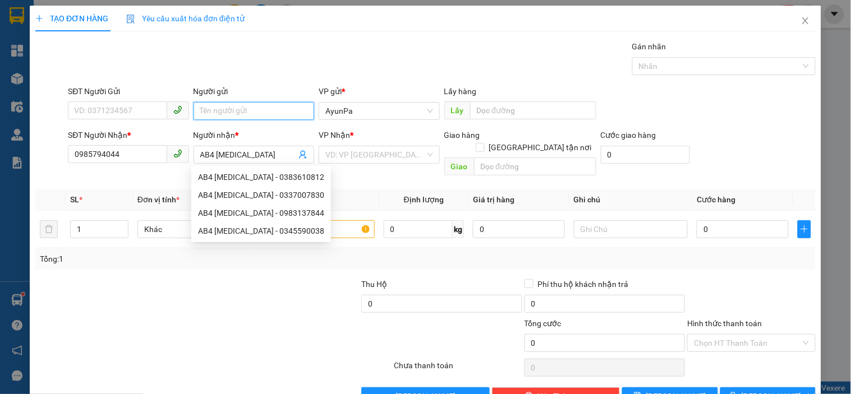
click at [273, 107] on input "Người gửi" at bounding box center [254, 111] width 121 height 18
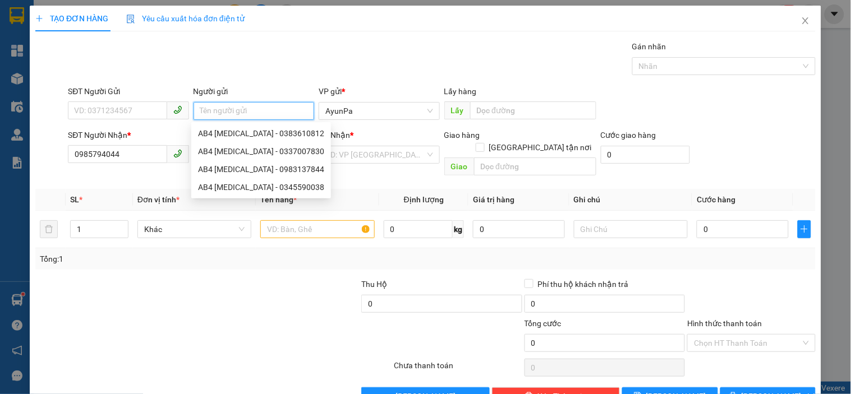
type input "R"
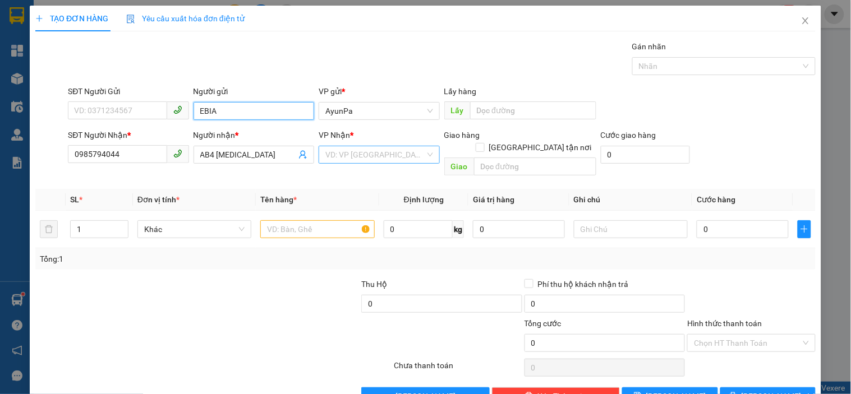
type input "EBIA"
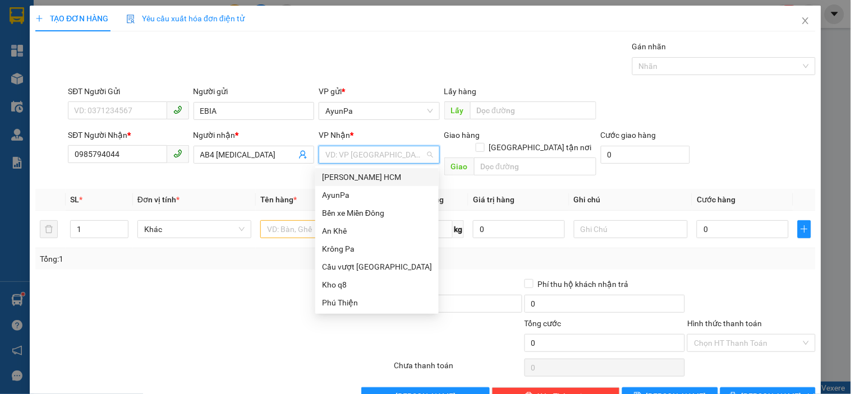
drag, startPoint x: 388, startPoint y: 153, endPoint x: 368, endPoint y: 201, distance: 51.9
click at [388, 155] on input "search" at bounding box center [374, 154] width 99 height 17
click at [367, 212] on div "Bến xe Miền Đông" at bounding box center [377, 213] width 110 height 12
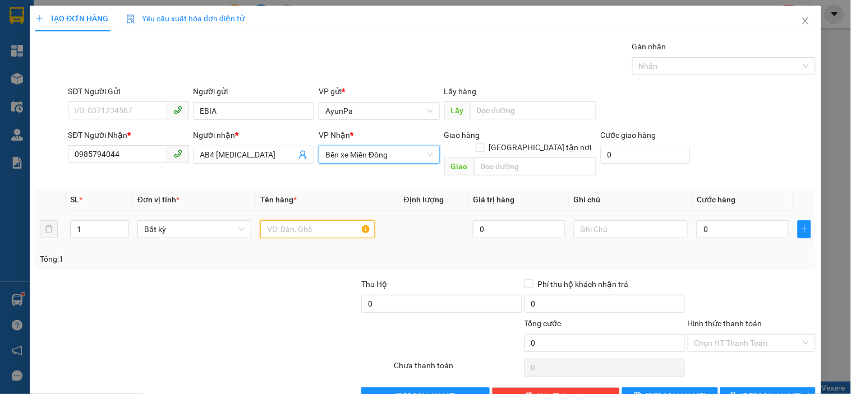
click at [310, 220] on input "text" at bounding box center [317, 229] width 114 height 18
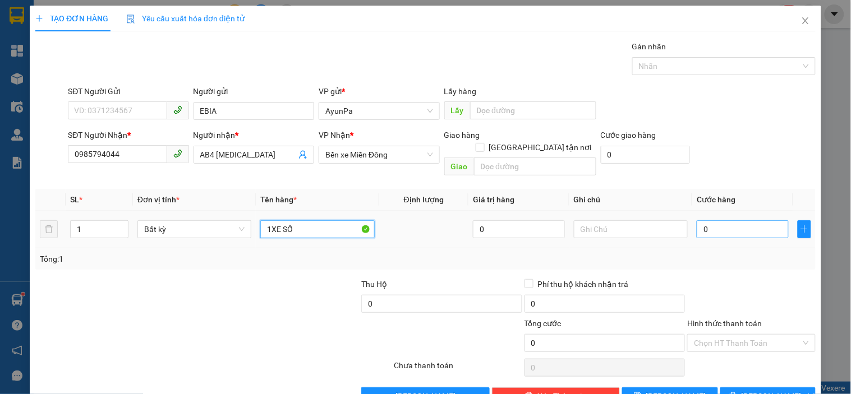
type input "1XE SỐ"
type input "4"
type input "40"
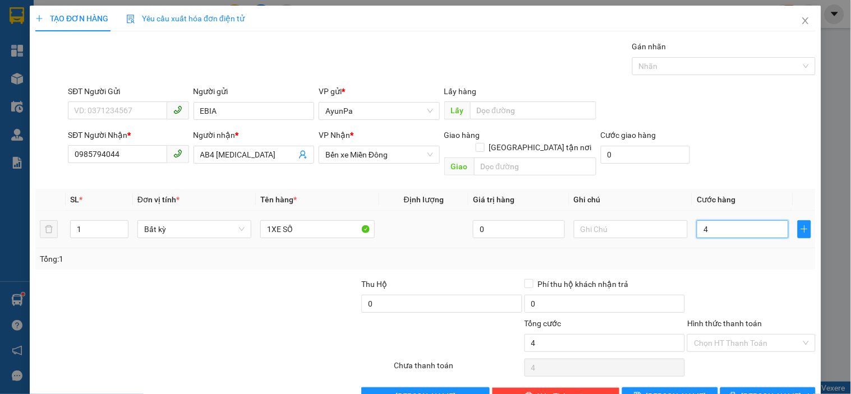
type input "40"
type input "400"
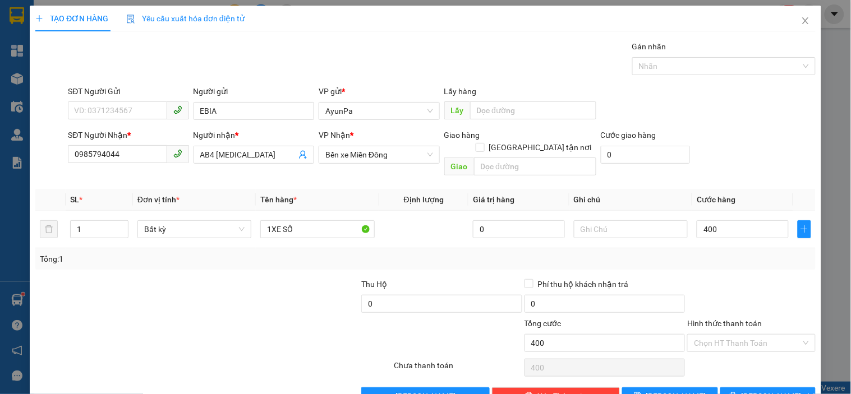
type input "400.000"
click at [711, 278] on div at bounding box center [751, 297] width 130 height 39
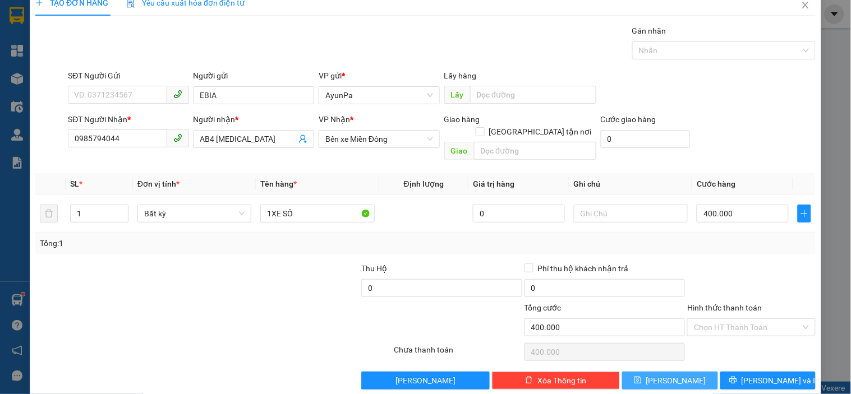
scroll to position [20, 0]
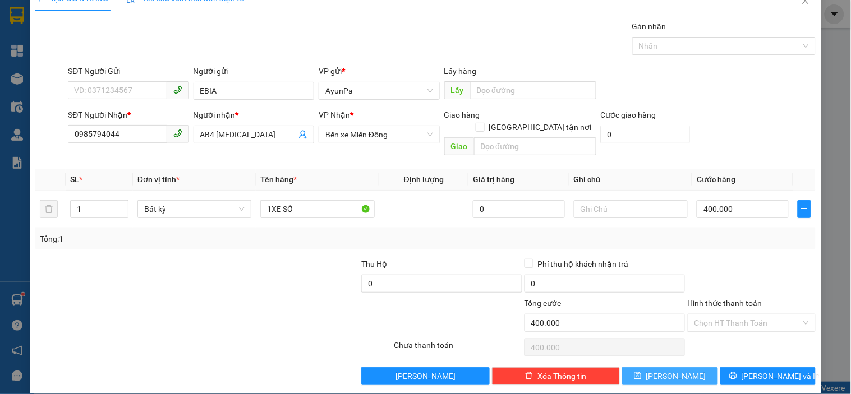
click at [676, 367] on button "[PERSON_NAME]" at bounding box center [669, 376] width 95 height 18
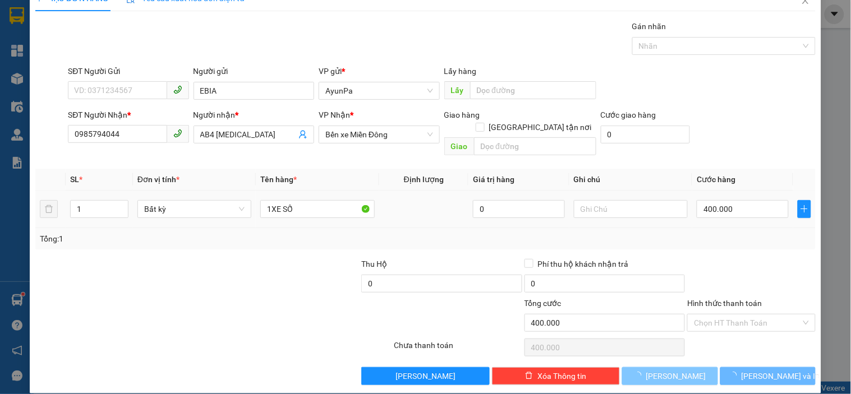
type input "0"
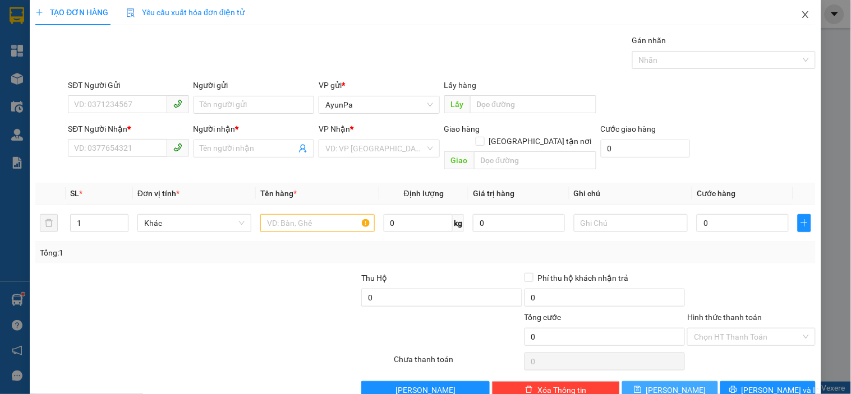
scroll to position [0, 0]
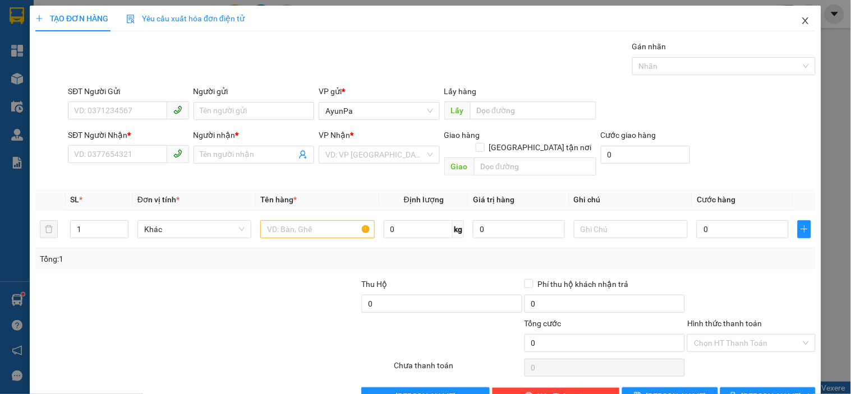
click at [801, 19] on icon "close" at bounding box center [805, 20] width 9 height 9
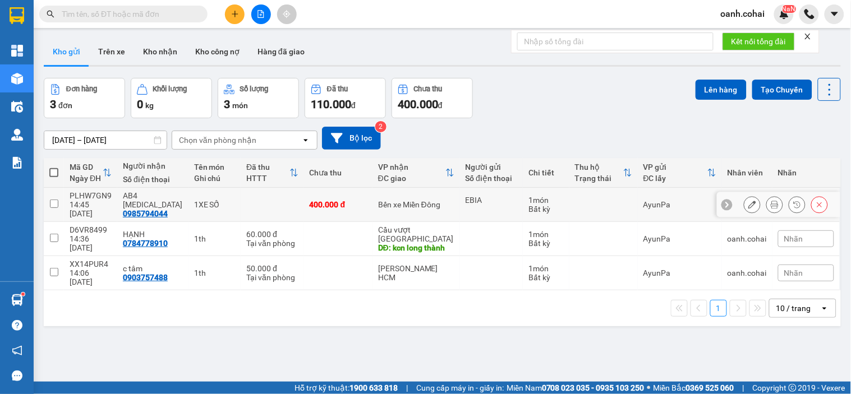
click at [354, 194] on td "400.000 đ" at bounding box center [338, 205] width 68 height 34
checkbox input "true"
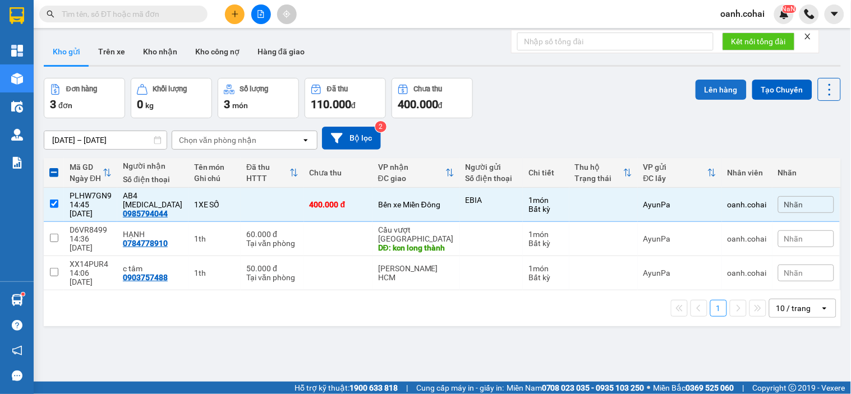
click at [703, 91] on button "Lên hàng" at bounding box center [720, 90] width 51 height 20
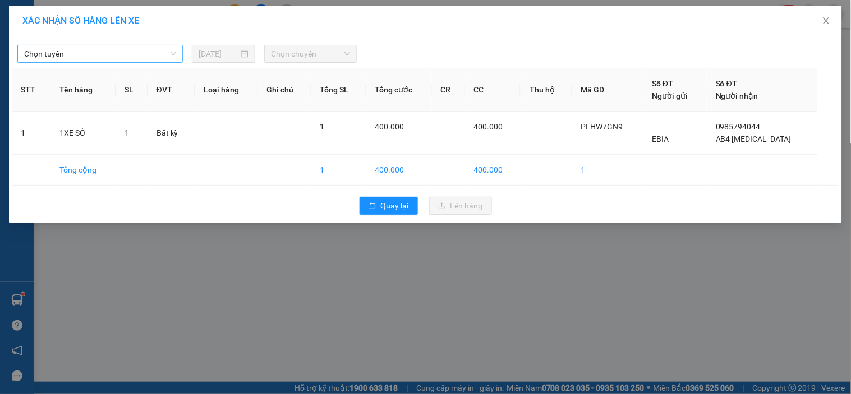
click at [155, 51] on span "Chọn tuyến" at bounding box center [100, 53] width 152 height 17
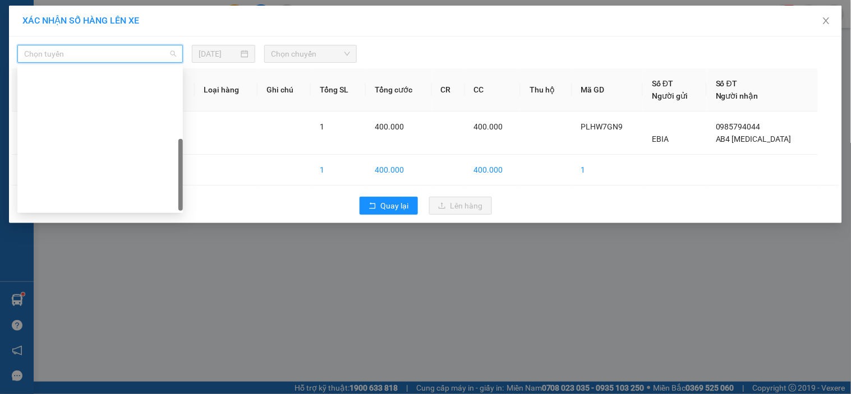
scroll to position [161, 0]
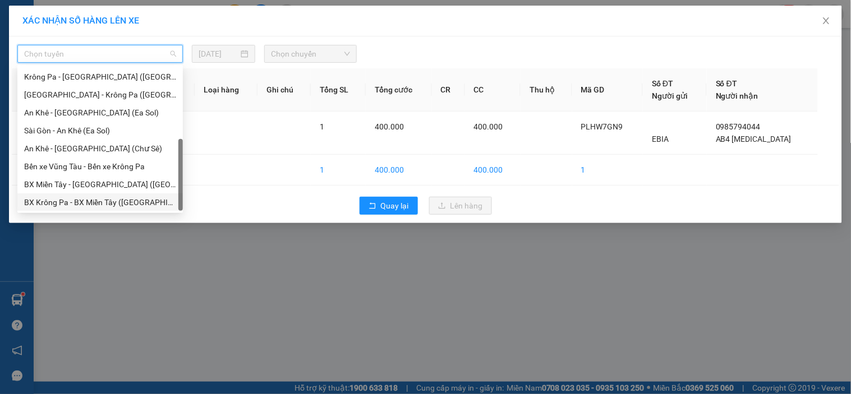
drag, startPoint x: 91, startPoint y: 203, endPoint x: 113, endPoint y: 181, distance: 30.9
click at [91, 203] on div "BX Krông Pa - BX Miền Tây ([GEOGRAPHIC_DATA] - [GEOGRAPHIC_DATA])" at bounding box center [100, 202] width 152 height 12
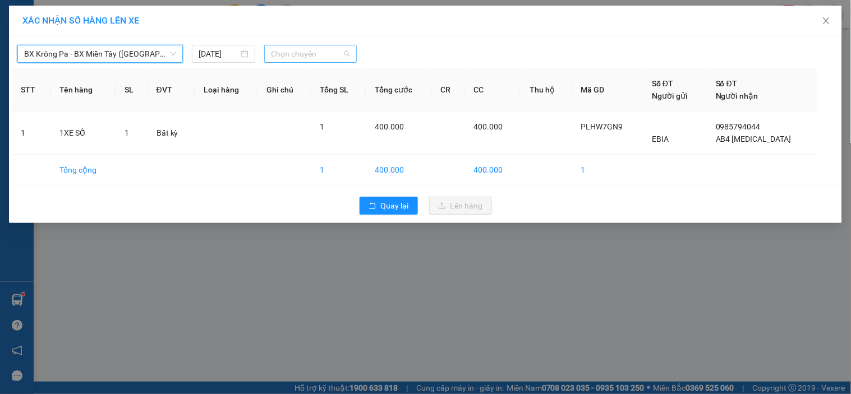
click at [301, 60] on span "Chọn chuyến" at bounding box center [310, 53] width 79 height 17
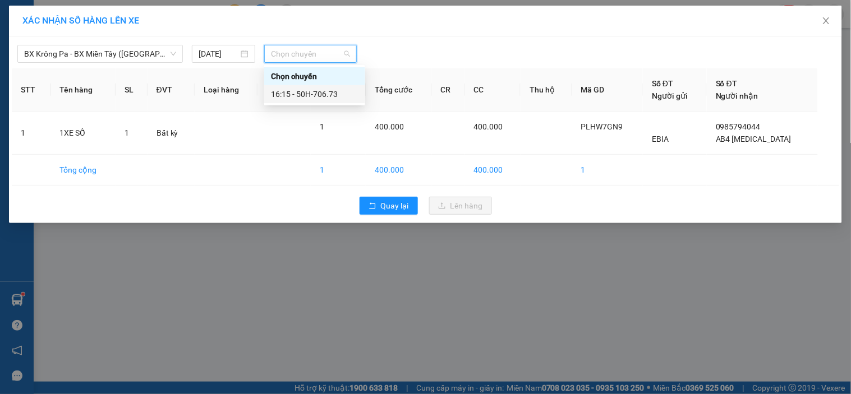
click at [315, 93] on div "16:15 - 50H-706.73" at bounding box center [314, 94] width 87 height 12
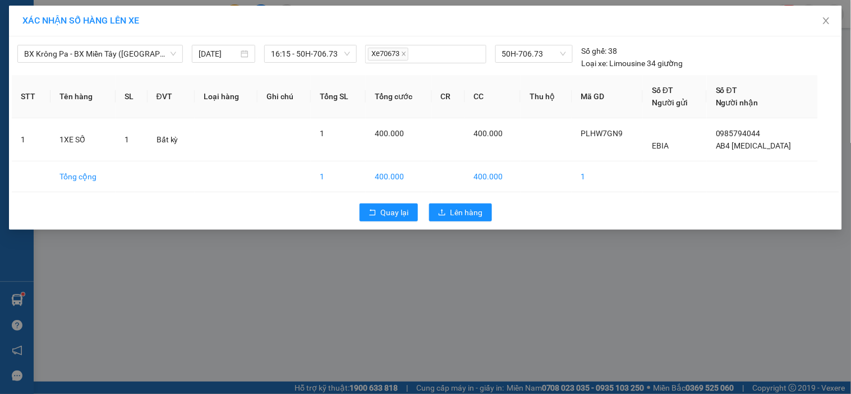
click at [434, 198] on div "Quay lại Lên hàng" at bounding box center [425, 212] width 827 height 29
click at [436, 210] on button "Lên hàng" at bounding box center [460, 213] width 63 height 18
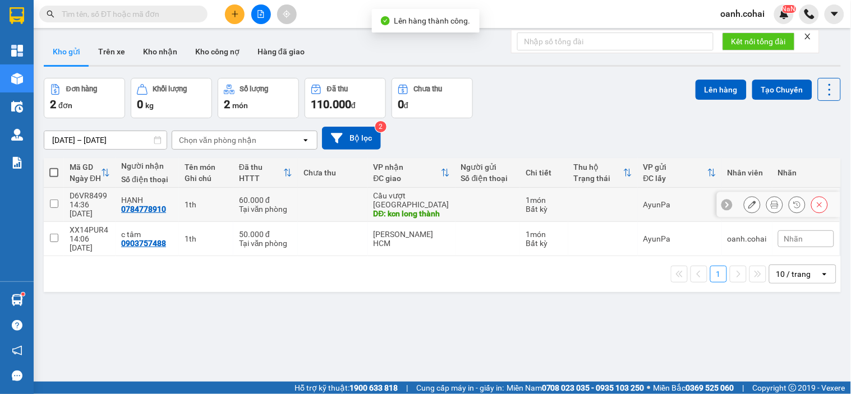
click at [386, 194] on div "Cầu vượt [GEOGRAPHIC_DATA]" at bounding box center [412, 200] width 76 height 18
checkbox input "true"
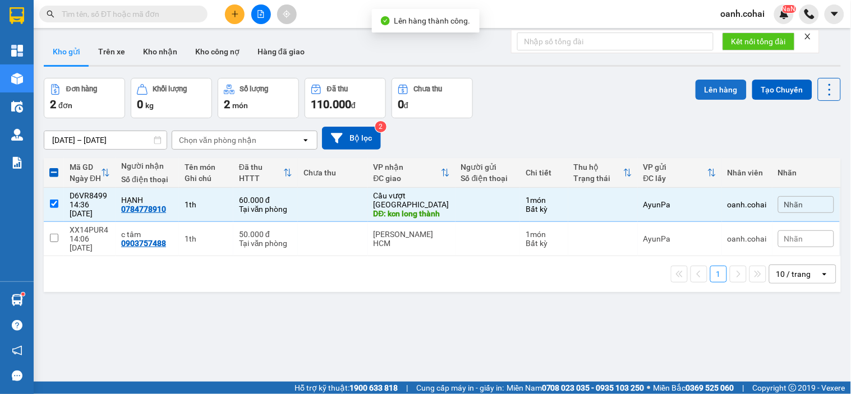
click at [701, 87] on button "Lên hàng" at bounding box center [720, 90] width 51 height 20
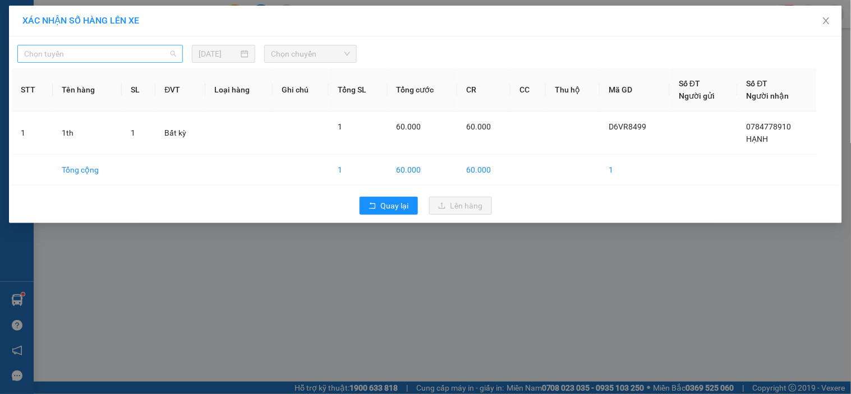
click at [148, 49] on span "Chọn tuyến" at bounding box center [100, 53] width 152 height 17
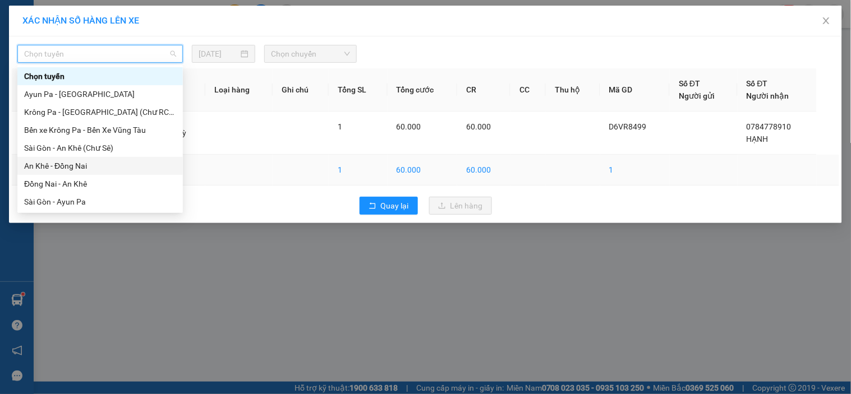
drag, startPoint x: 90, startPoint y: 166, endPoint x: 99, endPoint y: 163, distance: 8.9
click at [91, 166] on div "An Khê - Đồng Nai" at bounding box center [100, 166] width 152 height 12
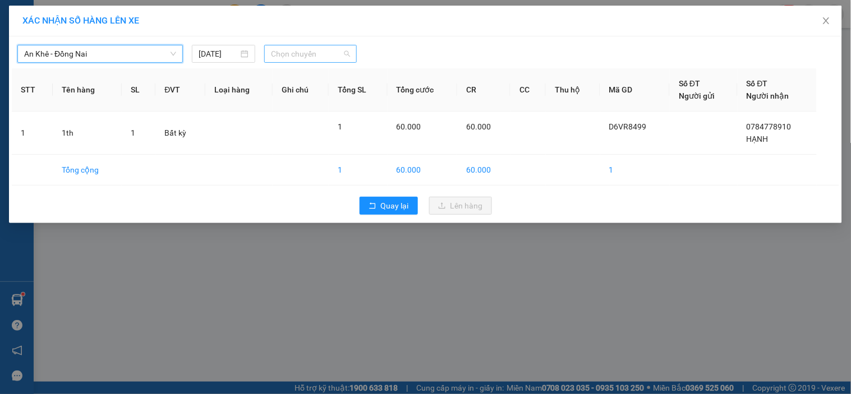
drag, startPoint x: 306, startPoint y: 59, endPoint x: 333, endPoint y: 75, distance: 30.7
click at [308, 59] on span "Chọn chuyến" at bounding box center [310, 53] width 79 height 17
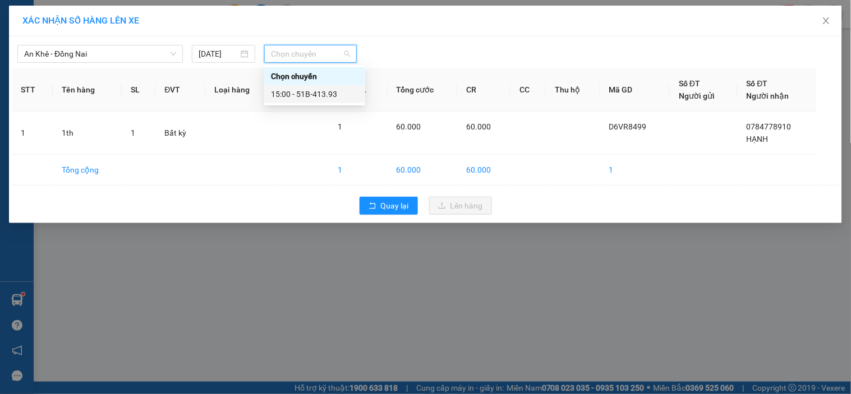
click at [337, 91] on div "15:00 - 51B-413.93" at bounding box center [314, 94] width 87 height 12
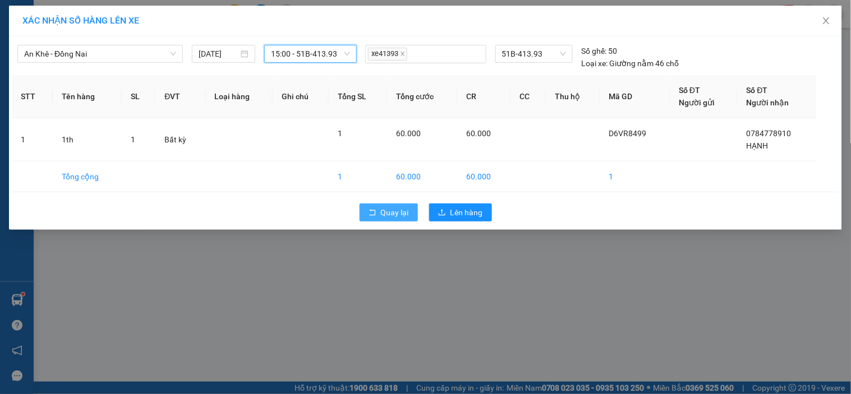
click at [382, 216] on span "Quay lại" at bounding box center [395, 212] width 28 height 12
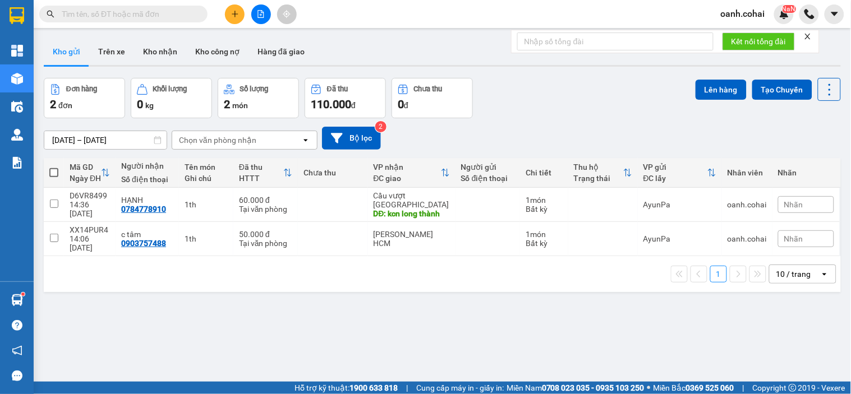
click at [234, 17] on icon "plus" at bounding box center [235, 14] width 8 height 8
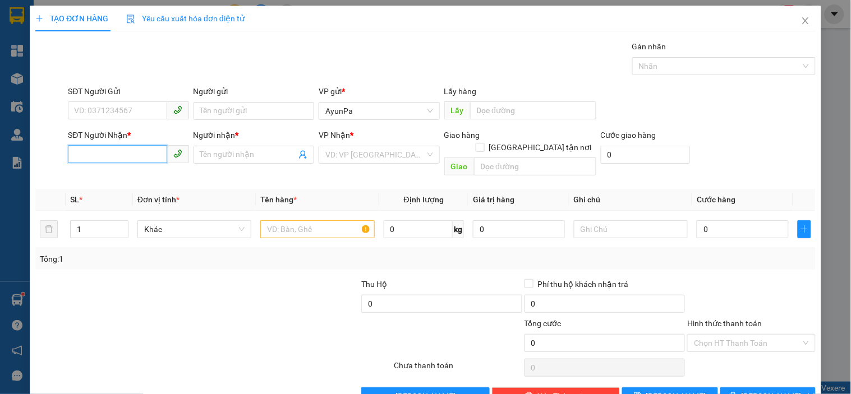
click at [116, 154] on input "SĐT Người Nhận *" at bounding box center [117, 154] width 99 height 18
paste input "0364234462"
type input "0364234462"
click at [215, 153] on input "Người nhận *" at bounding box center [248, 155] width 96 height 12
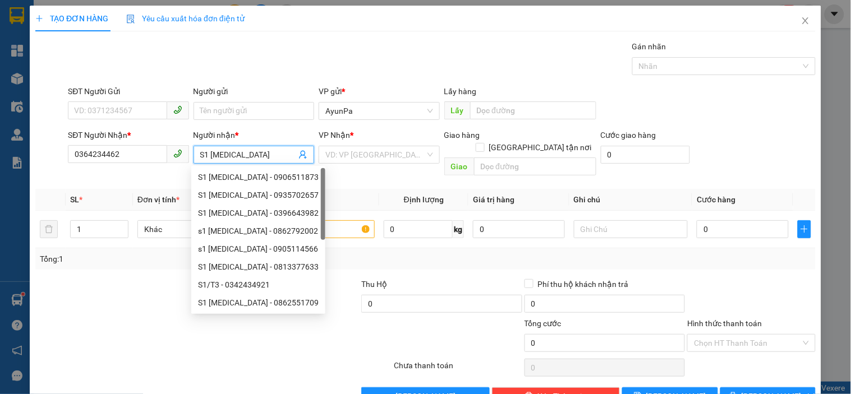
type input "S1 [MEDICAL_DATA]"
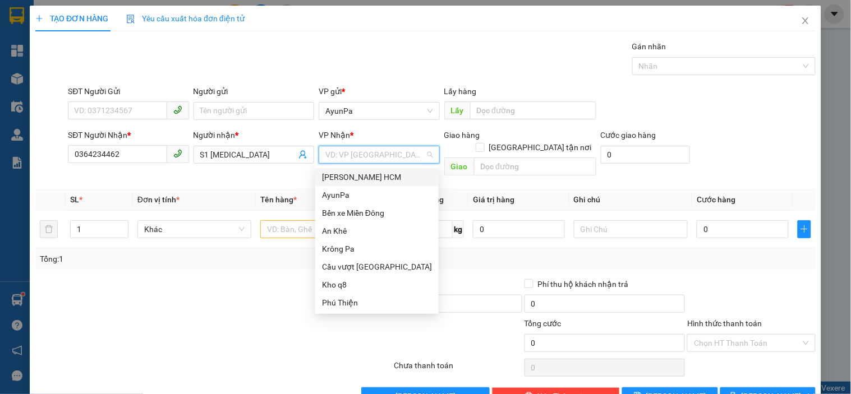
click at [359, 154] on input "search" at bounding box center [374, 154] width 99 height 17
click at [373, 265] on div "Cầu vượt [GEOGRAPHIC_DATA]" at bounding box center [377, 267] width 110 height 12
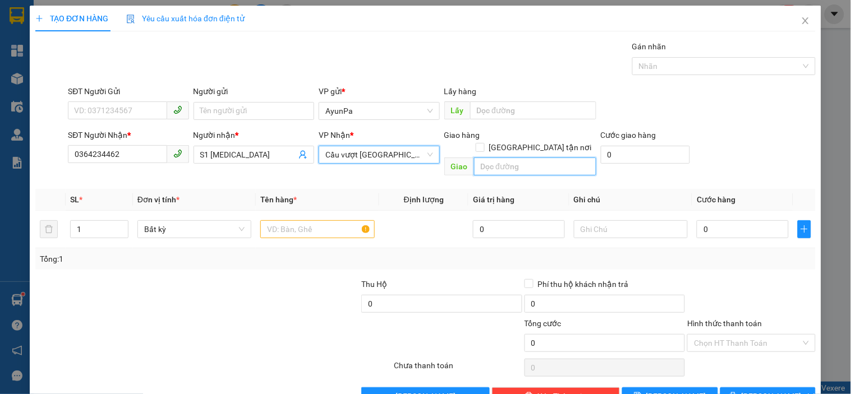
click at [517, 160] on input "text" at bounding box center [535, 167] width 122 height 18
type input "MỸ PHƯỚC"
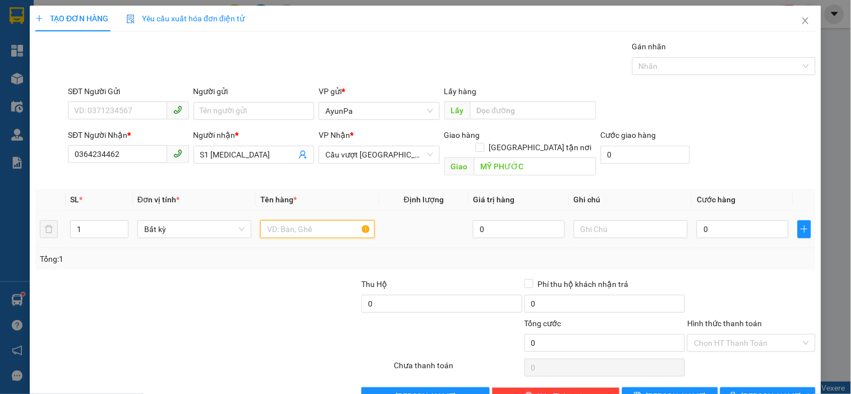
click at [311, 223] on input "text" at bounding box center [317, 229] width 114 height 18
type input "1XE VS"
click at [736, 220] on input "0" at bounding box center [743, 229] width 92 height 18
type input "5"
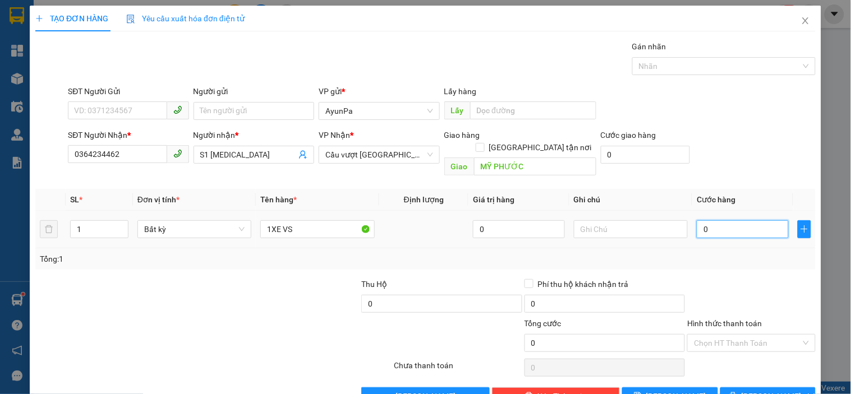
type input "5"
type input "55"
type input "550"
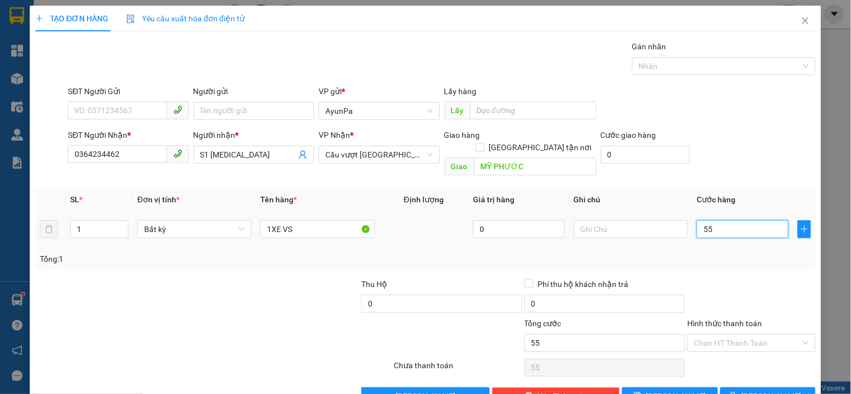
type input "550"
type input "550.000"
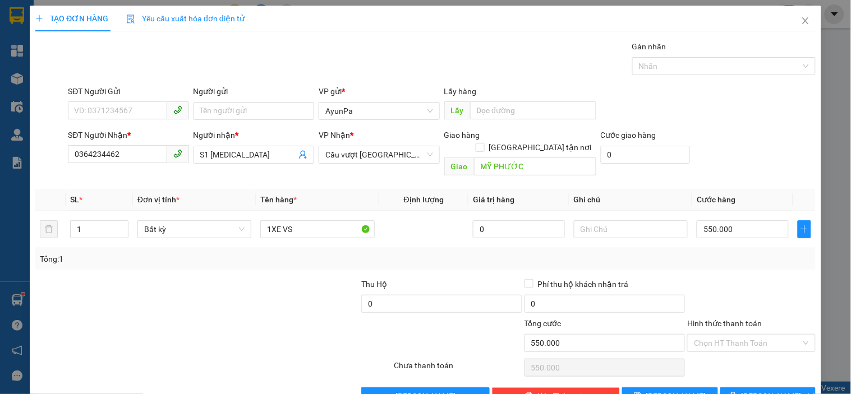
click at [722, 278] on div at bounding box center [751, 297] width 130 height 39
click at [542, 141] on span "[GEOGRAPHIC_DATA] tận nơi" at bounding box center [541, 147] width 112 height 12
click at [483, 143] on input "[GEOGRAPHIC_DATA] tận nơi" at bounding box center [480, 147] width 8 height 8
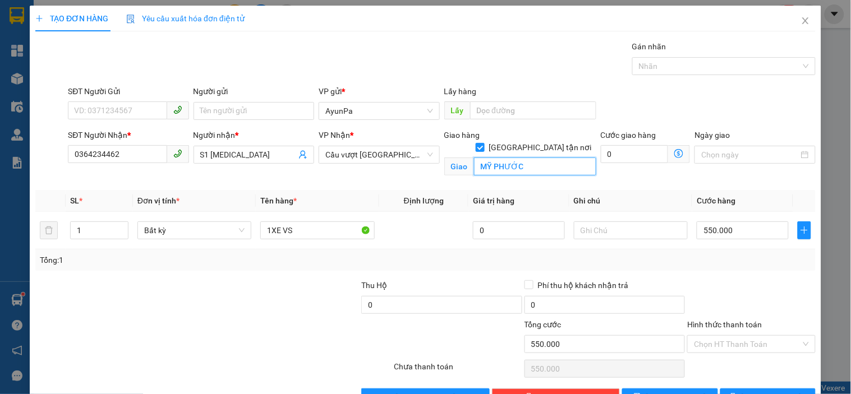
click at [546, 158] on input "MỸ PHƯỚC" at bounding box center [535, 167] width 122 height 18
click at [485, 143] on span at bounding box center [480, 147] width 9 height 9
click at [483, 143] on input "[GEOGRAPHIC_DATA] tận nơi" at bounding box center [480, 147] width 8 height 8
checkbox input "false"
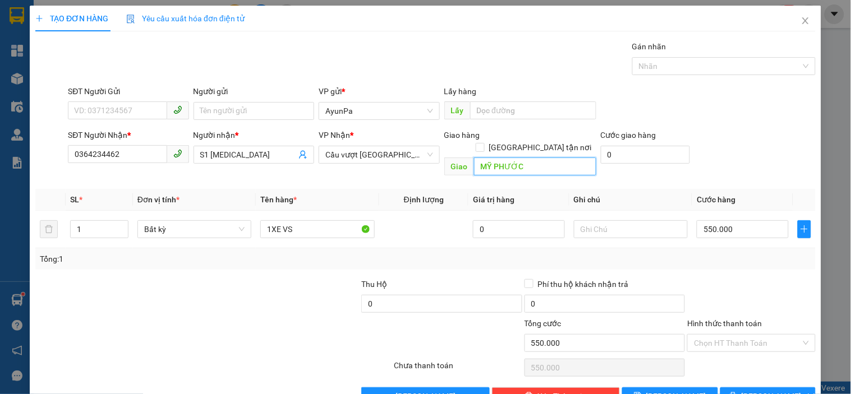
click at [540, 158] on input "MỸ PHƯỚC" at bounding box center [535, 167] width 122 height 18
type input "MỸ PHƯỚC 1"
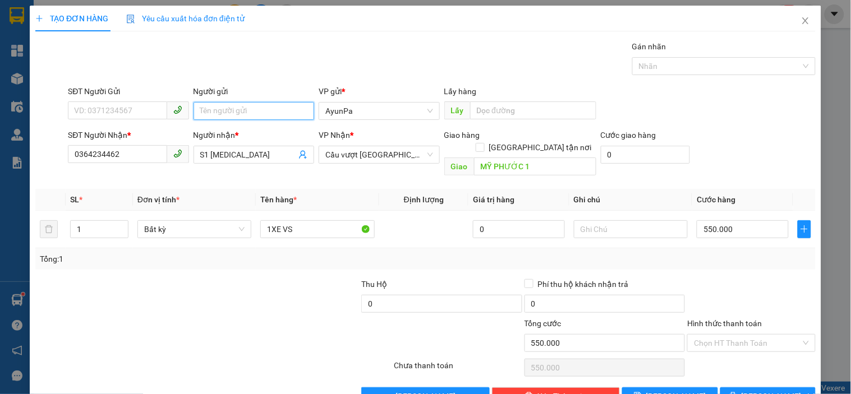
click at [289, 107] on input "Người gửi" at bounding box center [254, 111] width 121 height 18
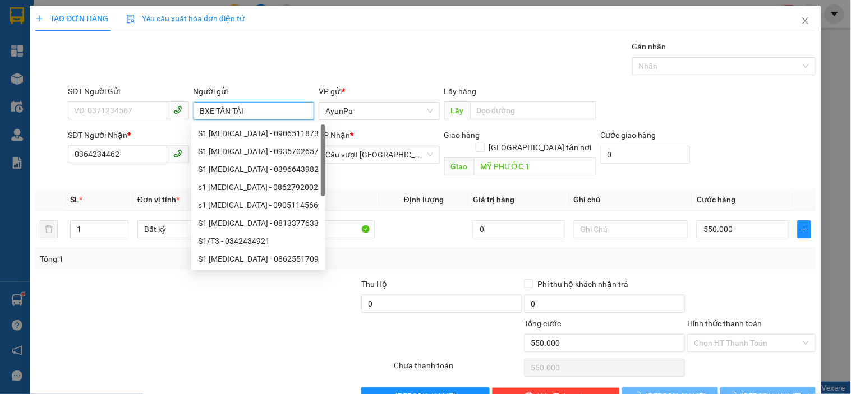
type input "BXE TẤN TÀI"
click at [732, 259] on div "Transit Pickup Surcharge Ids Transit Deliver Surcharge Ids Transit Deliver Surc…" at bounding box center [425, 222] width 780 height 365
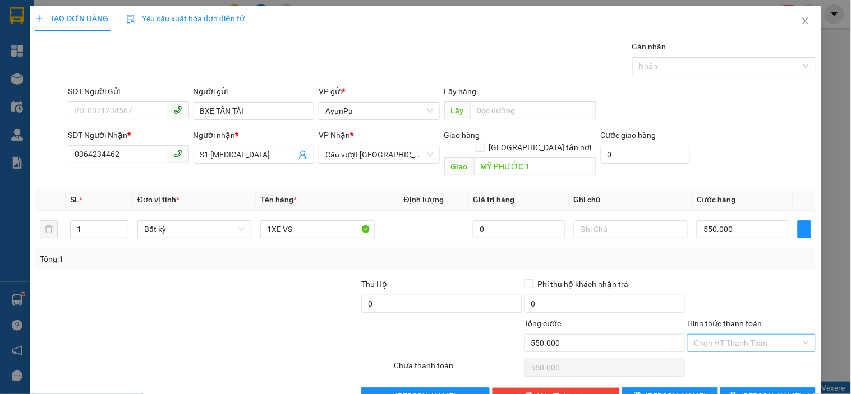
scroll to position [20, 0]
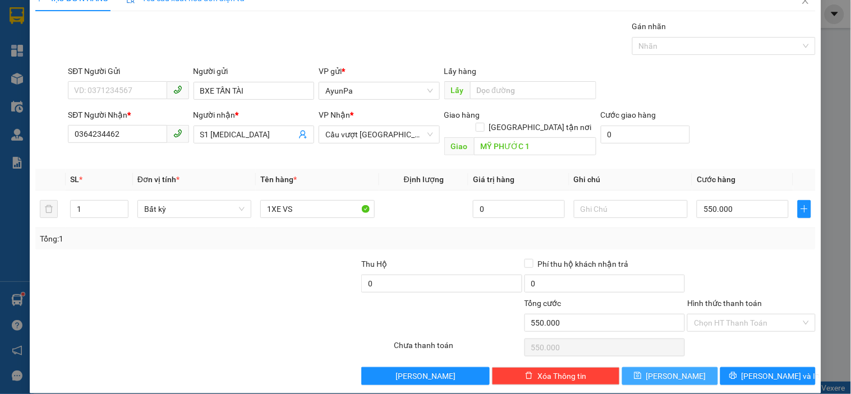
click at [671, 370] on span "[PERSON_NAME]" at bounding box center [676, 376] width 60 height 12
type input "0"
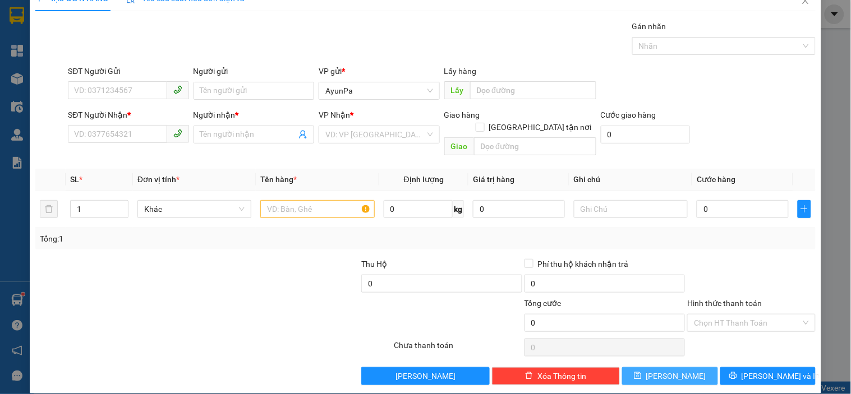
scroll to position [0, 0]
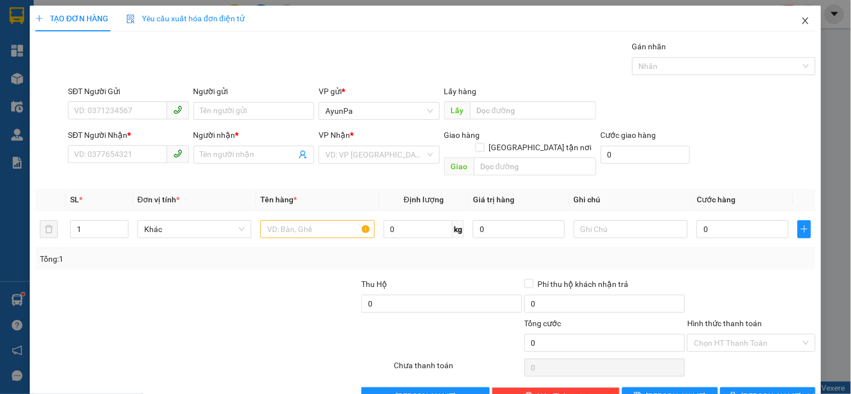
click at [801, 21] on icon "close" at bounding box center [805, 20] width 9 height 9
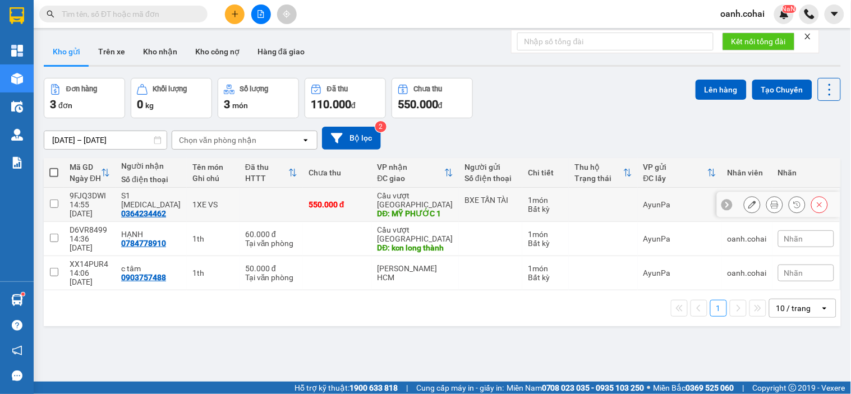
click at [430, 209] on div "DĐ: MỸ PHƯỚC 1" at bounding box center [415, 213] width 76 height 9
checkbox input "true"
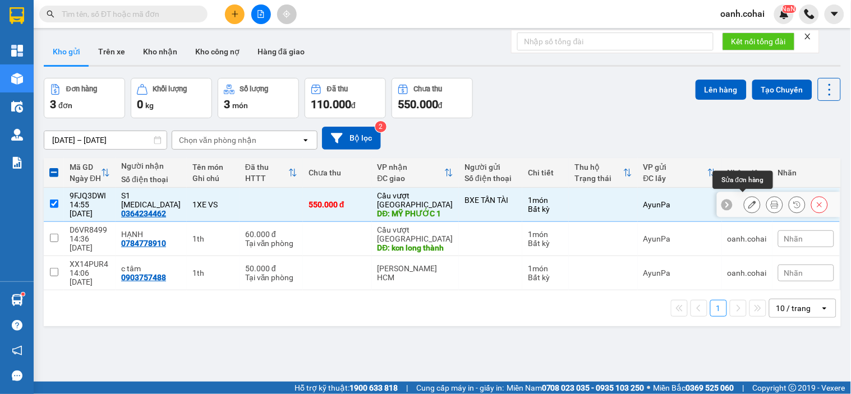
click at [748, 201] on icon at bounding box center [752, 205] width 8 height 8
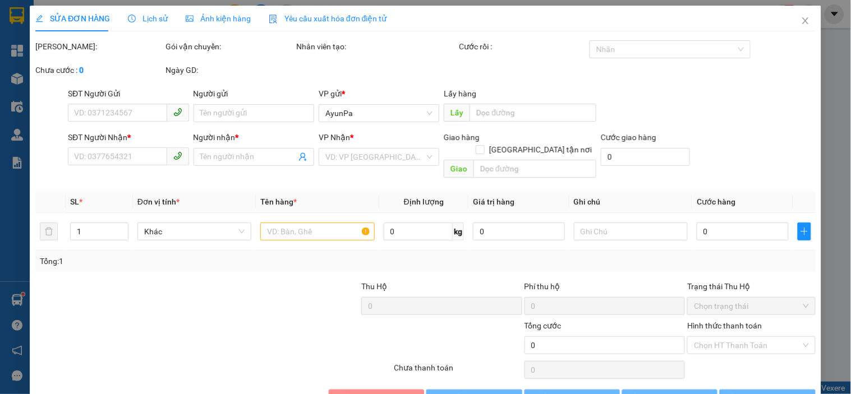
type input "BXE TẤN TÀI"
type input "0364234462"
type input "S1 [MEDICAL_DATA]"
type input "MỸ PHƯỚC 1"
type input "550.000"
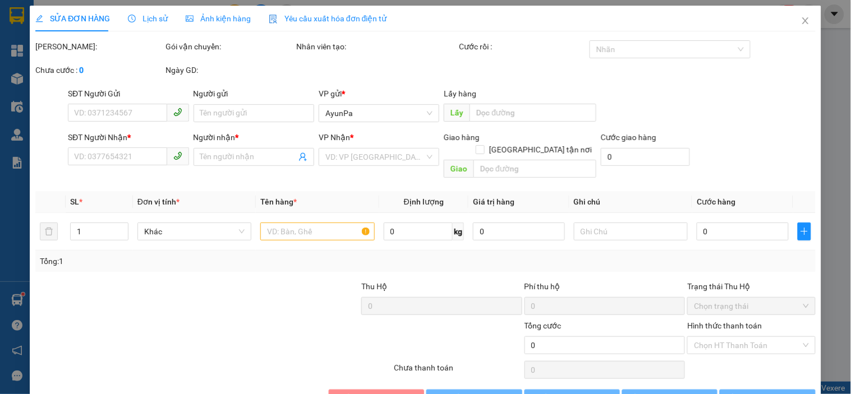
type input "550.000"
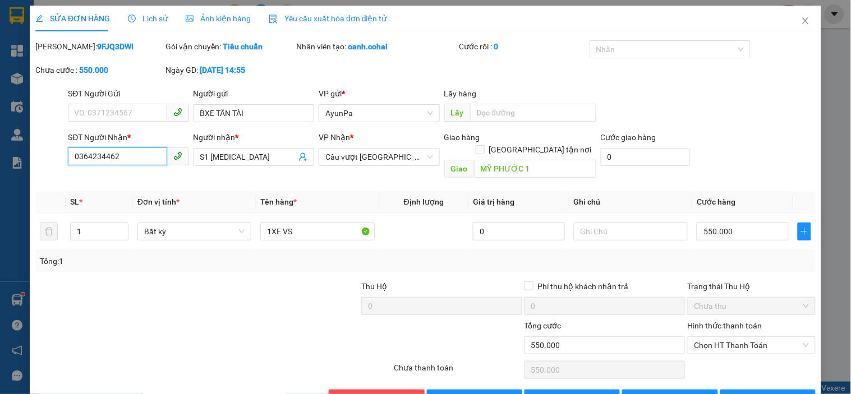
drag, startPoint x: 70, startPoint y: 157, endPoint x: 120, endPoint y: 160, distance: 50.6
click at [120, 160] on input "0364234462" at bounding box center [117, 157] width 99 height 18
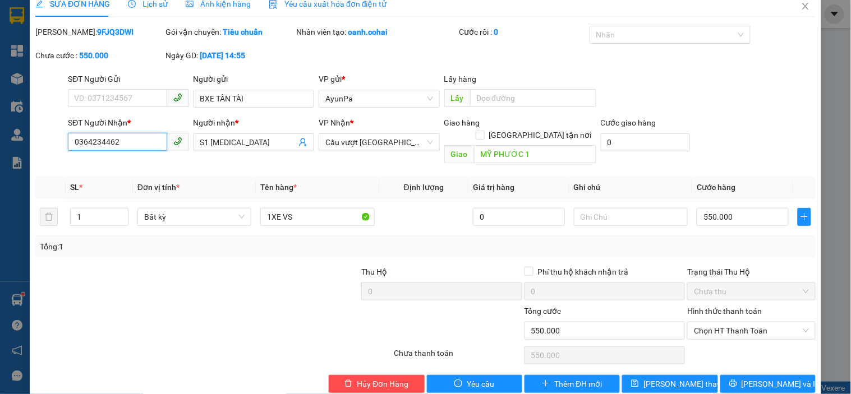
scroll to position [23, 0]
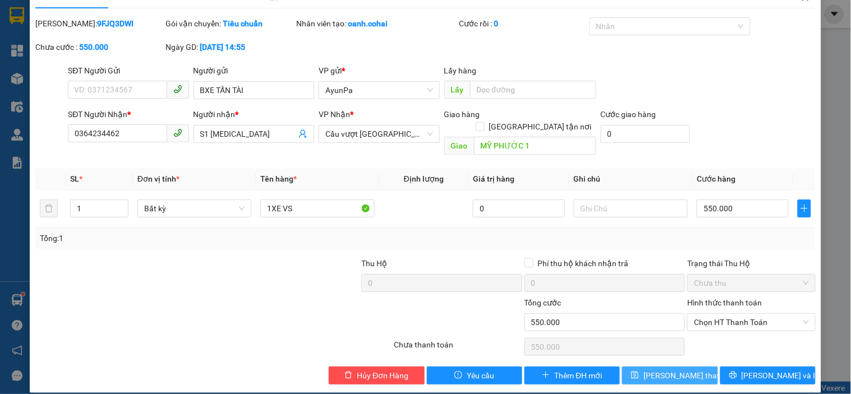
click at [659, 370] on span "[PERSON_NAME] thay đổi" at bounding box center [688, 376] width 90 height 12
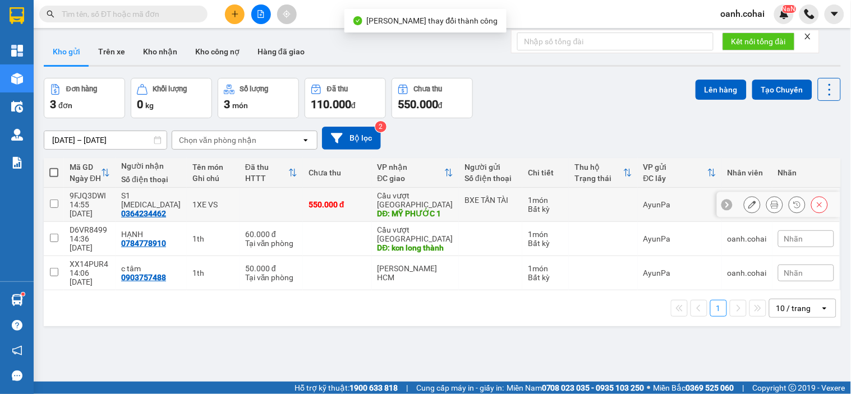
drag, startPoint x: 501, startPoint y: 199, endPoint x: 510, endPoint y: 193, distance: 11.1
click at [500, 198] on div "BXE TẤN TÀI" at bounding box center [490, 200] width 52 height 9
checkbox input "true"
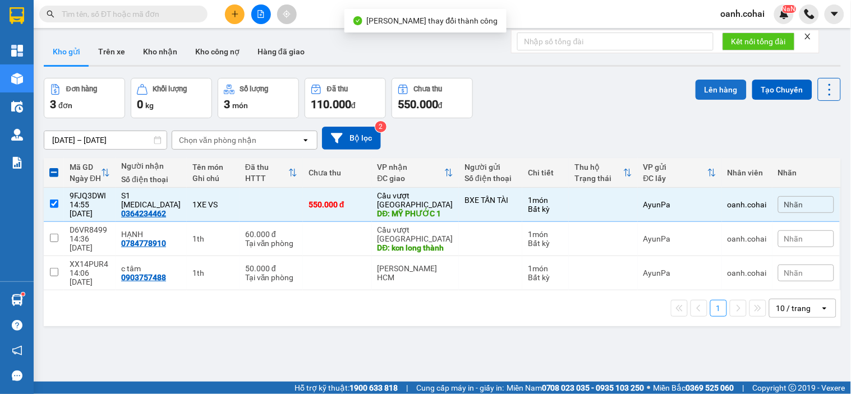
click at [711, 85] on button "Lên hàng" at bounding box center [720, 90] width 51 height 20
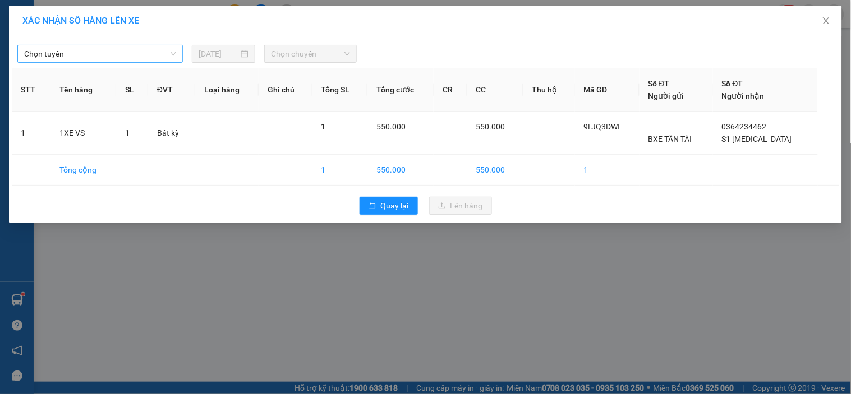
click at [124, 53] on span "Chọn tuyến" at bounding box center [100, 53] width 152 height 17
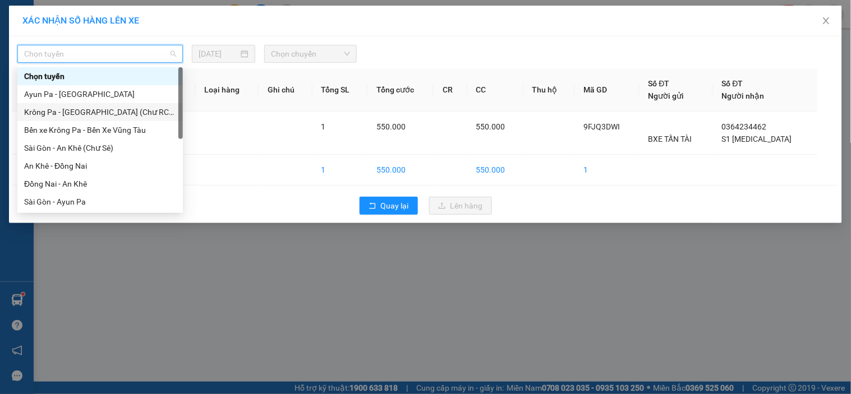
scroll to position [161, 0]
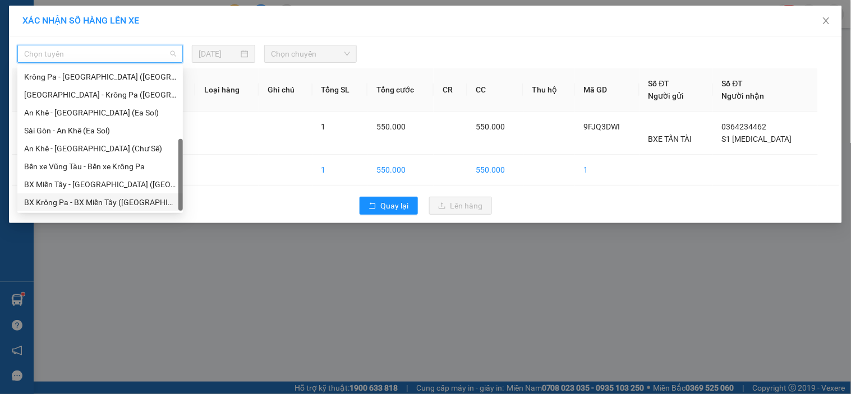
click at [97, 202] on div "BX Krông Pa - BX Miền Tây ([GEOGRAPHIC_DATA] - [GEOGRAPHIC_DATA])" at bounding box center [100, 202] width 152 height 12
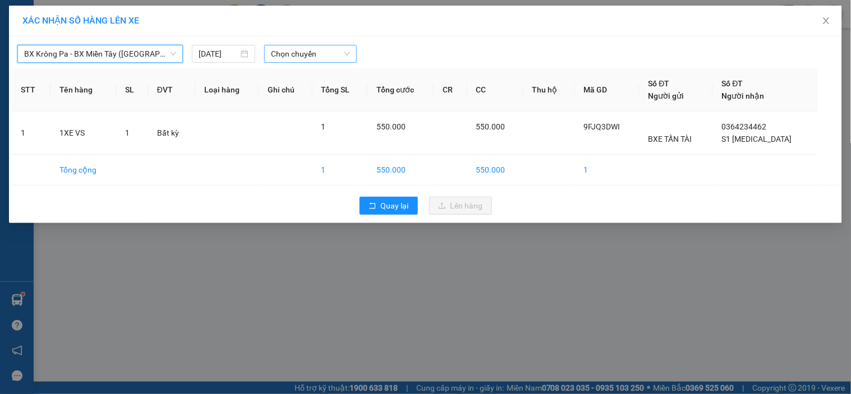
click at [315, 54] on span "Chọn chuyến" at bounding box center [310, 53] width 79 height 17
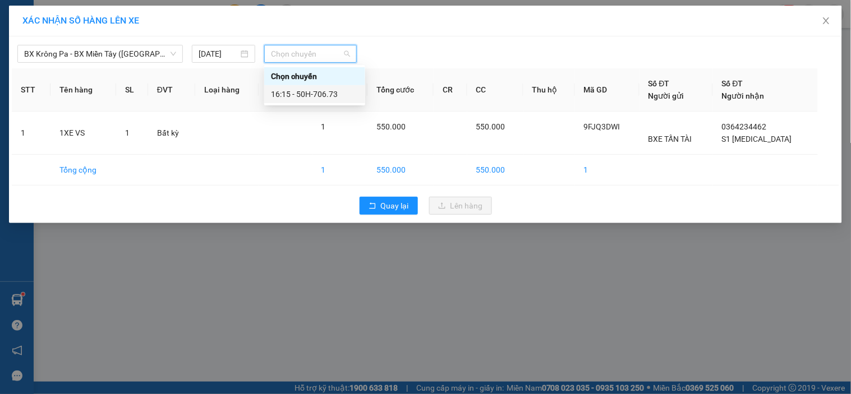
click at [328, 91] on div "16:15 - 50H-706.73" at bounding box center [314, 94] width 87 height 12
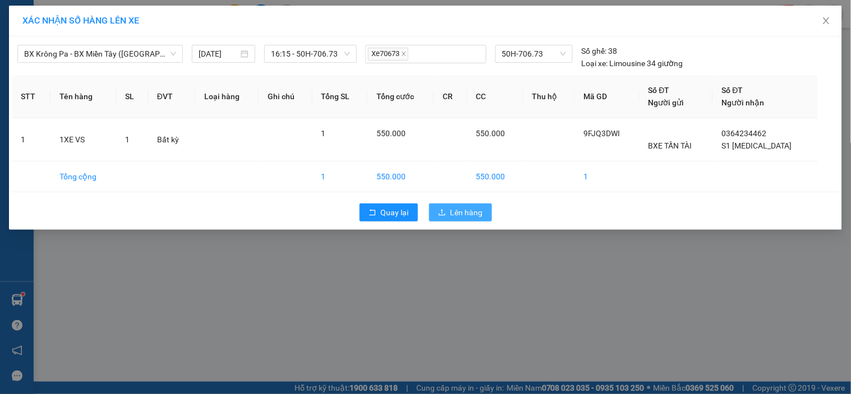
click at [455, 216] on span "Lên hàng" at bounding box center [466, 212] width 33 height 12
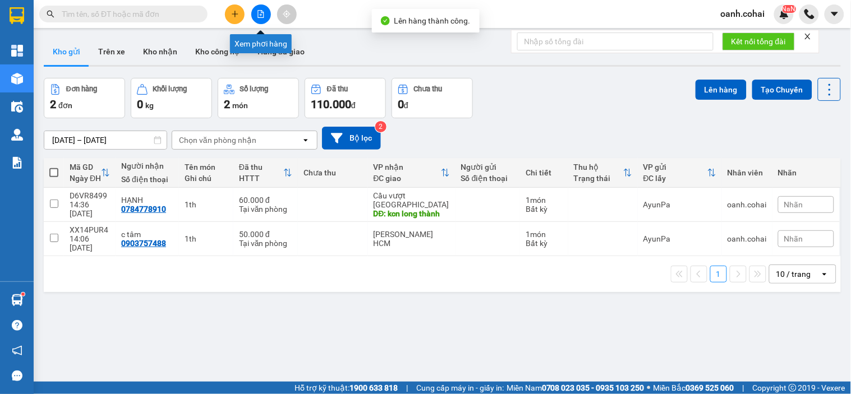
click at [262, 10] on icon "file-add" at bounding box center [261, 14] width 8 height 8
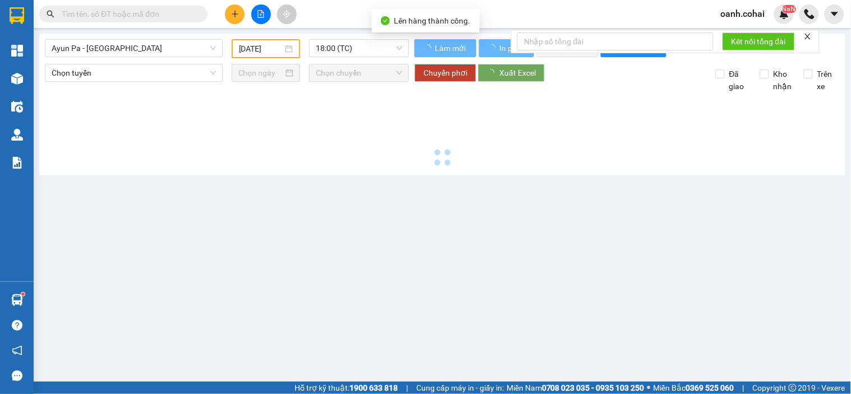
type input "[DATE]"
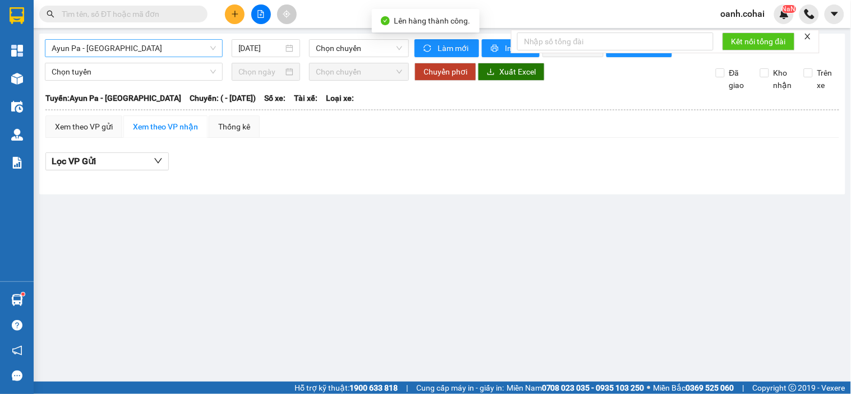
click at [178, 51] on span "Ayun Pa - [GEOGRAPHIC_DATA]" at bounding box center [134, 48] width 164 height 17
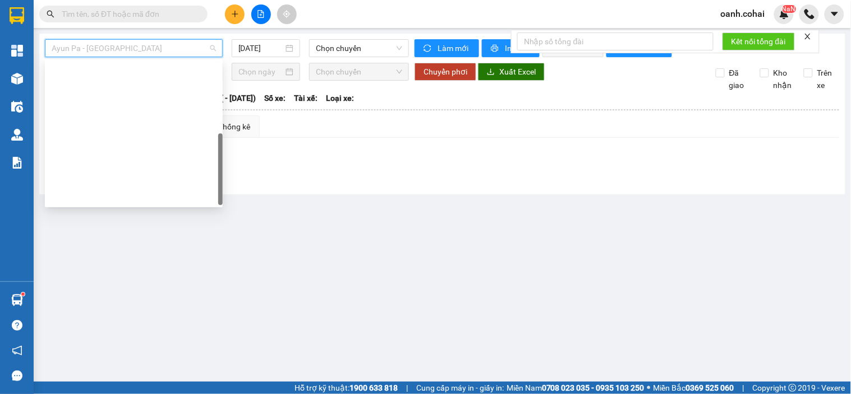
scroll to position [161, 0]
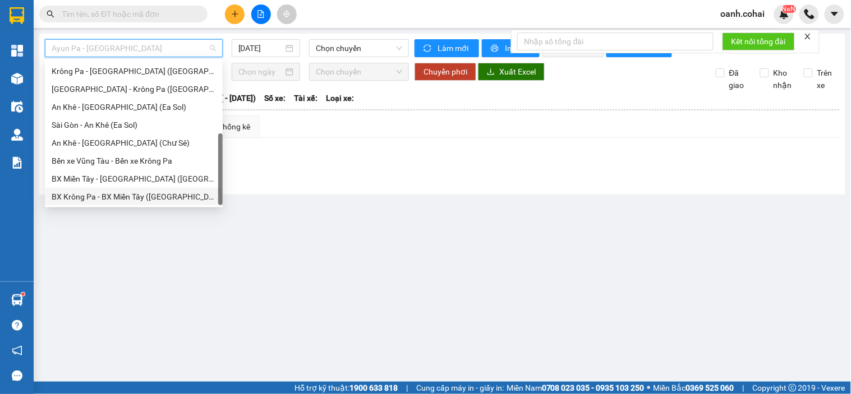
click at [152, 194] on div "BX Krông Pa - BX Miền Tây ([GEOGRAPHIC_DATA] - [GEOGRAPHIC_DATA])" at bounding box center [134, 197] width 164 height 12
type input "[DATE]"
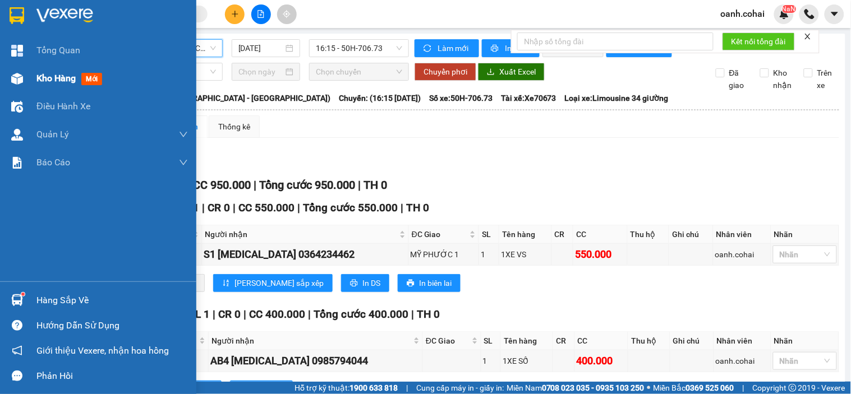
click at [49, 81] on span "Kho hàng" at bounding box center [55, 78] width 39 height 11
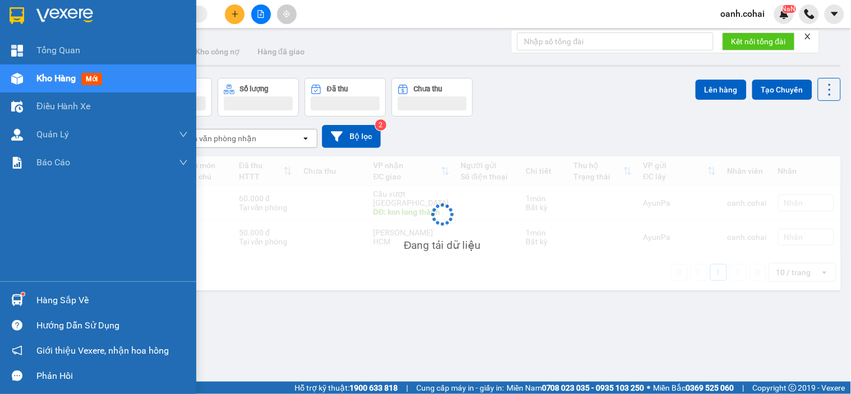
click at [49, 81] on span "Kho hàng" at bounding box center [55, 78] width 39 height 11
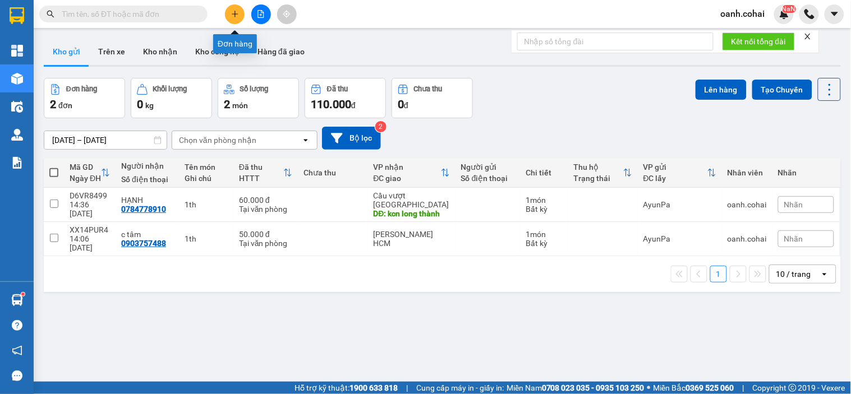
click at [237, 14] on icon "plus" at bounding box center [235, 13] width 6 height 1
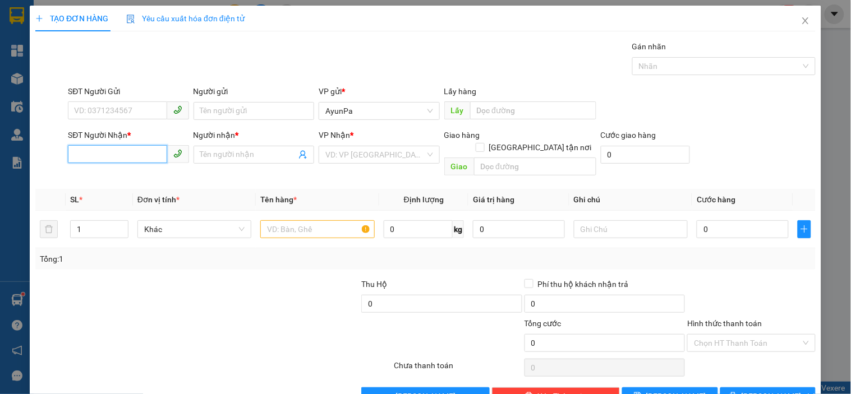
click at [146, 156] on input "SĐT Người Nhận *" at bounding box center [117, 154] width 99 height 18
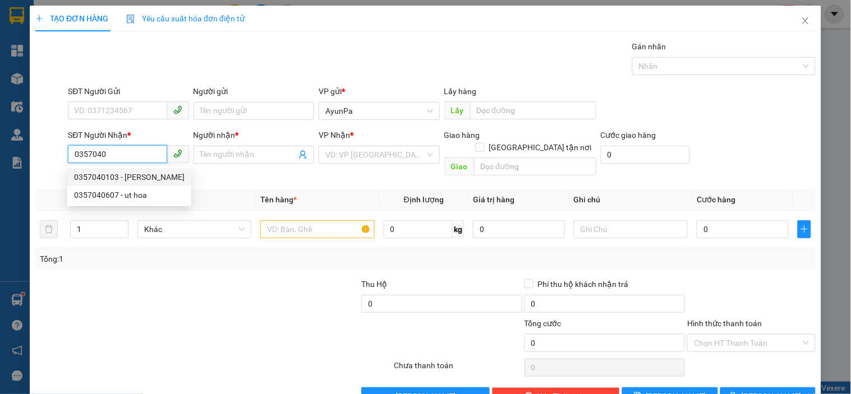
click at [131, 173] on div "0357040103 - [PERSON_NAME]" at bounding box center [129, 177] width 110 height 12
type input "0357040103"
type input "HOÀNG"
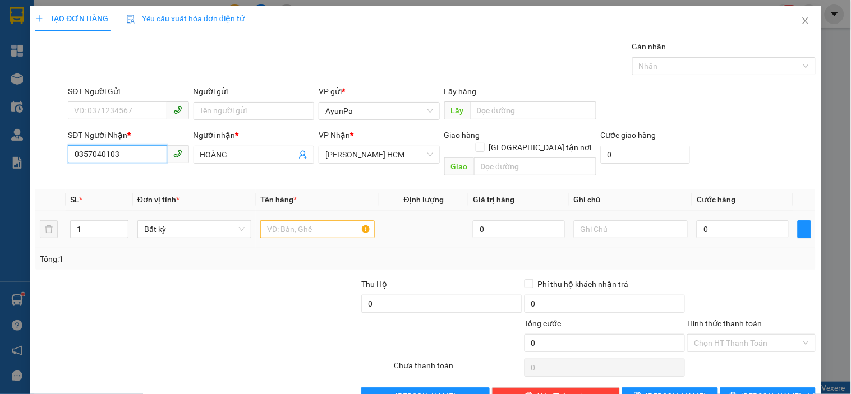
type input "0357040103"
click at [322, 220] on input "text" at bounding box center [317, 229] width 114 height 18
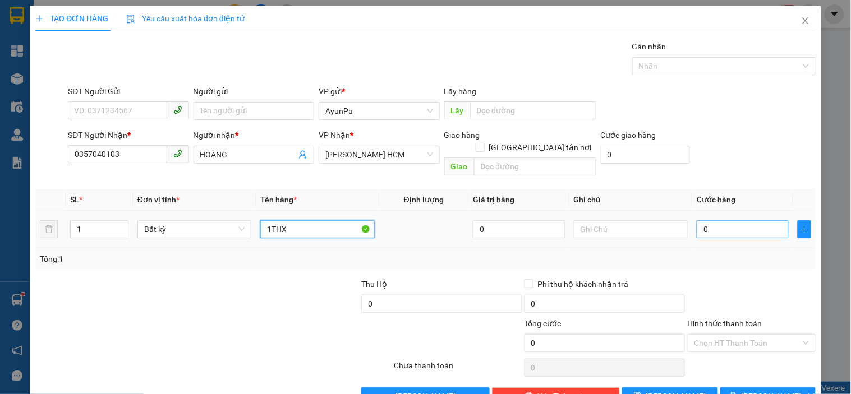
type input "1THX"
click at [741, 222] on input "0" at bounding box center [743, 229] width 92 height 18
type input "6"
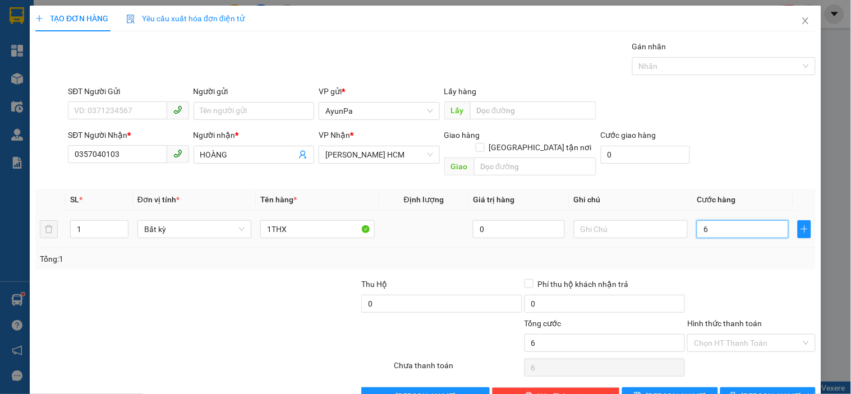
type input "60"
type input "60.000"
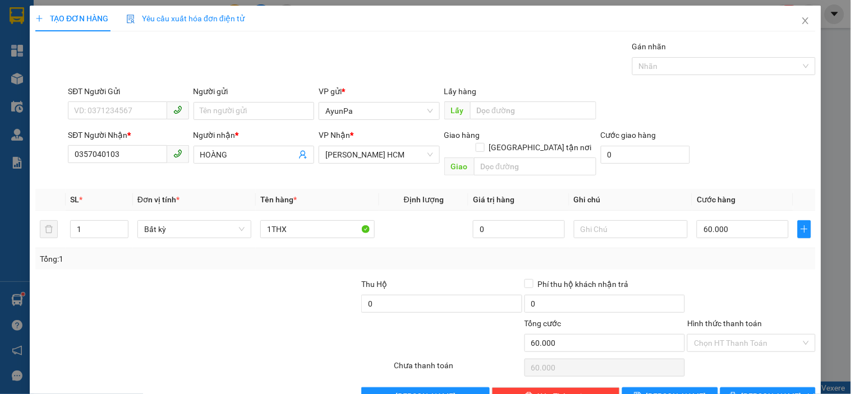
click at [742, 257] on div "Tổng: 1" at bounding box center [425, 258] width 780 height 21
click at [730, 337] on input "Hình thức thanh toán" at bounding box center [747, 343] width 107 height 17
click at [726, 356] on div "Tại văn phòng" at bounding box center [744, 353] width 113 height 12
type input "0"
click at [737, 392] on icon "printer" at bounding box center [733, 396] width 8 height 8
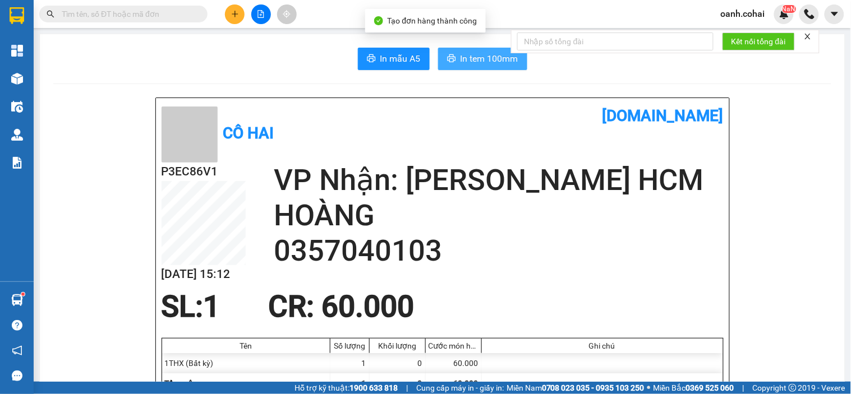
click at [496, 60] on span "In tem 100mm" at bounding box center [489, 59] width 58 height 14
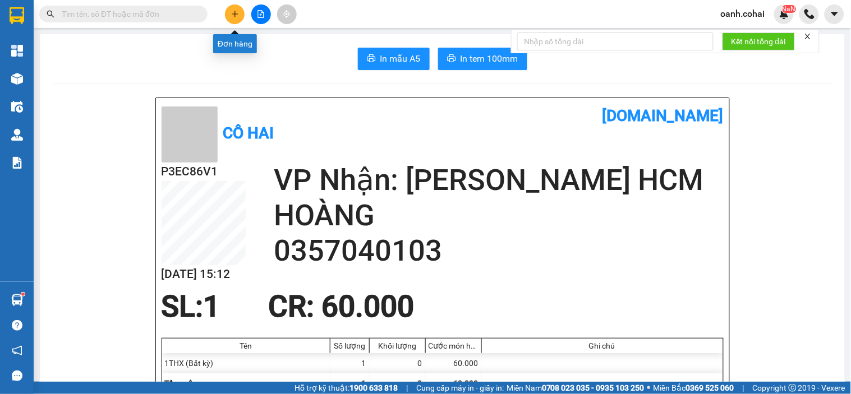
click at [233, 16] on icon "plus" at bounding box center [235, 14] width 8 height 8
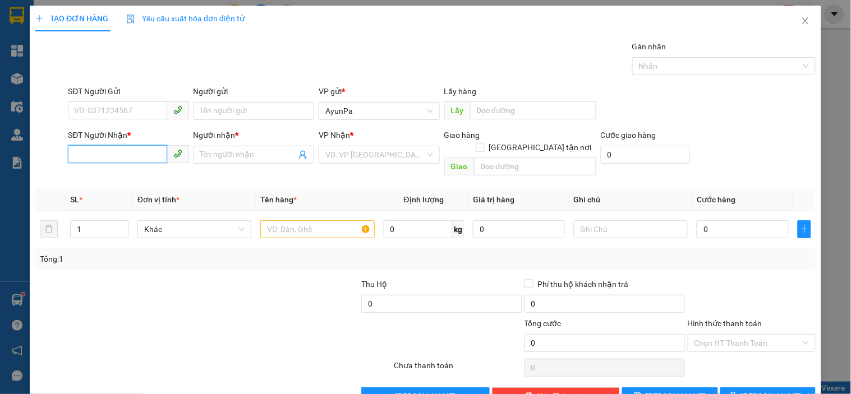
click at [114, 159] on input "SĐT Người Nhận *" at bounding box center [117, 154] width 99 height 18
type input "0964172849"
click at [103, 180] on div "0964172849 - DIỆM" at bounding box center [127, 177] width 106 height 12
type input "DIỆM"
type input "0964172849"
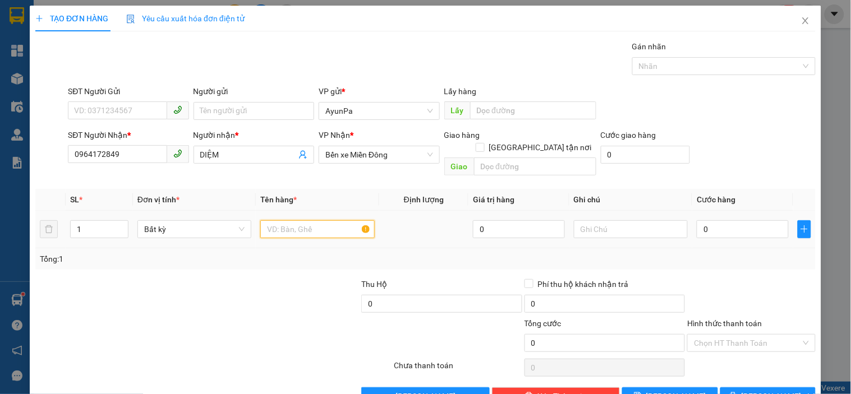
click at [331, 222] on input "text" at bounding box center [317, 229] width 114 height 18
type input "1THX"
click at [755, 221] on input "0" at bounding box center [743, 229] width 92 height 18
type input "8"
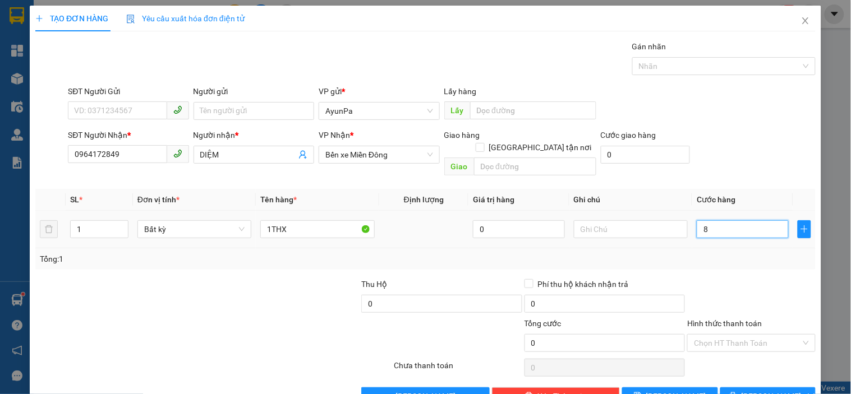
type input "8"
type input "80"
type input "80.000"
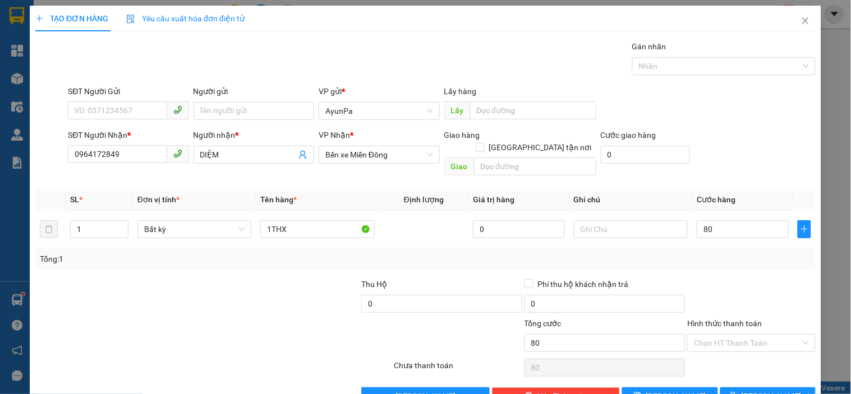
type input "80.000"
click at [759, 256] on div "Tổng: 1" at bounding box center [425, 258] width 780 height 21
click at [712, 335] on input "Hình thức thanh toán" at bounding box center [747, 343] width 107 height 17
click at [709, 351] on div "Tại văn phòng" at bounding box center [744, 353] width 113 height 12
type input "0"
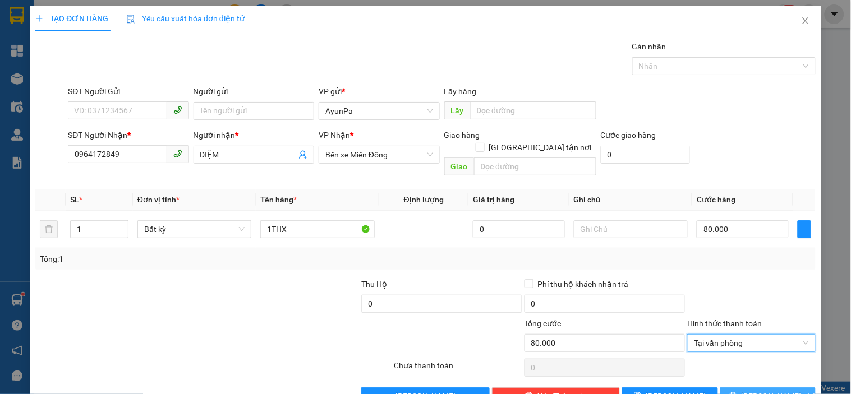
click at [720, 388] on button "[PERSON_NAME] và In" at bounding box center [767, 397] width 95 height 18
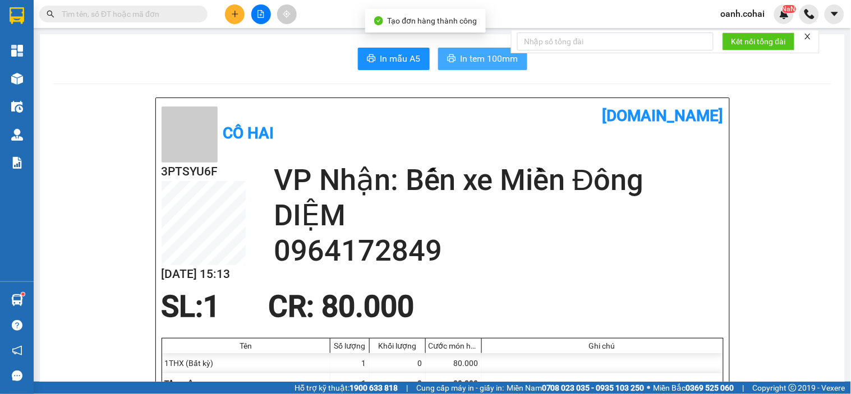
click at [466, 50] on button "In tem 100mm" at bounding box center [482, 59] width 89 height 22
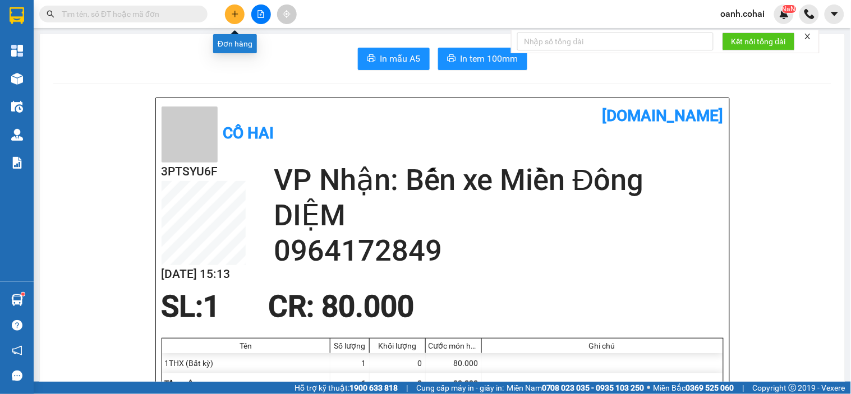
click at [231, 12] on icon "plus" at bounding box center [235, 14] width 8 height 8
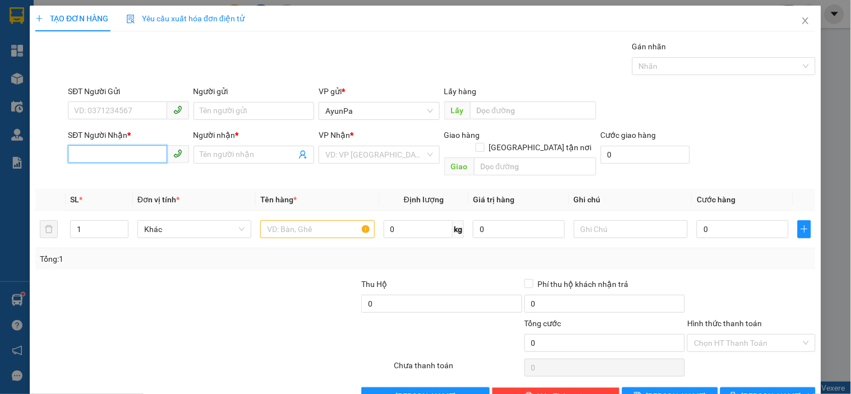
click at [142, 153] on input "SĐT Người Nhận *" at bounding box center [117, 154] width 99 height 18
type input "0932720172"
click at [126, 172] on div "0932720172 - diễm" at bounding box center [127, 177] width 106 height 12
type input "diễm"
type input "0932720172"
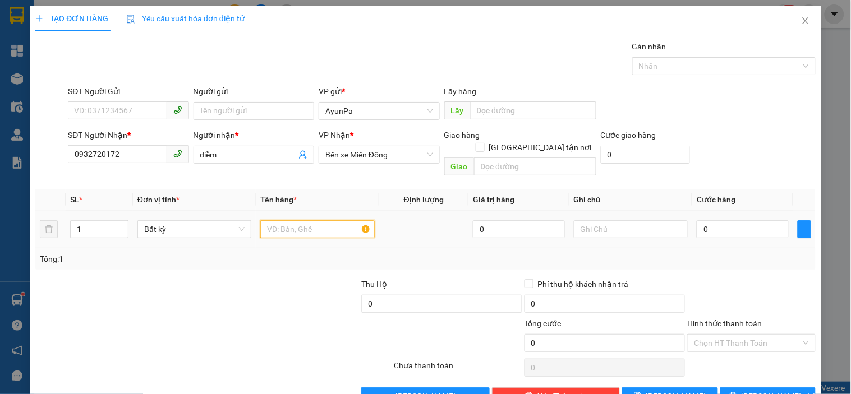
click at [294, 220] on input "text" at bounding box center [317, 229] width 114 height 18
type input "2TH NHỎ"
click at [89, 222] on input "1" at bounding box center [99, 229] width 57 height 17
type input "1"
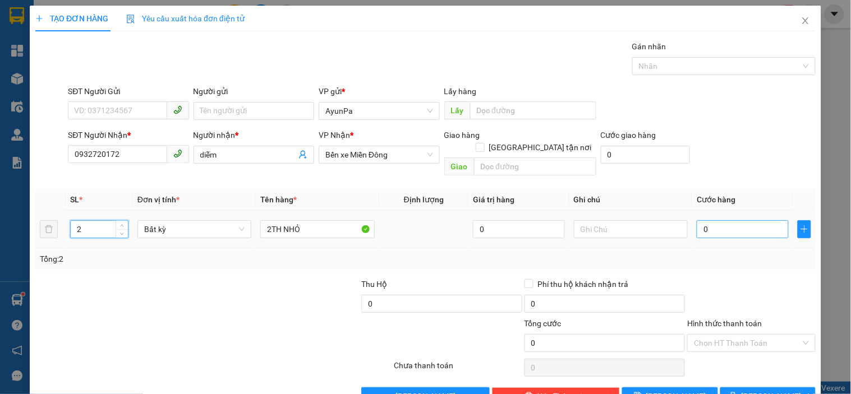
type input "2"
type input "8"
type input "80"
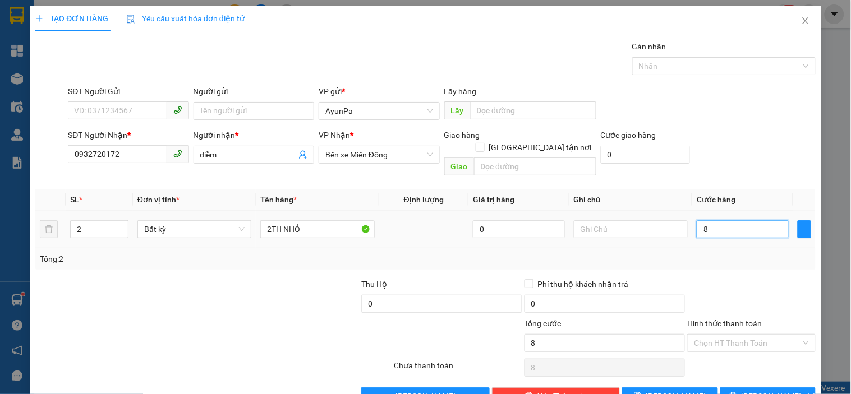
type input "80"
type input "80.000"
click at [748, 335] on input "Hình thức thanh toán" at bounding box center [747, 343] width 107 height 17
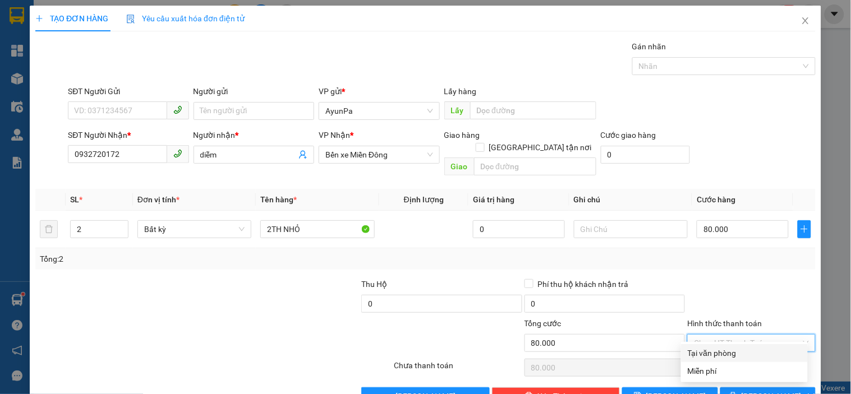
click at [727, 352] on div "Tại văn phòng" at bounding box center [744, 353] width 113 height 12
type input "0"
click at [734, 388] on button "[PERSON_NAME] và In" at bounding box center [767, 397] width 95 height 18
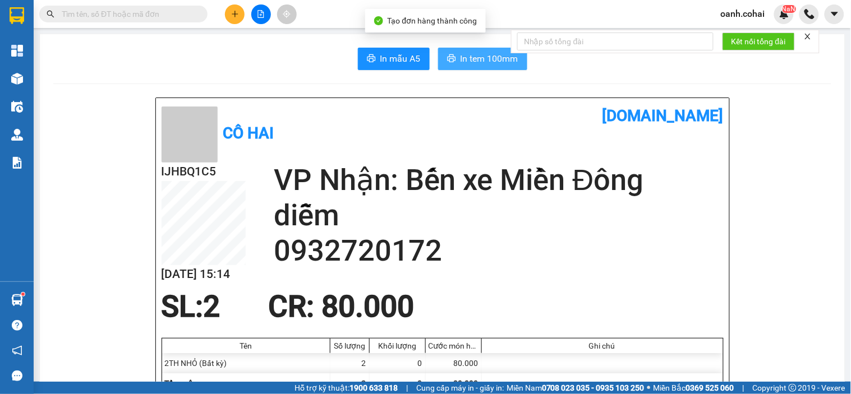
click at [474, 60] on span "In tem 100mm" at bounding box center [489, 59] width 58 height 14
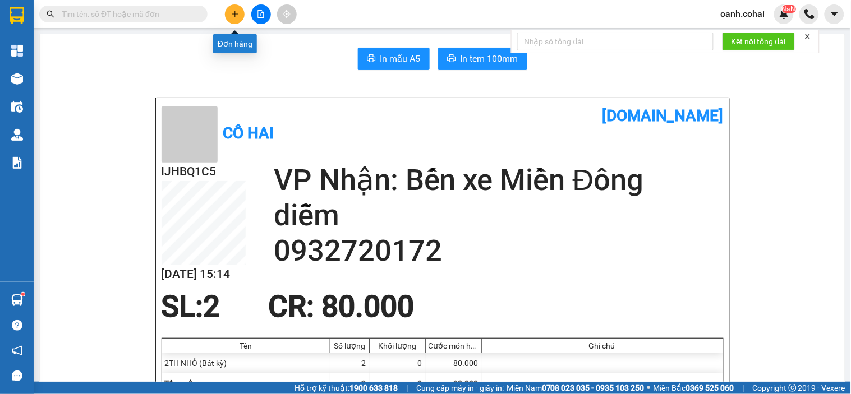
click at [232, 14] on icon "plus" at bounding box center [235, 14] width 8 height 8
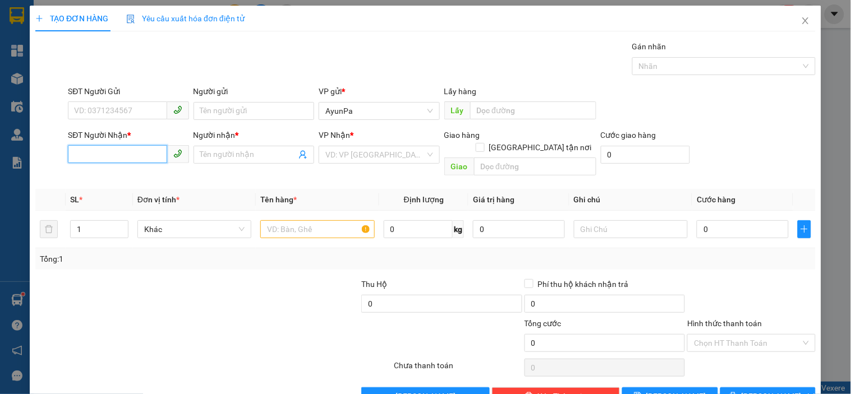
click at [143, 163] on input "SĐT Người Nhận *" at bounding box center [117, 154] width 99 height 18
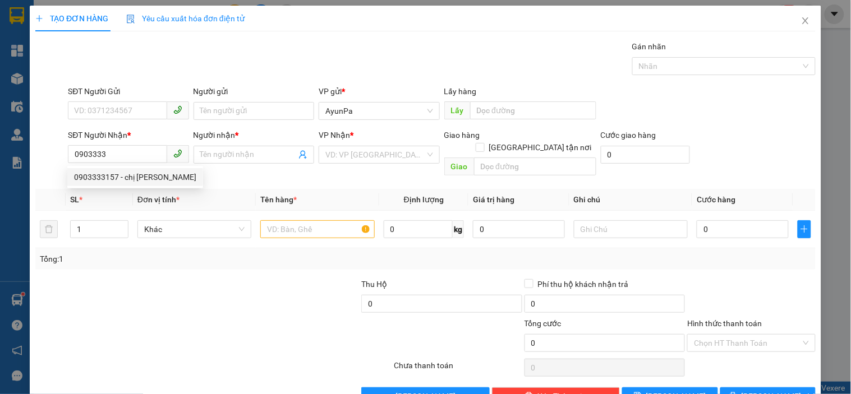
click at [136, 186] on div "0903333157 0903333157 - chị [PERSON_NAME]" at bounding box center [135, 177] width 136 height 22
click at [132, 157] on input "0903333" at bounding box center [117, 154] width 99 height 18
click at [122, 181] on div "0903333157 - chị [PERSON_NAME]" at bounding box center [135, 177] width 122 height 12
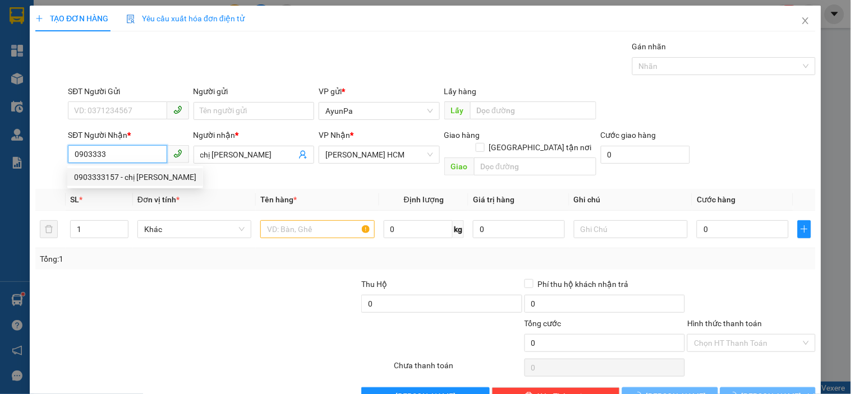
type input "0903333157"
type input "chị [PERSON_NAME]"
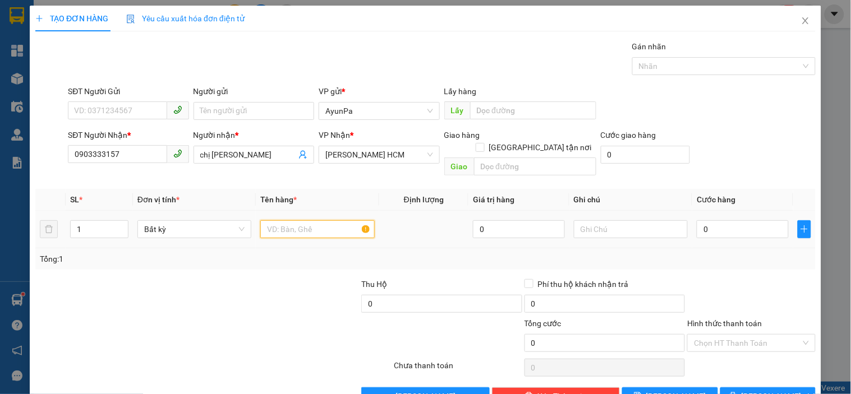
click at [298, 220] on input "text" at bounding box center [317, 229] width 114 height 18
type input "1TH"
click at [701, 220] on input "0" at bounding box center [743, 229] width 92 height 18
type input "6"
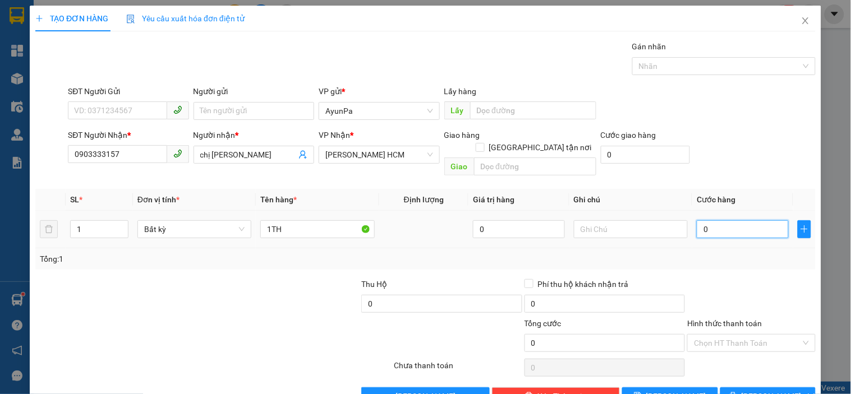
type input "6"
type input "60"
type input "60.000"
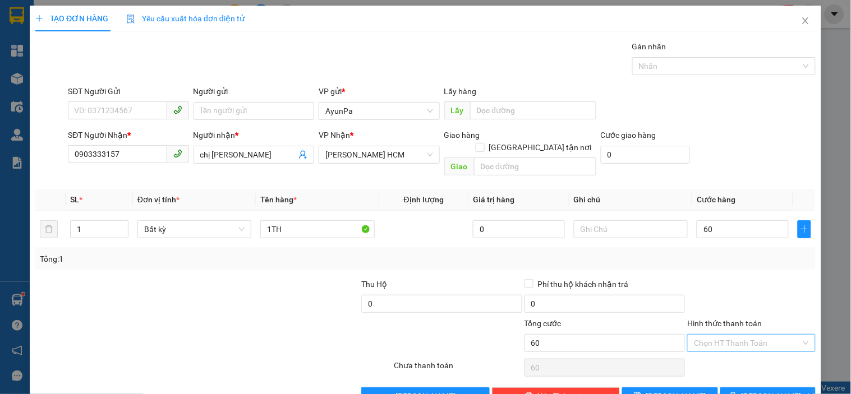
type input "60.000"
click at [716, 335] on input "Hình thức thanh toán" at bounding box center [747, 343] width 107 height 17
click at [720, 360] on div "Tại văn phòng" at bounding box center [744, 353] width 127 height 18
type input "0"
click at [736, 393] on icon "printer" at bounding box center [732, 396] width 7 height 7
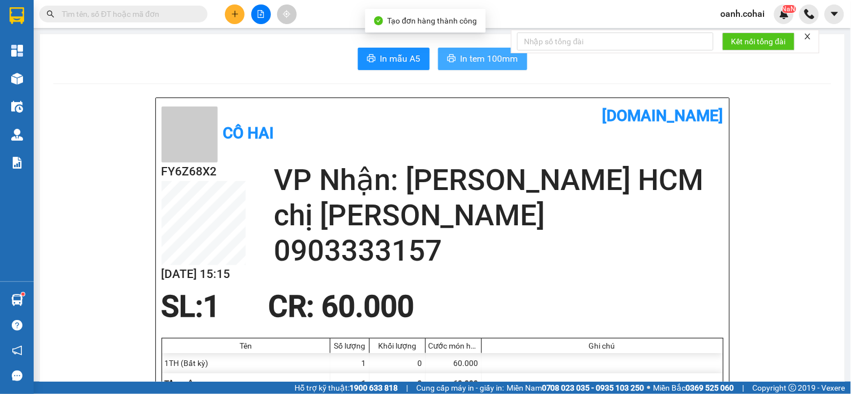
click at [486, 62] on span "In tem 100mm" at bounding box center [489, 59] width 58 height 14
click at [228, 19] on button at bounding box center [235, 14] width 20 height 20
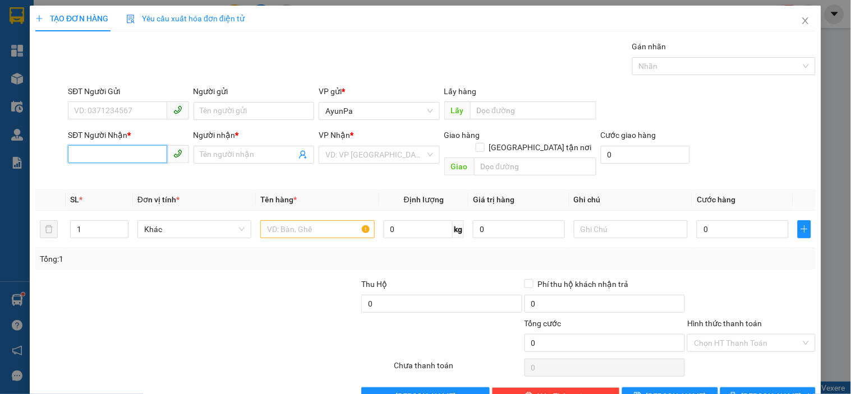
click at [135, 157] on input "SĐT Người Nhận *" at bounding box center [117, 154] width 99 height 18
click at [85, 155] on input "0901479497" at bounding box center [117, 154] width 99 height 18
type input "0911479497"
click at [129, 175] on div "0911479497 - hoàn cầu" at bounding box center [127, 177] width 106 height 12
type input "hoàn cầu"
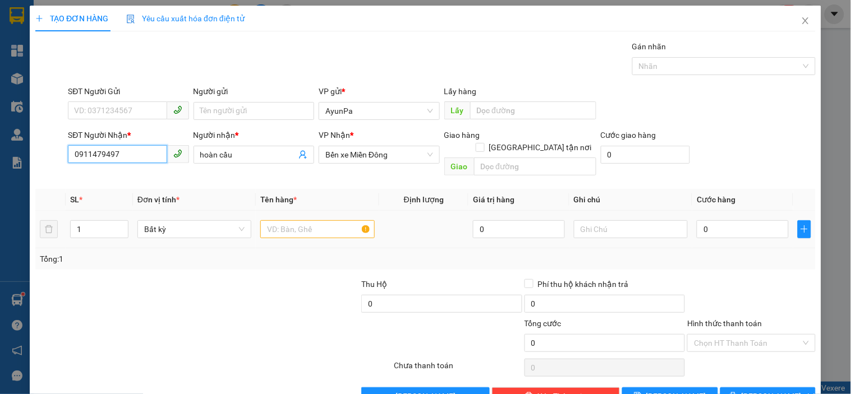
type input "0911479497"
click at [321, 220] on input "text" at bounding box center [317, 229] width 114 height 18
click at [750, 228] on td "0" at bounding box center [742, 230] width 101 height 38
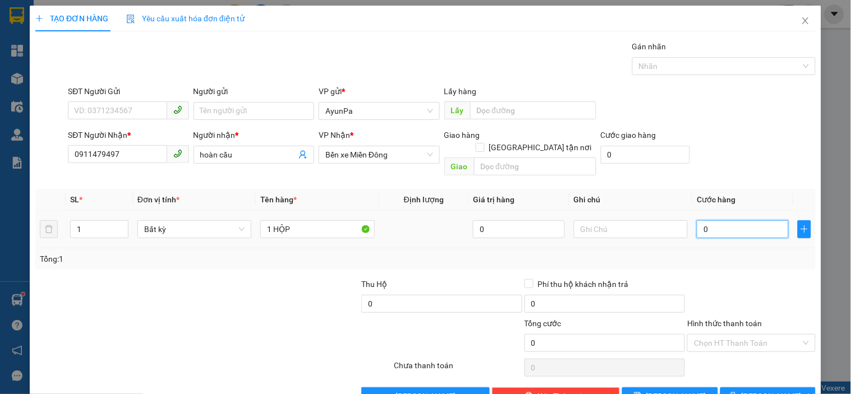
click at [746, 221] on input "0" at bounding box center [743, 229] width 92 height 18
click at [771, 335] on input "Hình thức thanh toán" at bounding box center [747, 343] width 107 height 17
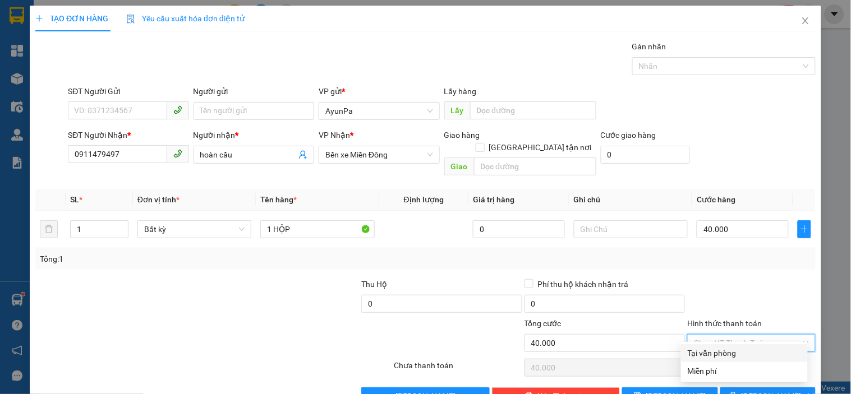
click at [735, 351] on div "Tại văn phòng" at bounding box center [744, 353] width 113 height 12
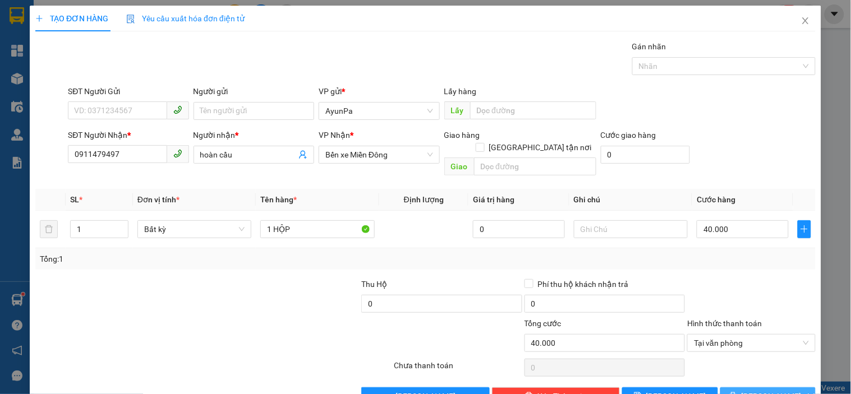
click at [737, 392] on icon "printer" at bounding box center [733, 396] width 8 height 8
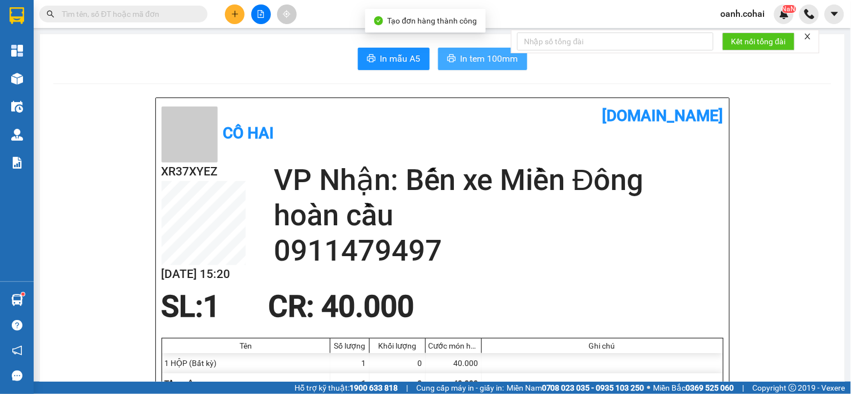
click at [483, 59] on span "In tem 100mm" at bounding box center [489, 59] width 58 height 14
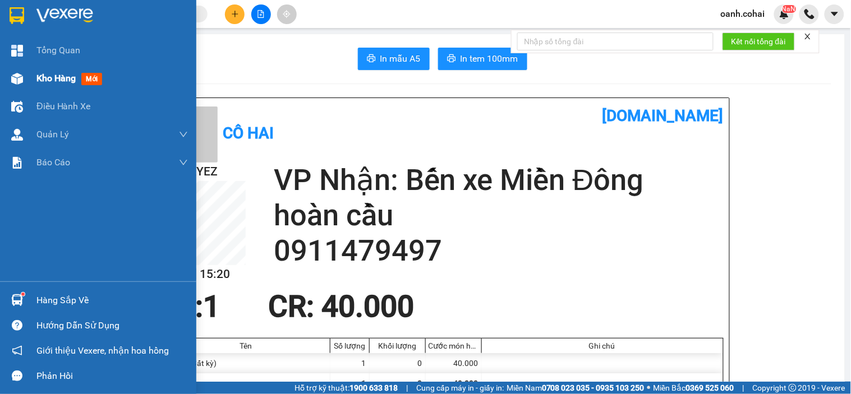
click at [49, 79] on span "Kho hàng" at bounding box center [55, 78] width 39 height 11
click at [57, 79] on span "Kho hàng" at bounding box center [55, 78] width 39 height 11
click at [65, 73] on span "Kho hàng" at bounding box center [55, 78] width 39 height 11
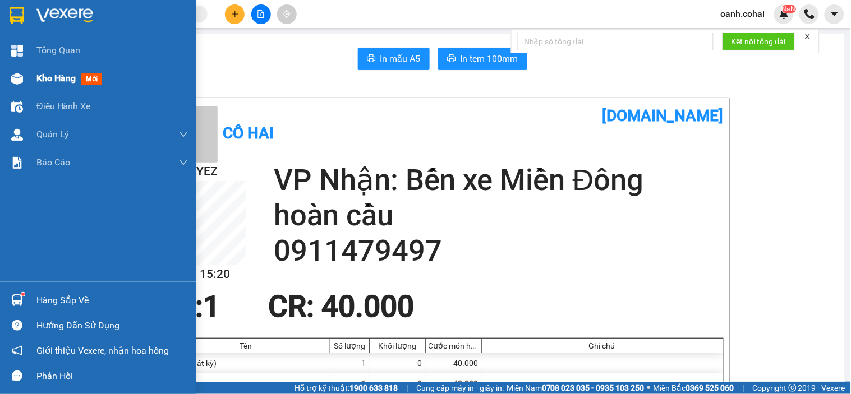
click at [65, 73] on span "Kho hàng" at bounding box center [55, 78] width 39 height 11
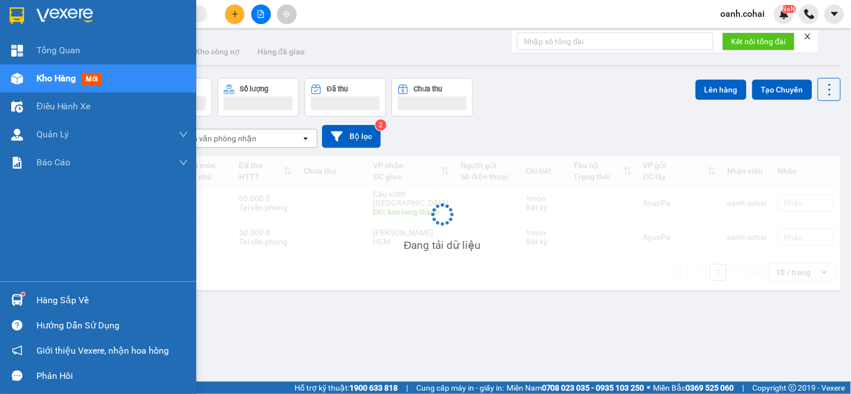
drag, startPoint x: 65, startPoint y: 73, endPoint x: 524, endPoint y: 233, distance: 486.2
click at [66, 74] on span "Kho hàng" at bounding box center [55, 78] width 39 height 11
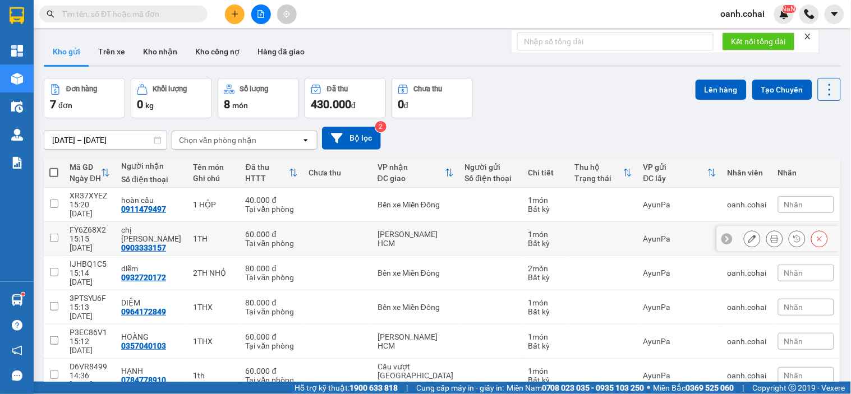
scroll to position [52, 0]
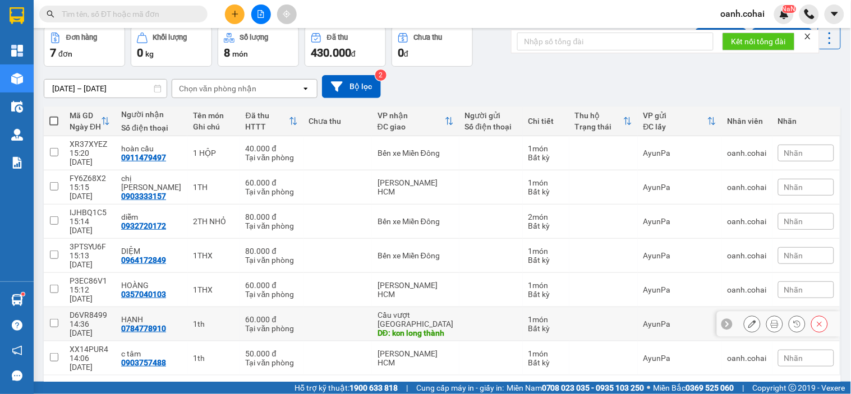
click at [365, 307] on td at bounding box center [337, 324] width 68 height 34
checkbox input "true"
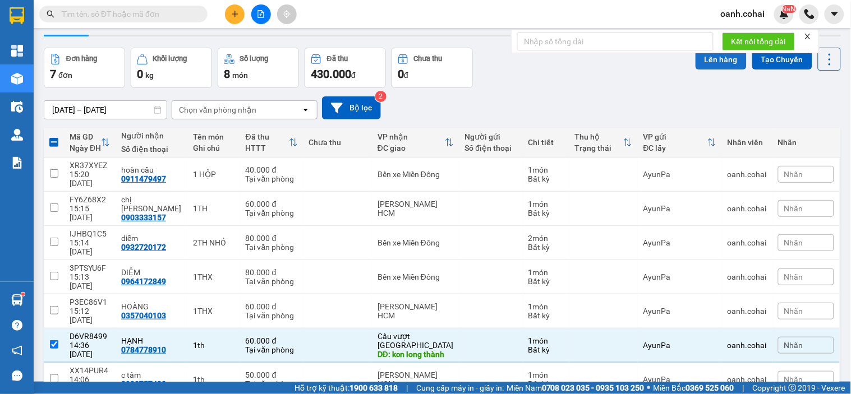
scroll to position [0, 0]
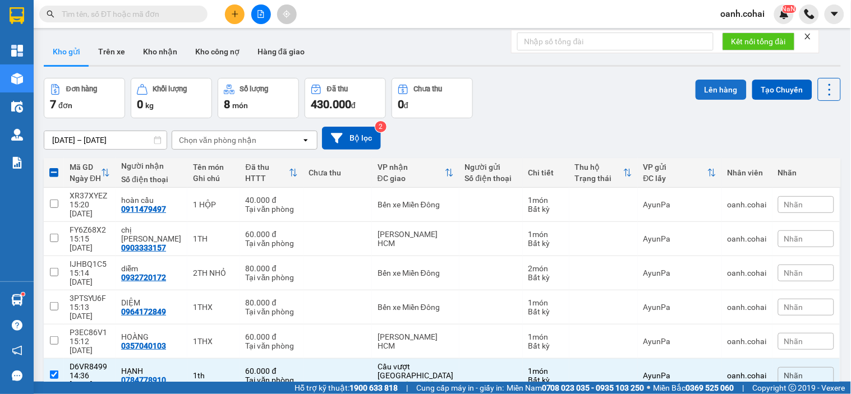
click at [722, 86] on button "Lên hàng" at bounding box center [720, 90] width 51 height 20
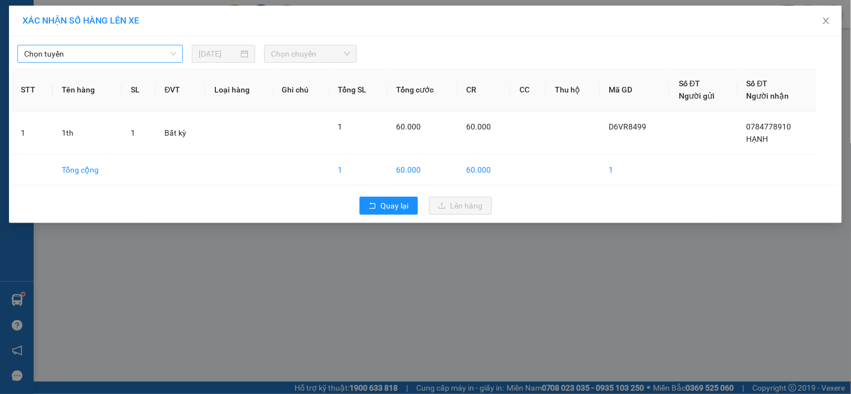
click at [153, 55] on span "Chọn tuyến" at bounding box center [100, 53] width 152 height 17
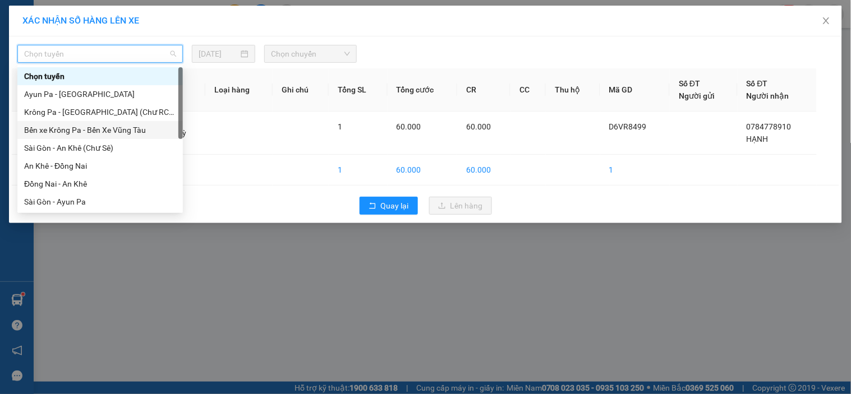
click at [98, 132] on div "Bến xe Krông Pa - Bến Xe Vũng Tàu" at bounding box center [100, 130] width 152 height 12
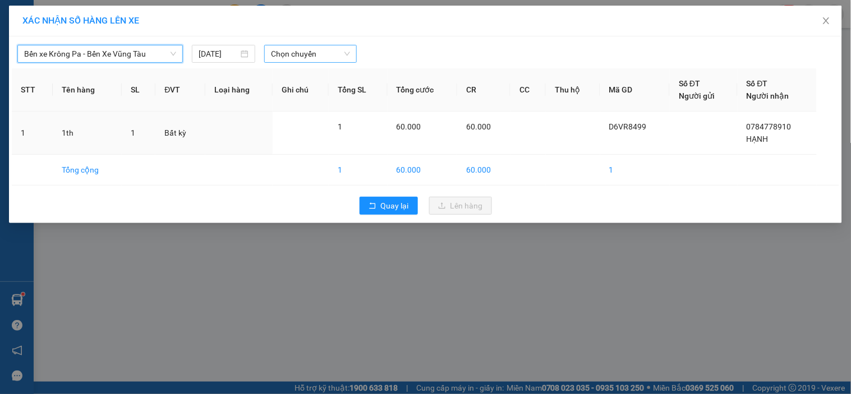
click at [288, 56] on span "Chọn chuyến" at bounding box center [310, 53] width 79 height 17
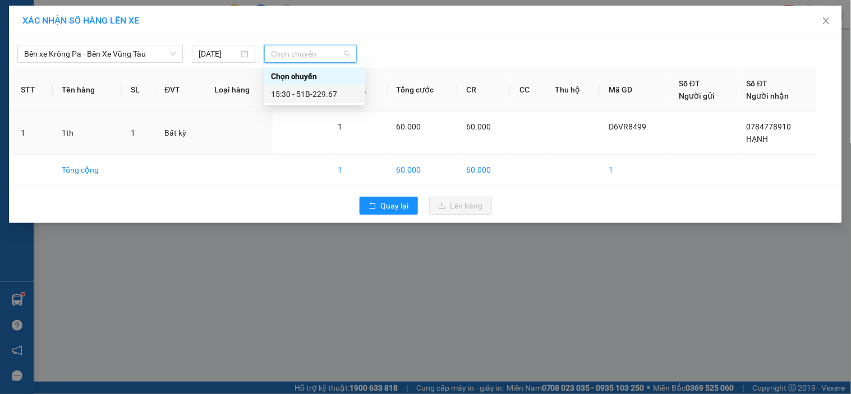
click at [296, 98] on div "15:30 - 51B-229.67" at bounding box center [314, 94] width 87 height 12
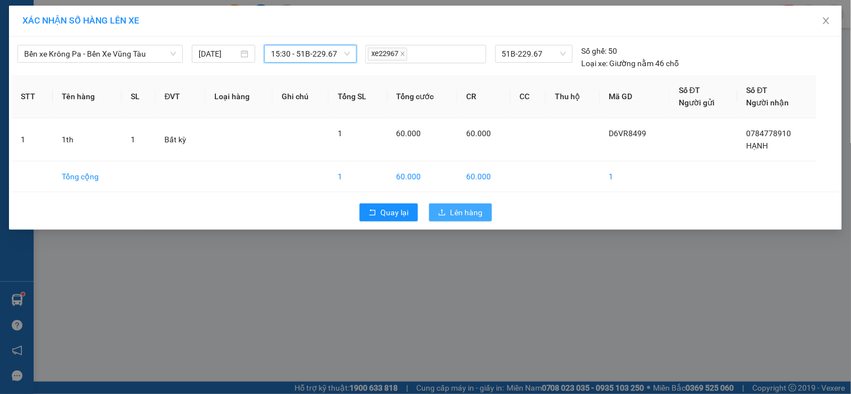
click at [477, 216] on span "Lên hàng" at bounding box center [466, 212] width 33 height 12
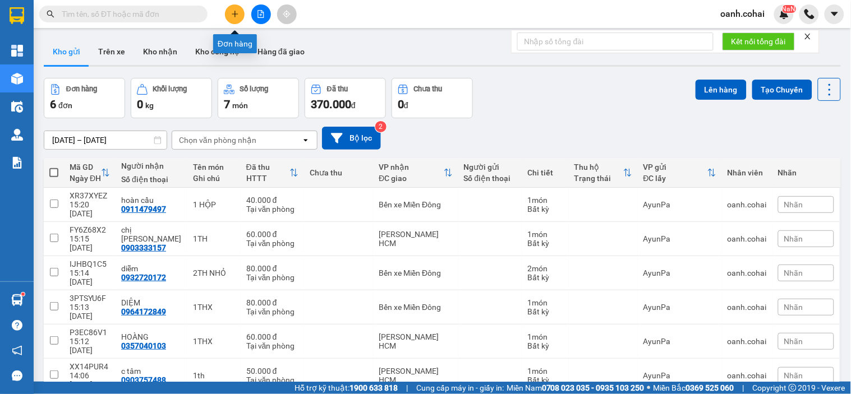
click at [227, 19] on button at bounding box center [235, 14] width 20 height 20
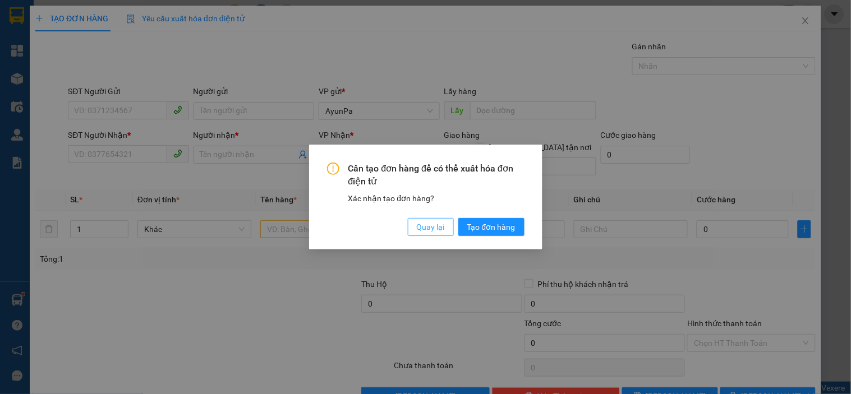
drag, startPoint x: 435, startPoint y: 224, endPoint x: 366, endPoint y: 228, distance: 69.7
click at [432, 224] on span "Quay lại" at bounding box center [431, 227] width 28 height 12
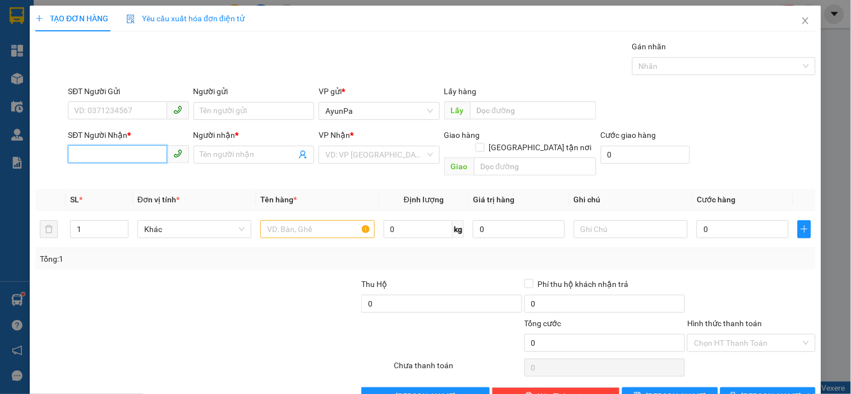
click at [82, 149] on input "SĐT Người Nhận *" at bounding box center [117, 154] width 99 height 18
type input "0346487682"
drag, startPoint x: 103, startPoint y: 173, endPoint x: 316, endPoint y: 214, distance: 217.7
click at [143, 186] on div "0346487682 - MỸ HẢO" at bounding box center [126, 177] width 119 height 18
type input "MỸ HẢO"
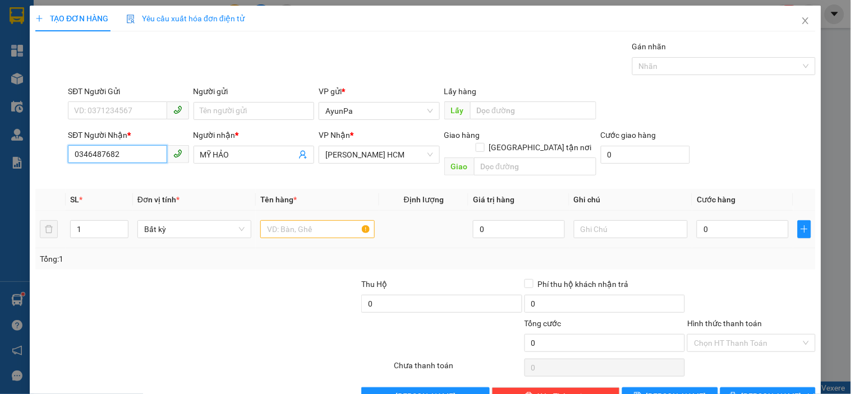
type input "0346487682"
click at [316, 220] on input "text" at bounding box center [317, 229] width 114 height 18
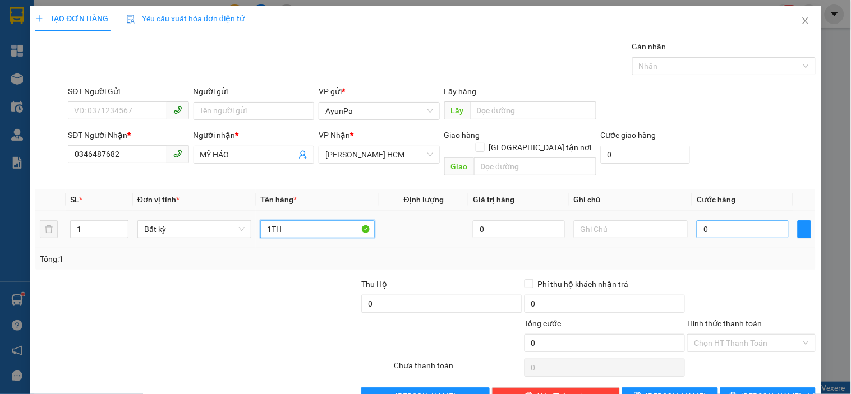
type input "1TH"
click at [724, 225] on input "0" at bounding box center [743, 229] width 92 height 18
type input "6"
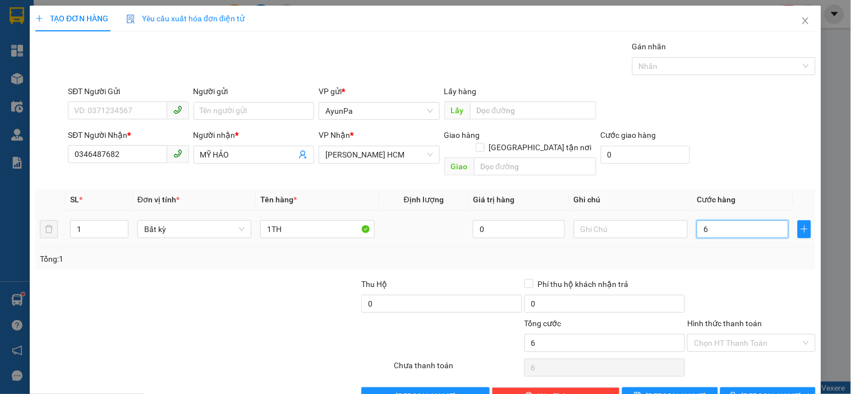
type input "60"
type input "60.000"
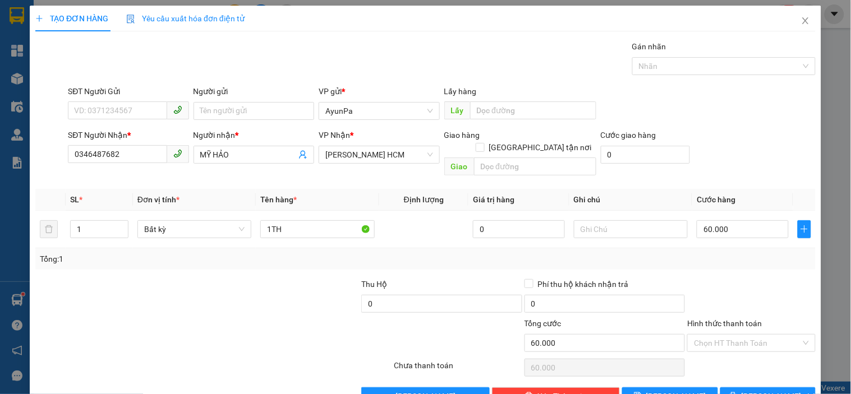
click at [788, 303] on div at bounding box center [751, 297] width 130 height 39
drag, startPoint x: 778, startPoint y: 326, endPoint x: 749, endPoint y: 344, distance: 34.7
click at [774, 335] on input "Hình thức thanh toán" at bounding box center [747, 343] width 107 height 17
click at [718, 353] on div "Tại văn phòng" at bounding box center [744, 353] width 113 height 12
type input "0"
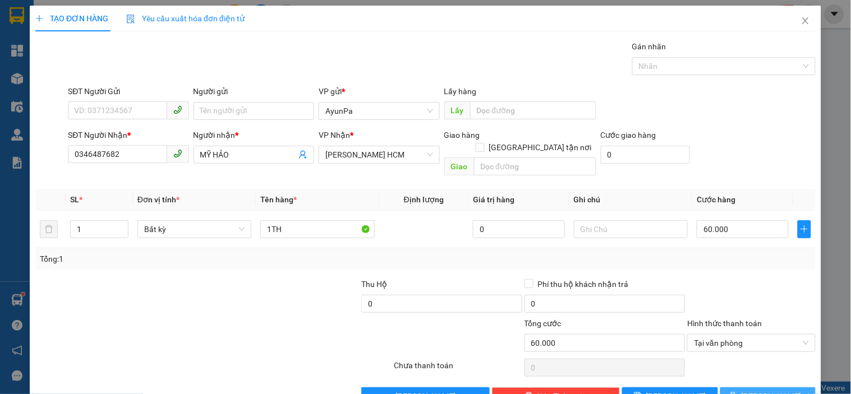
click at [752, 390] on span "[PERSON_NAME] và In" at bounding box center [780, 396] width 79 height 12
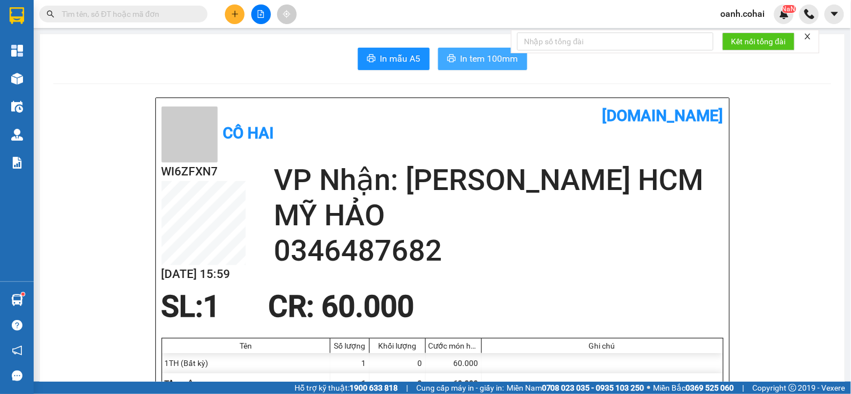
click at [490, 68] on button "In tem 100mm" at bounding box center [482, 59] width 89 height 22
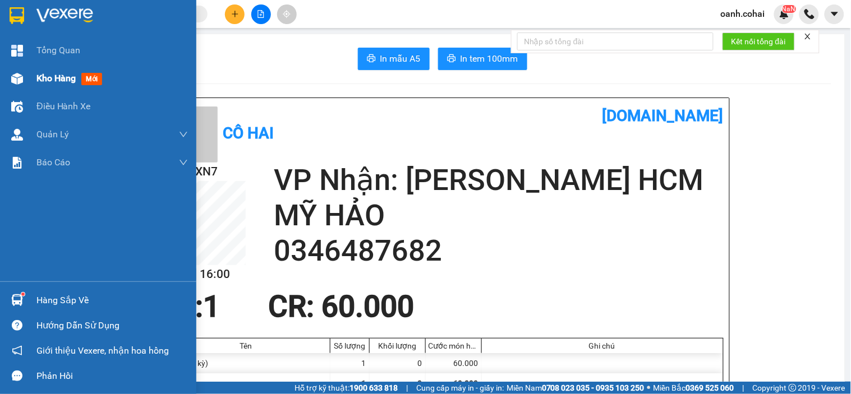
click at [47, 81] on span "Kho hàng" at bounding box center [55, 78] width 39 height 11
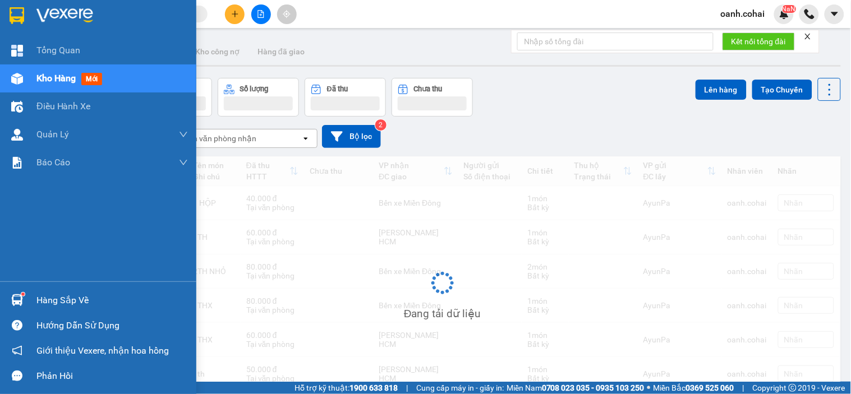
click at [48, 81] on span "Kho hàng" at bounding box center [55, 78] width 39 height 11
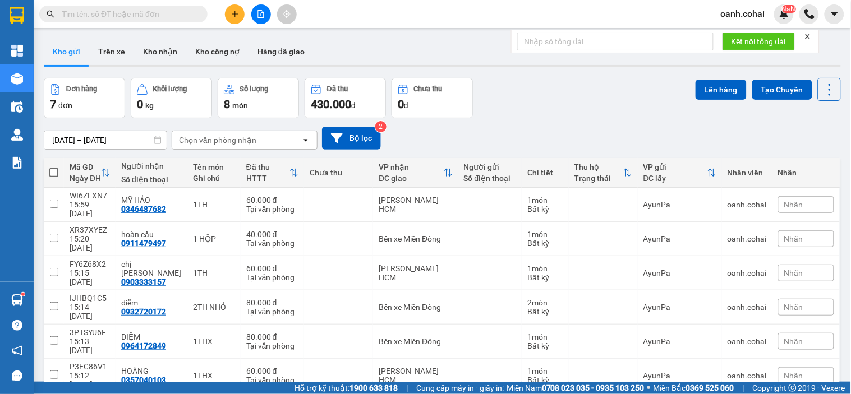
click at [230, 19] on button at bounding box center [235, 14] width 20 height 20
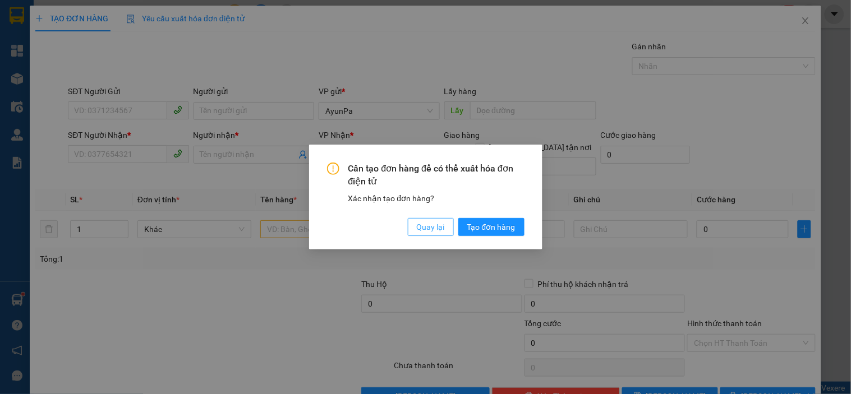
click at [414, 228] on button "Quay lại" at bounding box center [431, 227] width 46 height 18
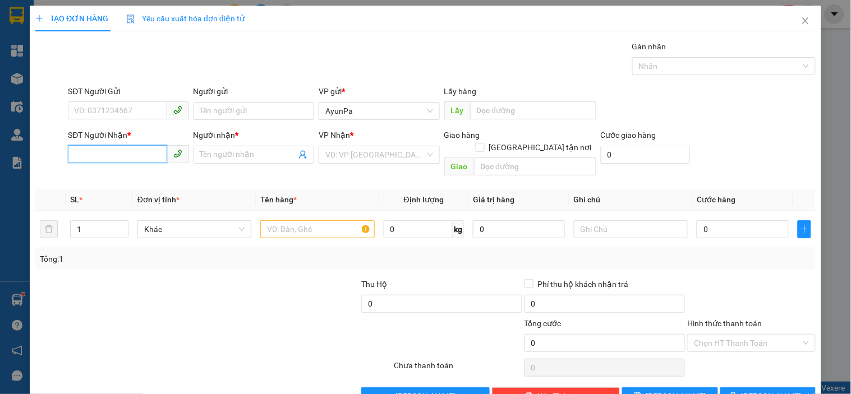
click at [94, 151] on input "SĐT Người Nhận *" at bounding box center [117, 154] width 99 height 18
type input "0767812648"
drag, startPoint x: 109, startPoint y: 172, endPoint x: 237, endPoint y: 202, distance: 131.5
click at [116, 172] on div "0767812648 - thương" at bounding box center [127, 177] width 106 height 12
type input "thương"
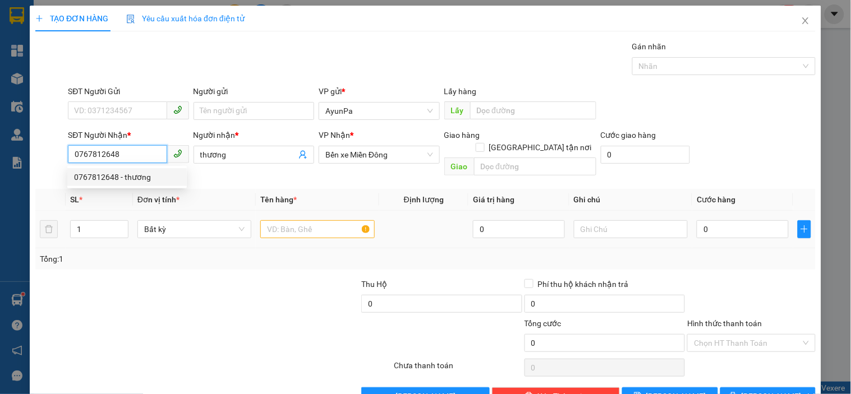
type input "0767812648"
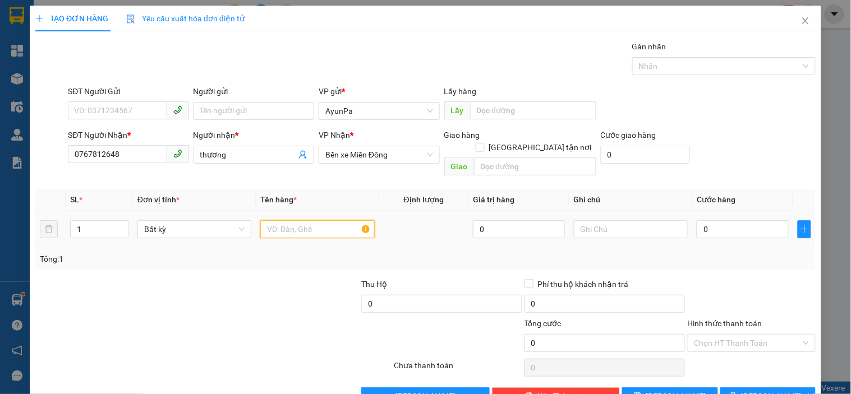
click at [310, 220] on input "text" at bounding box center [317, 229] width 114 height 18
click at [386, 155] on span "Bến xe Miền Đông" at bounding box center [378, 154] width 107 height 17
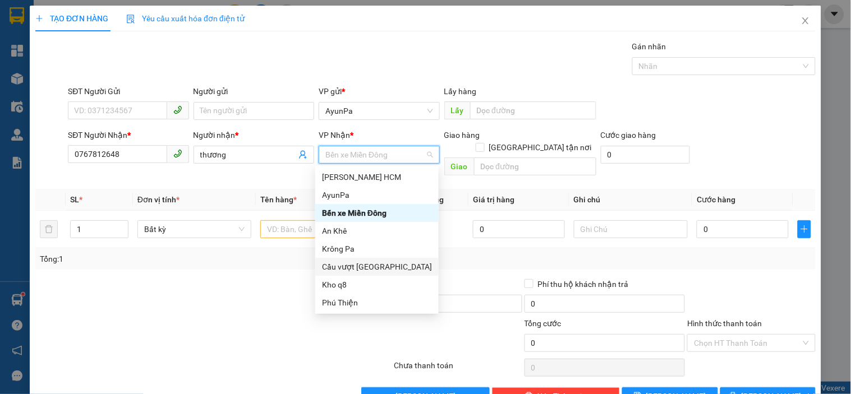
click at [368, 270] on div "Cầu vượt [GEOGRAPHIC_DATA]" at bounding box center [377, 267] width 110 height 12
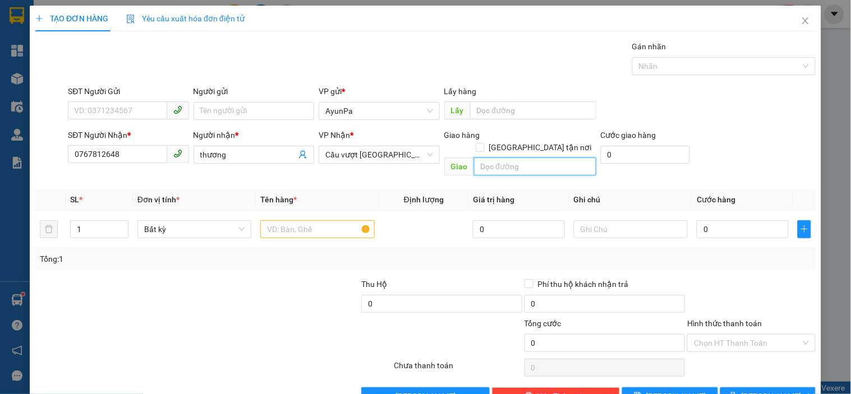
click at [501, 158] on input "text" at bounding box center [535, 167] width 122 height 18
type input "c"
type input "CC Bình Dương"
click at [348, 220] on input "text" at bounding box center [317, 229] width 114 height 18
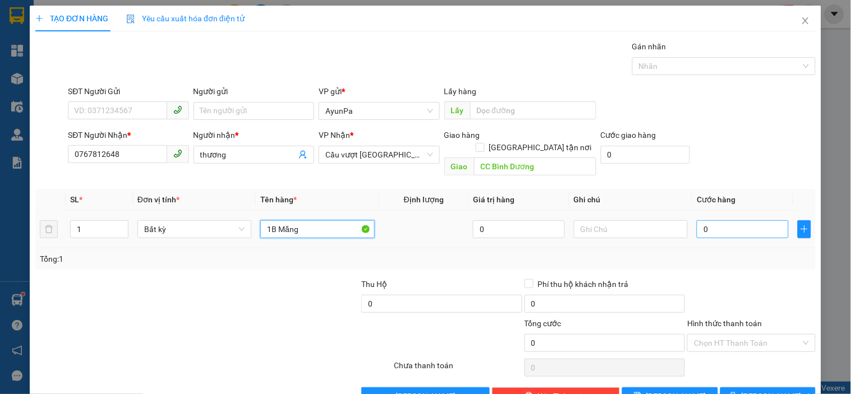
type input "1B Măng"
click at [727, 220] on input "0" at bounding box center [743, 229] width 92 height 18
type input "8"
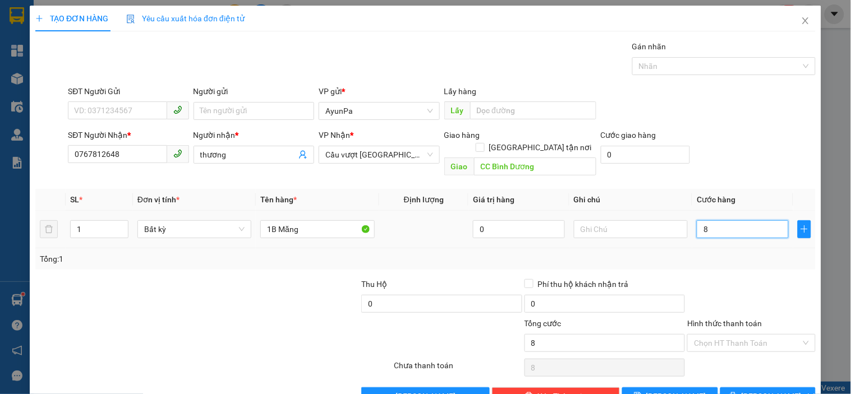
type input "80"
type input "80.000"
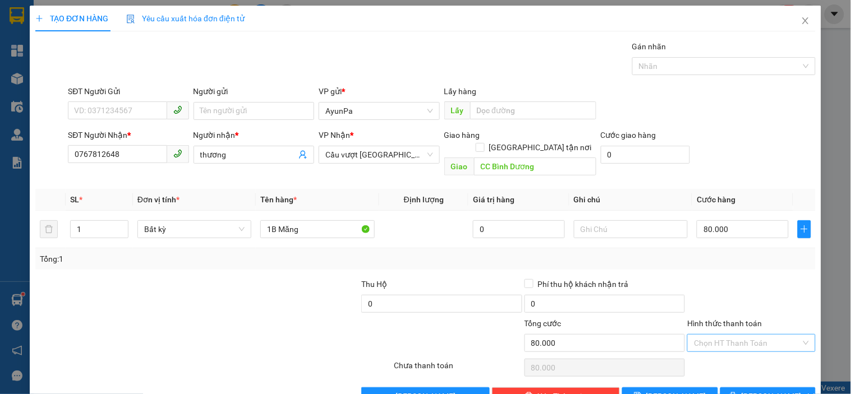
drag, startPoint x: 732, startPoint y: 329, endPoint x: 736, endPoint y: 338, distance: 10.0
click at [733, 335] on input "Hình thức thanh toán" at bounding box center [747, 343] width 107 height 17
click at [745, 356] on div "Tại văn phòng" at bounding box center [744, 353] width 113 height 12
type input "0"
click at [755, 390] on span "[PERSON_NAME] và In" at bounding box center [780, 396] width 79 height 12
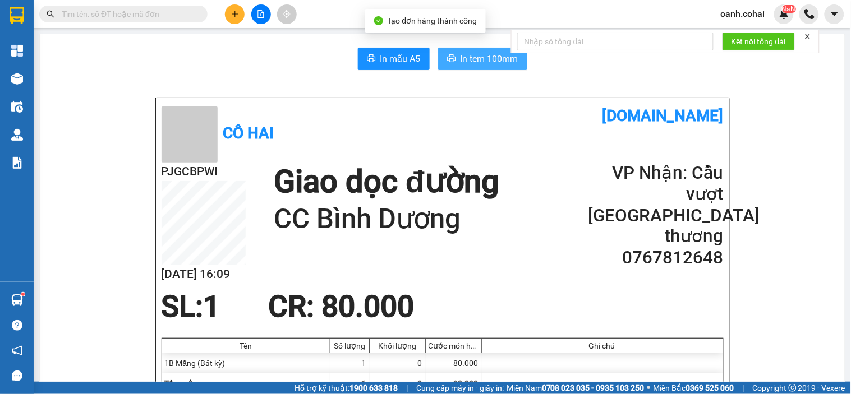
click at [474, 62] on span "In tem 100mm" at bounding box center [489, 59] width 58 height 14
click at [234, 9] on button at bounding box center [235, 14] width 20 height 20
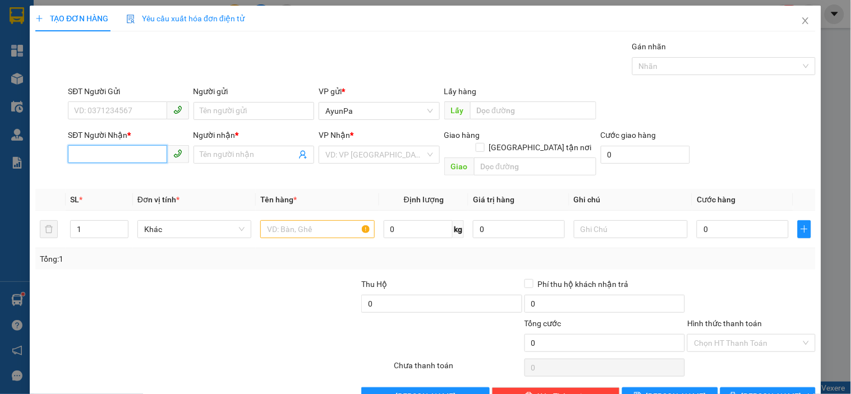
click at [120, 153] on input "SĐT Người Nhận *" at bounding box center [117, 154] width 99 height 18
type input "0373695410"
click at [132, 178] on div "0373695410 - NƯƠNG" at bounding box center [127, 177] width 106 height 12
type input "NƯƠNG"
type input "0373695410"
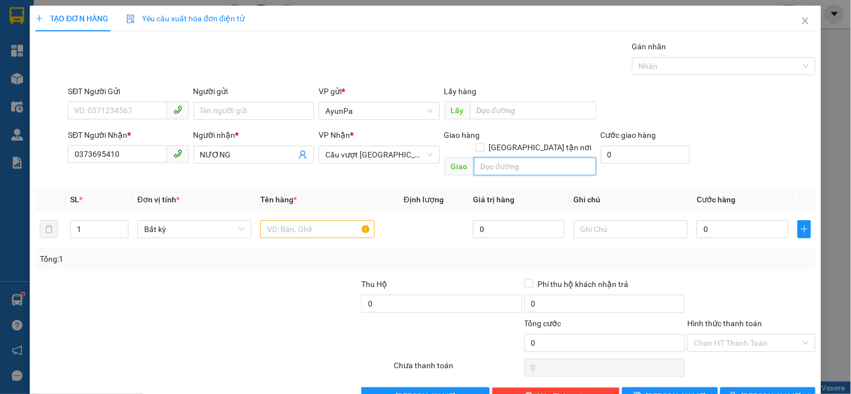
click at [516, 158] on input "text" at bounding box center [535, 167] width 122 height 18
type input "becamex bp"
click at [318, 220] on input "text" at bounding box center [317, 229] width 114 height 18
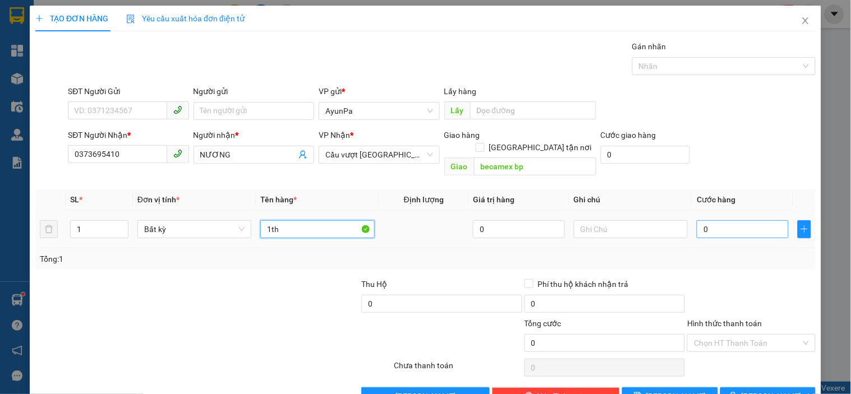
type input "1th"
click at [712, 220] on input "0" at bounding box center [743, 229] width 92 height 18
type input "5"
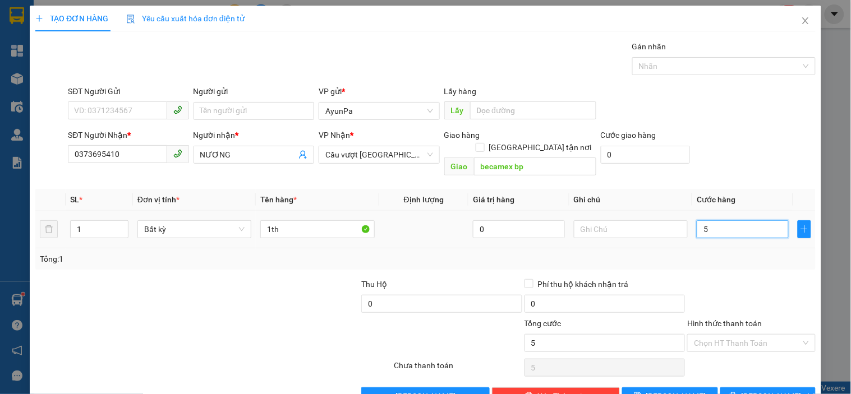
type input "50"
type input "50.000"
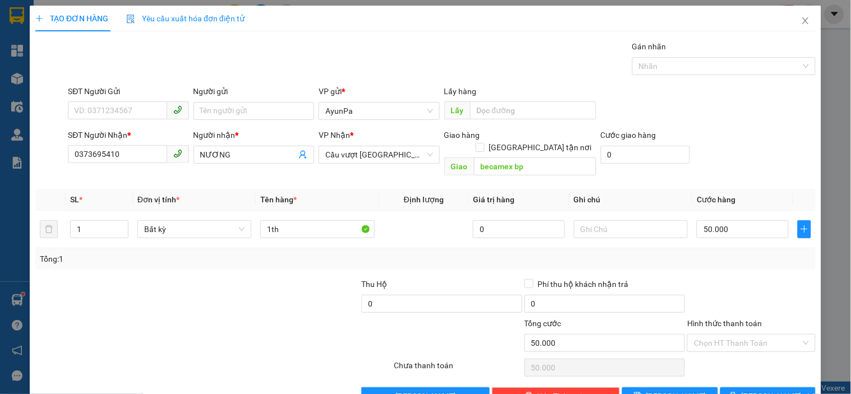
click at [721, 278] on div at bounding box center [751, 297] width 130 height 39
click at [736, 335] on input "Hình thức thanh toán" at bounding box center [747, 343] width 107 height 17
click at [724, 350] on div "Tại văn phòng" at bounding box center [744, 353] width 113 height 12
type input "0"
click at [749, 390] on span "[PERSON_NAME] và In" at bounding box center [780, 396] width 79 height 12
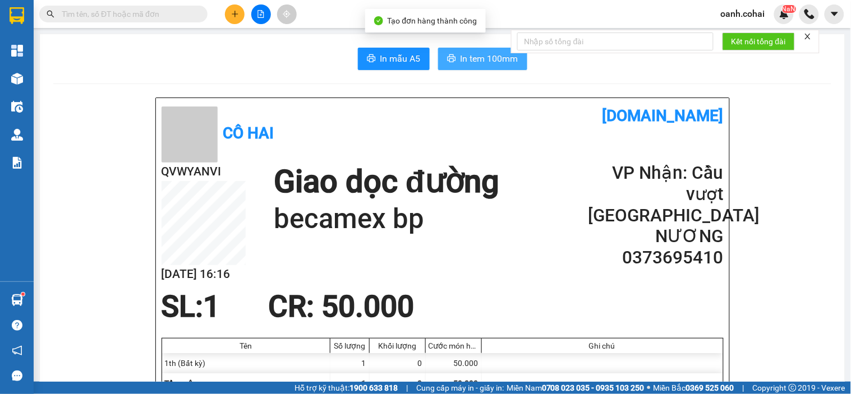
click at [472, 61] on span "In tem 100mm" at bounding box center [489, 59] width 58 height 14
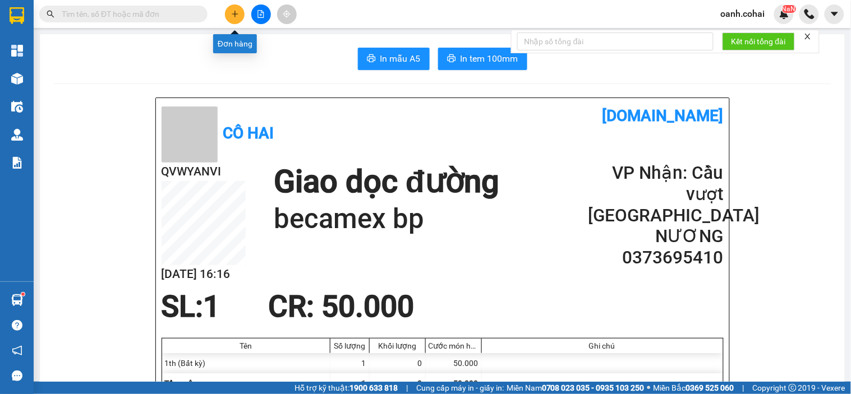
click at [232, 11] on icon "plus" at bounding box center [235, 14] width 8 height 8
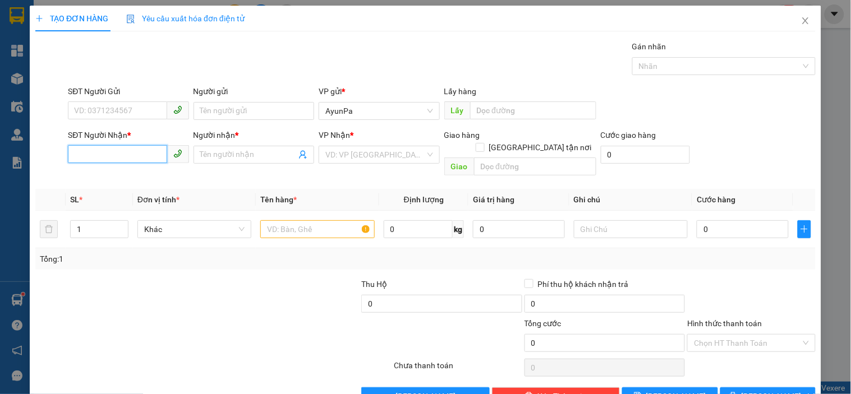
drag, startPoint x: 122, startPoint y: 154, endPoint x: 146, endPoint y: 156, distance: 24.8
click at [122, 154] on input "SĐT Người Nhận *" at bounding box center [117, 154] width 99 height 18
type input "0389863227"
click at [128, 174] on div "0389863227 - HÒA" at bounding box center [127, 177] width 106 height 12
type input "HÒA"
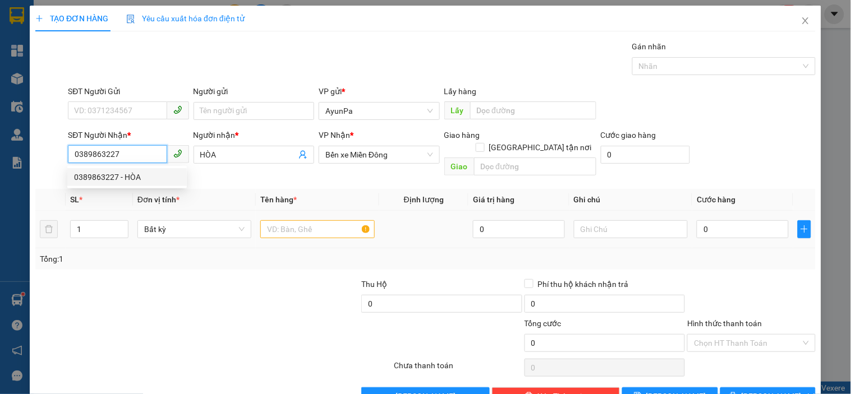
type input "0389863227"
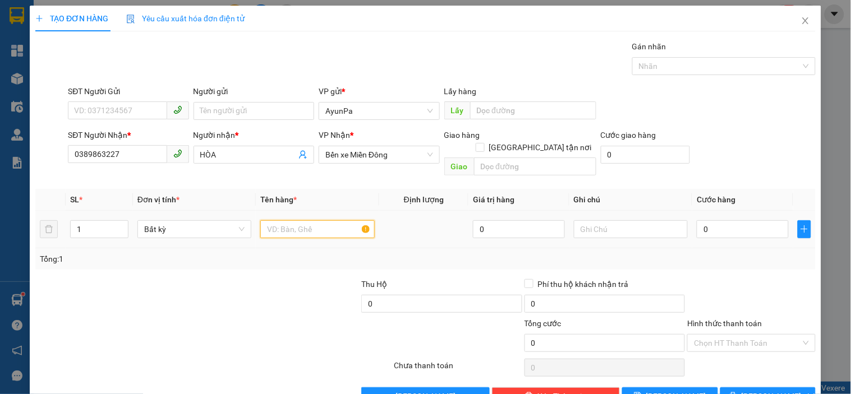
click at [273, 220] on input "text" at bounding box center [317, 229] width 114 height 18
type input "1th"
type input "5"
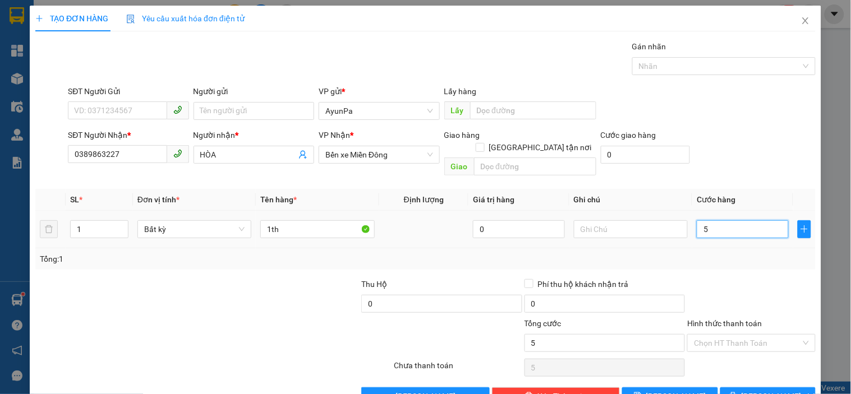
type input "50"
click at [721, 335] on input "Hình thức thanh toán" at bounding box center [747, 343] width 107 height 17
type input "50.000"
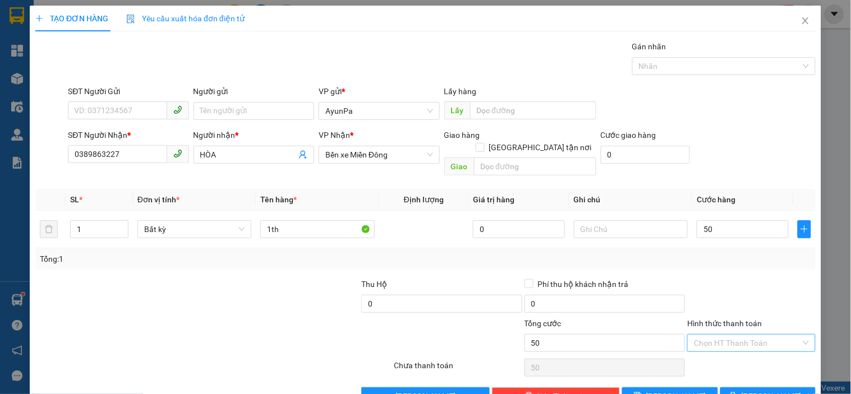
type input "50.000"
click at [736, 356] on div "Tại văn phòng" at bounding box center [744, 353] width 113 height 12
type input "0"
click at [748, 388] on button "[PERSON_NAME] và In" at bounding box center [767, 397] width 95 height 18
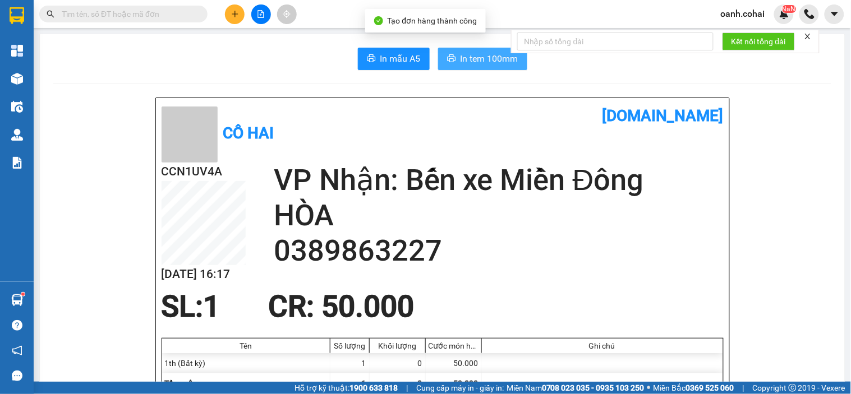
click at [452, 51] on button "In tem 100mm" at bounding box center [482, 59] width 89 height 22
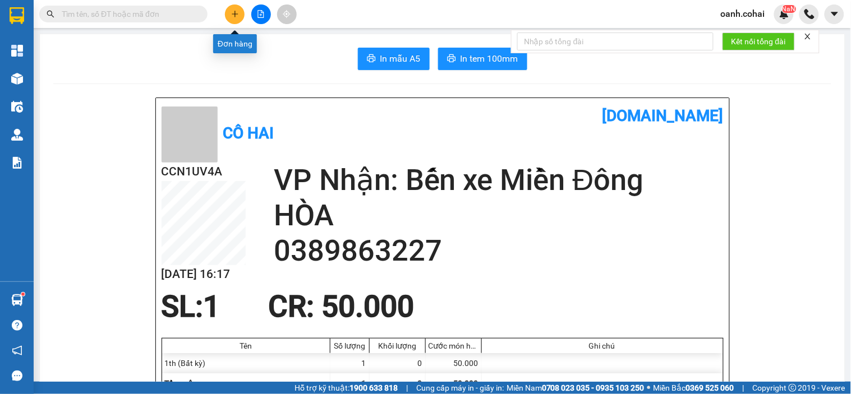
click at [236, 10] on icon "plus" at bounding box center [235, 14] width 8 height 8
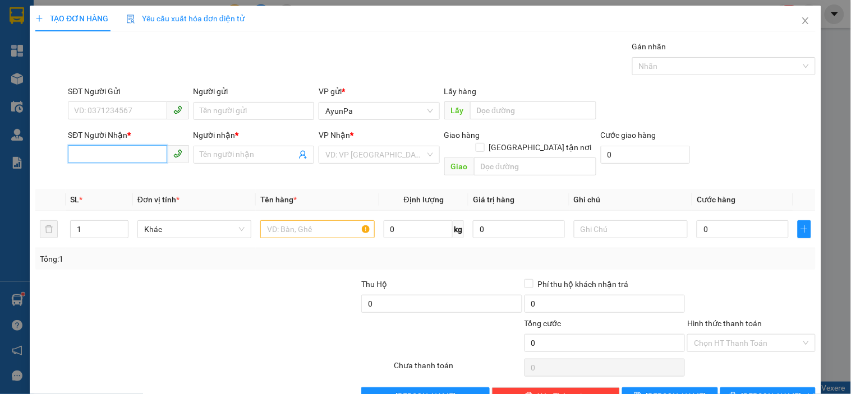
click at [103, 148] on input "SĐT Người Nhận *" at bounding box center [117, 154] width 99 height 18
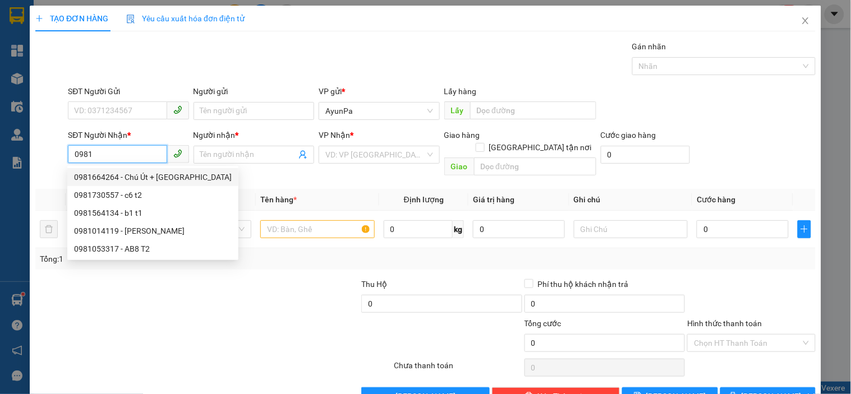
drag, startPoint x: 135, startPoint y: 178, endPoint x: 211, endPoint y: 174, distance: 76.9
click at [141, 178] on div "0981664264 - Chú Út + Cô Hà" at bounding box center [153, 177] width 158 height 12
type input "0981664264"
type input "Chú Út + Cô Hà"
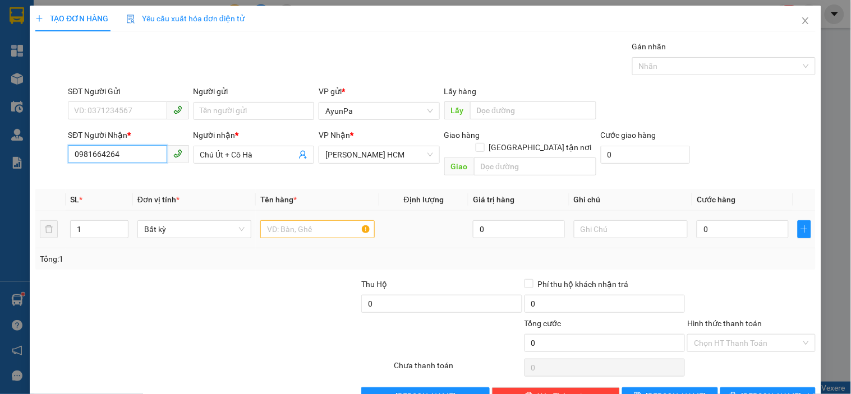
type input "0981664264"
click at [326, 220] on input "text" at bounding box center [317, 229] width 114 height 18
type input "b"
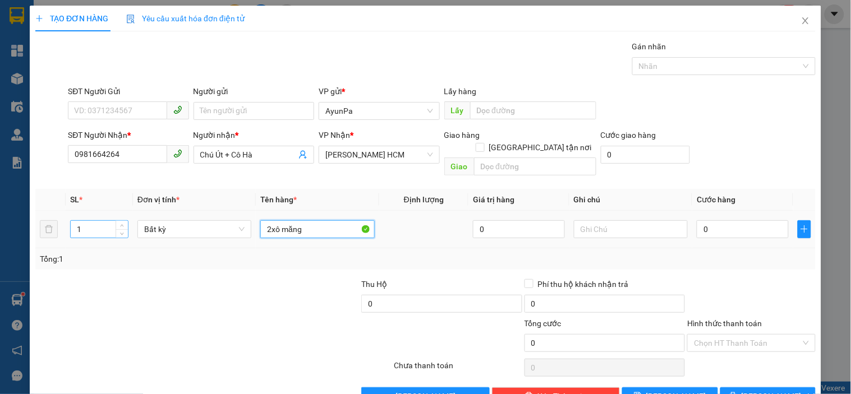
type input "2xô măng"
click at [96, 221] on input "1" at bounding box center [99, 229] width 57 height 17
type input "2"
click at [703, 220] on input "0" at bounding box center [743, 229] width 92 height 18
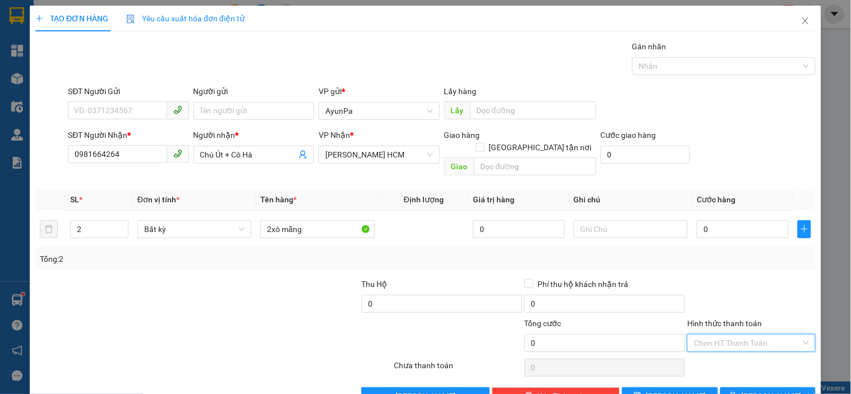
drag, startPoint x: 733, startPoint y: 331, endPoint x: 733, endPoint y: 352, distance: 20.2
click at [733, 335] on input "Hình thức thanh toán" at bounding box center [747, 343] width 107 height 17
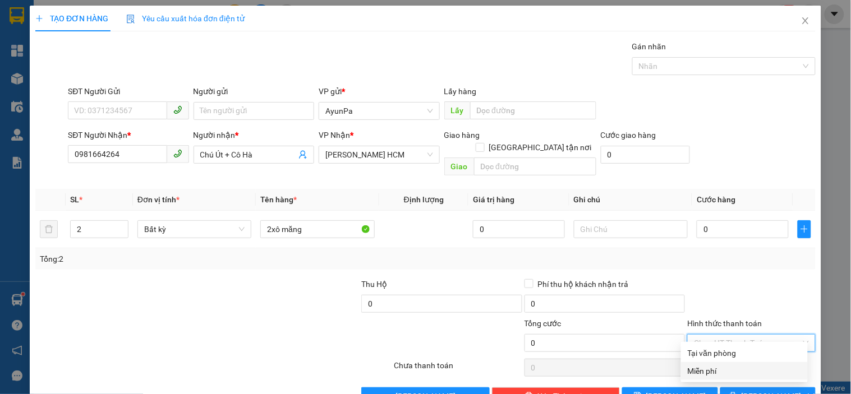
click at [726, 367] on div "Miễn phí" at bounding box center [744, 371] width 113 height 12
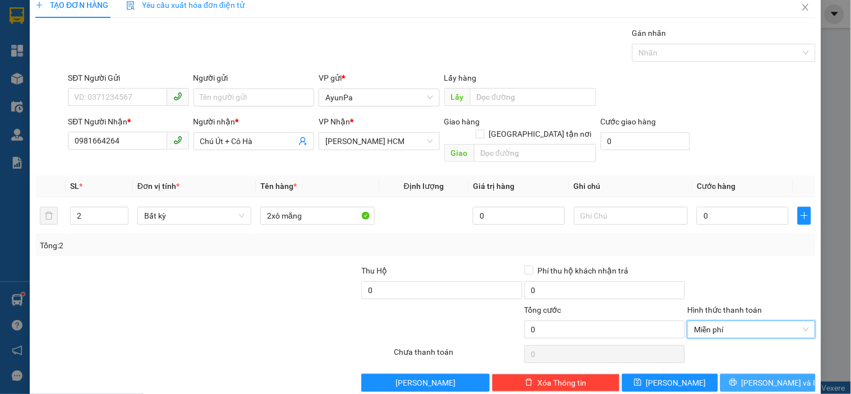
scroll to position [20, 0]
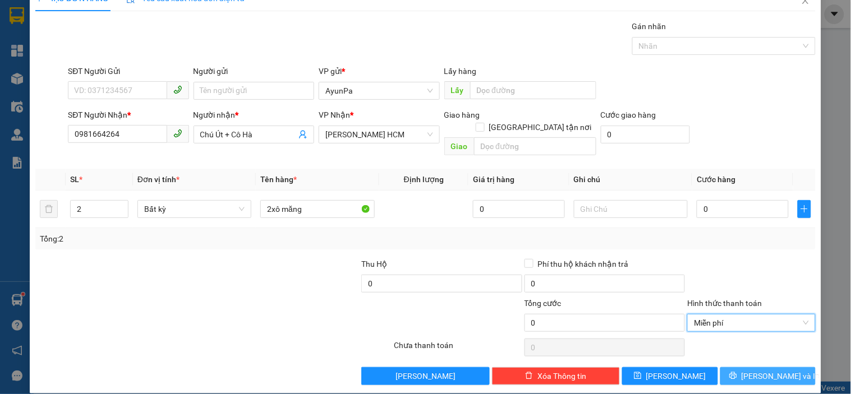
drag, startPoint x: 744, startPoint y: 360, endPoint x: 750, endPoint y: 361, distance: 6.8
click at [746, 367] on button "[PERSON_NAME] và In" at bounding box center [767, 376] width 95 height 18
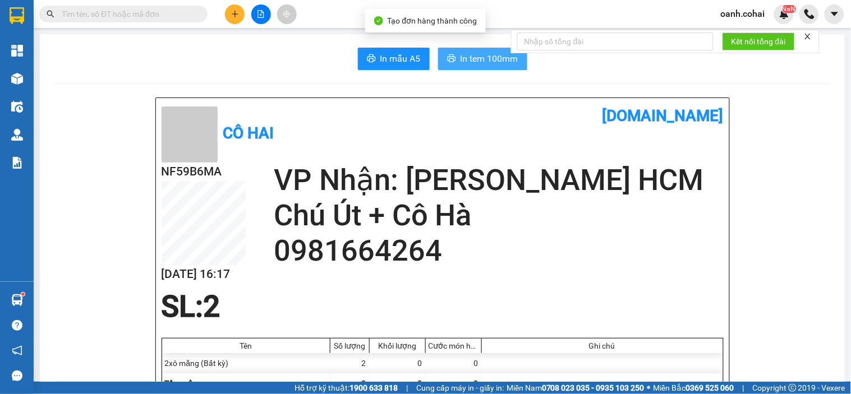
click at [464, 61] on span "In tem 100mm" at bounding box center [489, 59] width 58 height 14
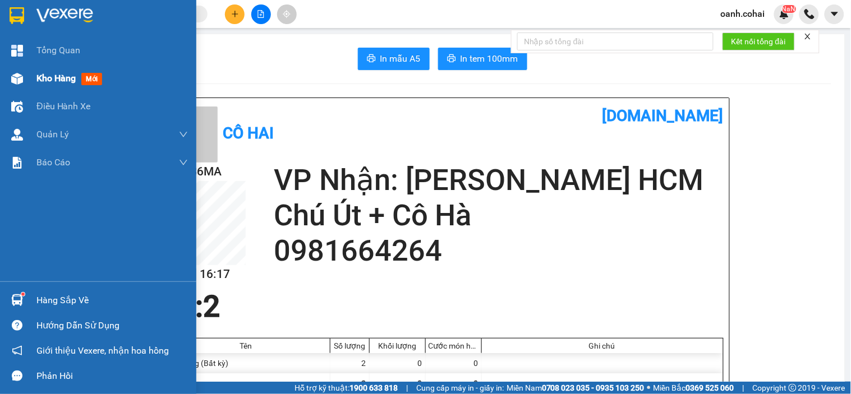
click at [54, 75] on span "Kho hàng" at bounding box center [55, 78] width 39 height 11
drag, startPoint x: 54, startPoint y: 75, endPoint x: 107, endPoint y: 3, distance: 89.1
click at [51, 75] on span "Kho hàng" at bounding box center [55, 78] width 39 height 11
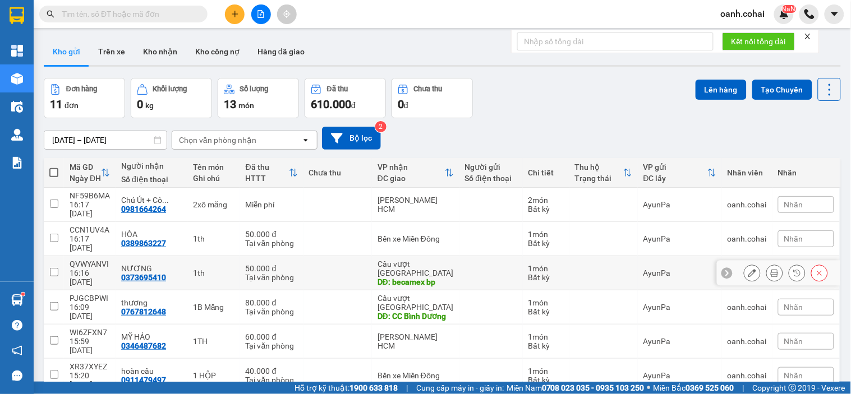
drag, startPoint x: 340, startPoint y: 256, endPoint x: 391, endPoint y: 228, distance: 57.7
click at [341, 256] on td at bounding box center [337, 273] width 68 height 34
checkbox input "true"
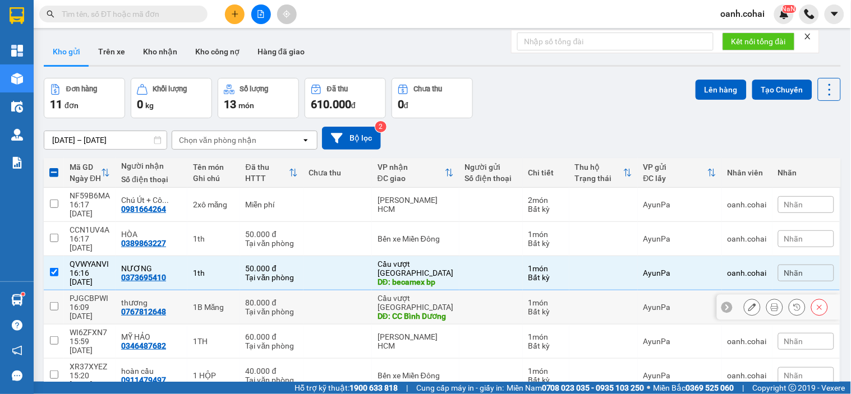
click at [372, 291] on td "Cầu vượt Bình Phước DĐ: CC Bình Dương" at bounding box center [415, 308] width 87 height 34
checkbox input "true"
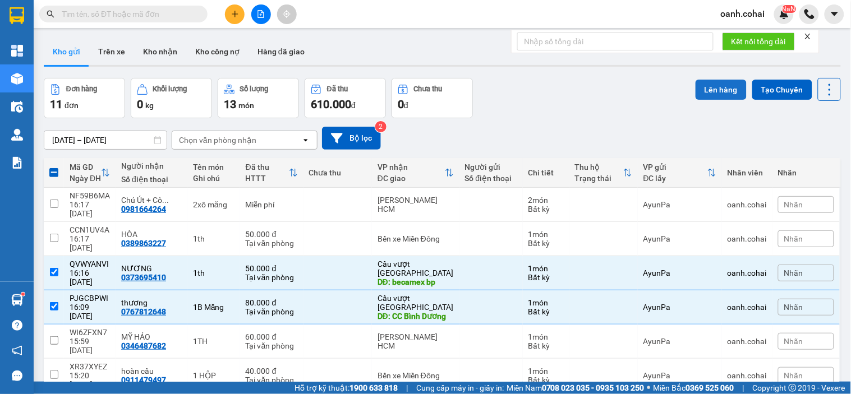
click at [709, 91] on button "Lên hàng" at bounding box center [720, 90] width 51 height 20
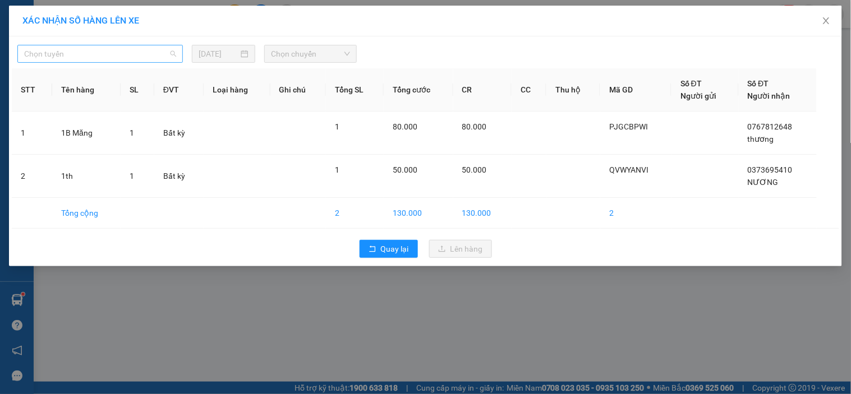
click at [142, 54] on span "Chọn tuyến" at bounding box center [100, 53] width 152 height 17
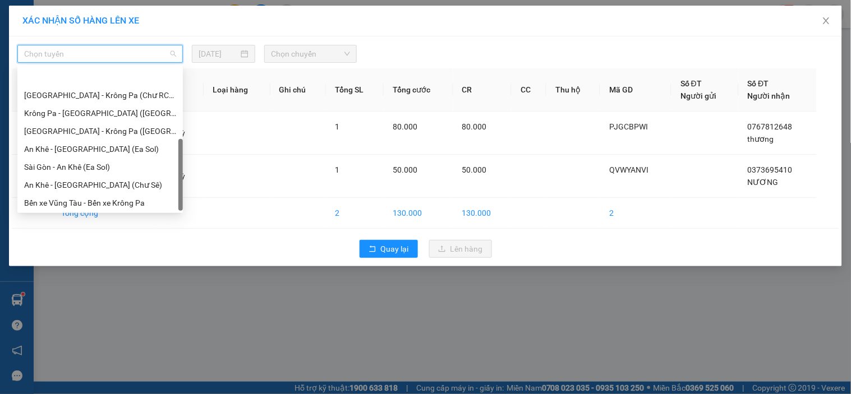
scroll to position [161, 0]
click at [79, 202] on div "BX Krông Pa - BX Miền Tây ([GEOGRAPHIC_DATA] - [GEOGRAPHIC_DATA])" at bounding box center [100, 202] width 152 height 12
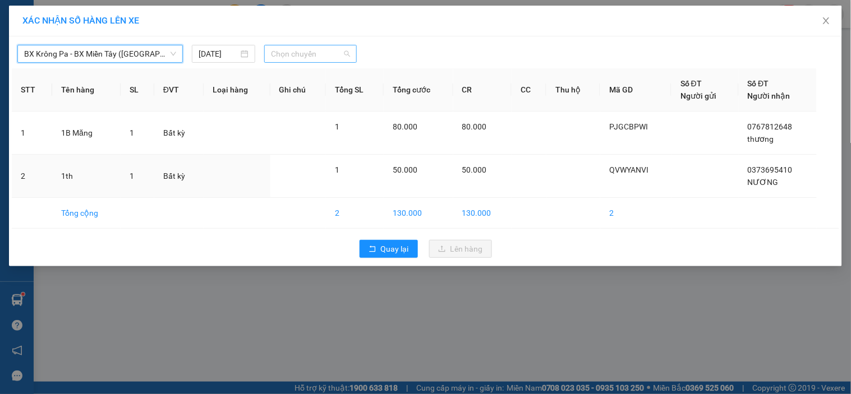
click at [301, 59] on span "Chọn chuyến" at bounding box center [310, 53] width 79 height 17
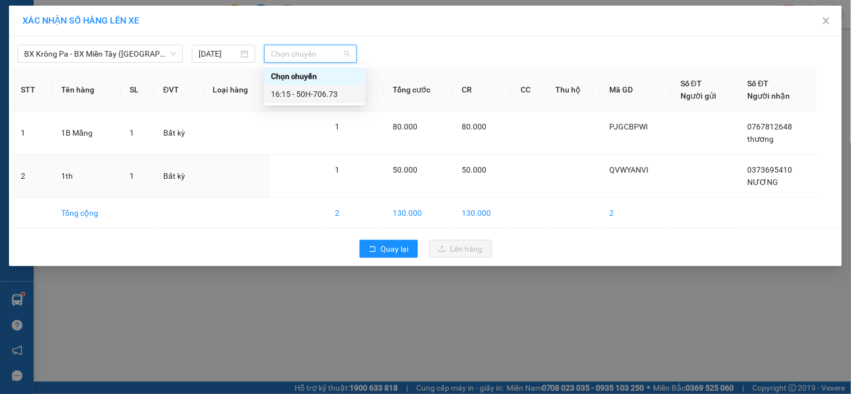
click at [315, 99] on div "16:15 - 50H-706.73" at bounding box center [314, 94] width 87 height 12
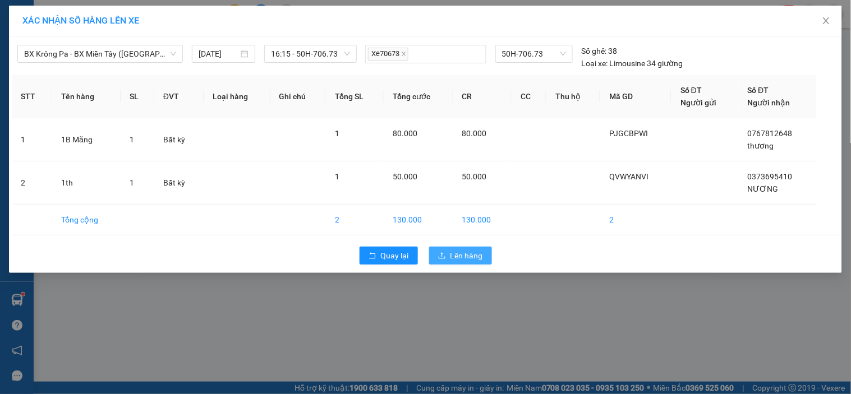
click at [456, 260] on span "Lên hàng" at bounding box center [466, 256] width 33 height 12
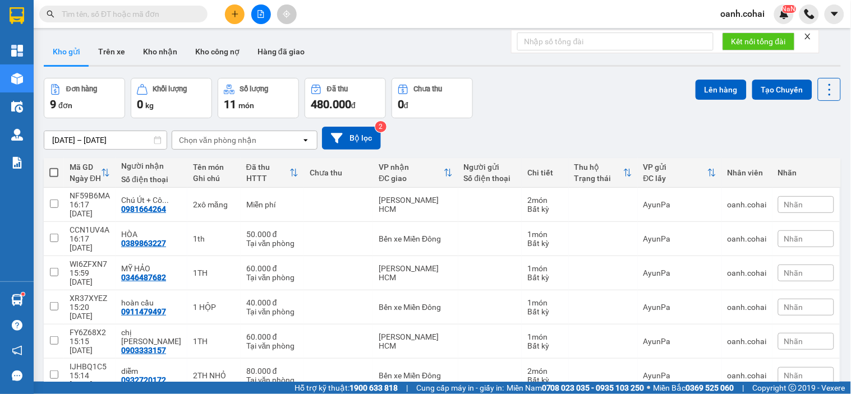
click at [252, 13] on button at bounding box center [261, 14] width 20 height 20
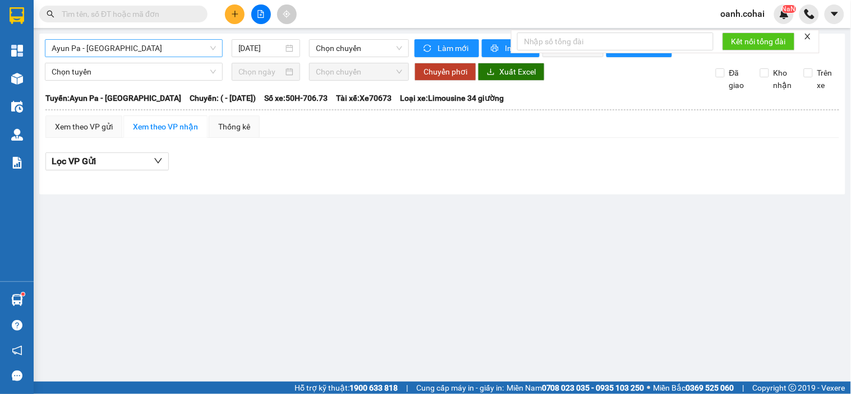
click at [172, 47] on span "Ayun Pa - [GEOGRAPHIC_DATA]" at bounding box center [134, 48] width 164 height 17
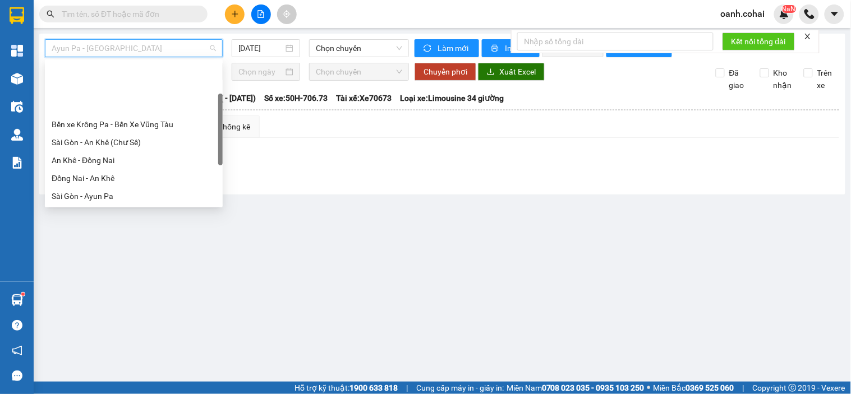
scroll to position [161, 0]
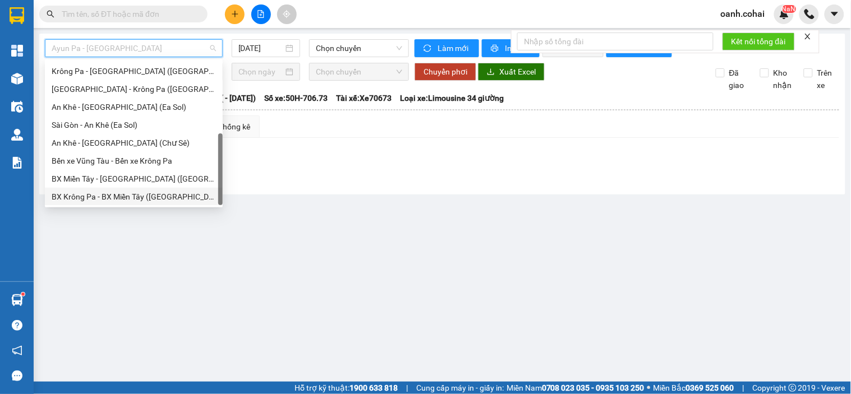
click at [121, 192] on div "BX Krông Pa - BX Miền Tây ([GEOGRAPHIC_DATA] - [GEOGRAPHIC_DATA])" at bounding box center [134, 197] width 164 height 12
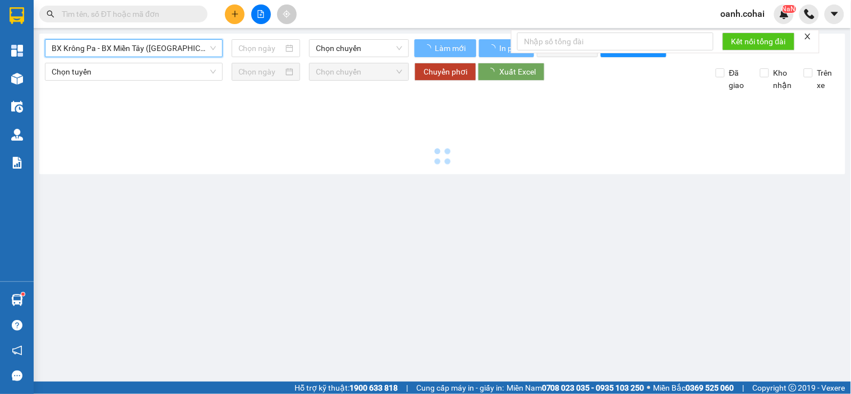
type input "[DATE]"
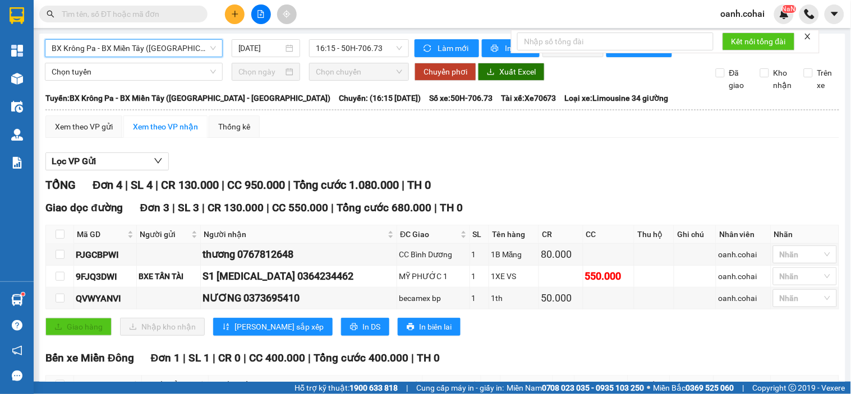
click at [233, 24] on div "Kết quả tìm kiếm ( 0 ) Bộ lọc No Data oanh.cohai NaN" at bounding box center [425, 14] width 851 height 28
click at [228, 15] on button at bounding box center [235, 14] width 20 height 20
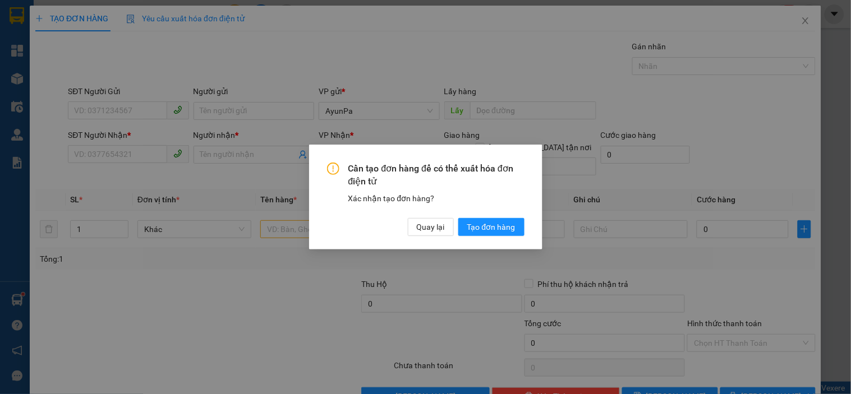
click at [137, 155] on div "Cần tạo đơn hàng để có thể xuất hóa đơn điện tử Xác nhận tạo đơn hàng? Quay lại…" at bounding box center [425, 197] width 851 height 394
click at [452, 233] on div "Quay lại Tạo đơn hàng" at bounding box center [466, 227] width 117 height 18
click at [432, 230] on span "Quay lại" at bounding box center [431, 227] width 28 height 12
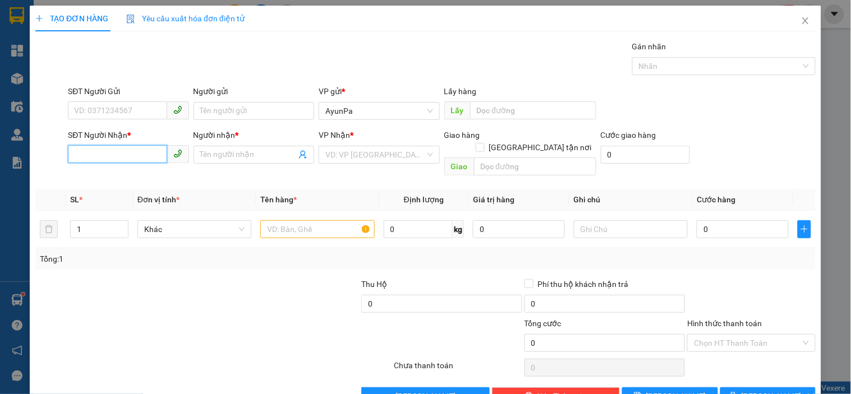
click at [135, 150] on input "SĐT Người Nhận *" at bounding box center [117, 154] width 99 height 18
type input "0333806426"
click at [128, 178] on div "0333806426 - vinh" at bounding box center [127, 177] width 106 height 12
type input "vinh"
click at [384, 153] on span "AyunPa" at bounding box center [378, 154] width 107 height 17
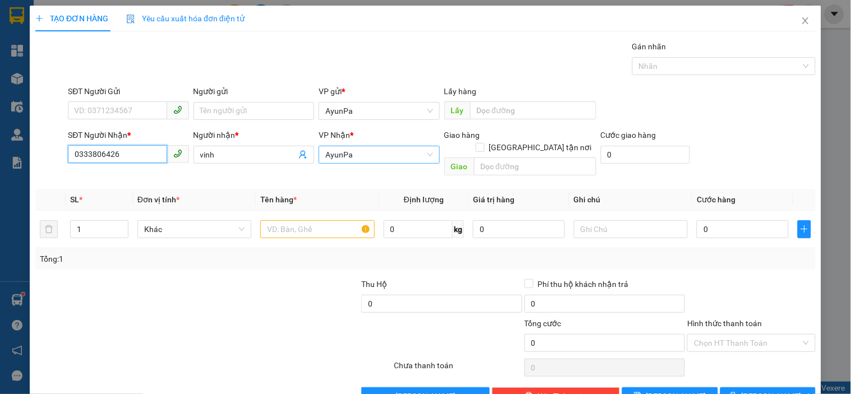
type input "0333806426"
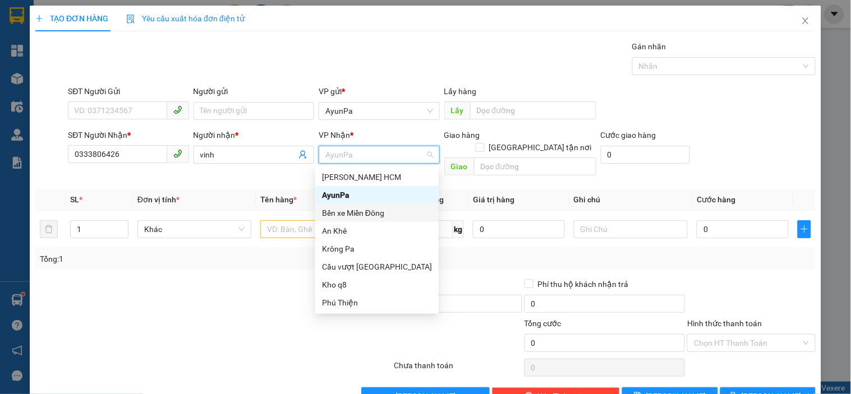
click at [371, 210] on div "Bến xe Miền Đông" at bounding box center [377, 213] width 110 height 12
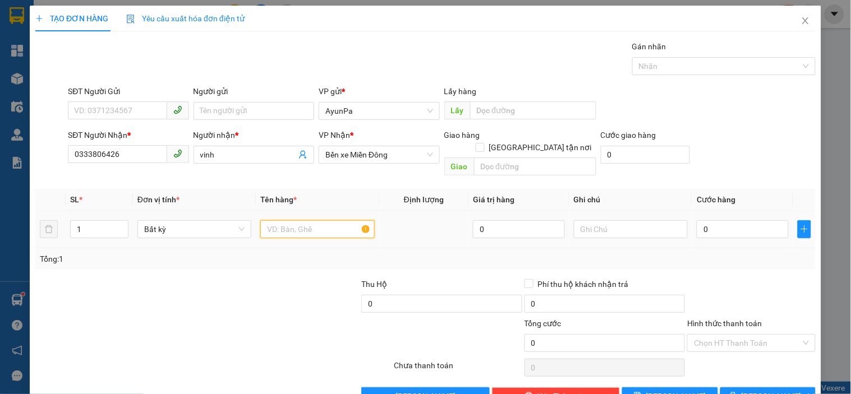
click at [300, 220] on input "text" at bounding box center [317, 229] width 114 height 18
type input "2th /1bao"
click at [92, 221] on input "1" at bounding box center [99, 229] width 57 height 17
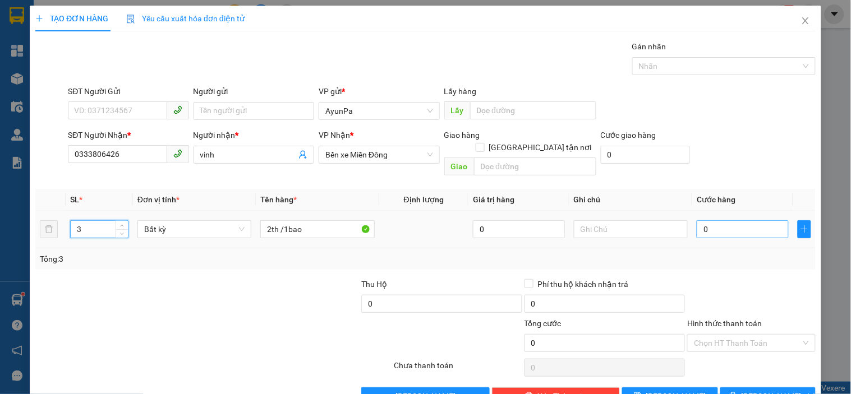
type input "3"
click at [736, 220] on input "0" at bounding box center [743, 229] width 92 height 18
type input "15"
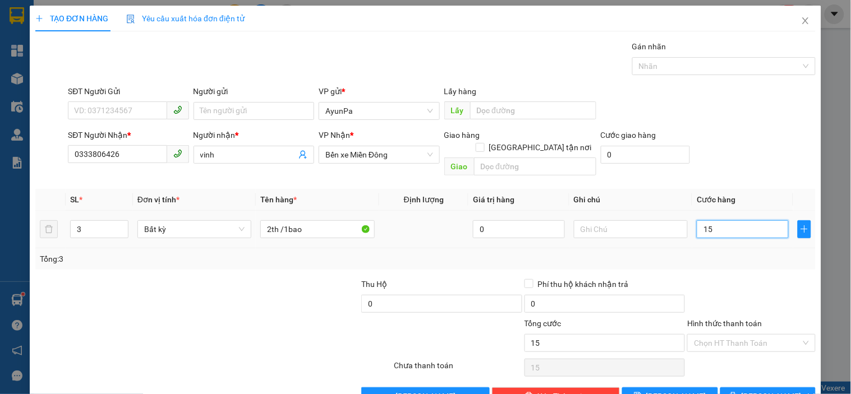
type input "150"
type input "150.000"
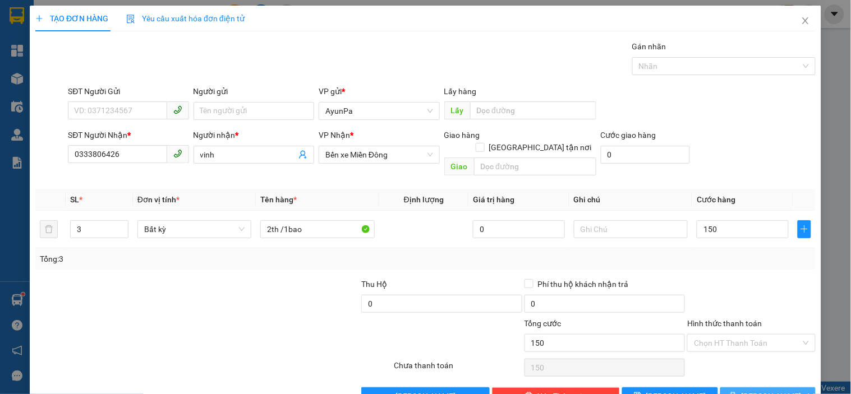
type input "150.000"
click at [734, 388] on button "[PERSON_NAME] và In" at bounding box center [767, 397] width 95 height 18
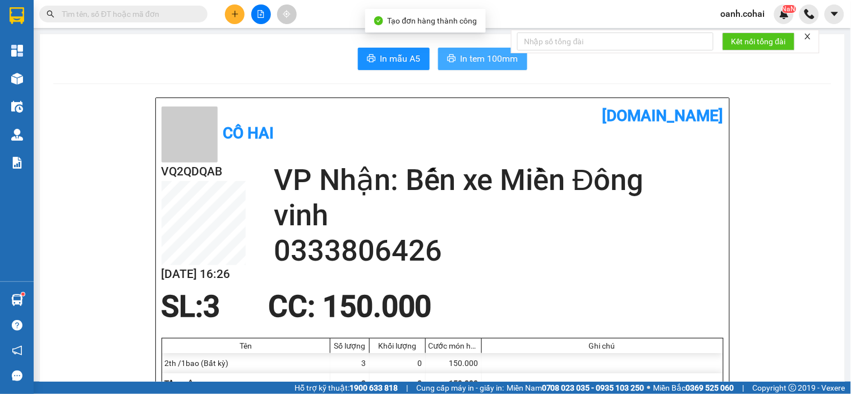
click at [489, 52] on span "In tem 100mm" at bounding box center [489, 59] width 58 height 14
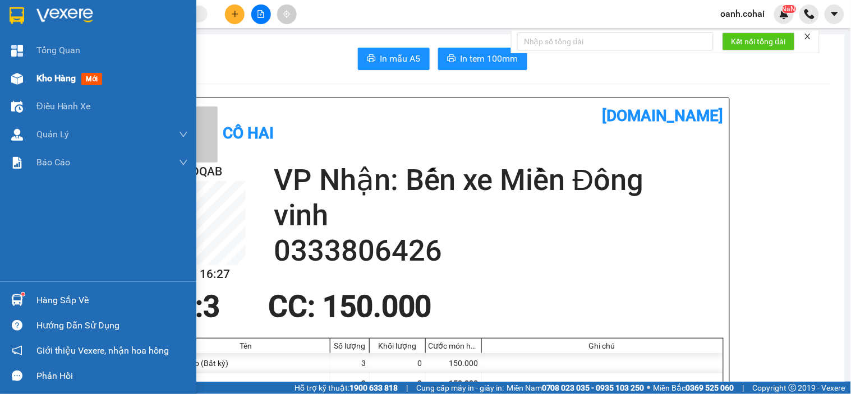
click at [44, 79] on span "Kho hàng" at bounding box center [55, 78] width 39 height 11
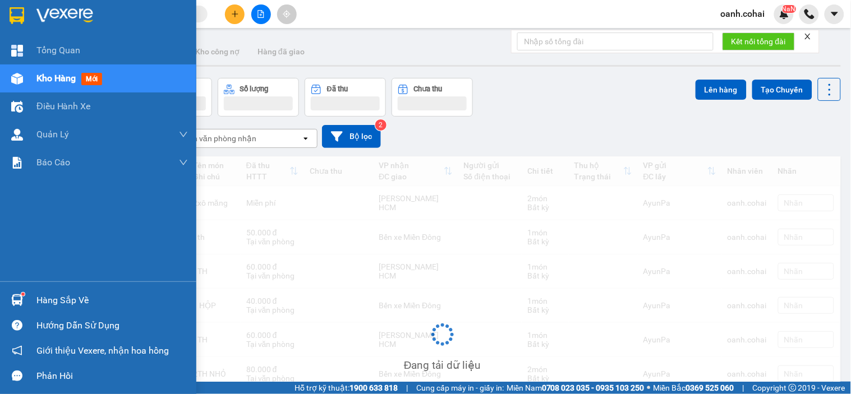
click at [44, 79] on span "Kho hàng" at bounding box center [55, 78] width 39 height 11
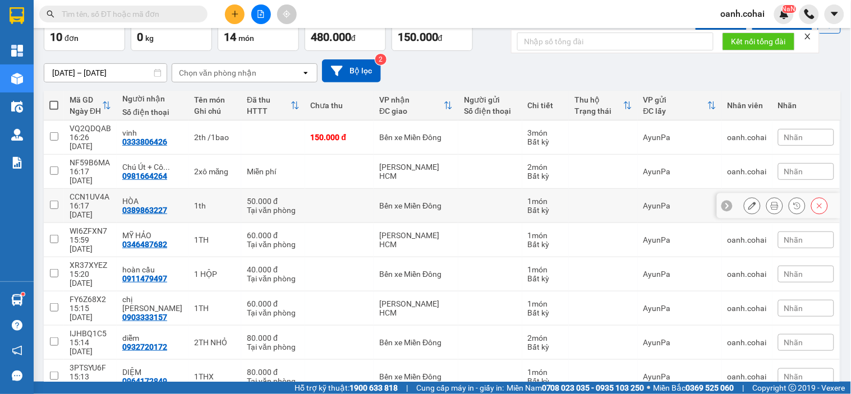
scroll to position [105, 0]
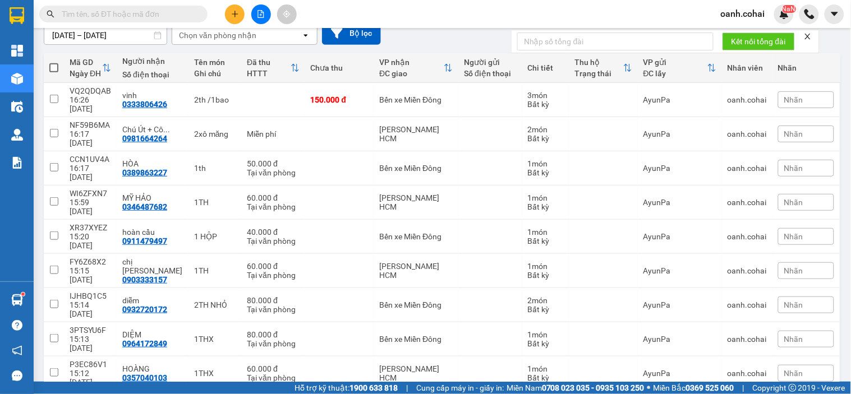
drag, startPoint x: 802, startPoint y: 359, endPoint x: 793, endPoint y: 348, distance: 14.3
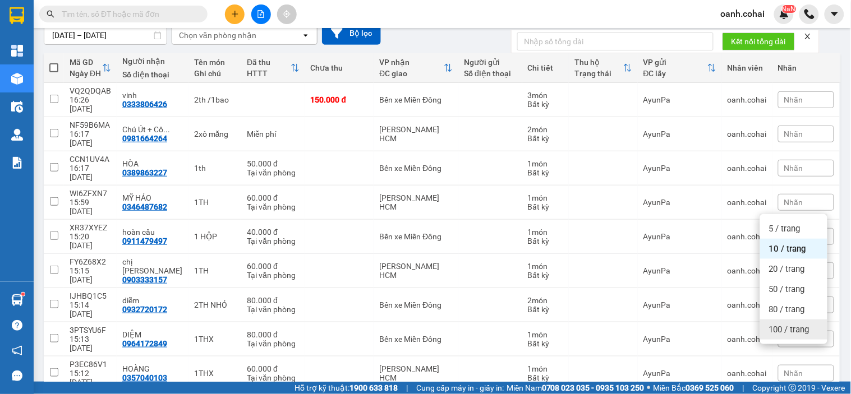
click at [792, 331] on span "100 / trang" at bounding box center [789, 329] width 40 height 11
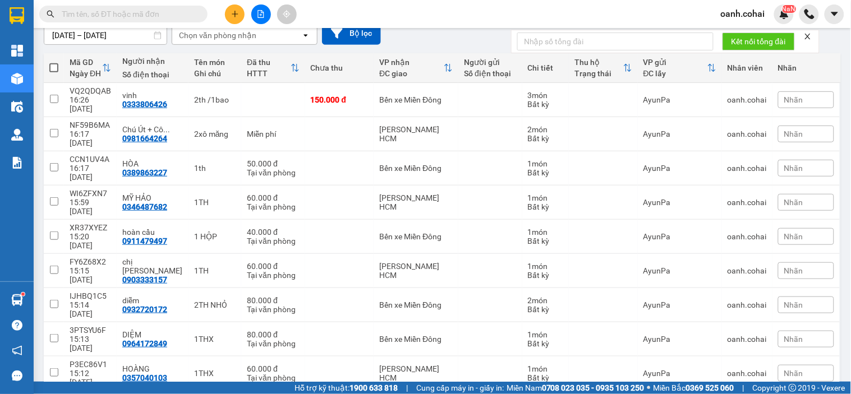
scroll to position [0, 0]
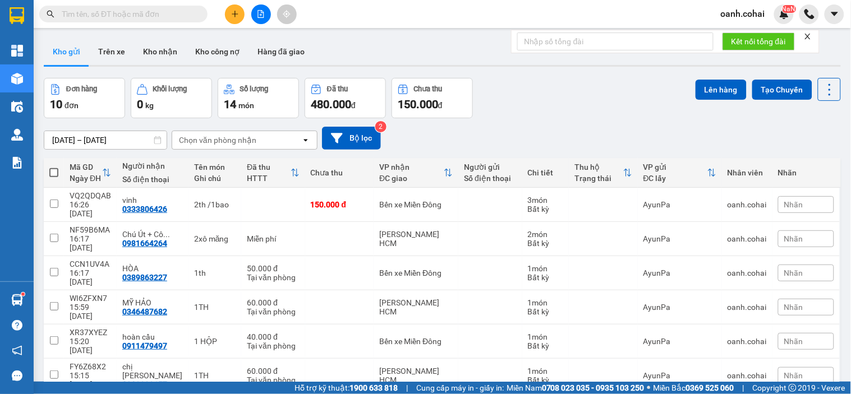
click at [262, 13] on icon "file-add" at bounding box center [261, 14] width 8 height 8
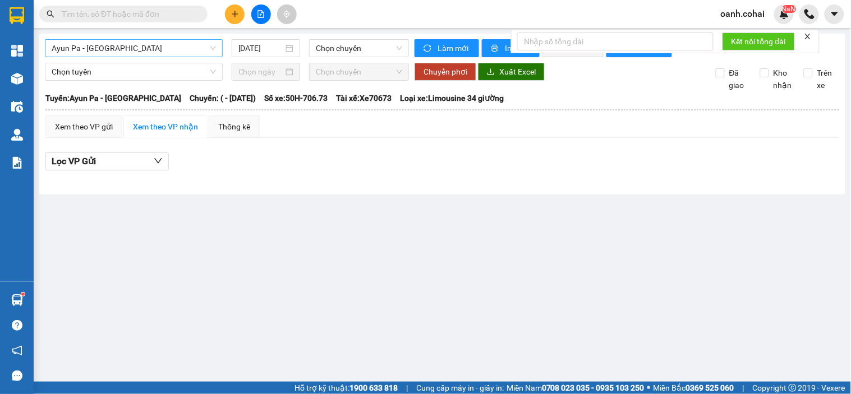
click at [160, 54] on span "Ayun Pa - [GEOGRAPHIC_DATA]" at bounding box center [134, 48] width 164 height 17
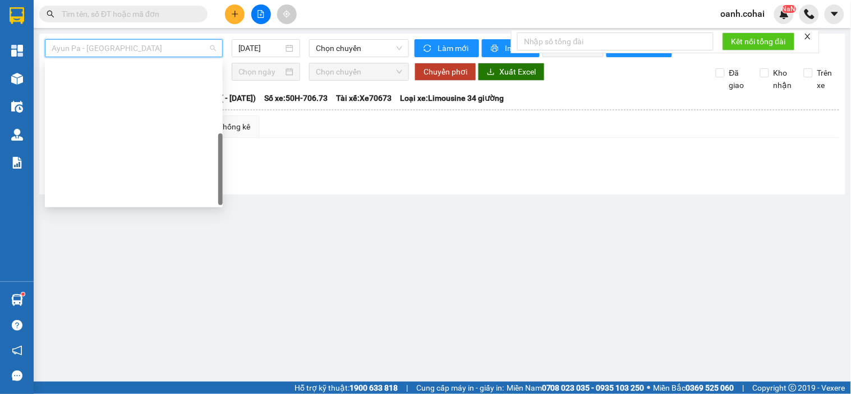
scroll to position [161, 0]
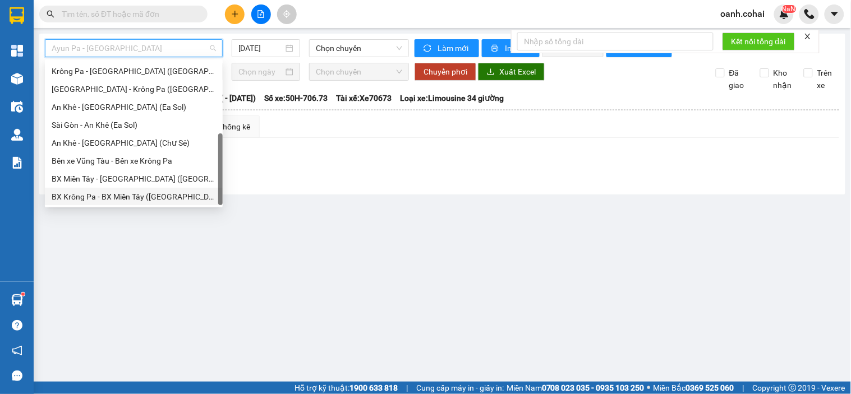
click at [122, 198] on div "BX Krông Pa - BX Miền Tây ([GEOGRAPHIC_DATA] - [GEOGRAPHIC_DATA])" at bounding box center [134, 197] width 164 height 12
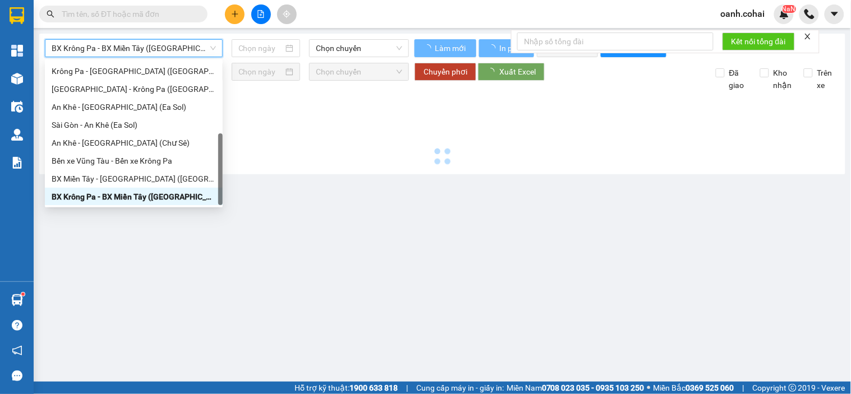
type input "[DATE]"
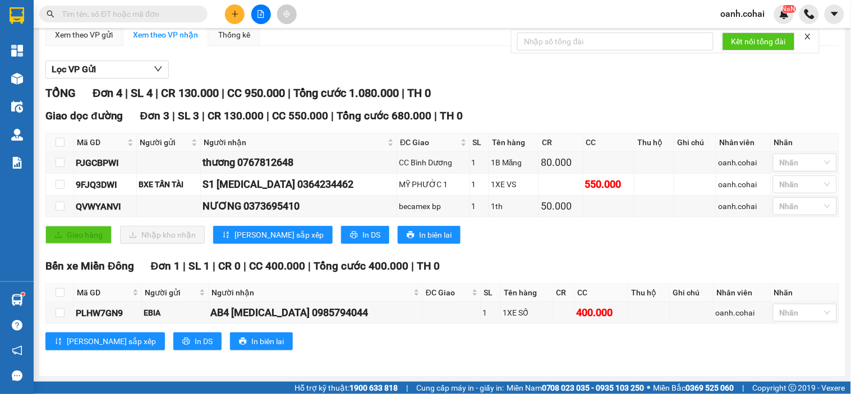
scroll to position [103, 0]
click at [236, 19] on button at bounding box center [235, 14] width 20 height 20
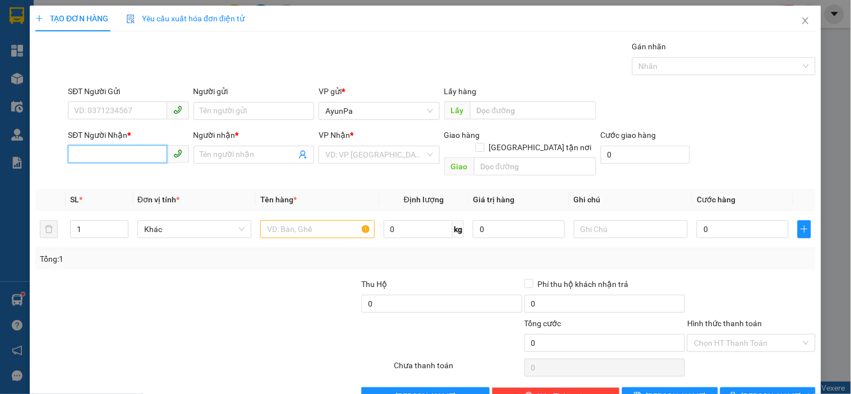
click at [114, 155] on input "SĐT Người Nhận *" at bounding box center [117, 154] width 99 height 18
type input "0968524255"
click at [126, 176] on div "0968524255 - nhung" at bounding box center [127, 177] width 106 height 12
type input "nhung"
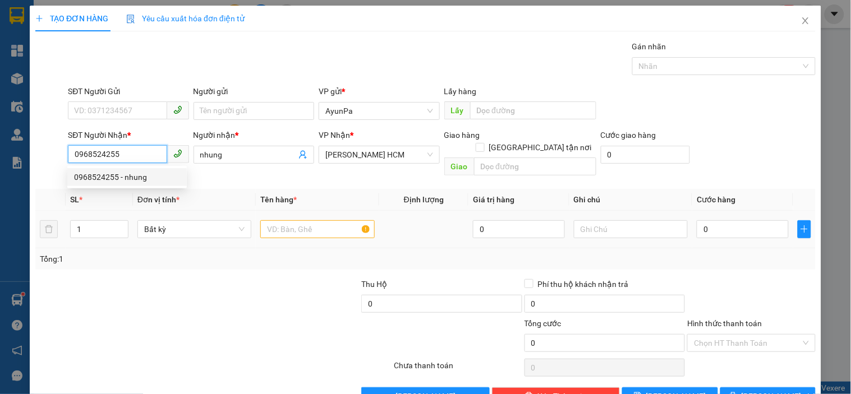
type input "0968524255"
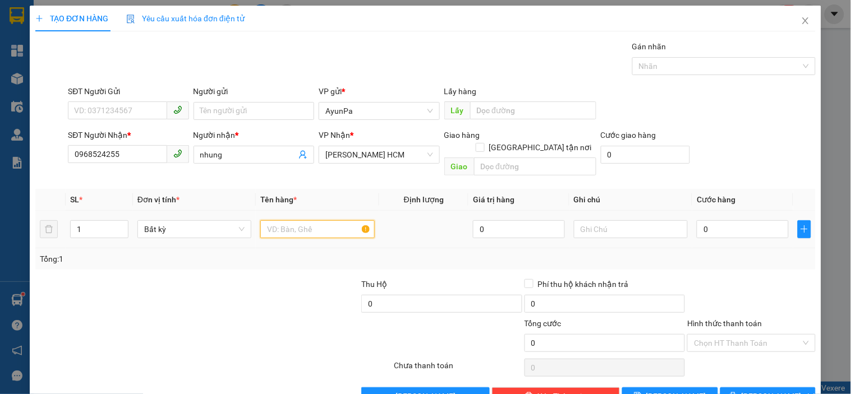
click at [266, 220] on input "text" at bounding box center [317, 229] width 114 height 18
type input "1th"
type input "5"
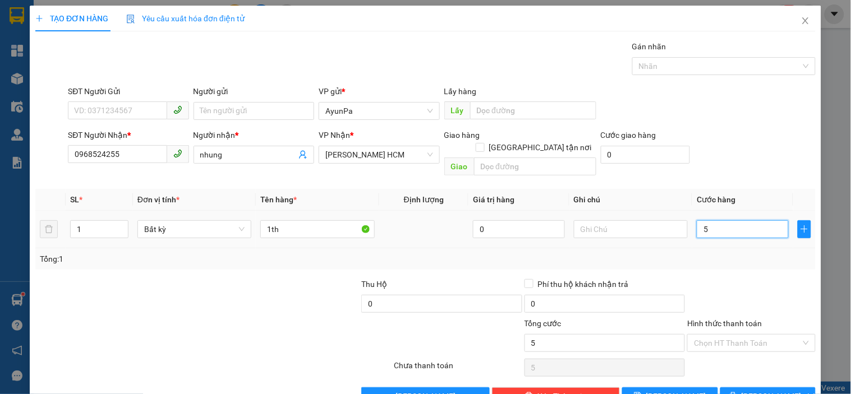
type input "50"
type input "50.000"
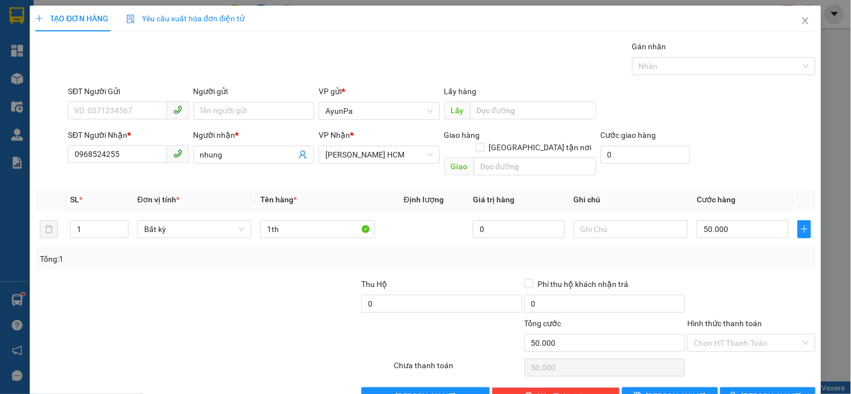
drag, startPoint x: 755, startPoint y: 333, endPoint x: 738, endPoint y: 354, distance: 28.3
click at [754, 335] on input "Hình thức thanh toán" at bounding box center [747, 343] width 107 height 17
click at [733, 355] on div "Tại văn phòng" at bounding box center [744, 353] width 113 height 12
type input "0"
click at [773, 390] on span "[PERSON_NAME] và In" at bounding box center [780, 396] width 79 height 12
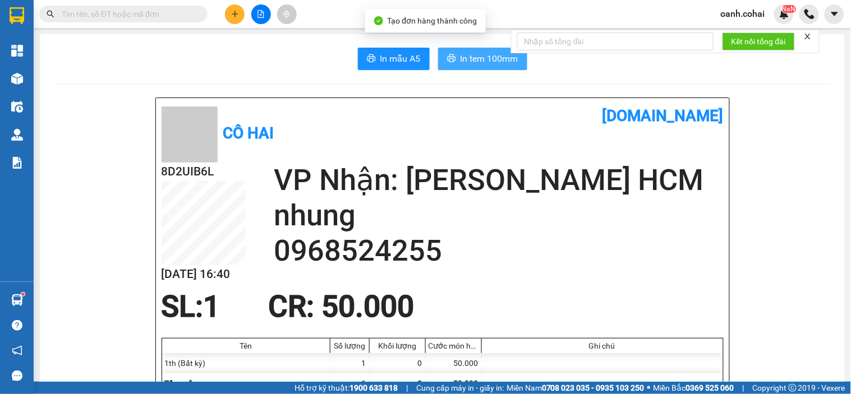
click at [480, 57] on span "In tem 100mm" at bounding box center [489, 59] width 58 height 14
click at [496, 55] on span "In tem 100mm" at bounding box center [489, 59] width 58 height 14
click at [492, 56] on span "In tem 100mm" at bounding box center [489, 59] width 58 height 14
click at [238, 15] on icon "plus" at bounding box center [235, 14] width 8 height 8
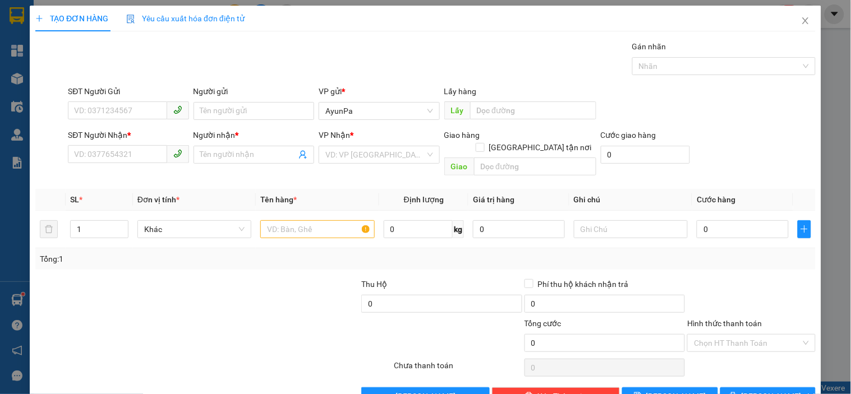
click at [108, 141] on div "SĐT Người Nhận *" at bounding box center [128, 137] width 121 height 17
click at [96, 158] on input "SĐT Người Nhận *" at bounding box center [117, 154] width 99 height 18
type input "0948987676"
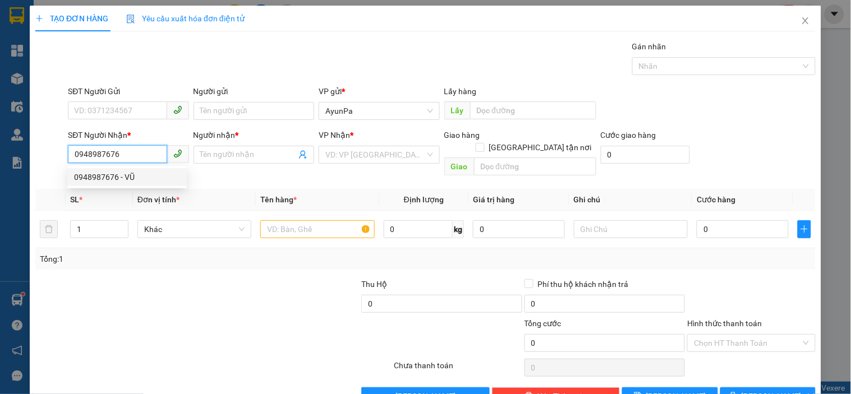
drag, startPoint x: 117, startPoint y: 184, endPoint x: 204, endPoint y: 175, distance: 88.0
click at [116, 181] on div "0948987676 - VŨ" at bounding box center [126, 177] width 119 height 18
type input "VŨ"
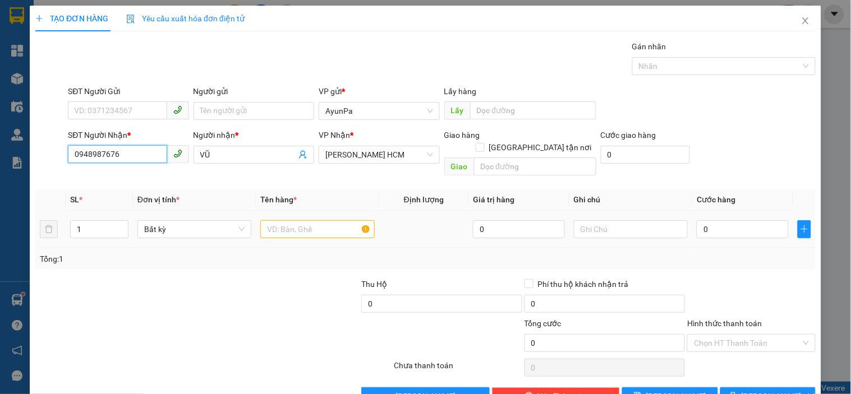
type input "0948987676"
click at [296, 220] on input "text" at bounding box center [317, 229] width 114 height 18
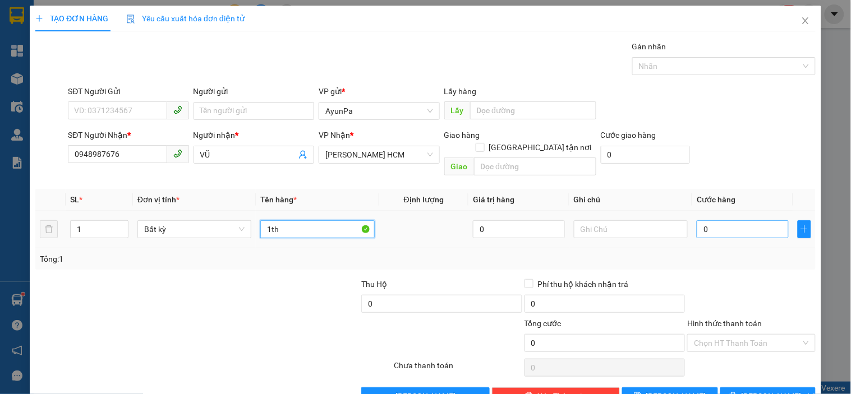
type input "1th"
click at [715, 220] on input "0" at bounding box center [743, 229] width 92 height 18
type input "7"
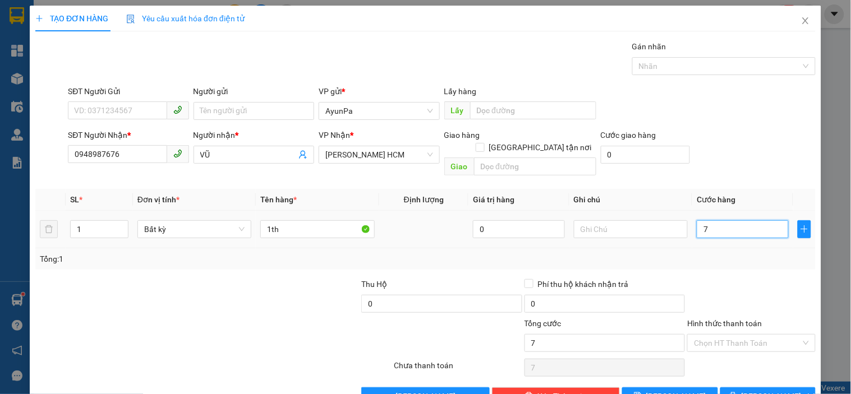
type input "0"
type input "06"
type input "6"
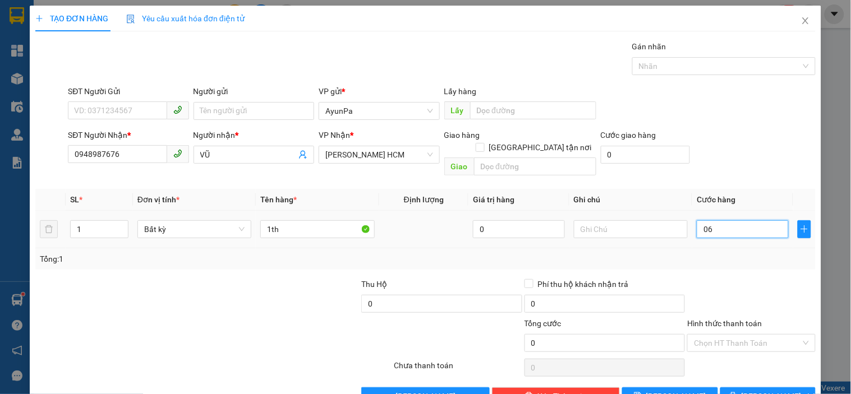
type input "6"
type input "060"
type input "60"
type input "60.000"
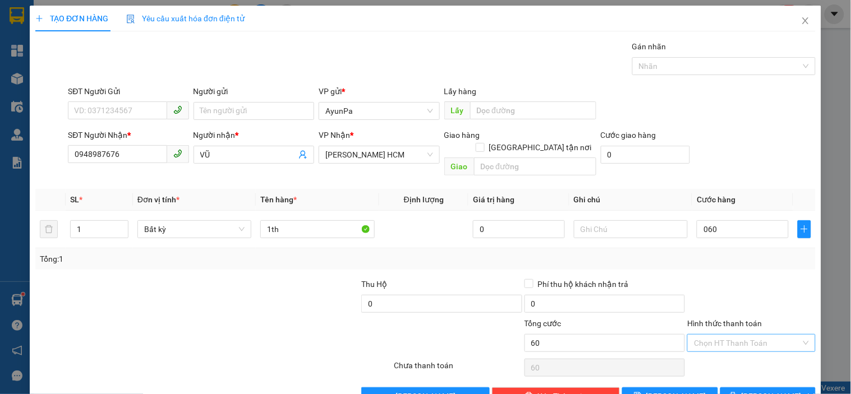
type input "60.000"
click at [726, 335] on input "Hình thức thanh toán" at bounding box center [747, 343] width 107 height 17
drag, startPoint x: 730, startPoint y: 348, endPoint x: 739, endPoint y: 348, distance: 9.6
click at [730, 348] on div "Tại văn phòng" at bounding box center [744, 353] width 113 height 12
type input "0"
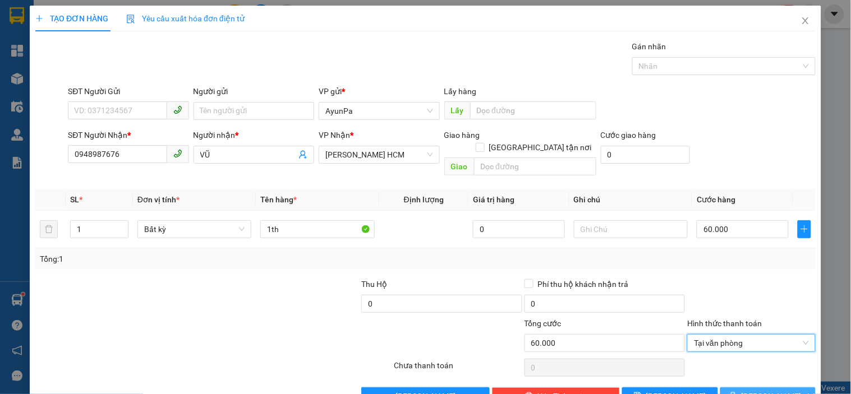
click at [750, 390] on span "[PERSON_NAME] và In" at bounding box center [780, 396] width 79 height 12
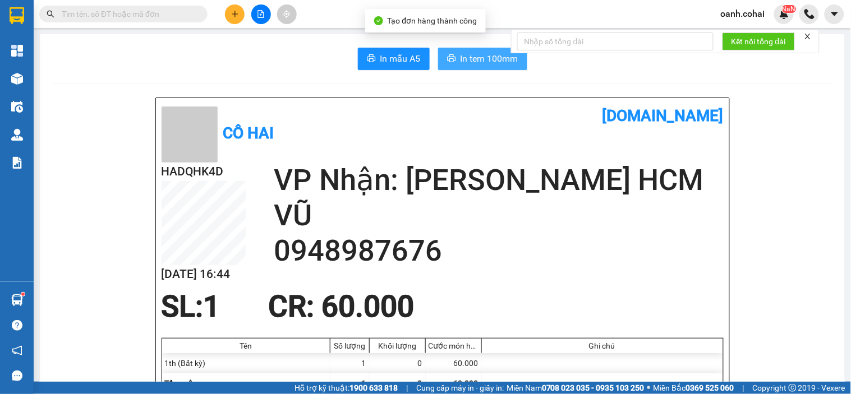
click at [485, 49] on button "In tem 100mm" at bounding box center [482, 59] width 89 height 22
click at [480, 57] on span "In tem 100mm" at bounding box center [489, 59] width 58 height 14
click at [262, 13] on icon "file-add" at bounding box center [261, 14] width 8 height 8
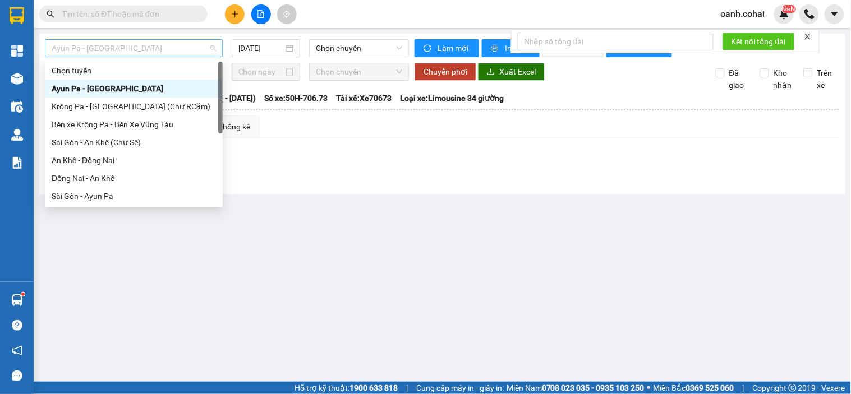
click at [182, 44] on span "Ayun Pa - [GEOGRAPHIC_DATA]" at bounding box center [134, 48] width 164 height 17
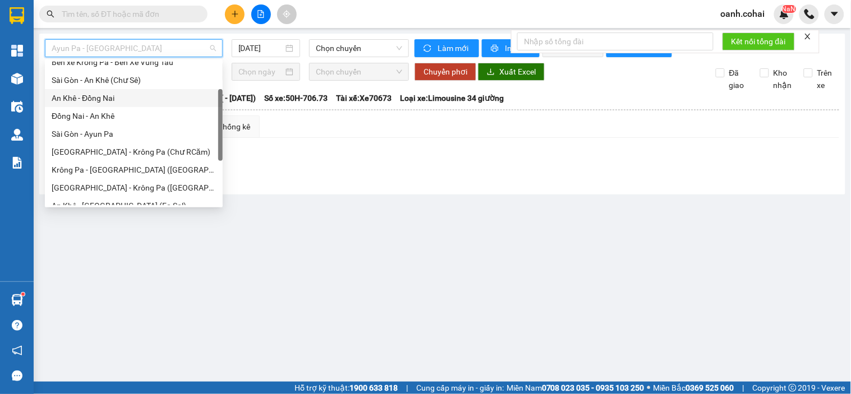
scroll to position [125, 0]
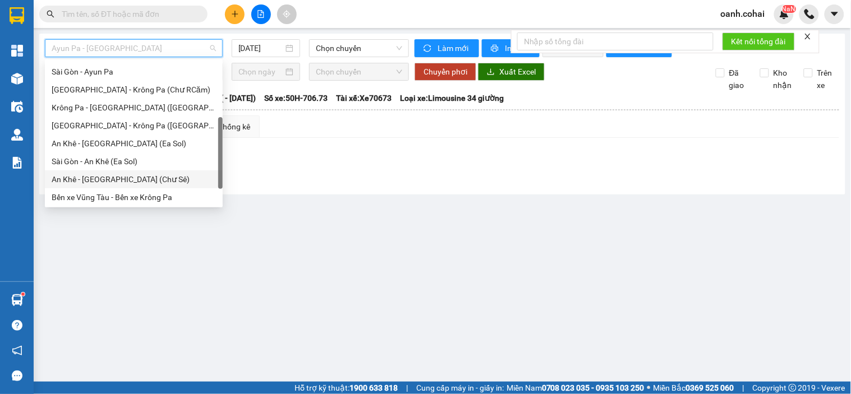
click at [109, 177] on div "An Khê - [GEOGRAPHIC_DATA] (Chư Sê)" at bounding box center [134, 179] width 164 height 12
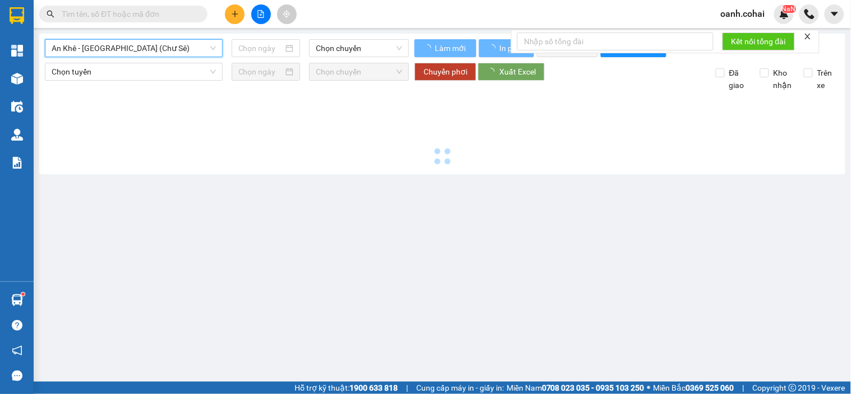
type input "[DATE]"
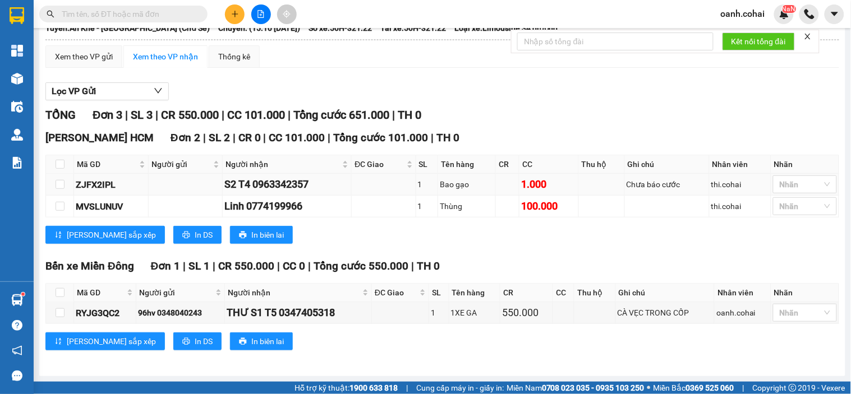
scroll to position [80, 0]
drag, startPoint x: 73, startPoint y: 315, endPoint x: 119, endPoint y: 317, distance: 46.0
click at [119, 317] on tr "RYJG3QC2 96hv 0348040243 THƯ S1 T5 0347405318 1 1XE GA 550.000 CÀ VẸC TRONG CỐP…" at bounding box center [442, 313] width 793 height 22
click at [122, 23] on div "Kết quả tìm kiếm ( 0 ) Bộ lọc No Data" at bounding box center [109, 14] width 219 height 20
click at [122, 19] on input "text" at bounding box center [128, 14] width 132 height 12
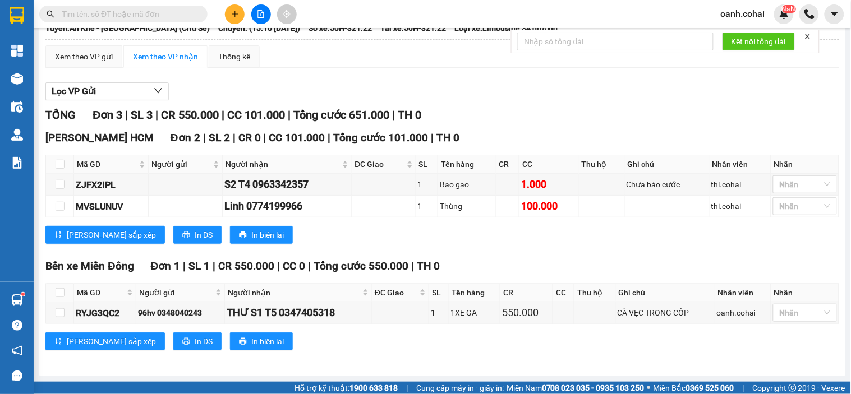
paste input "RYJG3QC2"
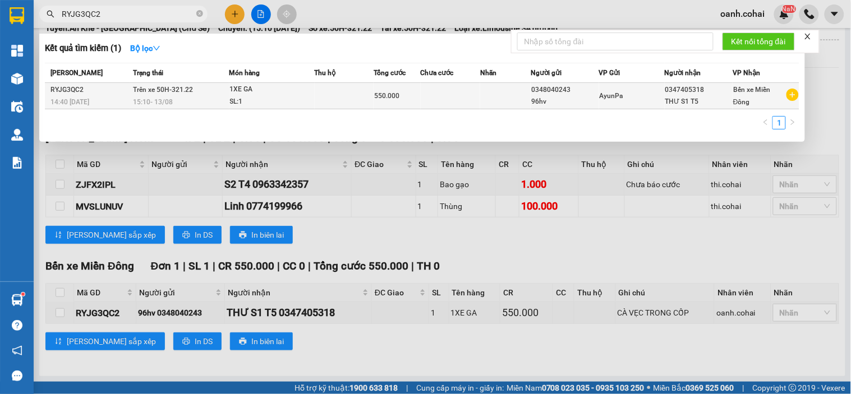
type input "RYJG3QC2"
click at [339, 91] on td at bounding box center [344, 96] width 59 height 26
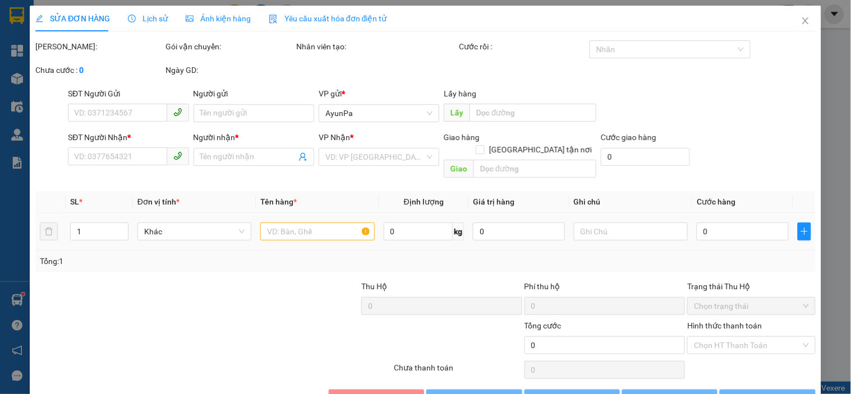
type input "0348040243"
type input "96hv"
type input "0347405318"
type input "THƯ S1 T5"
type input "550.000"
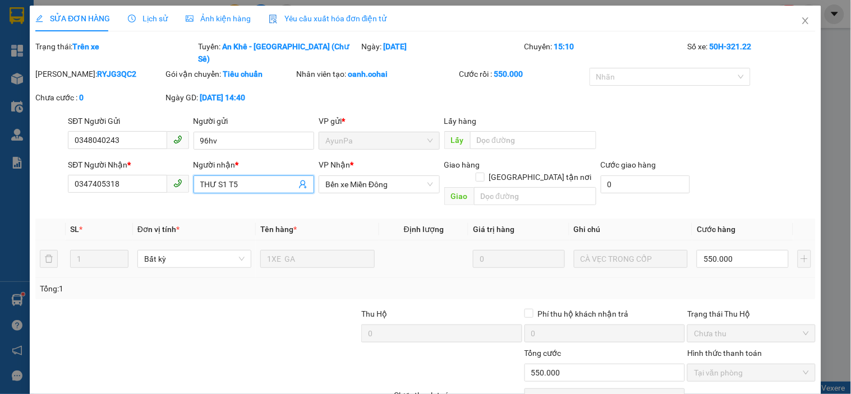
click at [249, 178] on input "THƯ S1 T5" at bounding box center [248, 184] width 96 height 12
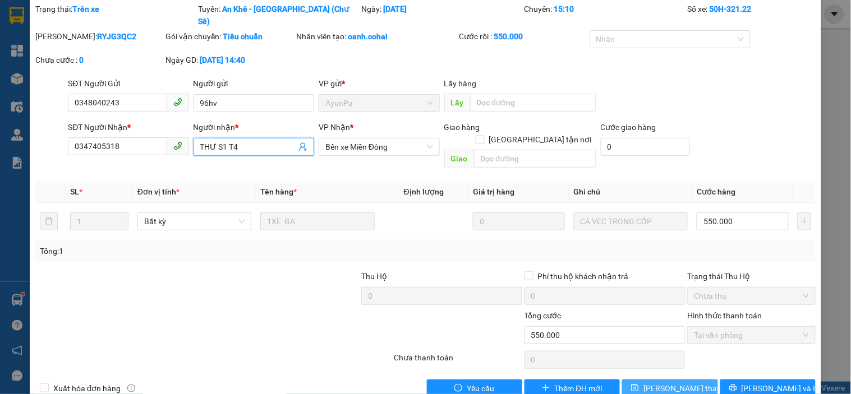
type input "THƯ S1 T4"
drag, startPoint x: 662, startPoint y: 354, endPoint x: 660, endPoint y: 361, distance: 7.1
click at [660, 360] on div "Total Paid Fee 550.000 Total UnPaid Fee 0 Cash Collection Total Fee Trạng thái:…" at bounding box center [425, 200] width 780 height 395
click at [660, 383] on span "[PERSON_NAME] thay đổi" at bounding box center [688, 389] width 90 height 12
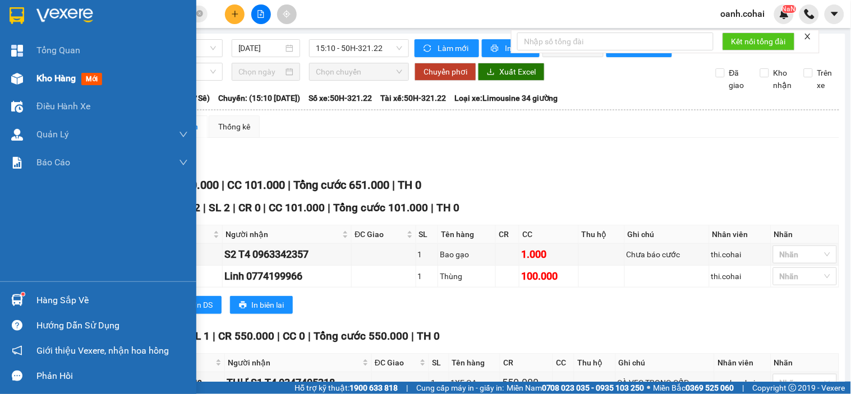
click at [62, 73] on span "Kho hàng" at bounding box center [55, 78] width 39 height 11
click at [61, 74] on span "Kho hàng" at bounding box center [55, 78] width 39 height 11
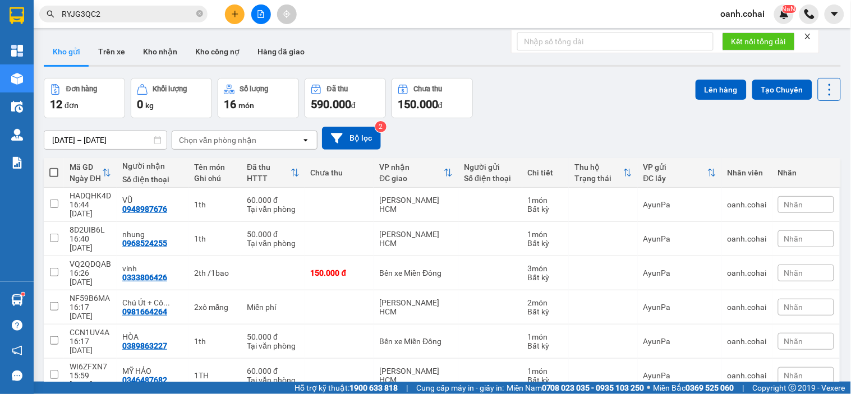
click at [260, 12] on icon "file-add" at bounding box center [261, 14] width 8 height 8
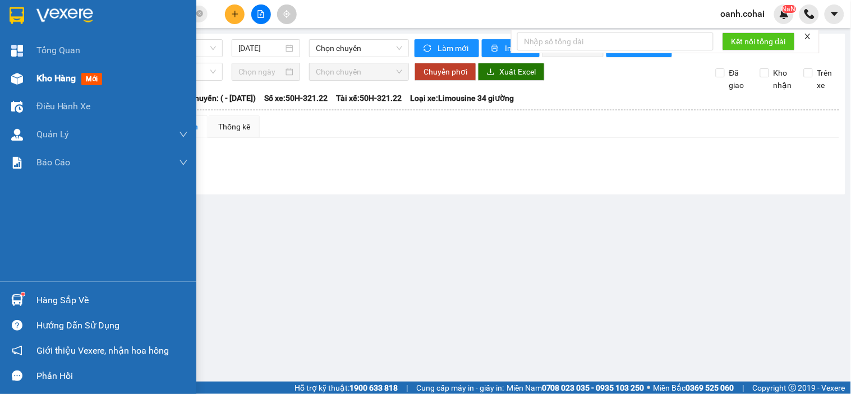
click at [49, 77] on span "Kho hàng" at bounding box center [55, 78] width 39 height 11
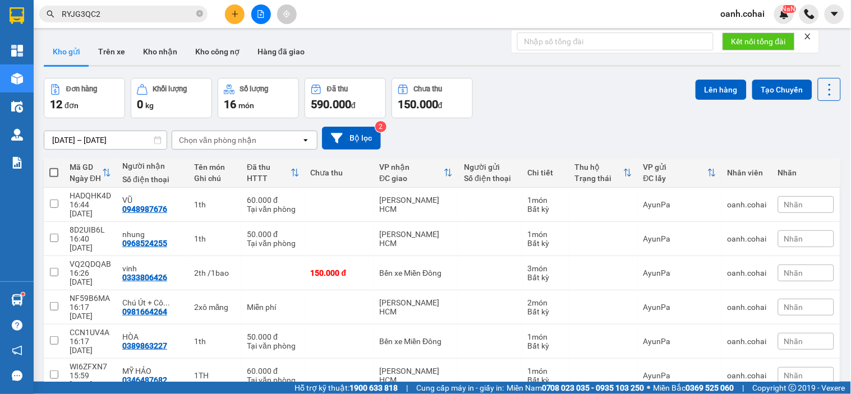
click at [259, 13] on icon "file-add" at bounding box center [261, 14] width 8 height 8
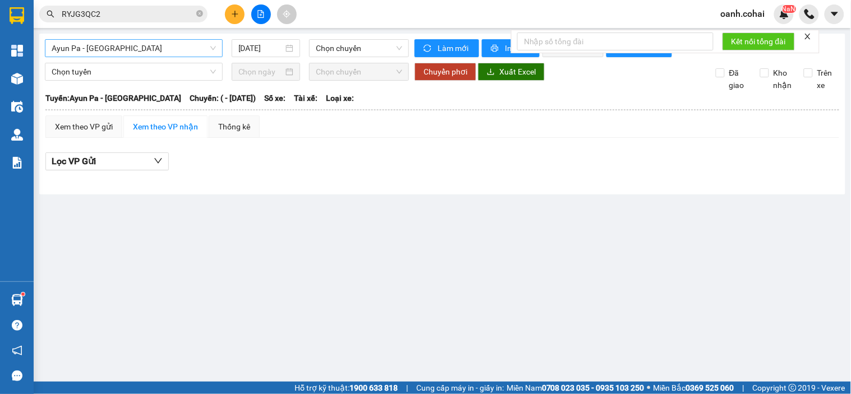
click at [158, 50] on span "Ayun Pa - [GEOGRAPHIC_DATA]" at bounding box center [134, 48] width 164 height 17
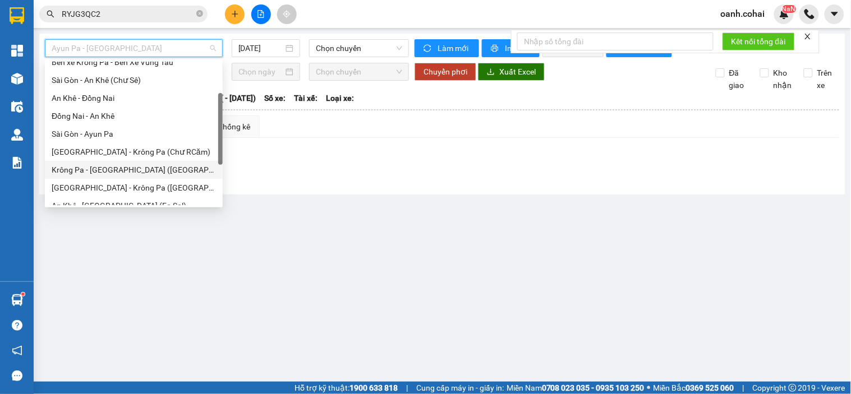
scroll to position [125, 0]
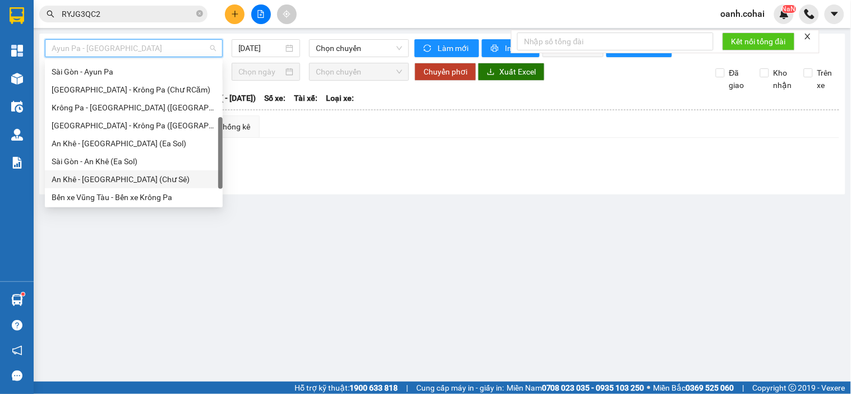
click at [109, 177] on div "An Khê - [GEOGRAPHIC_DATA] (Chư Sê)" at bounding box center [134, 179] width 164 height 12
type input "[DATE]"
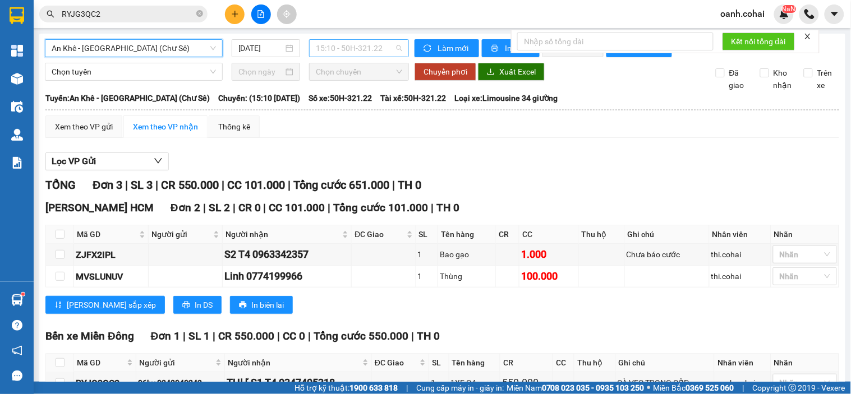
click at [367, 54] on span "15:10 - 50H-321.22" at bounding box center [359, 48] width 86 height 17
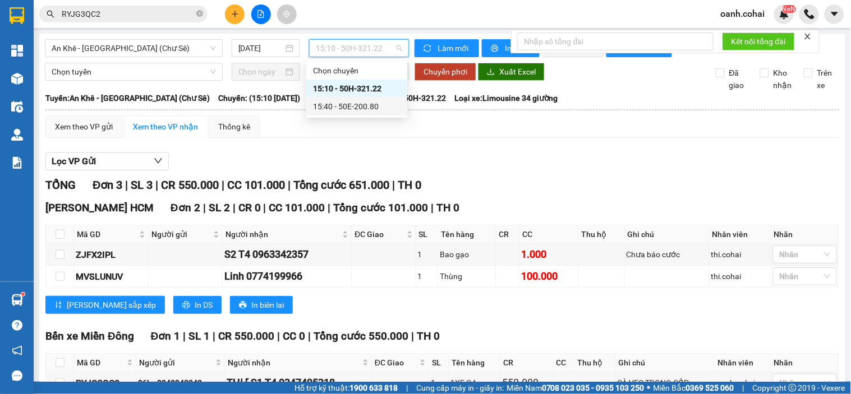
click at [362, 104] on div "15:40 - 50E-200.80" at bounding box center [356, 106] width 87 height 12
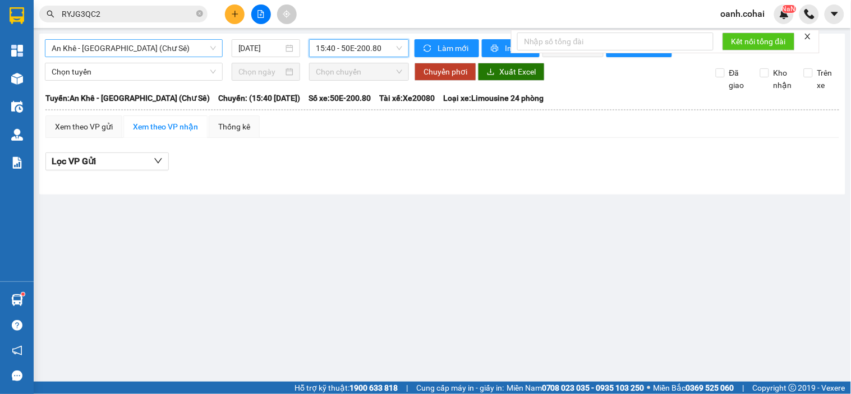
click at [166, 53] on span "An Khê - [GEOGRAPHIC_DATA] (Chư Sê)" at bounding box center [134, 48] width 164 height 17
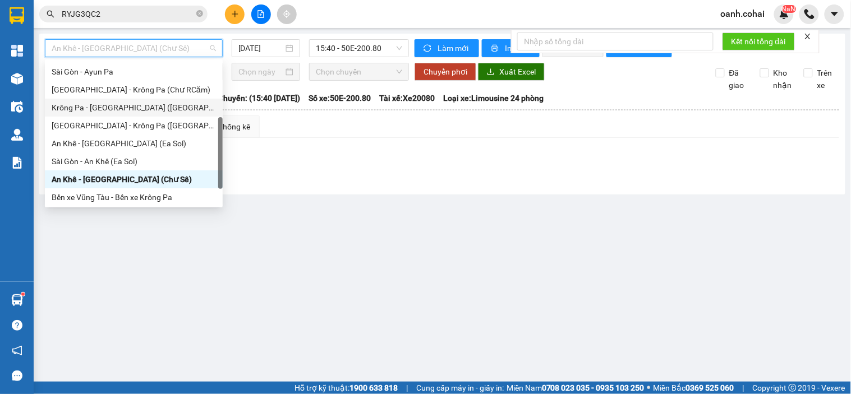
click at [132, 113] on div "Krông Pa - [GEOGRAPHIC_DATA] ([GEOGRAPHIC_DATA])" at bounding box center [134, 108] width 164 height 12
type input "[DATE]"
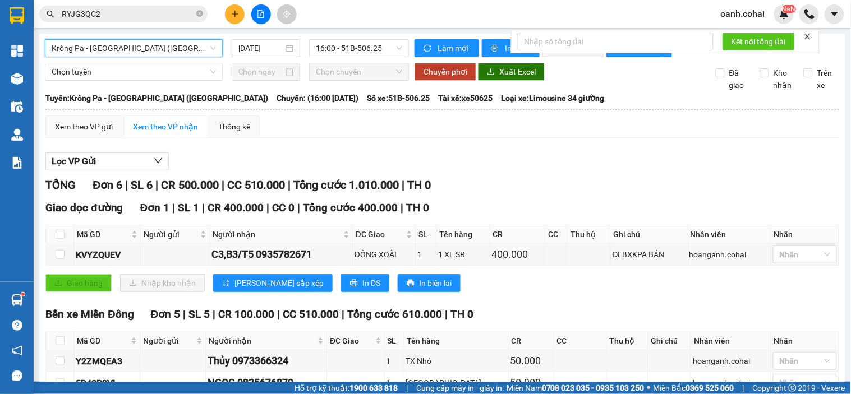
click at [211, 42] on span "Krông Pa - [GEOGRAPHIC_DATA] ([GEOGRAPHIC_DATA])" at bounding box center [134, 48] width 164 height 17
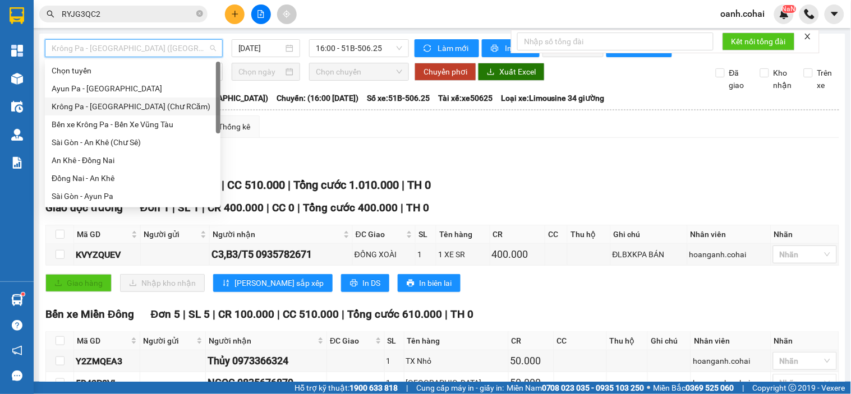
click at [135, 110] on div "Krông Pa - [GEOGRAPHIC_DATA] (Chư RCăm)" at bounding box center [133, 106] width 162 height 12
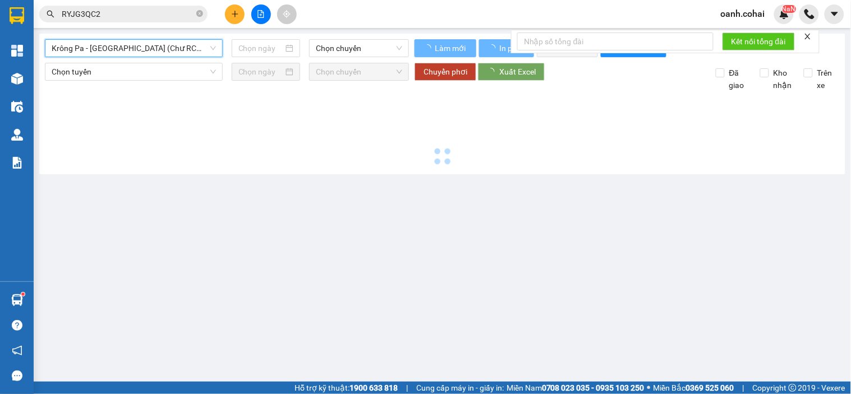
type input "[DATE]"
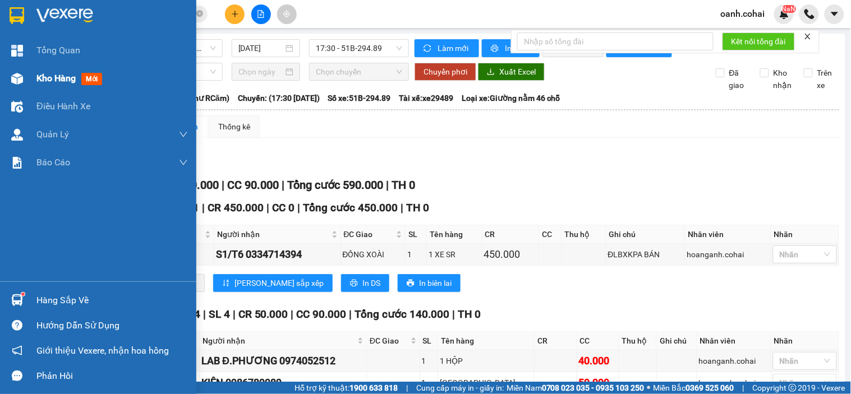
click at [58, 82] on span "Kho hàng" at bounding box center [55, 78] width 39 height 11
click at [56, 82] on span "Kho hàng" at bounding box center [55, 78] width 39 height 11
click at [55, 81] on span "Kho hàng" at bounding box center [55, 78] width 39 height 11
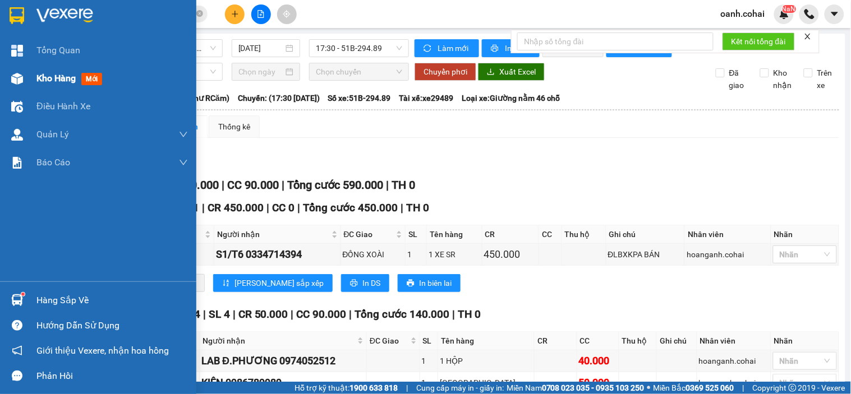
click at [55, 81] on span "Kho hàng" at bounding box center [55, 78] width 39 height 11
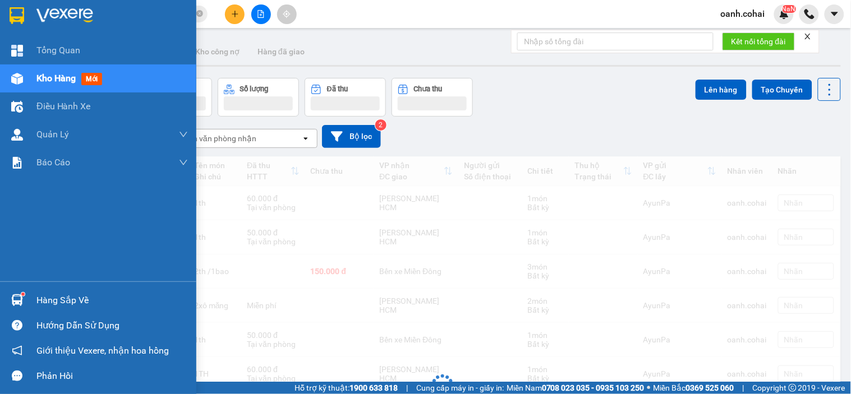
click at [55, 81] on span "Kho hàng" at bounding box center [55, 78] width 39 height 11
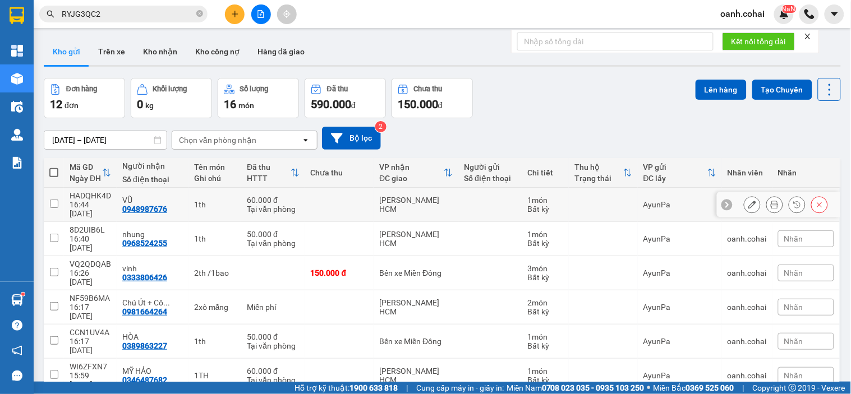
click at [415, 199] on div "[PERSON_NAME] HCM" at bounding box center [415, 205] width 73 height 18
checkbox input "true"
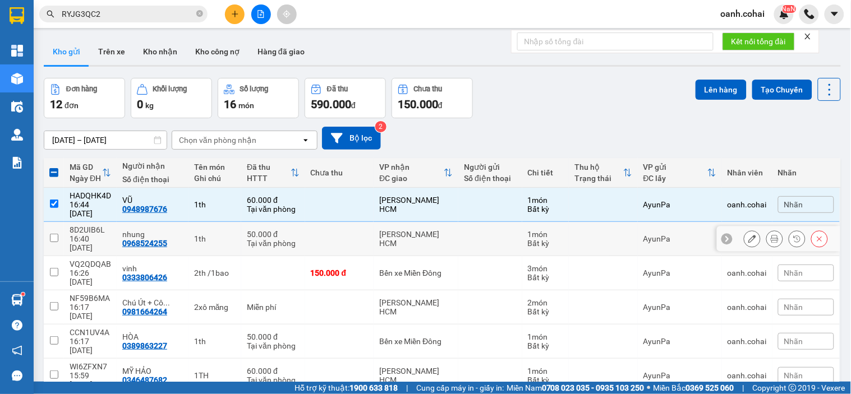
click at [388, 230] on div "[PERSON_NAME] HCM" at bounding box center [415, 239] width 73 height 18
checkbox input "true"
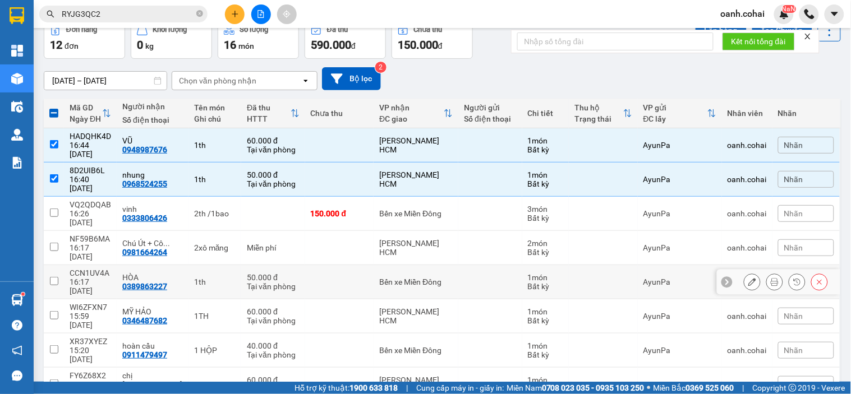
scroll to position [62, 0]
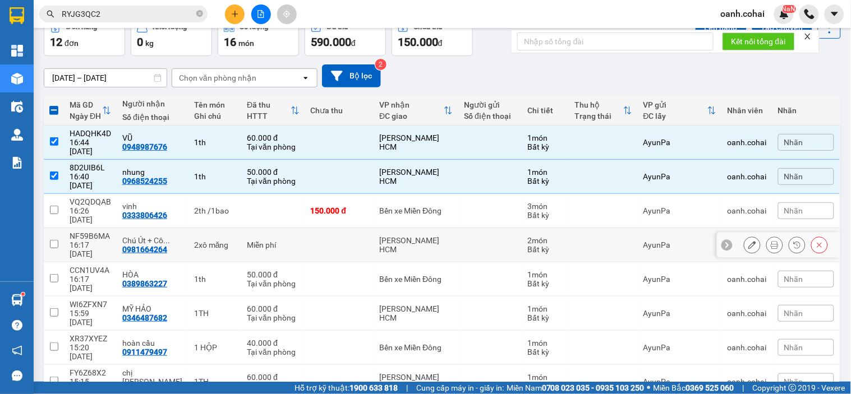
click at [395, 236] on div "[PERSON_NAME] HCM" at bounding box center [415, 245] width 73 height 18
checkbox input "true"
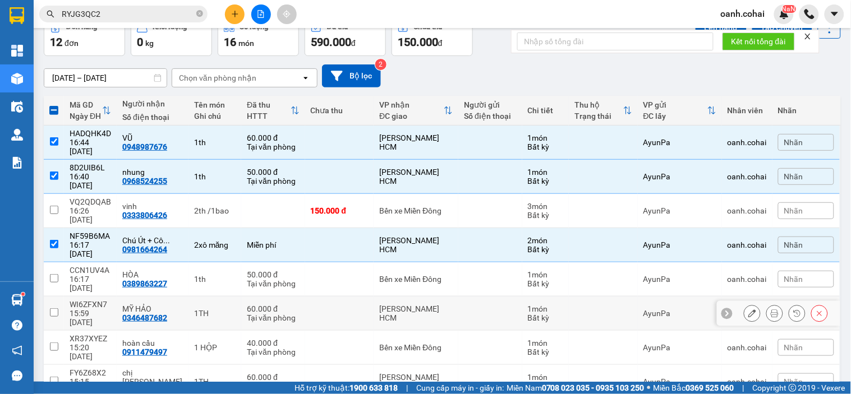
click at [374, 297] on td "[PERSON_NAME] HCM" at bounding box center [416, 314] width 85 height 34
checkbox input "true"
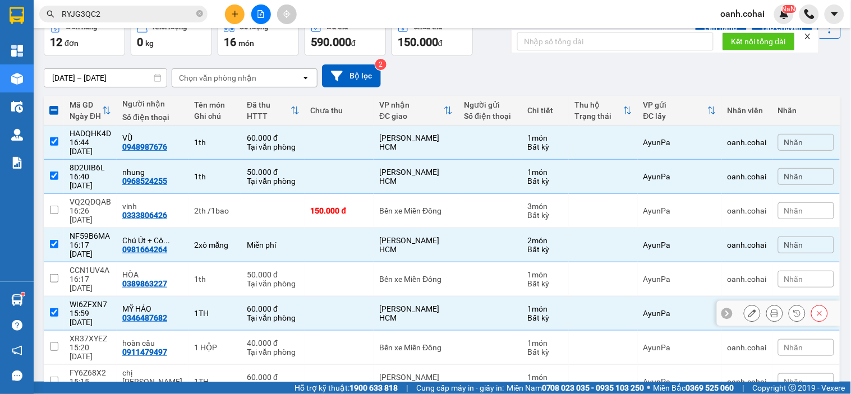
scroll to position [125, 0]
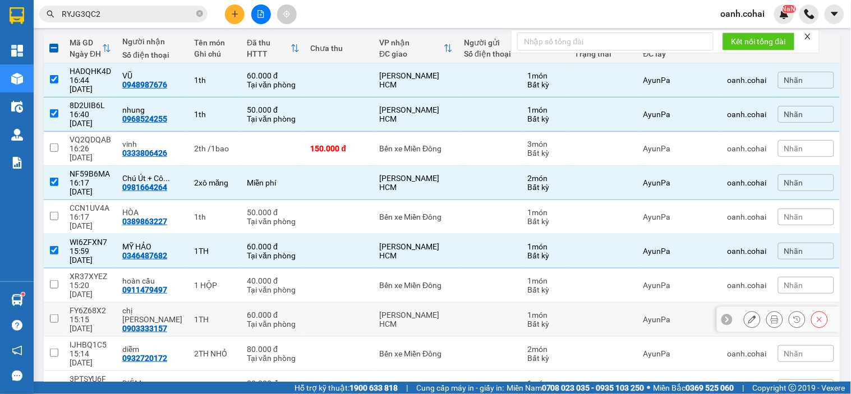
click at [379, 311] on div "[PERSON_NAME] HCM" at bounding box center [415, 320] width 73 height 18
checkbox input "true"
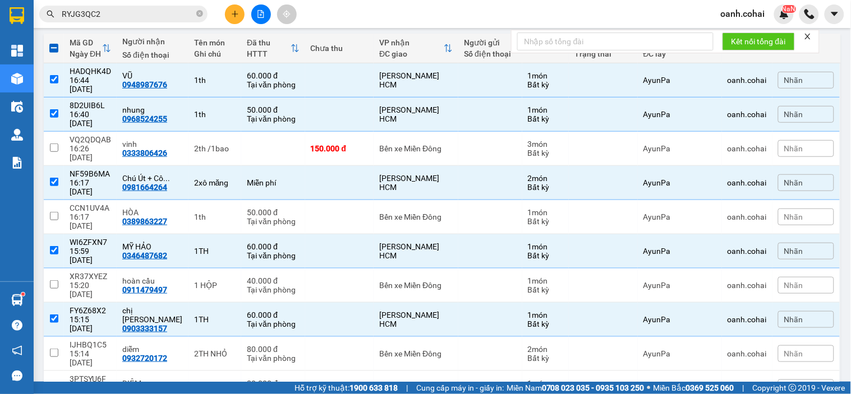
checkbox input "true"
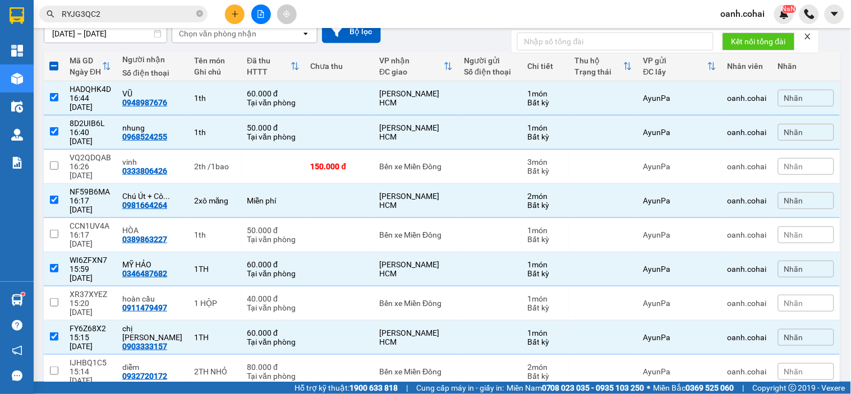
scroll to position [0, 0]
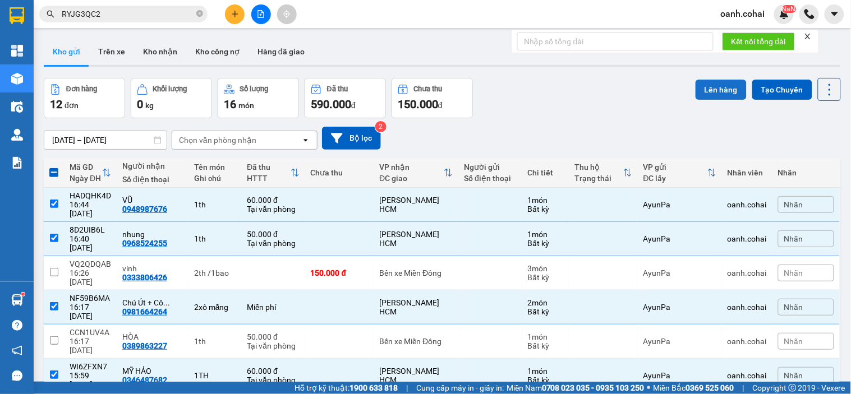
click at [715, 91] on button "Lên hàng" at bounding box center [720, 90] width 51 height 20
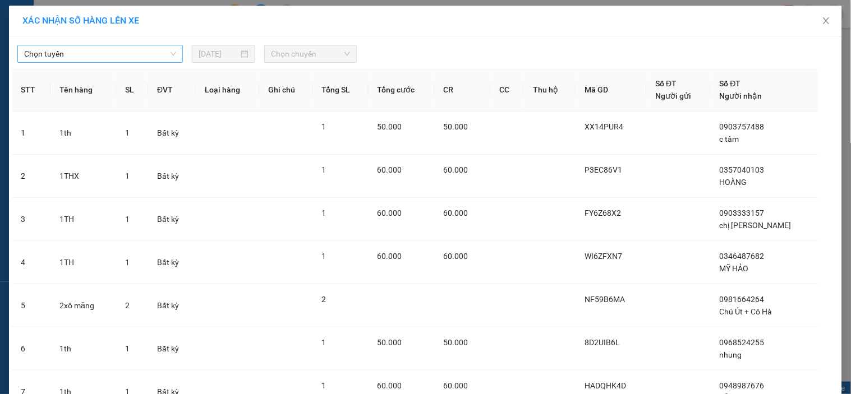
click at [145, 53] on span "Chọn tuyến" at bounding box center [100, 53] width 152 height 17
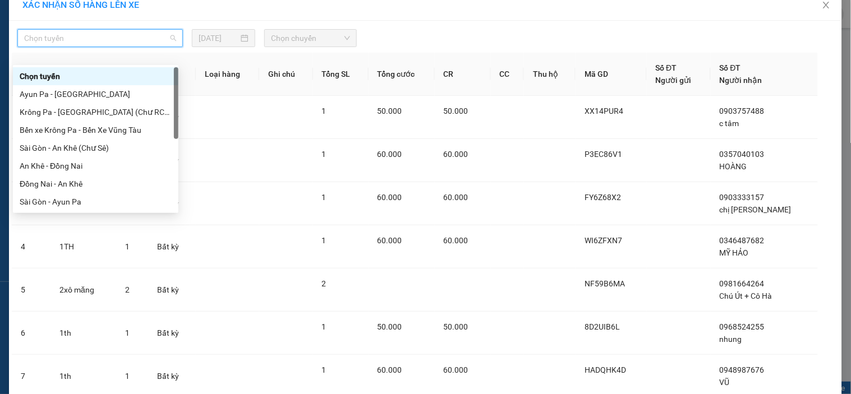
scroll to position [62, 0]
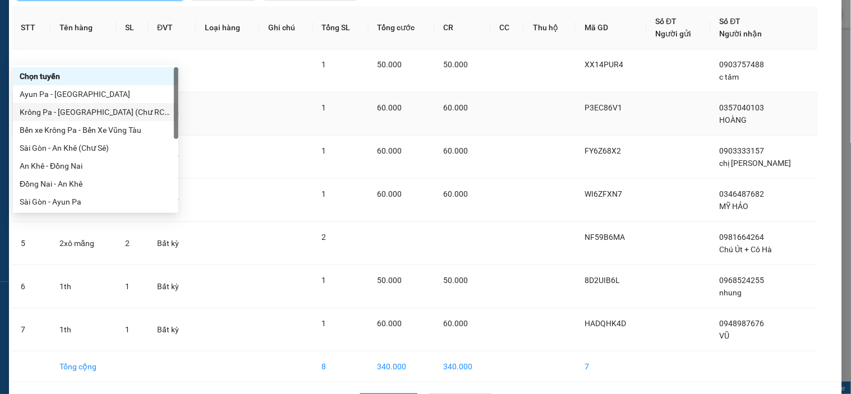
drag, startPoint x: 87, startPoint y: 115, endPoint x: 144, endPoint y: 105, distance: 57.4
click at [91, 115] on div "Krông Pa - [GEOGRAPHIC_DATA] (Chư RCăm)" at bounding box center [96, 112] width 152 height 12
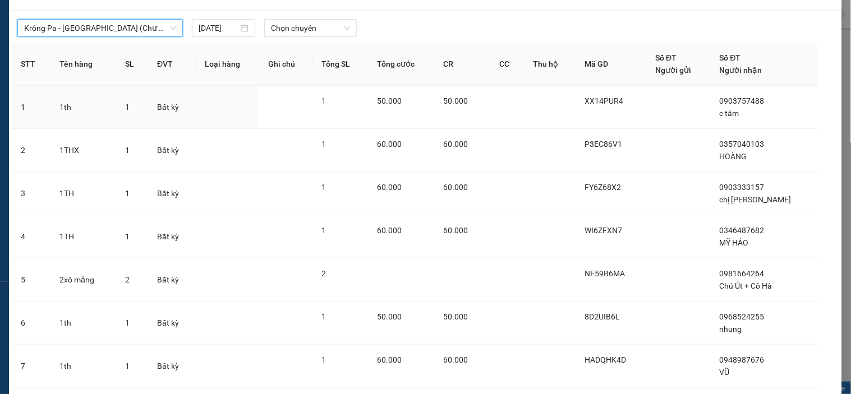
scroll to position [0, 0]
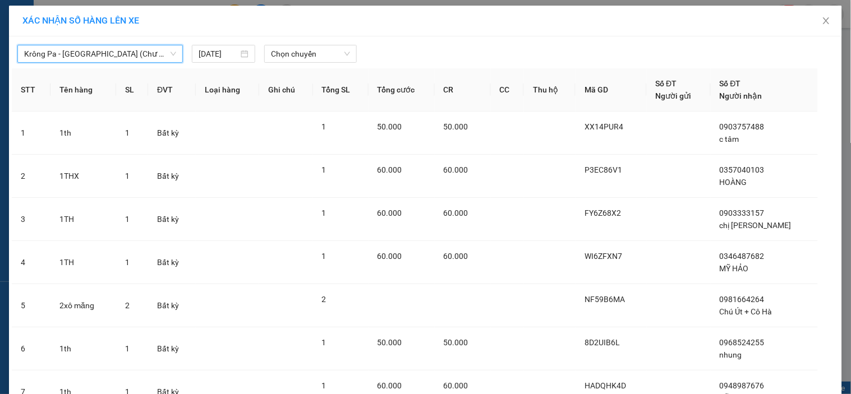
click at [322, 42] on div "Krông Pa - Sài Gòn (Chư RCăm) Krông Pa - Sài Gòn (Chư RCăm) 13/08/2025 Chọn chu…" at bounding box center [425, 51] width 827 height 24
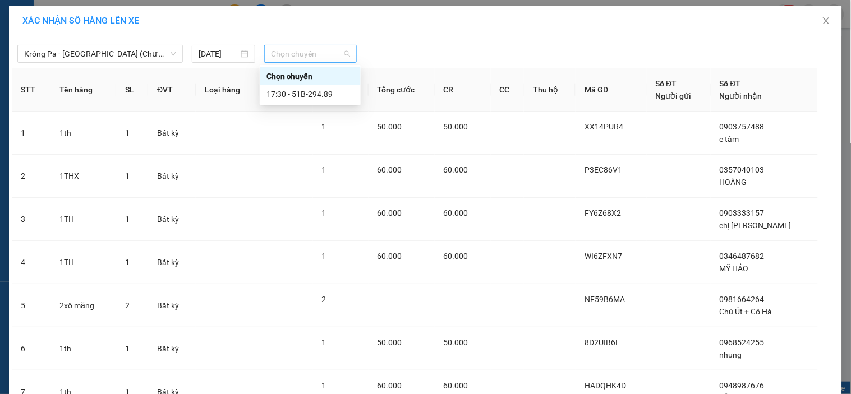
click at [321, 47] on span "Chọn chuyến" at bounding box center [310, 53] width 79 height 17
click at [332, 97] on div "17:30 - 51B-294.89" at bounding box center [309, 94] width 87 height 12
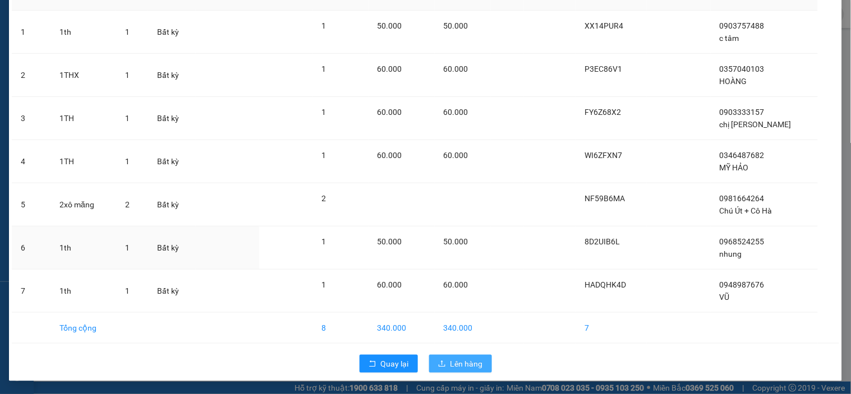
scroll to position [108, 0]
click at [450, 357] on span "Lên hàng" at bounding box center [466, 363] width 33 height 12
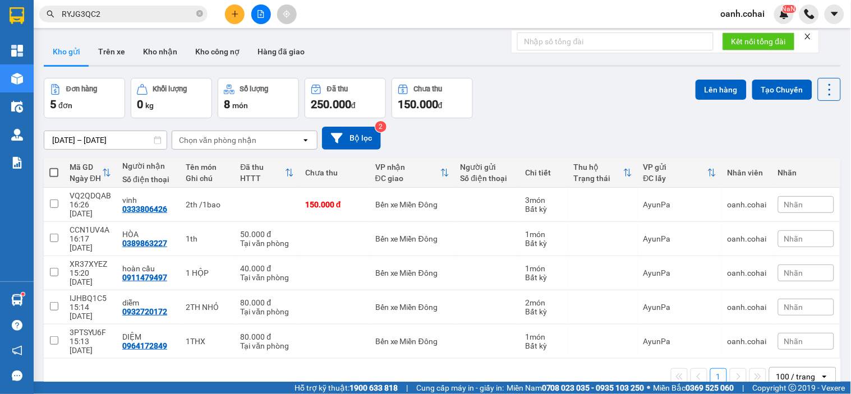
click at [54, 174] on span at bounding box center [53, 172] width 9 height 9
click at [54, 167] on input "checkbox" at bounding box center [54, 167] width 0 height 0
checkbox input "true"
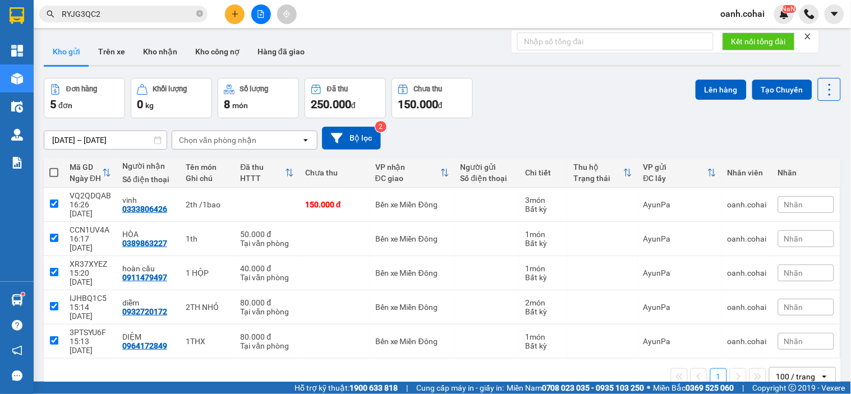
checkbox input "true"
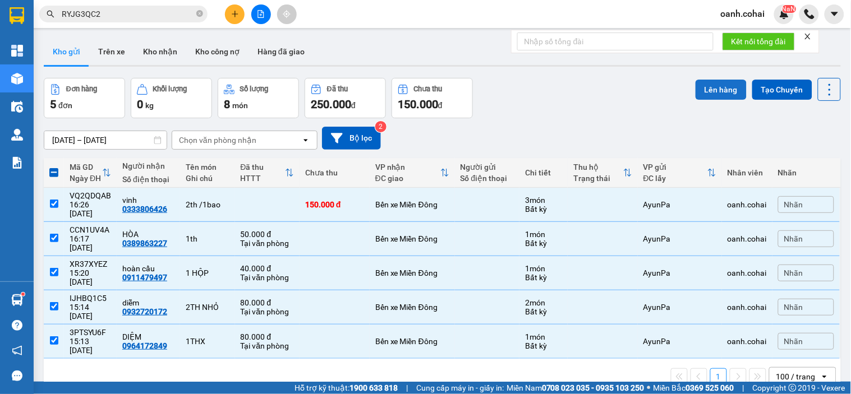
click at [698, 91] on button "Lên hàng" at bounding box center [720, 90] width 51 height 20
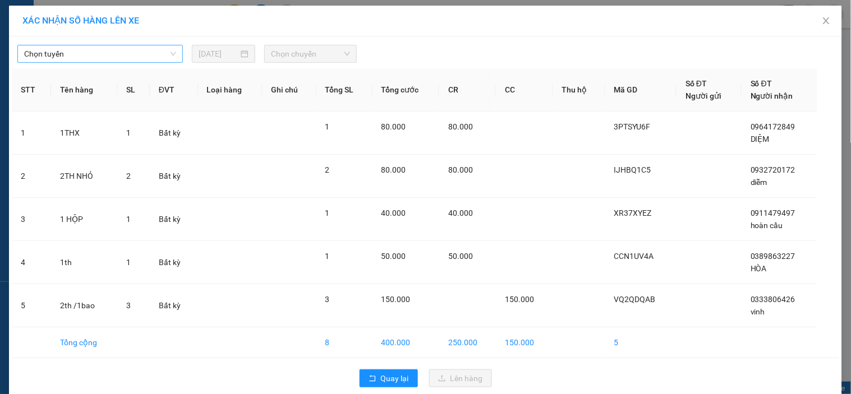
click at [152, 58] on span "Chọn tuyến" at bounding box center [100, 53] width 152 height 17
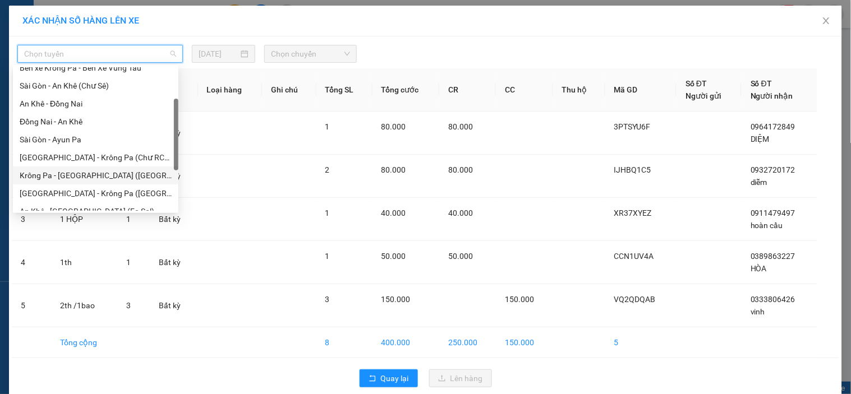
scroll to position [125, 0]
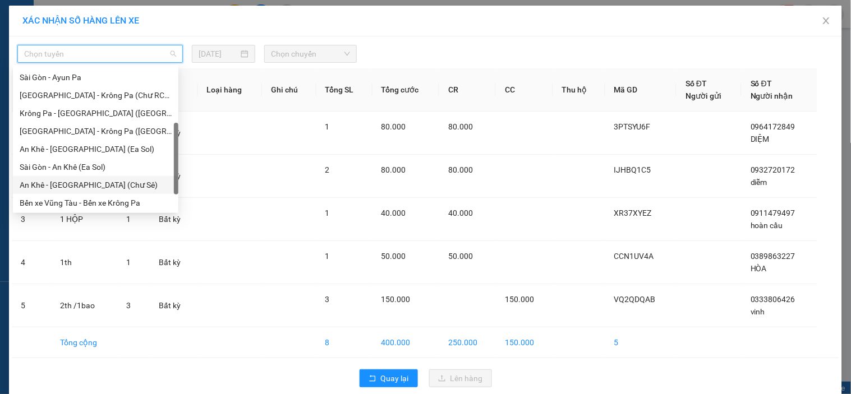
click at [89, 188] on div "An Khê - [GEOGRAPHIC_DATA] (Chư Sê)" at bounding box center [96, 185] width 152 height 12
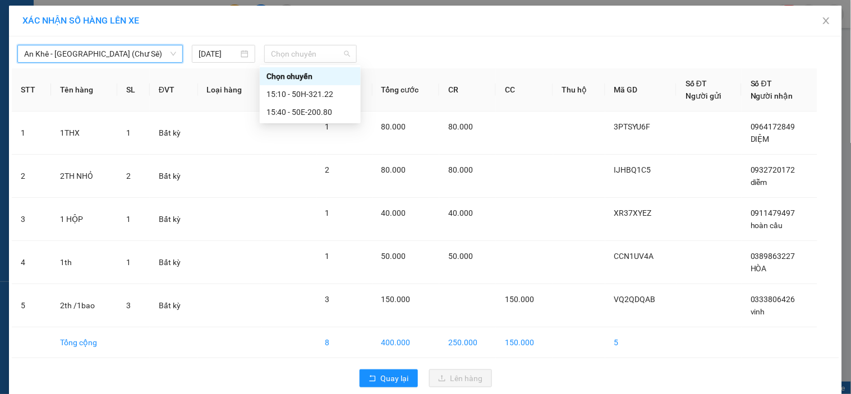
drag, startPoint x: 346, startPoint y: 48, endPoint x: 333, endPoint y: 63, distance: 20.7
click at [345, 49] on div "Chọn chuyến" at bounding box center [310, 54] width 93 height 18
click at [303, 109] on div "15:40 - 50E-200.80" at bounding box center [309, 112] width 87 height 12
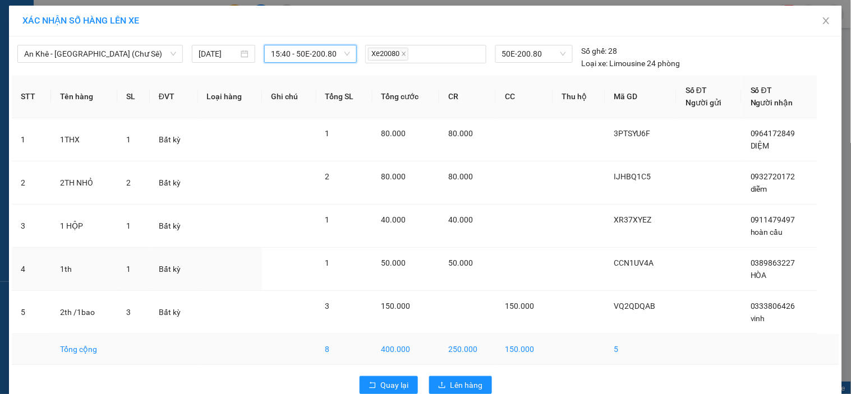
scroll to position [21, 0]
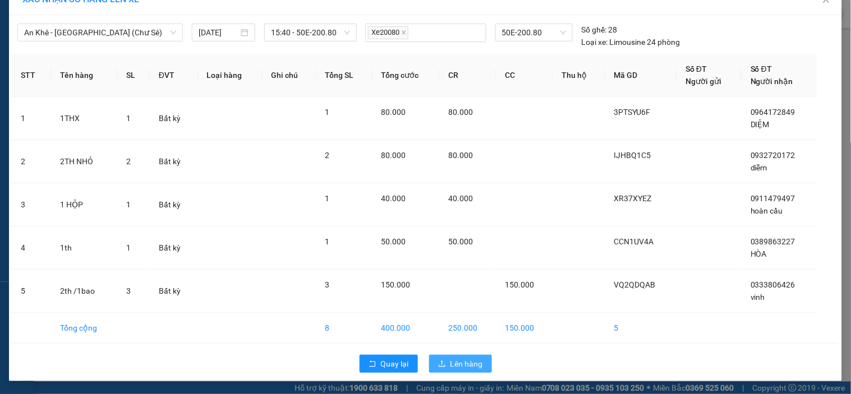
click at [467, 363] on span "Lên hàng" at bounding box center [466, 364] width 33 height 12
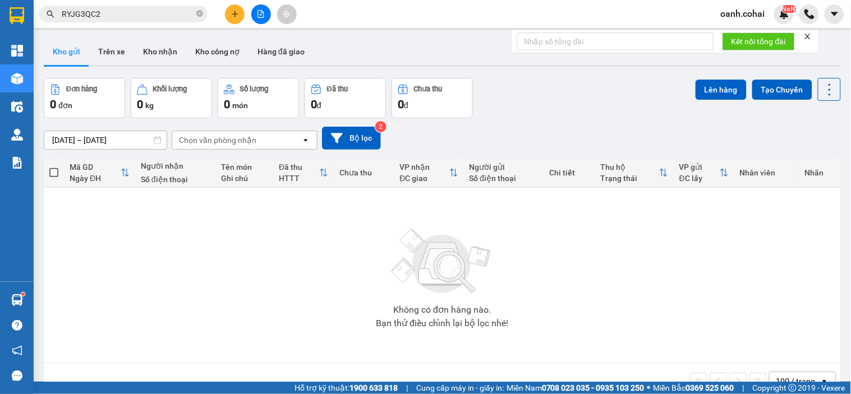
drag, startPoint x: 254, startPoint y: 19, endPoint x: 163, endPoint y: 3, distance: 92.1
click at [255, 19] on button at bounding box center [261, 14] width 20 height 20
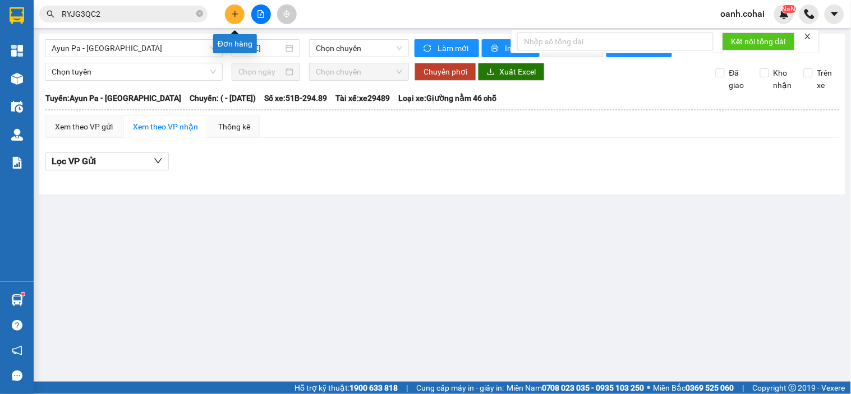
click at [231, 19] on button at bounding box center [235, 14] width 20 height 20
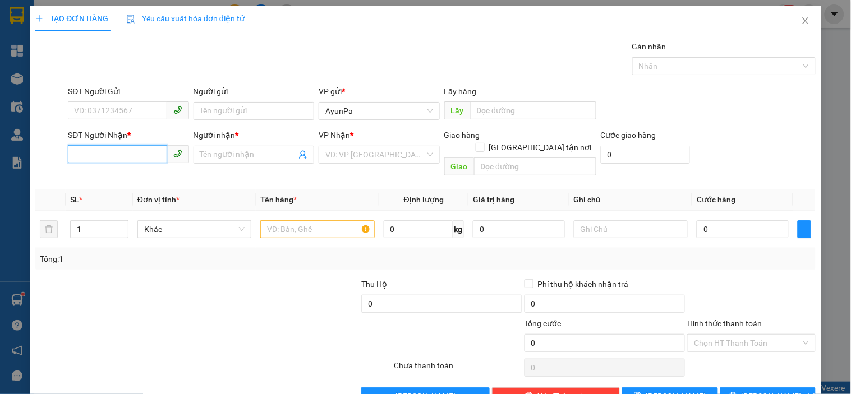
click at [142, 159] on input "SĐT Người Nhận *" at bounding box center [117, 154] width 99 height 18
paste input "0377435537"
type input "0377435537"
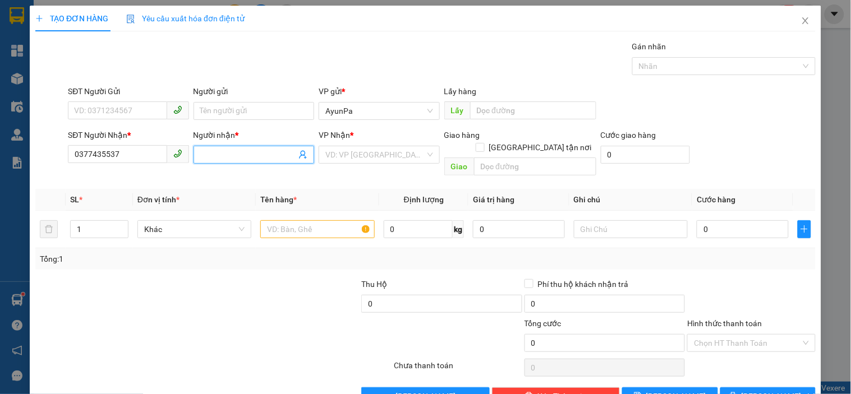
click at [226, 149] on input "Người nhận *" at bounding box center [248, 155] width 96 height 12
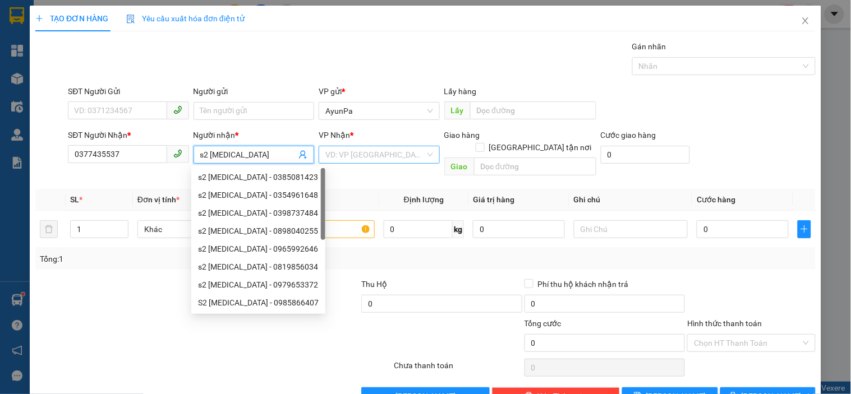
type input "s2 t3"
click at [352, 151] on input "search" at bounding box center [374, 154] width 99 height 17
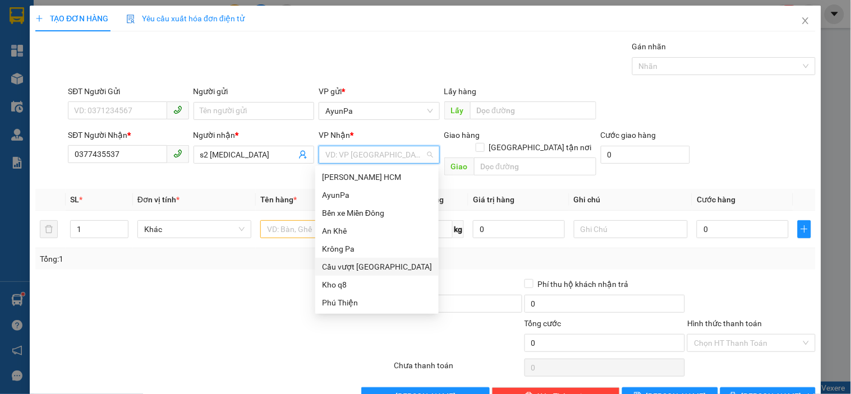
click at [393, 270] on div "Cầu vượt [GEOGRAPHIC_DATA]" at bounding box center [377, 267] width 110 height 12
click at [497, 158] on input "text" at bounding box center [535, 167] width 122 height 18
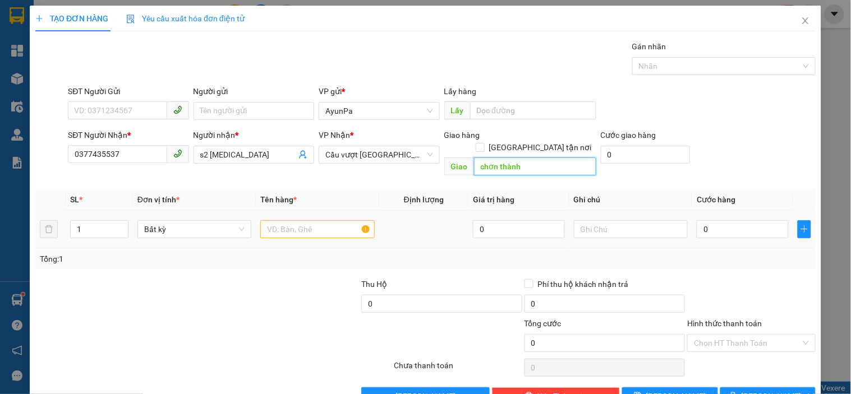
type input "chơn thành"
click at [352, 220] on input "text" at bounding box center [317, 229] width 114 height 18
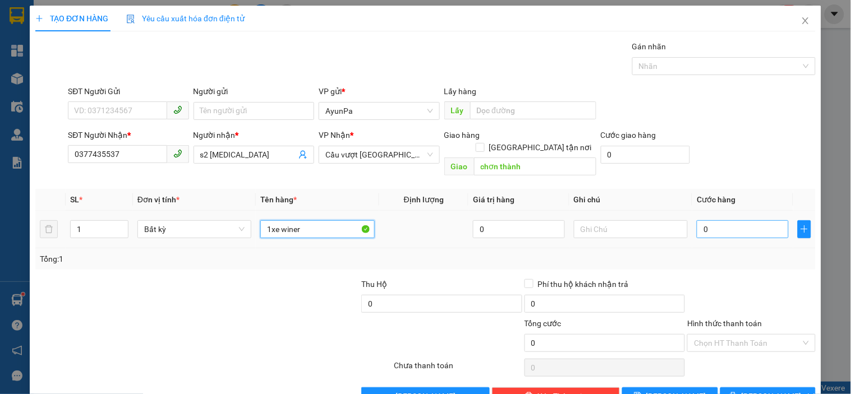
type input "1xe winer"
click at [711, 220] on input "0" at bounding box center [743, 229] width 92 height 18
type input "5"
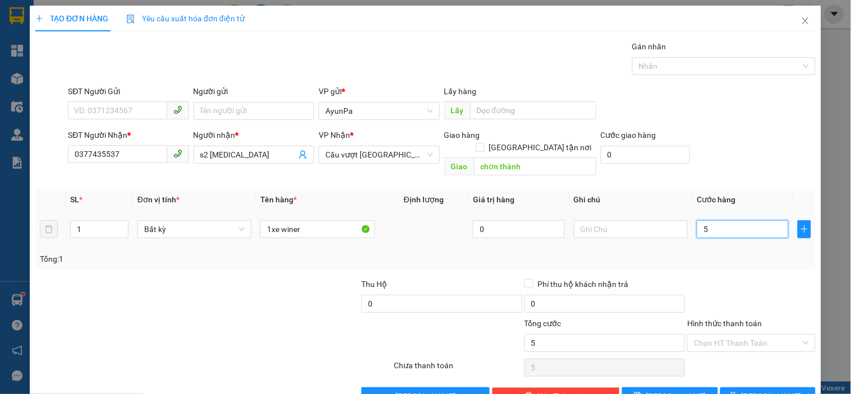
type input "55"
type input "550"
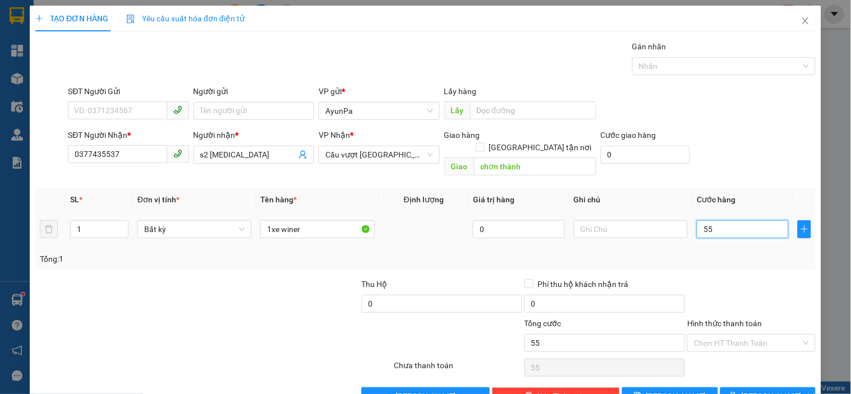
type input "550"
type input "550.000"
click at [748, 278] on div at bounding box center [751, 297] width 130 height 39
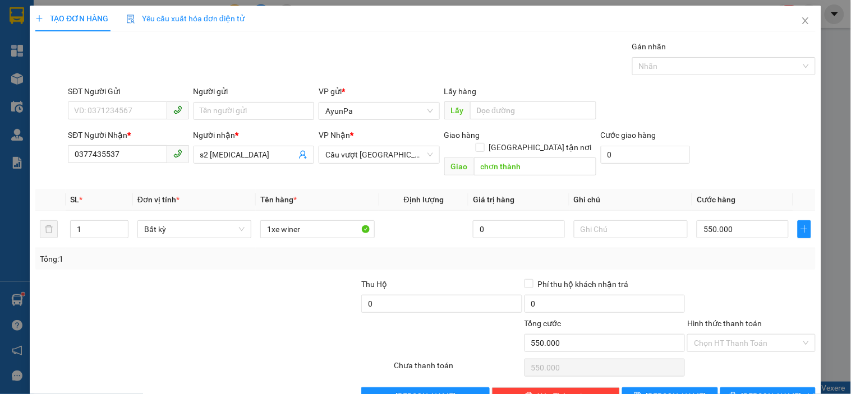
scroll to position [20, 0]
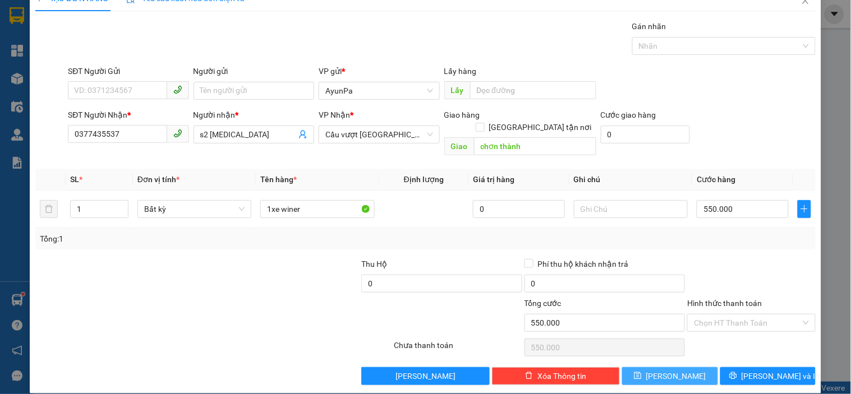
click at [674, 370] on span "[PERSON_NAME]" at bounding box center [676, 376] width 60 height 12
type input "0"
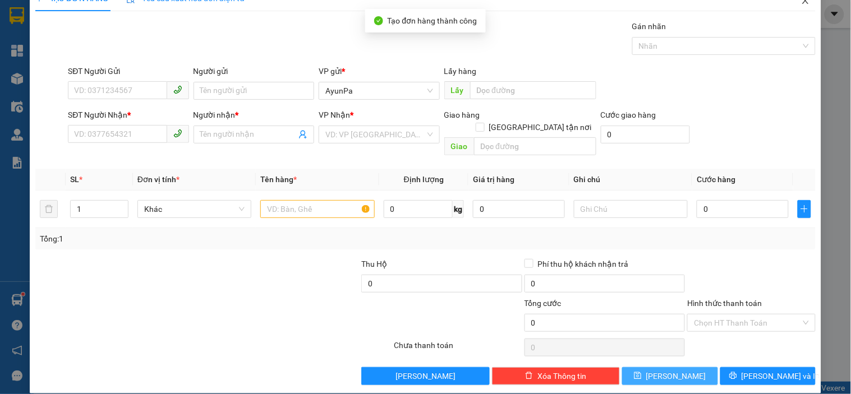
scroll to position [0, 0]
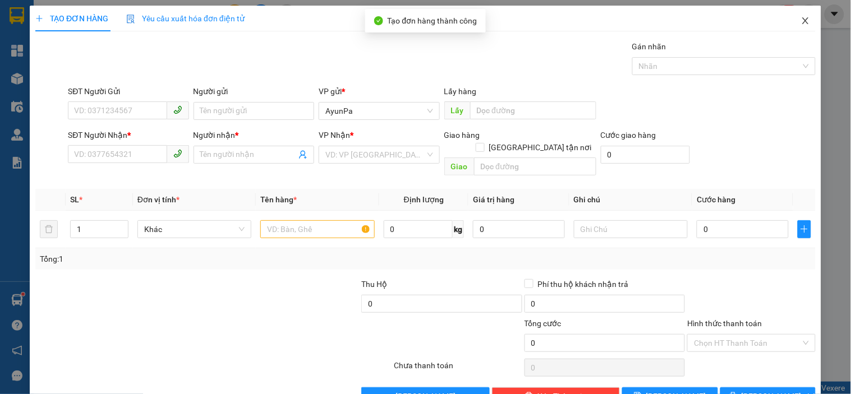
click at [802, 20] on icon "close" at bounding box center [805, 20] width 6 height 7
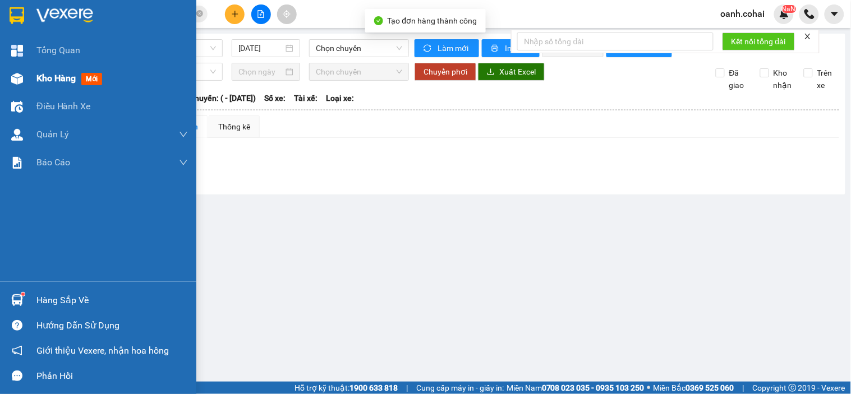
click at [48, 79] on span "Kho hàng" at bounding box center [55, 78] width 39 height 11
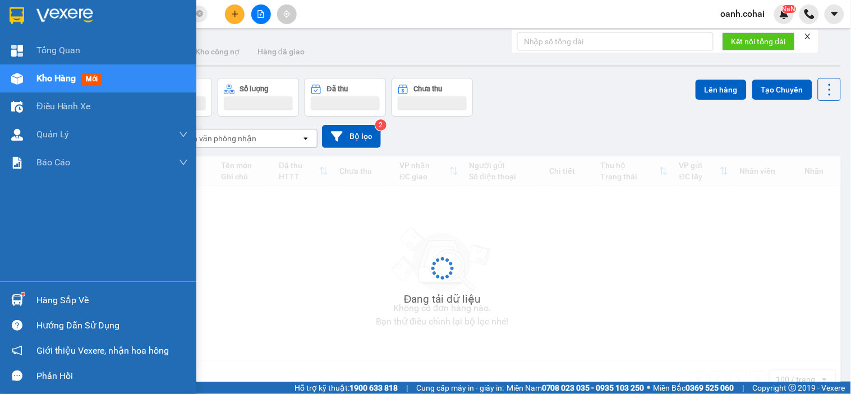
click at [48, 79] on span "Kho hàng" at bounding box center [55, 78] width 39 height 11
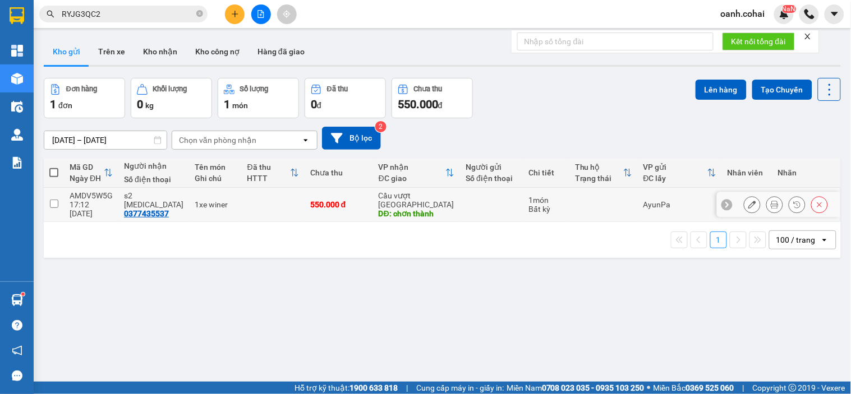
click at [360, 194] on td "550.000 đ" at bounding box center [339, 205] width 68 height 34
checkbox input "true"
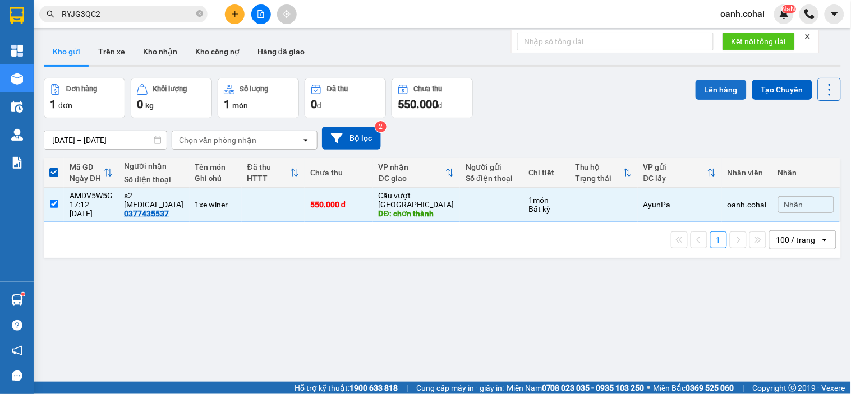
click at [721, 82] on button "Lên hàng" at bounding box center [720, 90] width 51 height 20
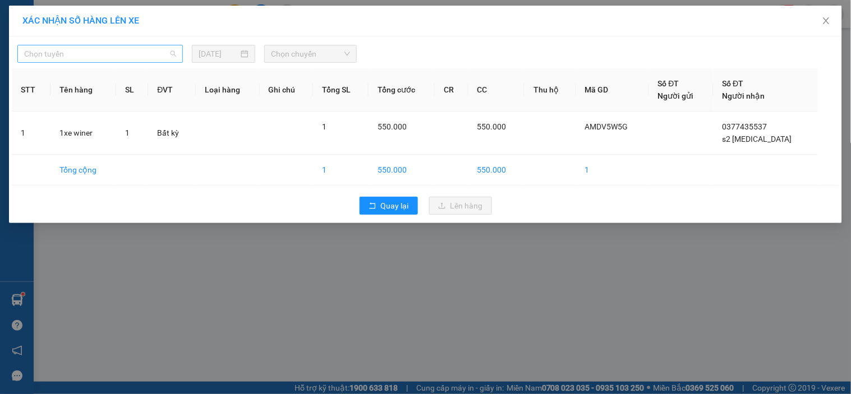
click at [124, 57] on span "Chọn tuyến" at bounding box center [100, 53] width 152 height 17
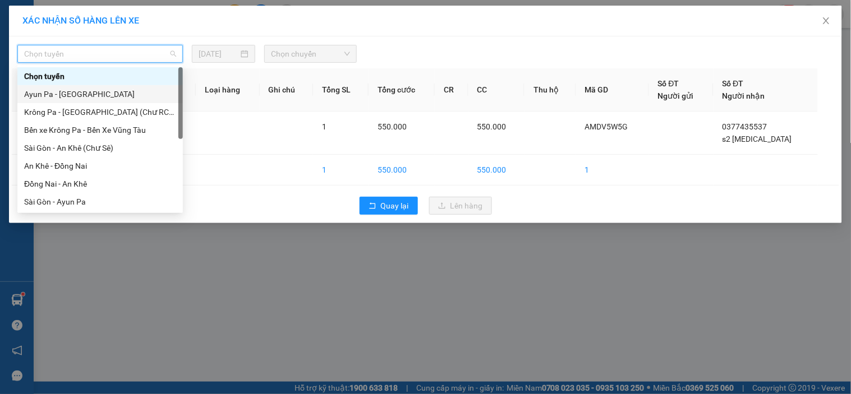
scroll to position [161, 0]
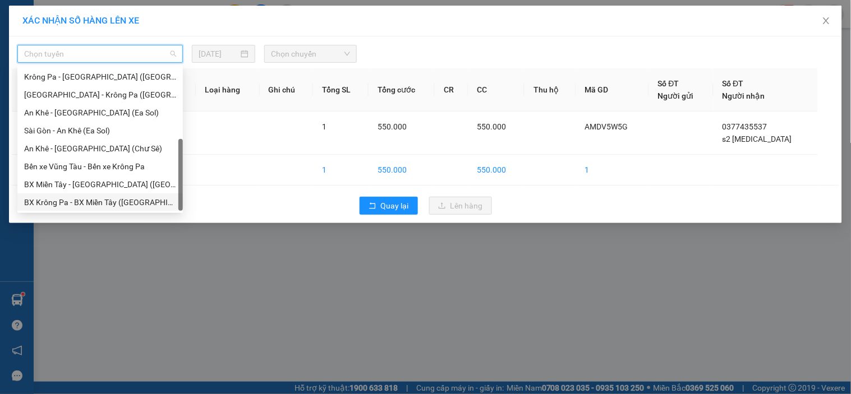
click at [38, 201] on div "BX Krông Pa - BX Miền Tây ([GEOGRAPHIC_DATA] - [GEOGRAPHIC_DATA])" at bounding box center [100, 202] width 152 height 12
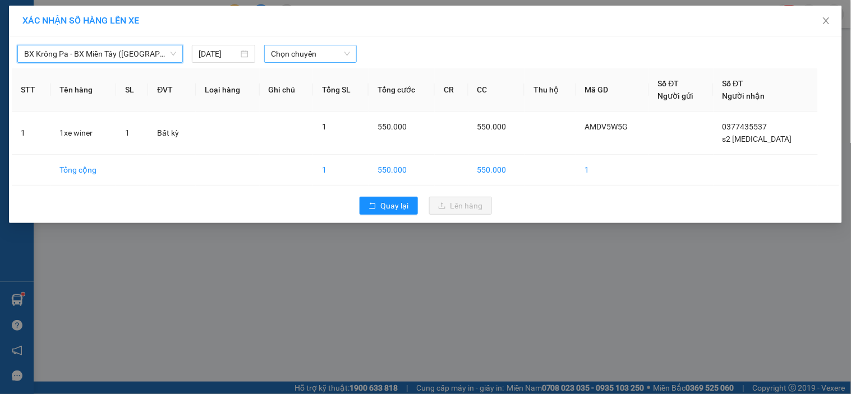
click at [311, 47] on span "Chọn chuyến" at bounding box center [310, 53] width 79 height 17
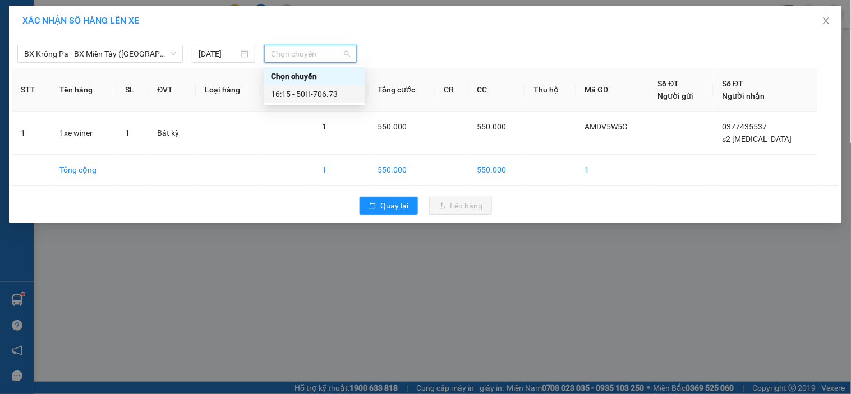
drag, startPoint x: 304, startPoint y: 98, endPoint x: 326, endPoint y: 116, distance: 28.7
click at [304, 99] on div "16:15 - 50H-706.73" at bounding box center [314, 94] width 87 height 12
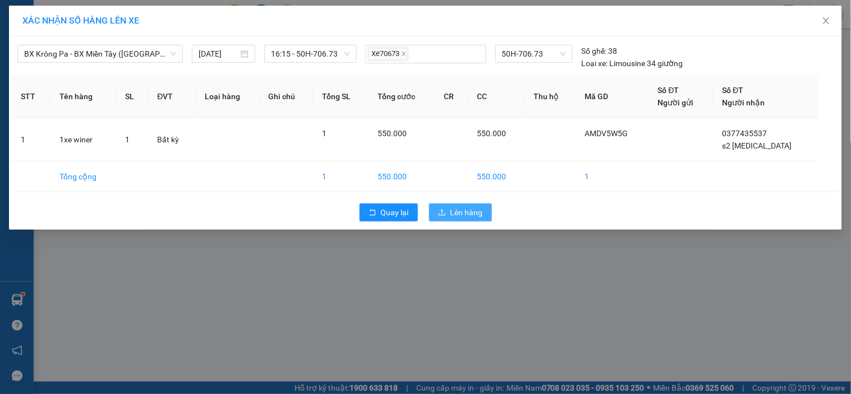
click at [436, 208] on button "Lên hàng" at bounding box center [460, 213] width 63 height 18
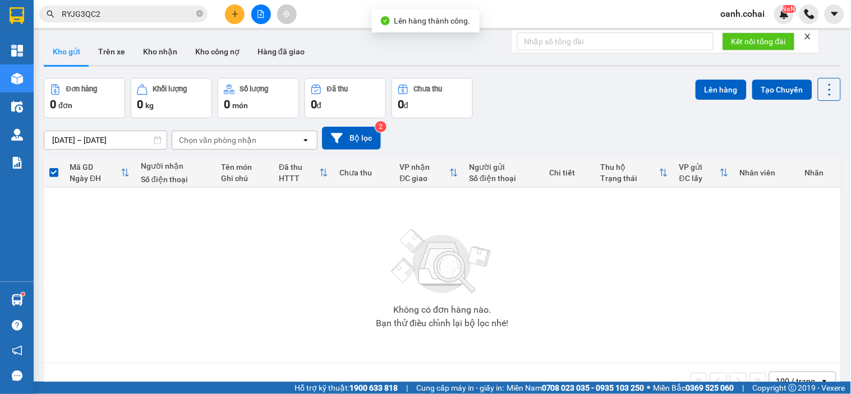
click at [257, 14] on button at bounding box center [261, 14] width 20 height 20
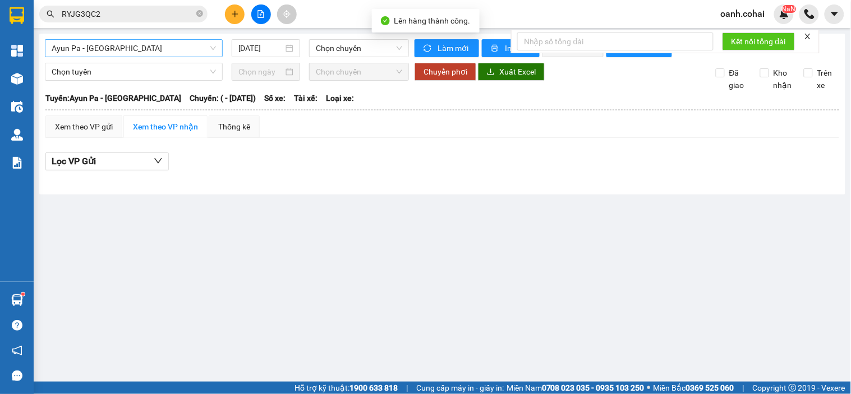
click at [191, 47] on span "Ayun Pa - [GEOGRAPHIC_DATA]" at bounding box center [134, 48] width 164 height 17
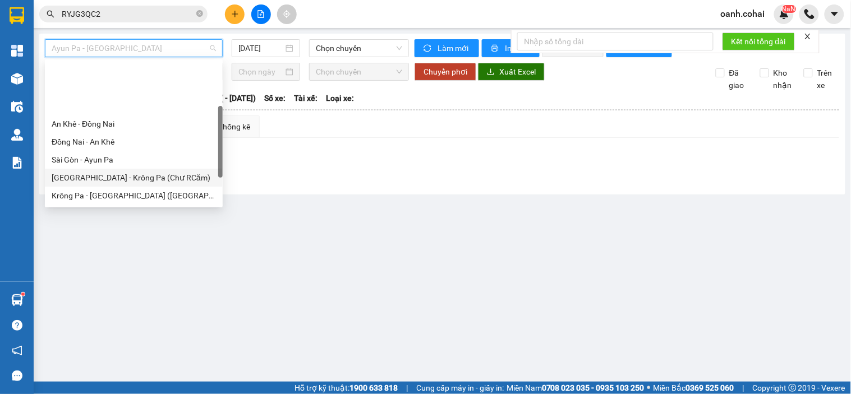
scroll to position [161, 0]
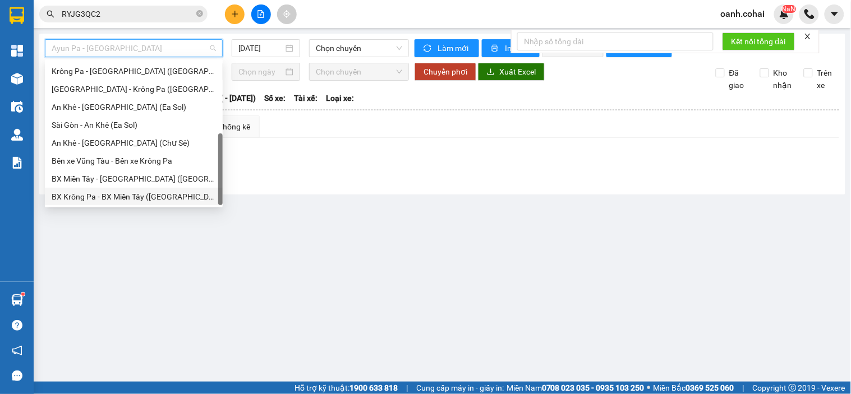
click at [88, 197] on div "BX Krông Pa - BX Miền Tây ([GEOGRAPHIC_DATA] - [GEOGRAPHIC_DATA])" at bounding box center [134, 197] width 164 height 12
type input "[DATE]"
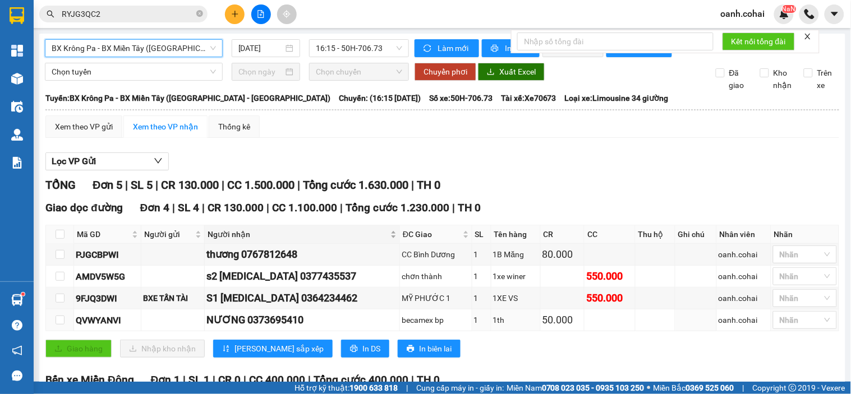
scroll to position [125, 0]
